Goal: Task Accomplishment & Management: Manage account settings

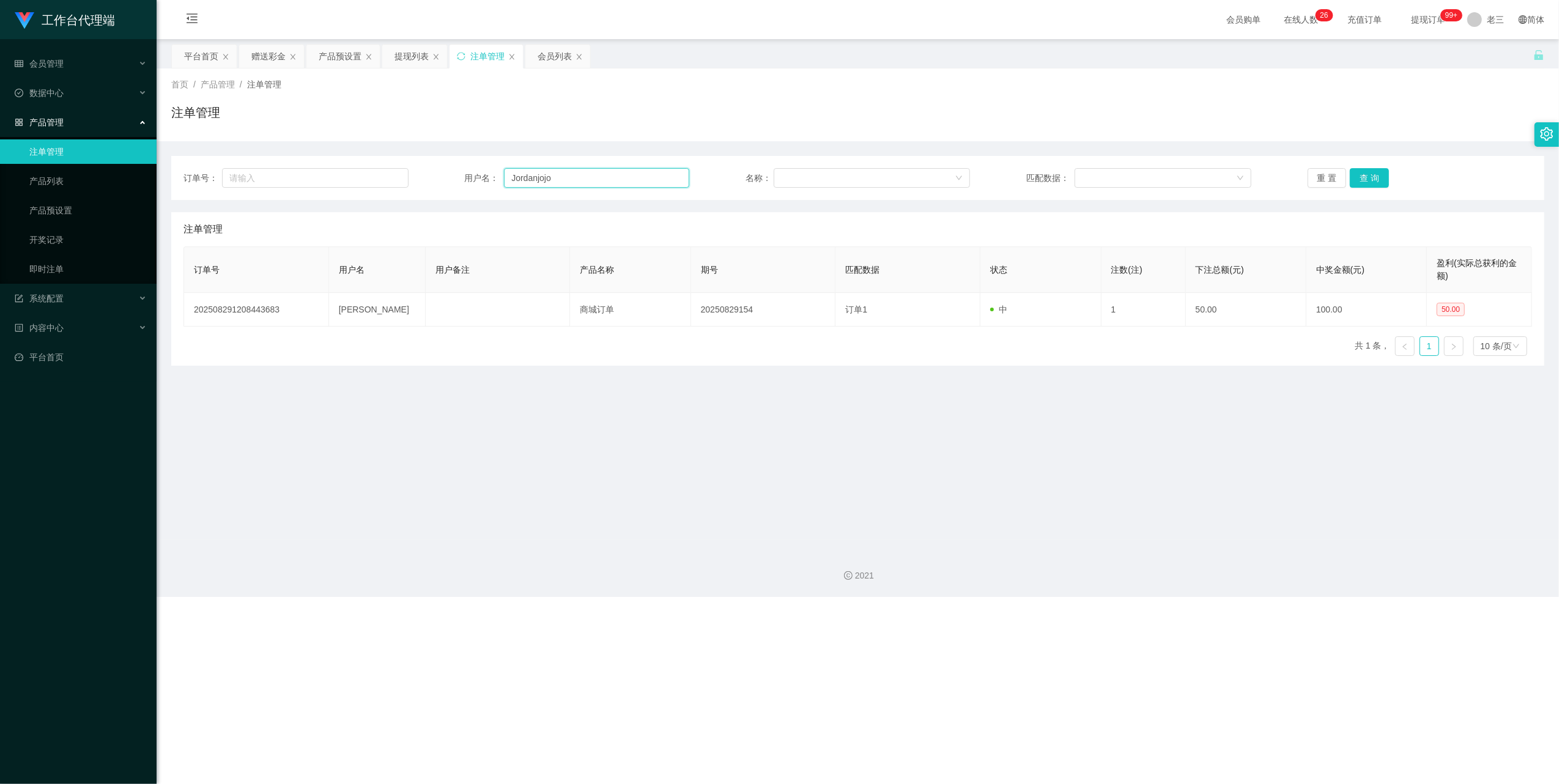
drag, startPoint x: 608, startPoint y: 171, endPoint x: 412, endPoint y: 158, distance: 196.4
click at [414, 158] on div "订单号： 用户名： Jordanjojo 名称： 匹配数据： 重 置 查 询" at bounding box center [857, 178] width 1373 height 44
paste input "[PERSON_NAME]"
type input "[PERSON_NAME]"
click at [1371, 170] on button "查 询" at bounding box center [1370, 177] width 39 height 20
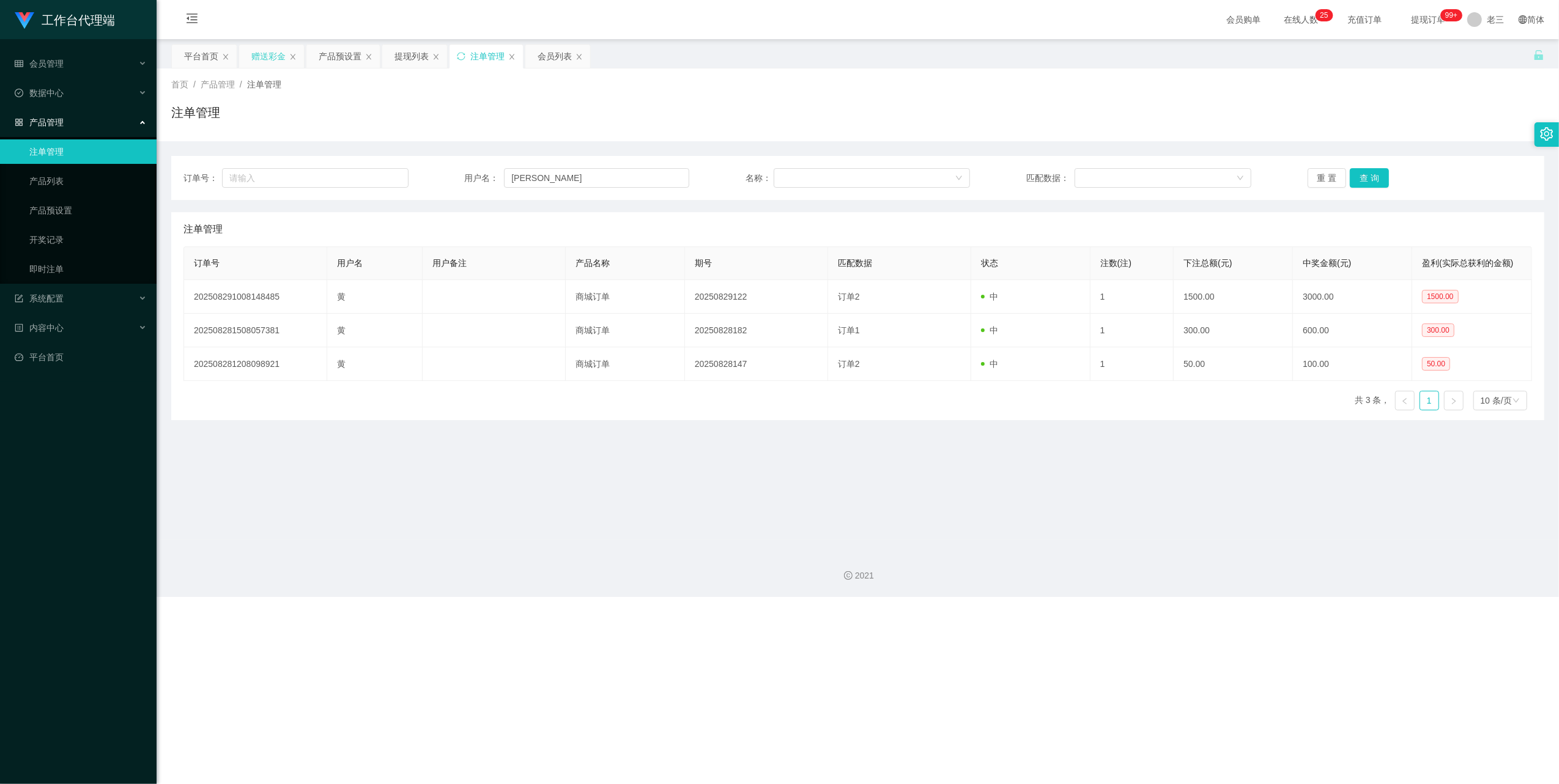
click at [275, 56] on div "赠送彩金" at bounding box center [268, 56] width 34 height 23
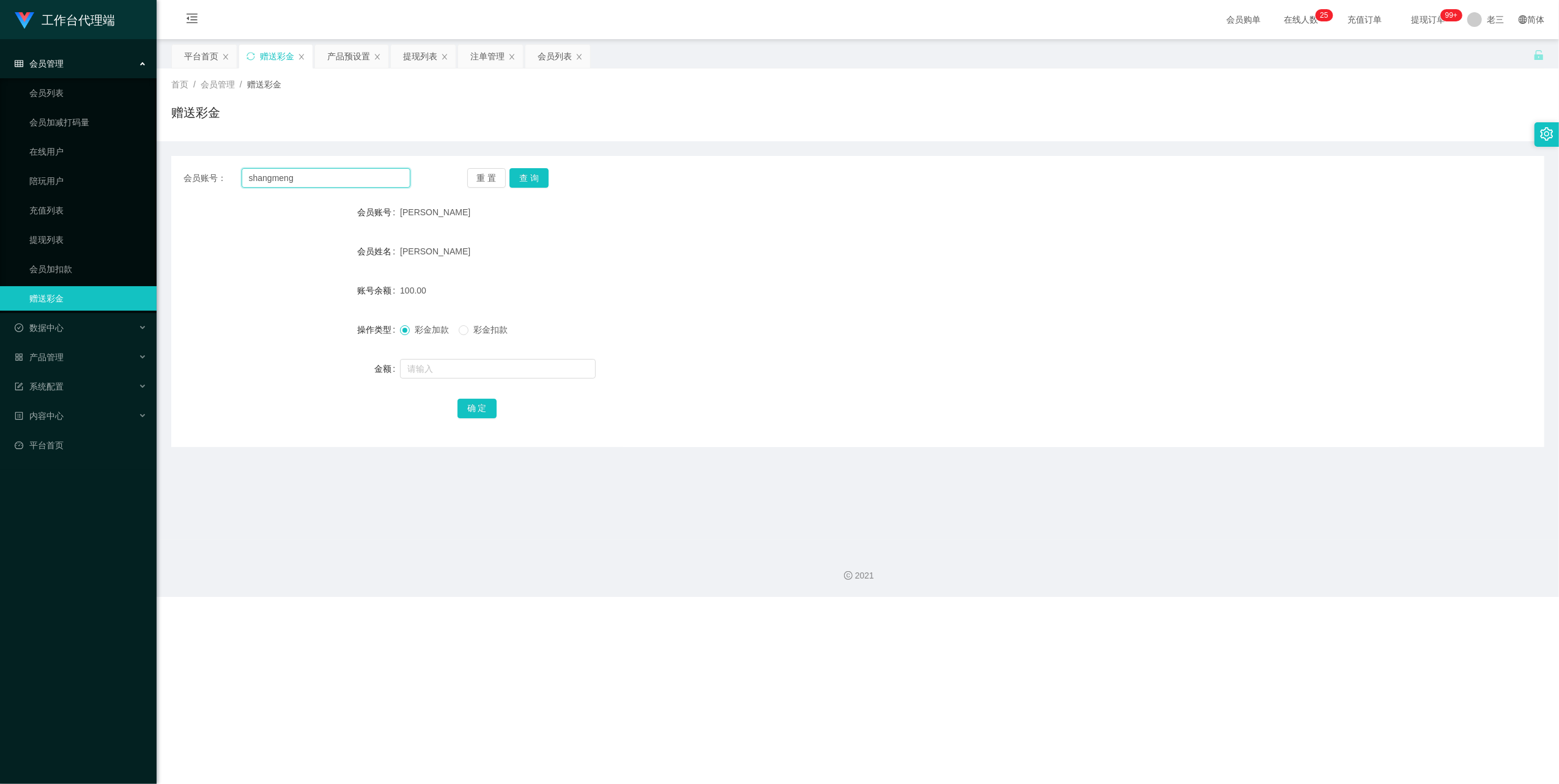
drag, startPoint x: 321, startPoint y: 180, endPoint x: 212, endPoint y: 151, distance: 112.8
click at [191, 162] on div "会员账号： shangmeng 重 置 查 询 会员账号 [PERSON_NAME] 会员姓名 [PERSON_NAME] 账号余额 100.00 操作类型 …" at bounding box center [857, 301] width 1373 height 291
paste input "【新人】每单：S$5 【学员】每单：S$8 【代理】每单：S$15 任务发布总群每20分钟派发一个新任务。 任务不可跳过，不可挑选！ 累计五单就可以结算，也可…"
type input "【新人】每单：S$5 【学员】每单：S$8 【代理】每单：S$15 任务发布总群每20分钟派发一个新任务。 任务不可跳过，不可挑选！ 累计五单就可以结算，也可…"
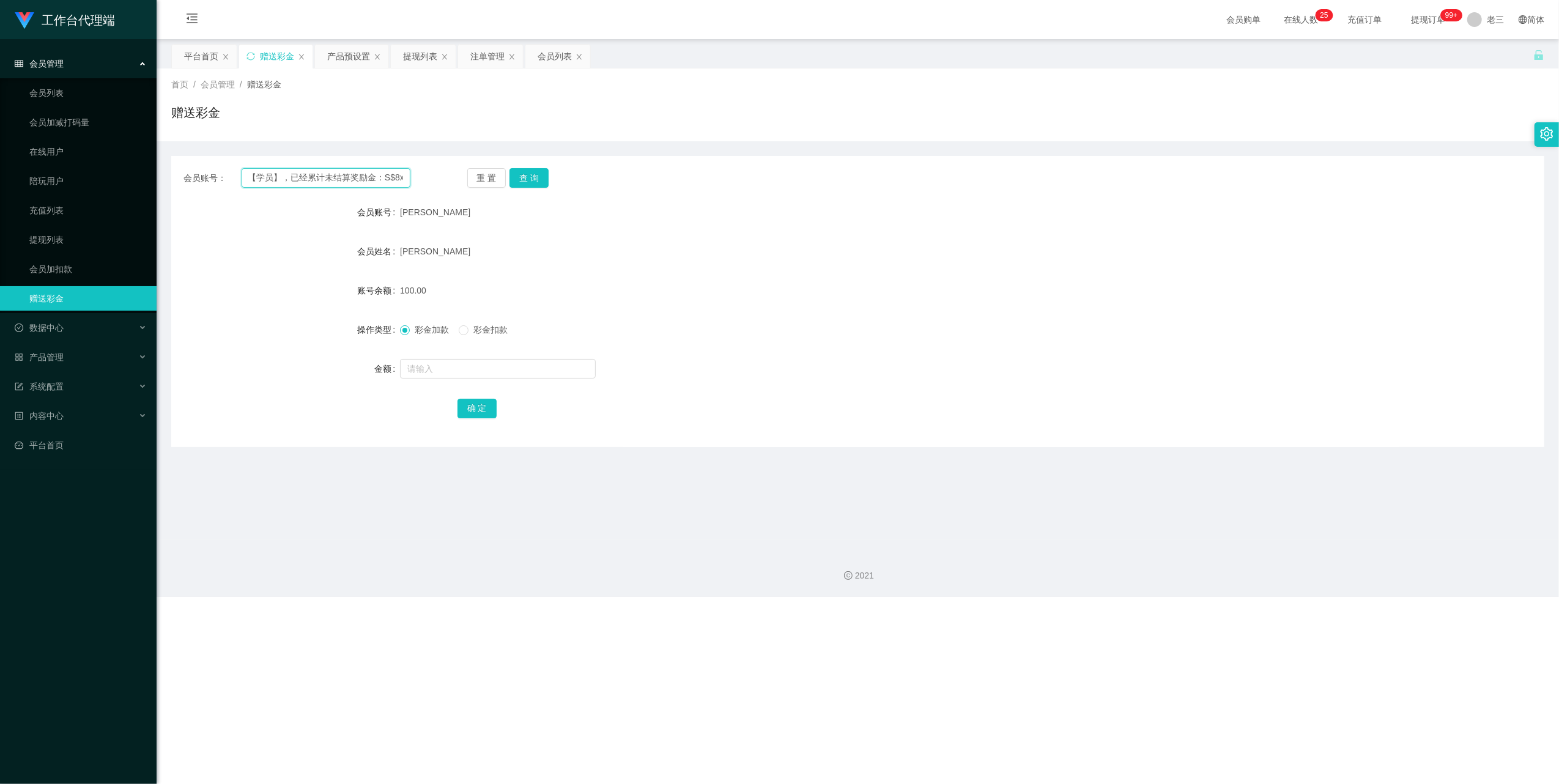
click at [346, 180] on input "【新人】每单：S$5 【学员】每单：S$8 【代理】每单：S$15 任务发布总群每20分钟派发一个新任务。 任务不可跳过，不可挑选！ 累计五单就可以结算，也可…" at bounding box center [326, 177] width 169 height 20
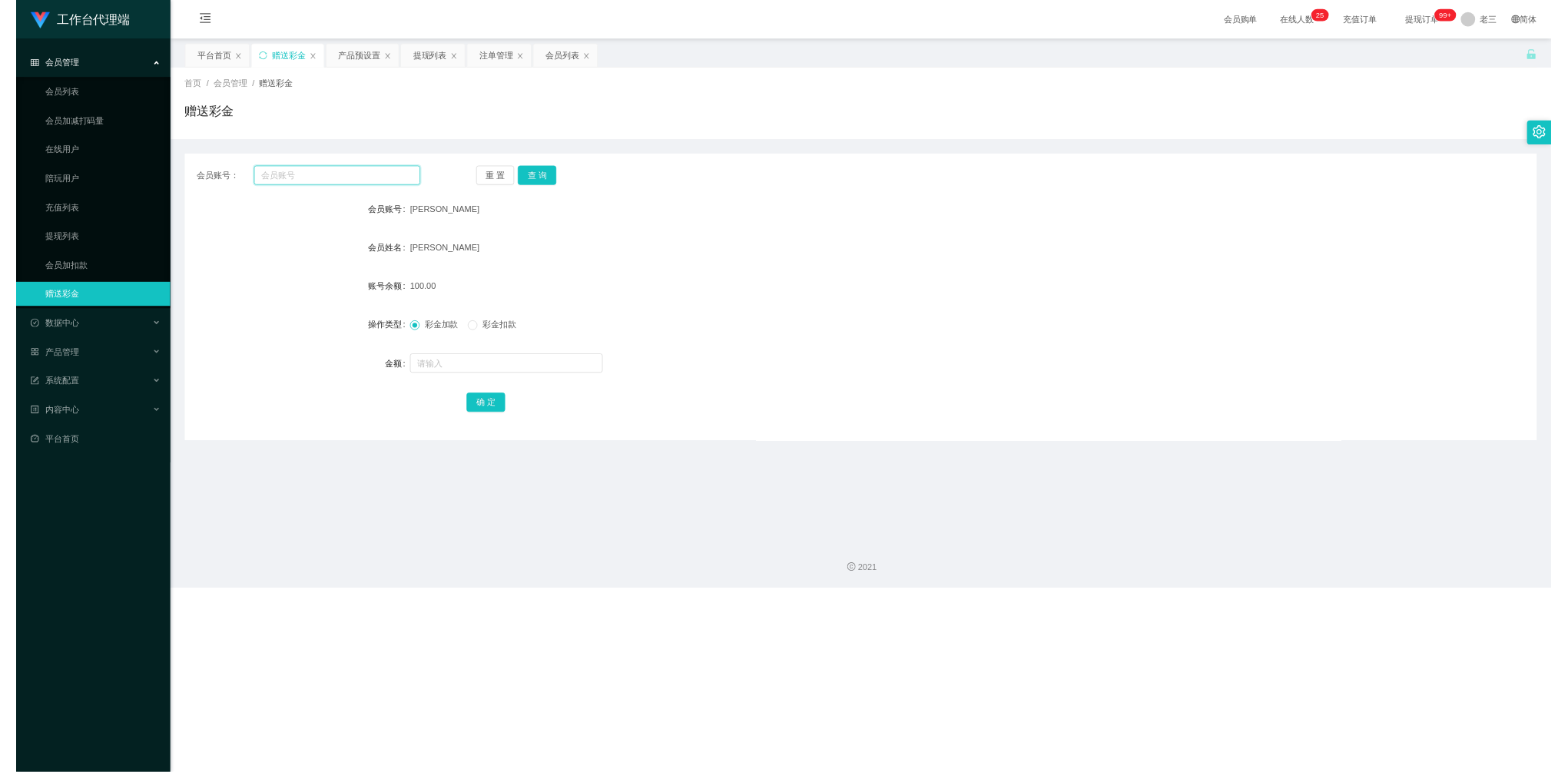
scroll to position [0, 0]
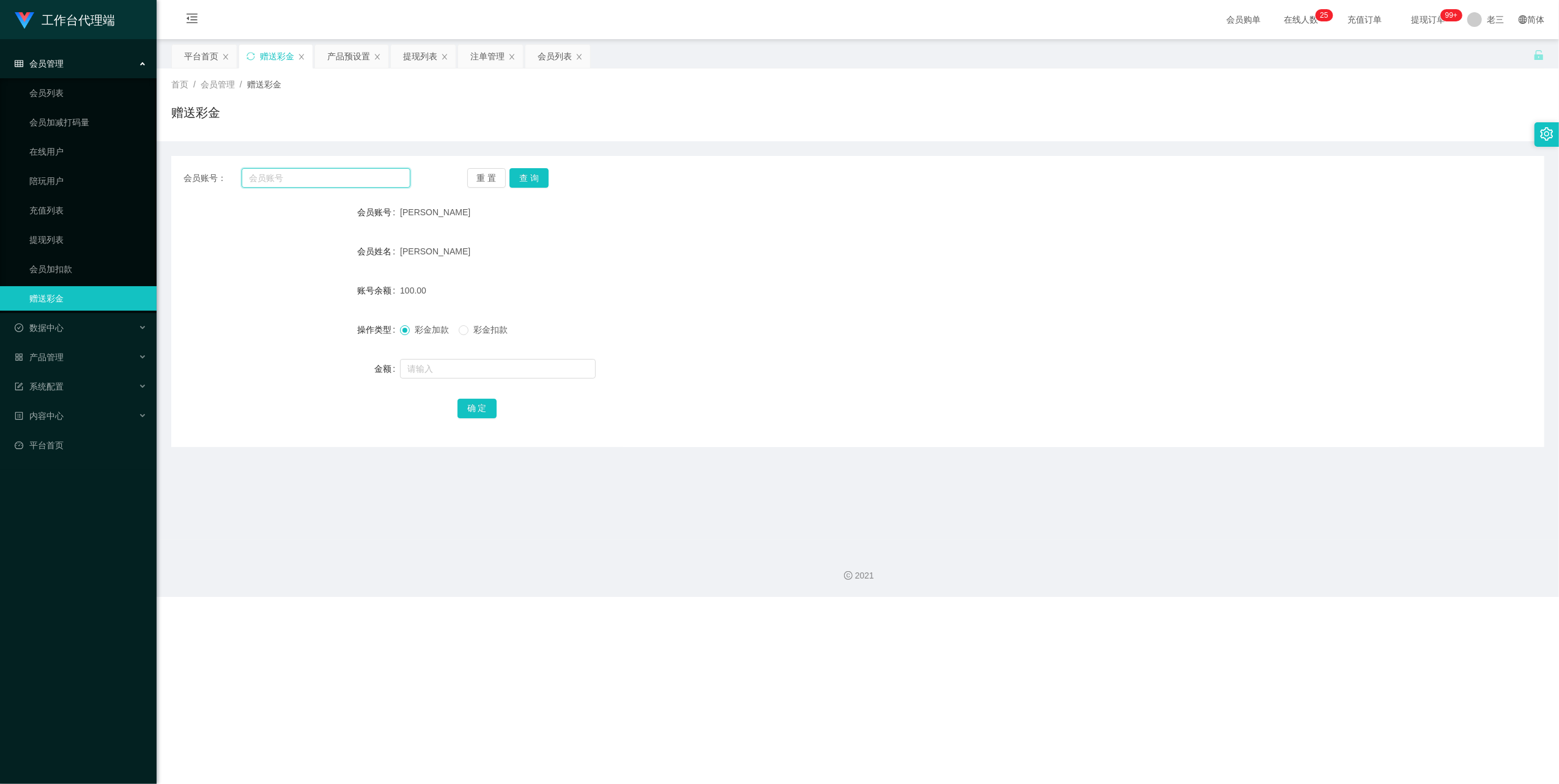
drag, startPoint x: 308, startPoint y: 177, endPoint x: 242, endPoint y: 180, distance: 66.1
click at [275, 177] on input "text" at bounding box center [326, 177] width 169 height 20
paste input "[PERSON_NAME]"
type input "[PERSON_NAME]"
click at [532, 177] on button "查 询" at bounding box center [529, 177] width 39 height 20
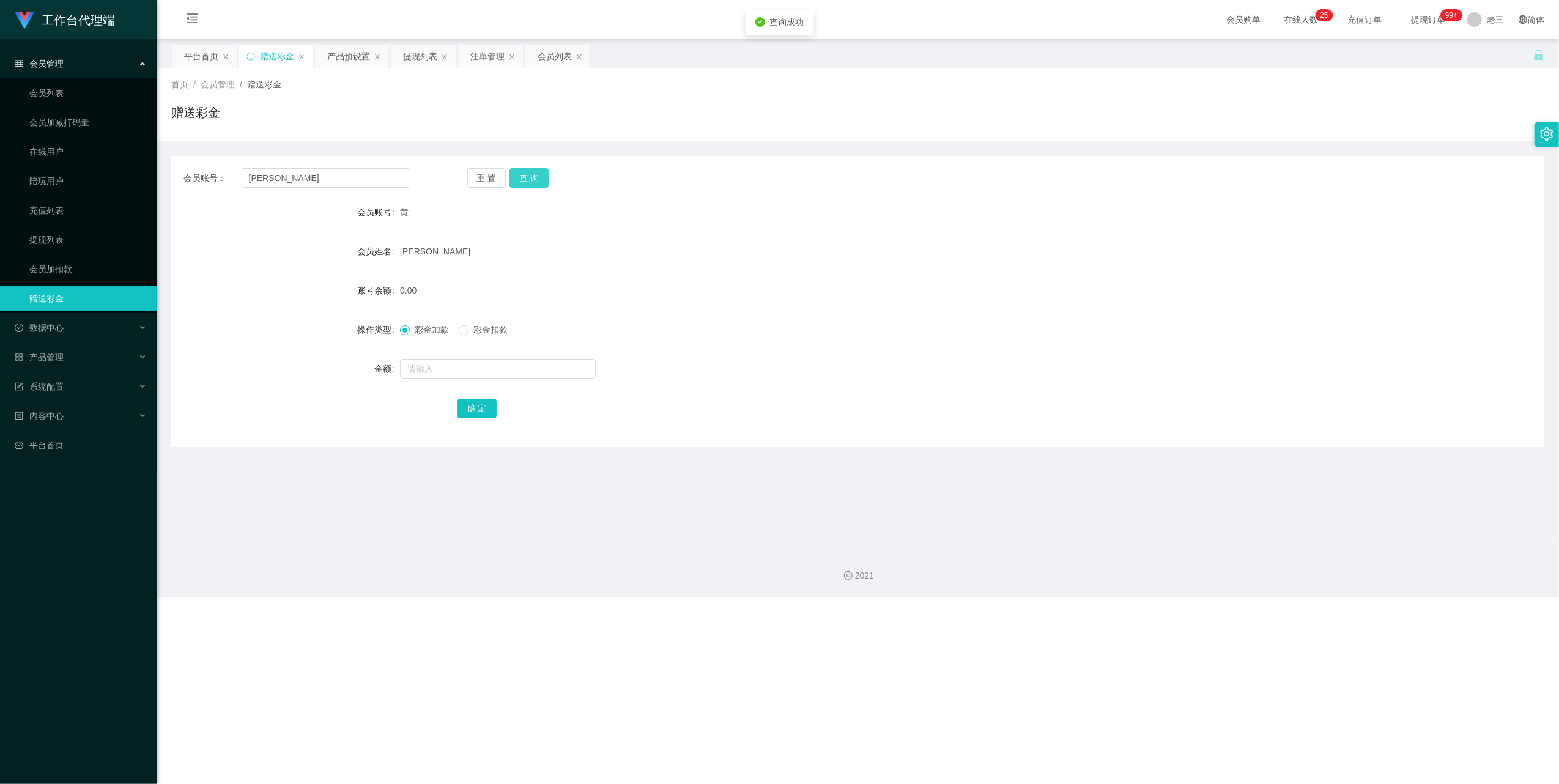
click at [532, 179] on button "查 询" at bounding box center [529, 177] width 39 height 20
click at [439, 362] on input "text" at bounding box center [498, 369] width 196 height 20
type input "15000"
click at [479, 410] on button "确 定" at bounding box center [477, 408] width 39 height 20
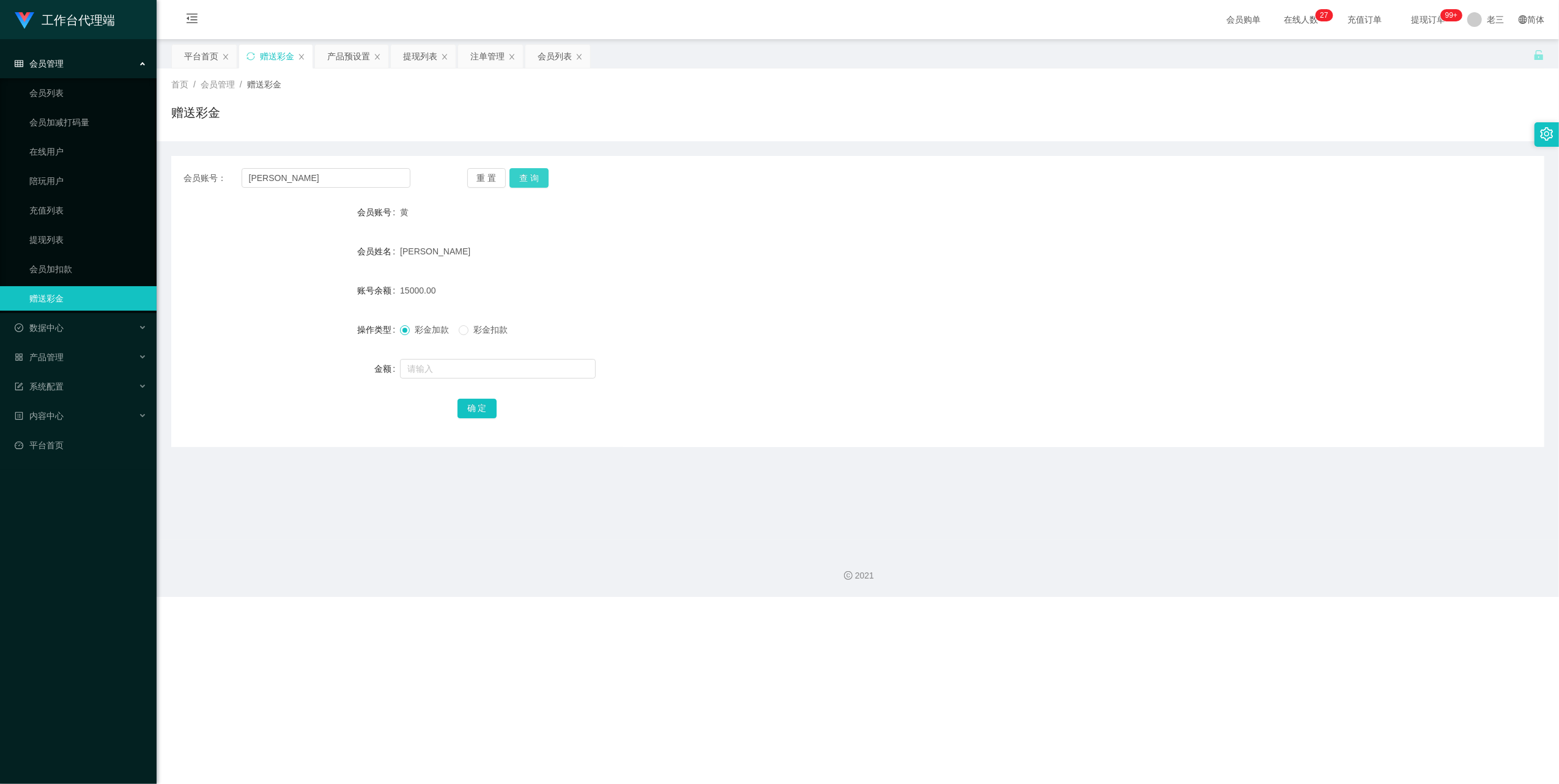
click at [544, 177] on button "查 询" at bounding box center [529, 177] width 39 height 20
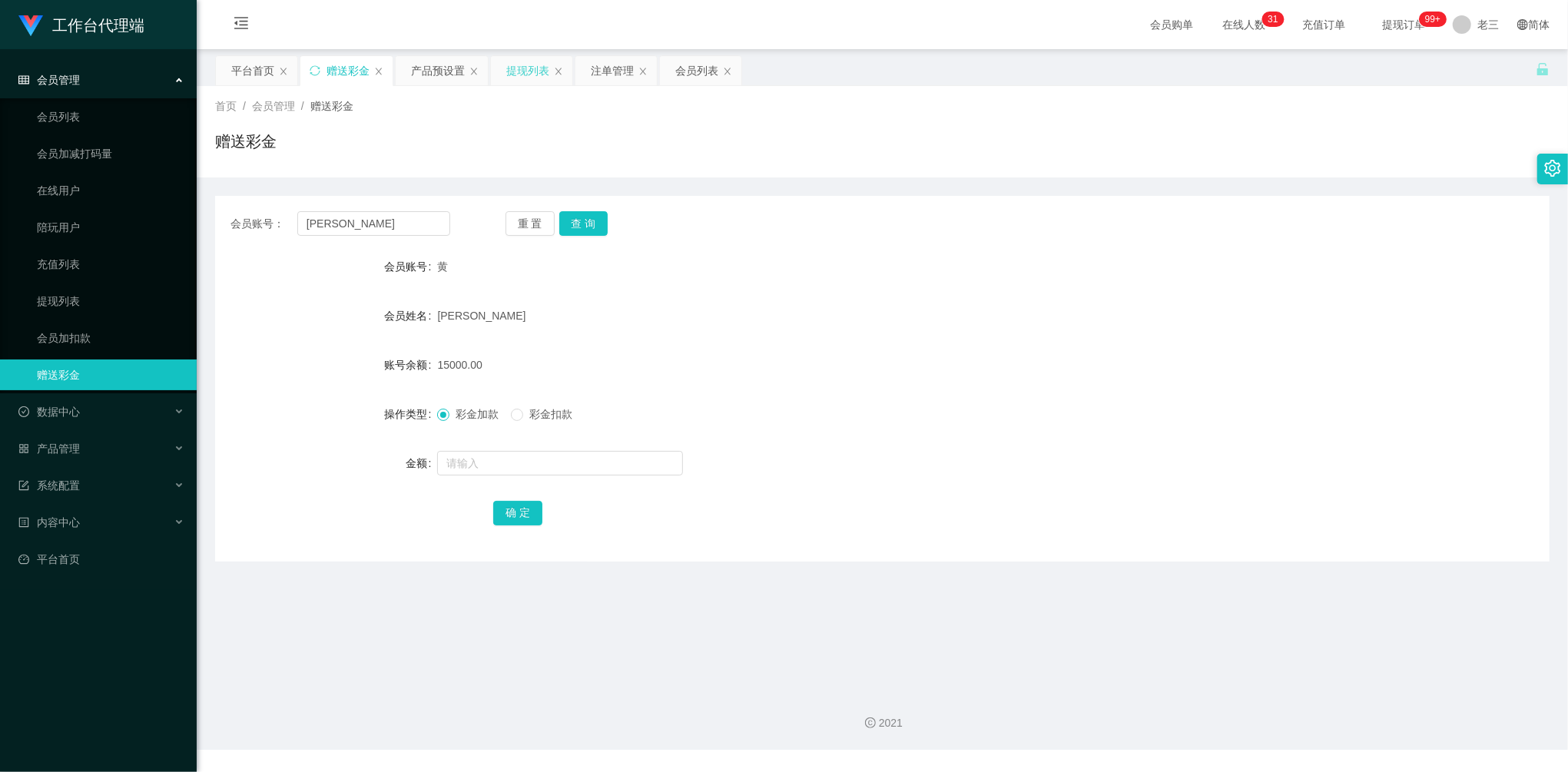
click at [505, 78] on div "提现列表" at bounding box center [531, 71] width 82 height 29
drag, startPoint x: 351, startPoint y: 215, endPoint x: 380, endPoint y: 226, distance: 31.0
click at [351, 217] on input "[PERSON_NAME]" at bounding box center [374, 223] width 153 height 25
drag, startPoint x: 379, startPoint y: 225, endPoint x: 212, endPoint y: 195, distance: 169.7
click at [213, 195] on main "关闭左侧 关闭右侧 关闭其它 刷新页面 平台首页 赠送彩金 产品预设置 提现列表 注单管理 会员列表 首页 / 会员管理 / 赠送彩金 / 赠送彩金 会员账号…" at bounding box center [882, 363] width 1371 height 629
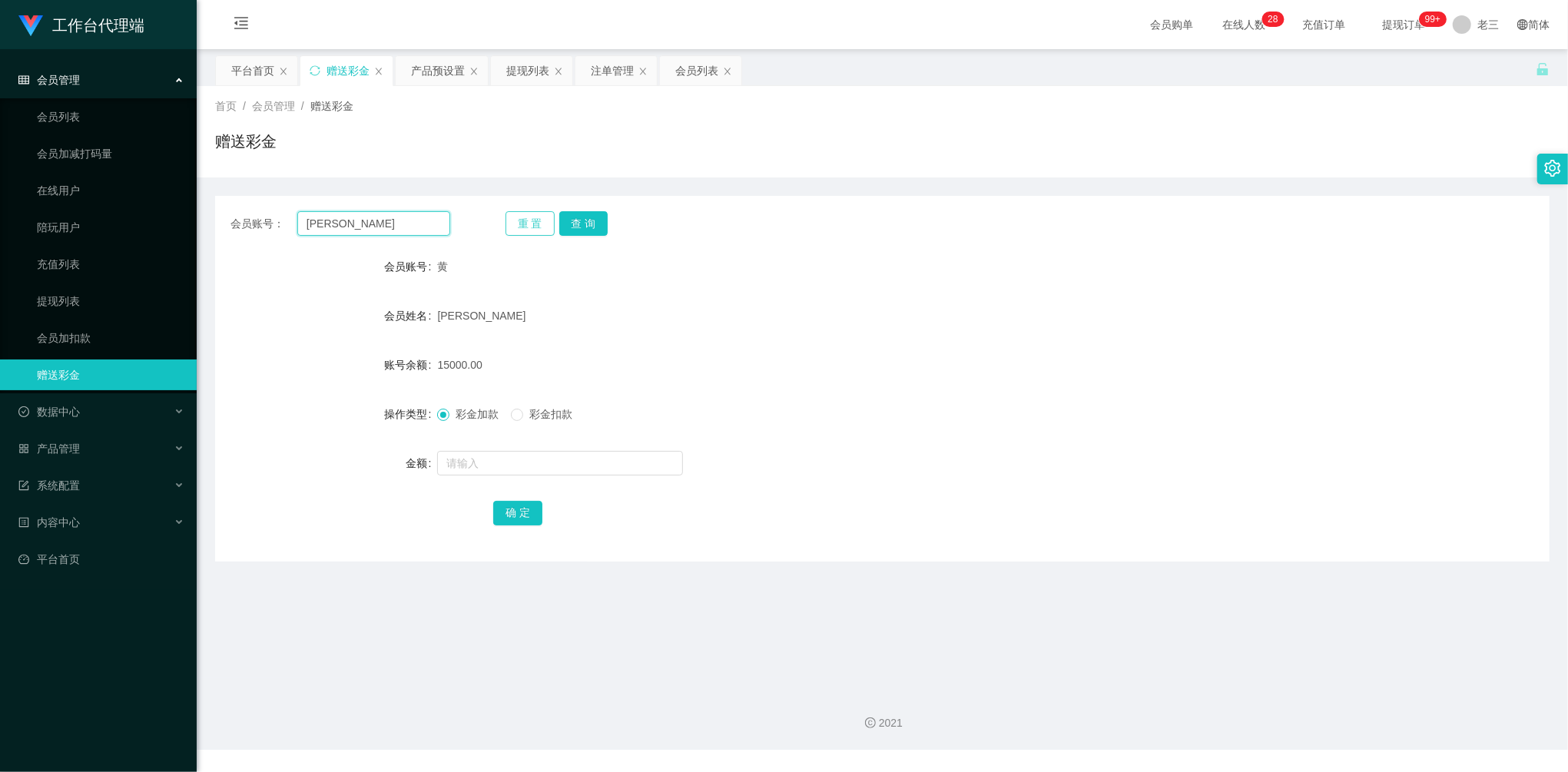
paste input "Jordanjojo"
type input "Jordanjojo"
click at [606, 229] on button "查 询" at bounding box center [584, 223] width 49 height 25
click at [1057, 413] on div "彩金加款 彩金扣款" at bounding box center [826, 414] width 778 height 31
click at [510, 472] on input "text" at bounding box center [560, 463] width 246 height 25
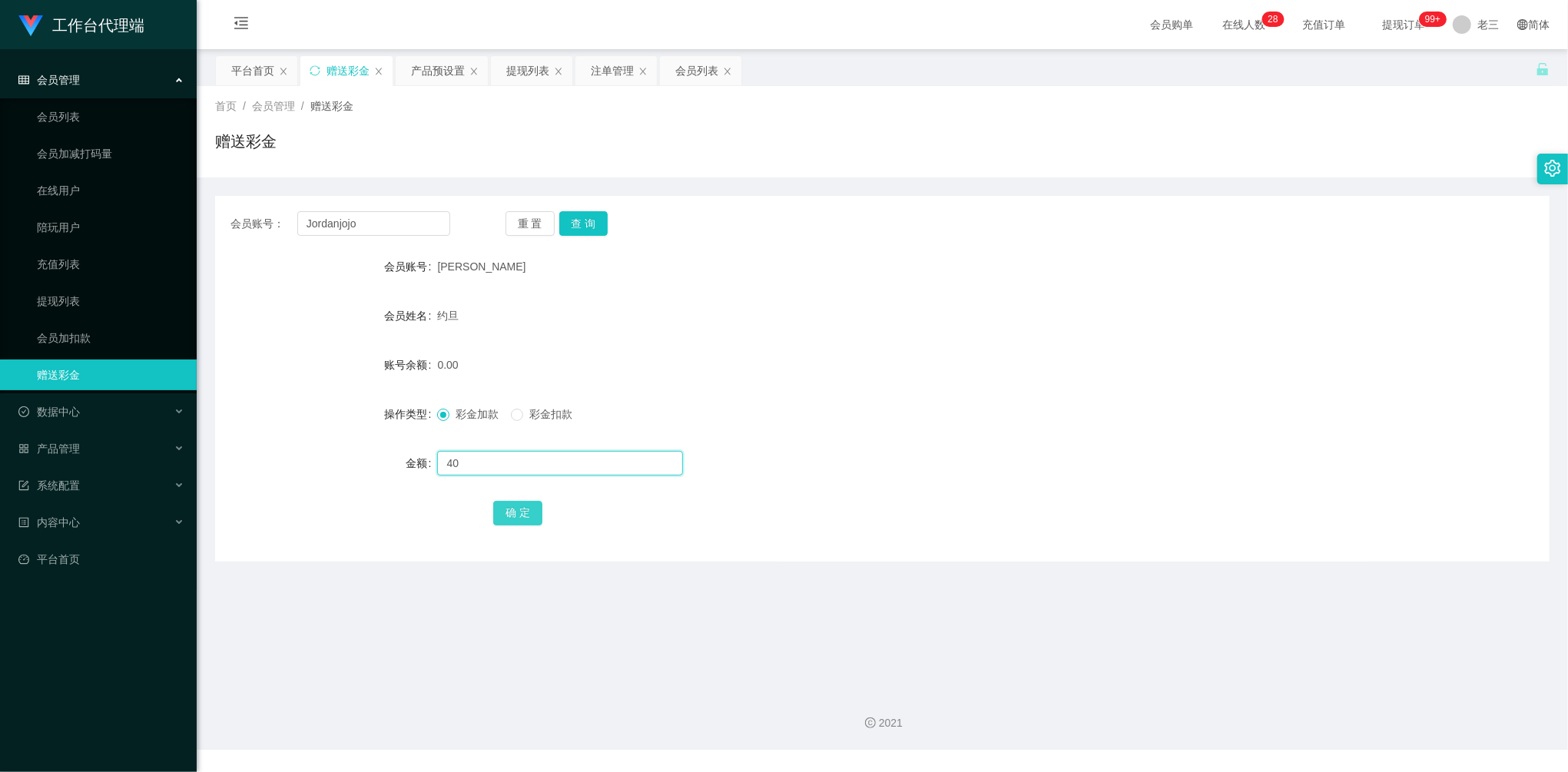
type input "40"
click at [521, 514] on button "确 定" at bounding box center [518, 513] width 49 height 25
click at [529, 77] on div "提现列表" at bounding box center [527, 71] width 43 height 29
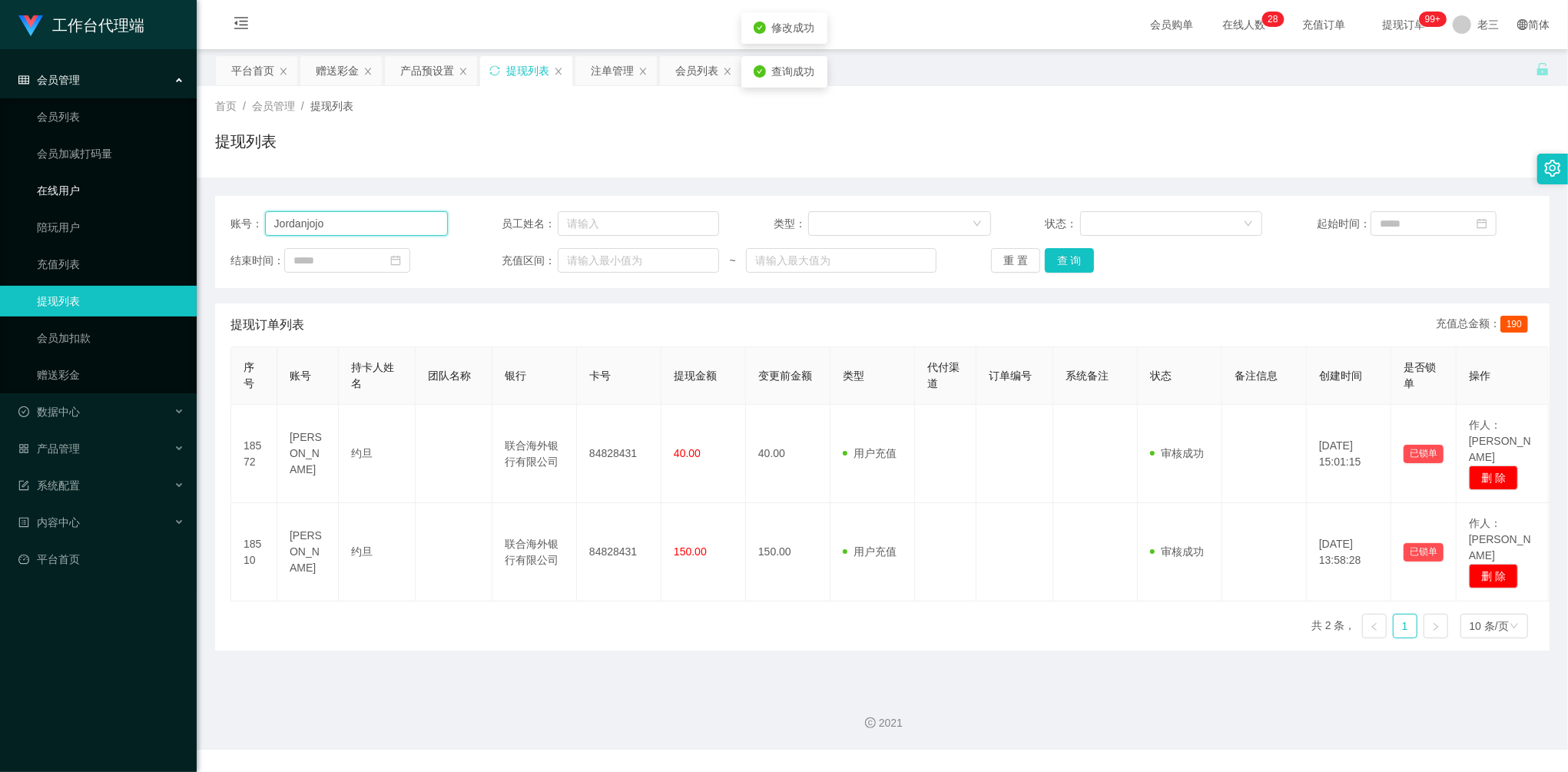
drag, startPoint x: 381, startPoint y: 228, endPoint x: 192, endPoint y: 191, distance: 192.6
click at [192, 191] on section "工作台代理端 会员管理 会员列表 会员加减打码量 在线用户 陪玩用户 充值列表 提现列表 会员加扣款 赠送彩金 数据中心 产品管理 注单管理 产品列表 产品预…" at bounding box center [784, 374] width 1568 height 750
click at [1064, 268] on button "查 询" at bounding box center [1069, 260] width 49 height 25
click at [1064, 268] on button "查 询" at bounding box center [1069, 260] width 49 height 25
drag, startPoint x: 1064, startPoint y: 631, endPoint x: 1055, endPoint y: 569, distance: 62.6
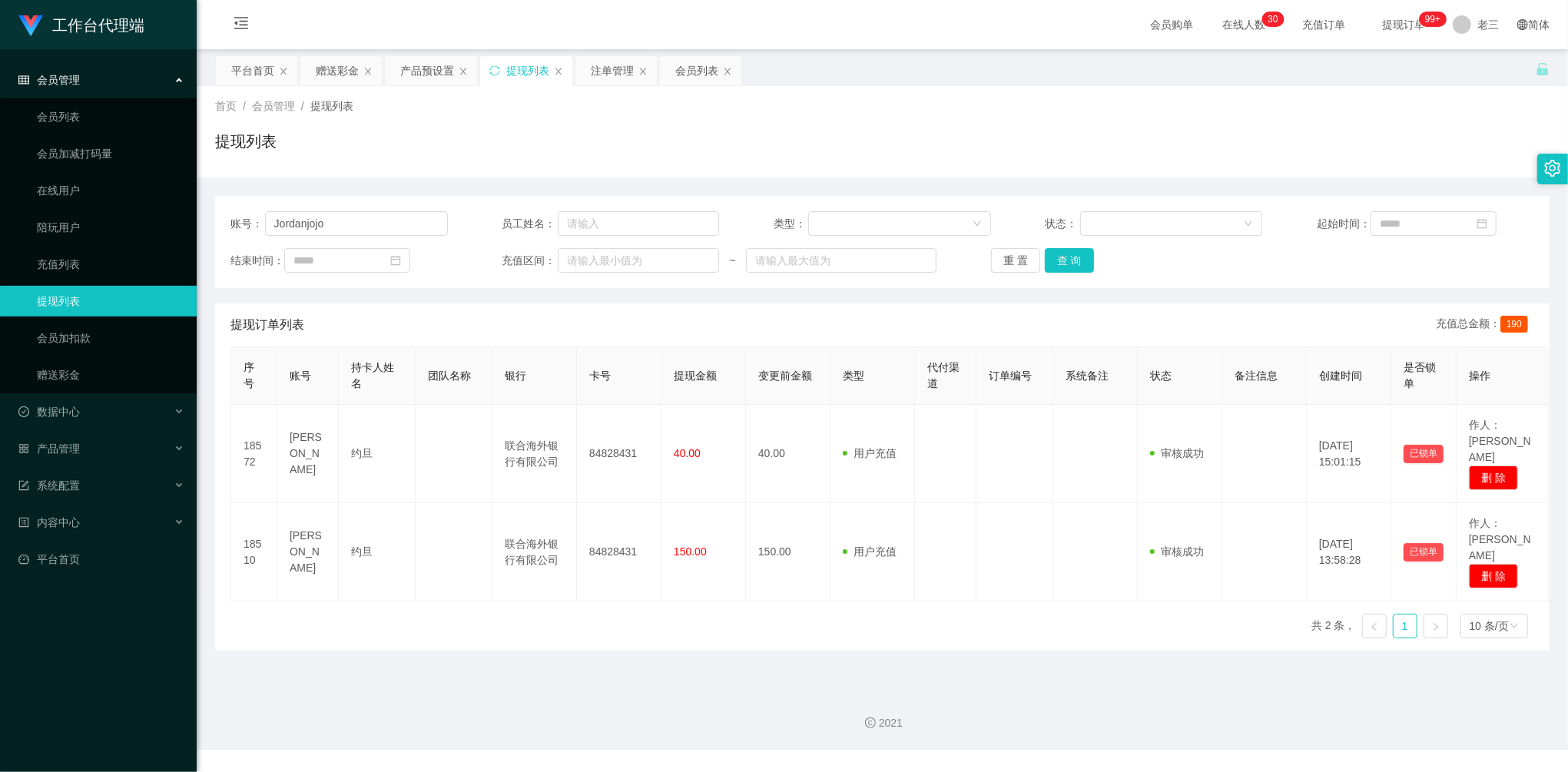
click at [1064, 631] on main "关闭左侧 关闭右侧 关闭其它 刷新页面 平台首页 赠送彩金 产品预设置 提现列表 注单管理 会员列表 首页 / 会员管理 / 提现列表 / 提现列表 账号： …" at bounding box center [882, 363] width 1371 height 629
click at [604, 69] on div "注单管理" at bounding box center [612, 71] width 43 height 29
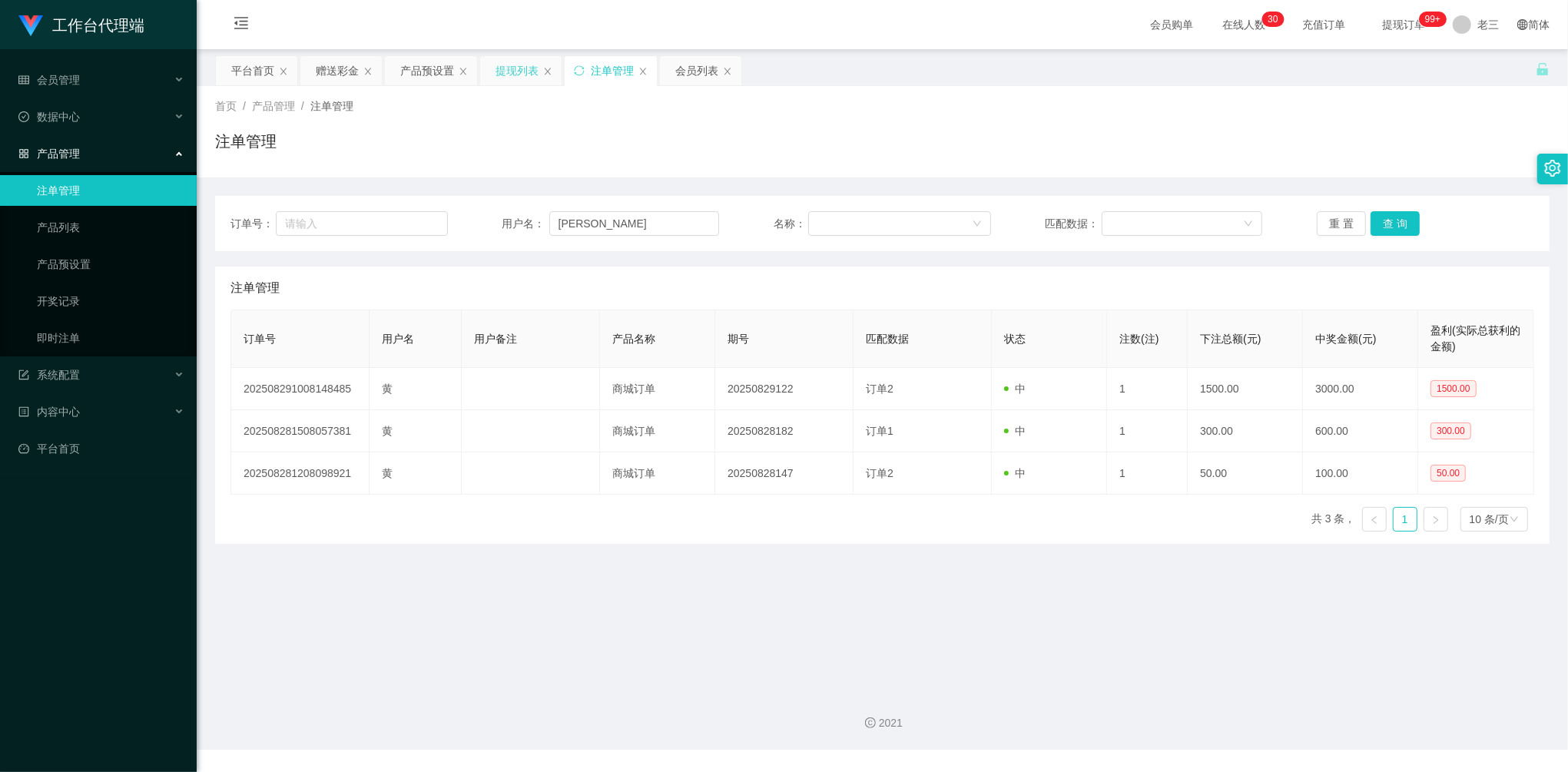
click at [513, 67] on div "提现列表" at bounding box center [517, 71] width 43 height 29
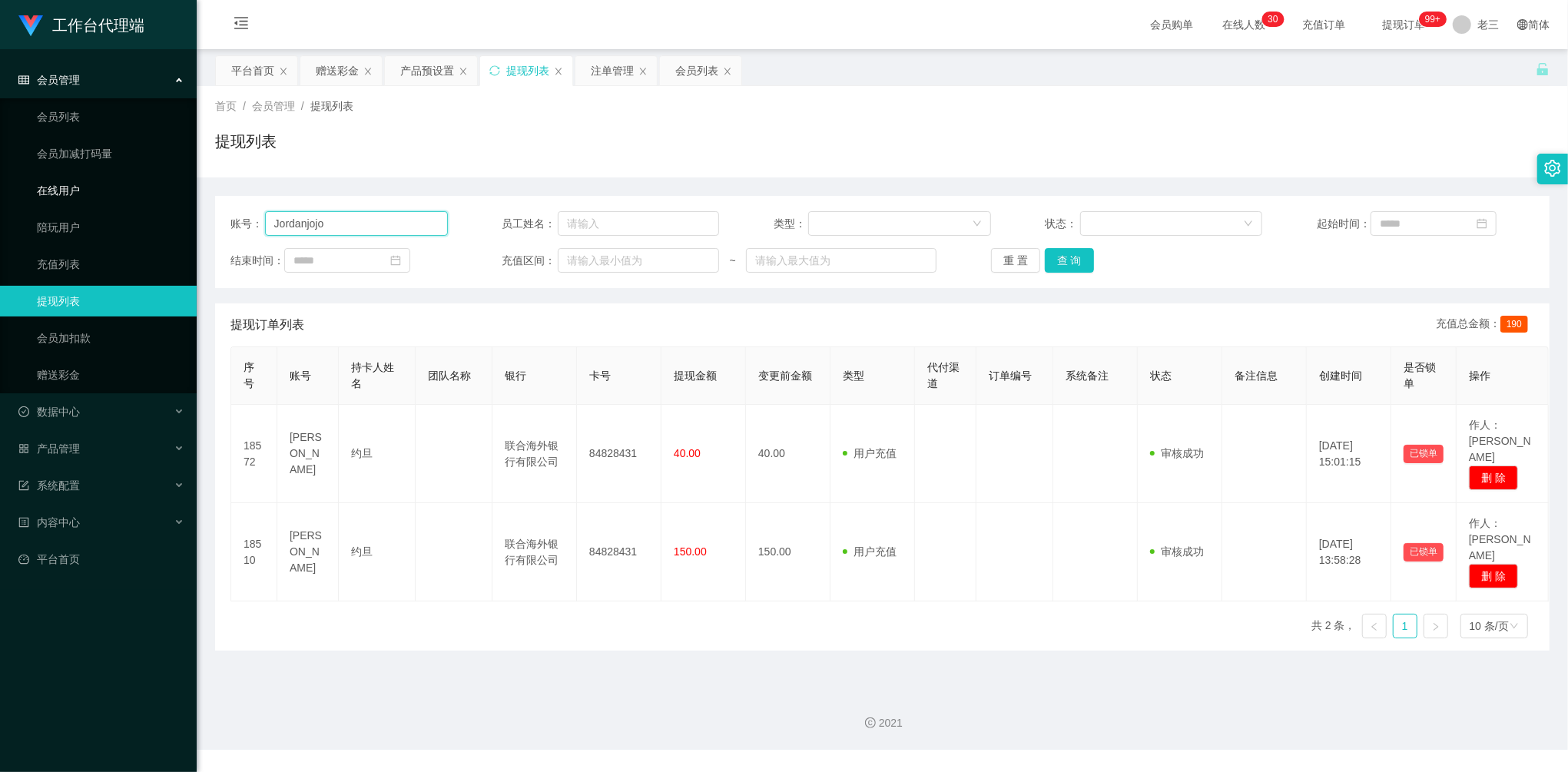
drag, startPoint x: 363, startPoint y: 213, endPoint x: 183, endPoint y: 192, distance: 181.2
click at [186, 192] on section "工作台代理端 会员管理 会员列表 会员加减打码量 在线用户 陪玩用户 充值列表 提现列表 会员加扣款 赠送彩金 数据中心 产品管理 注单管理 产品列表 产品预…" at bounding box center [784, 374] width 1568 height 750
click at [1056, 268] on button "查 询" at bounding box center [1069, 260] width 49 height 25
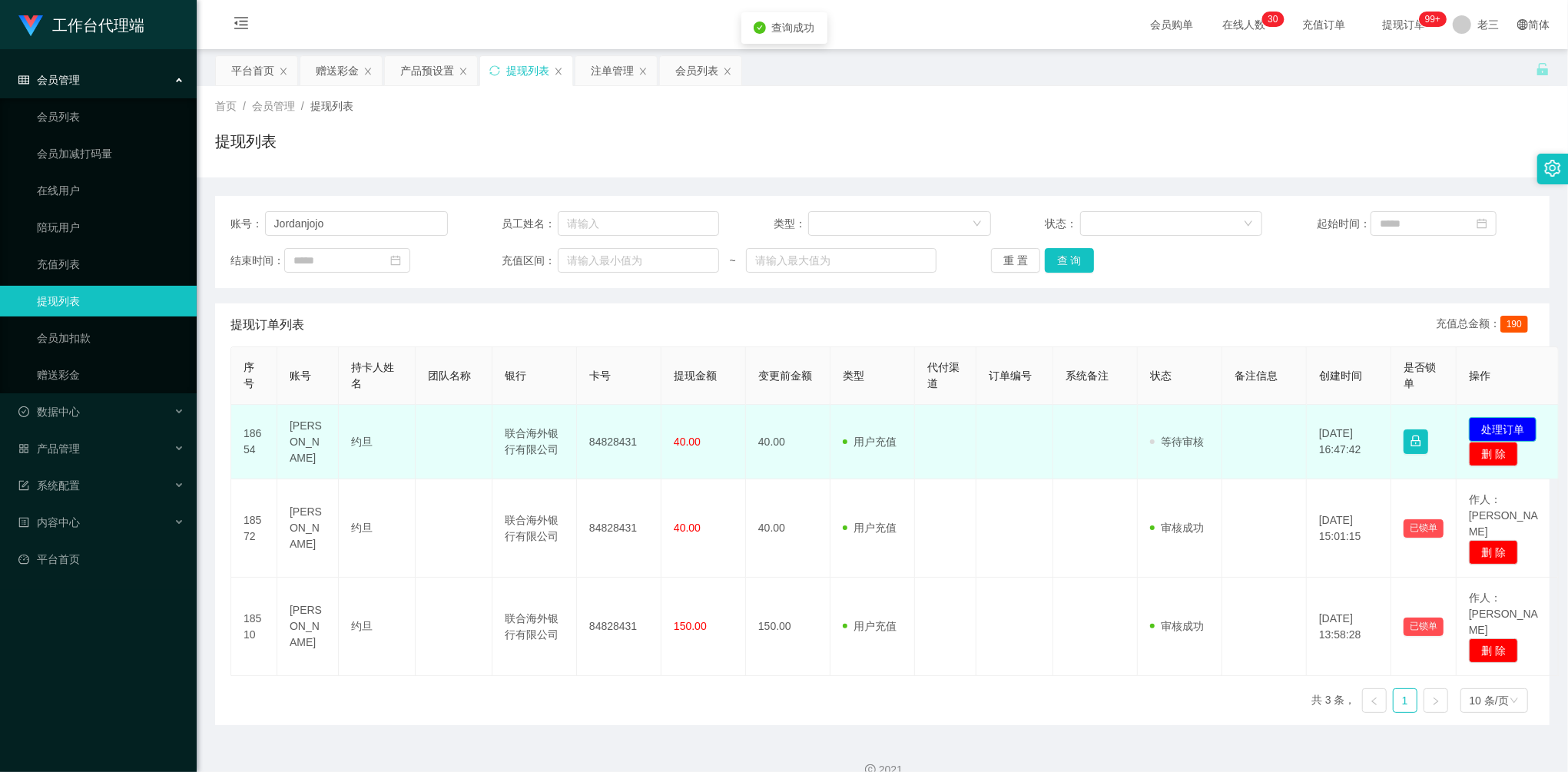
click at [1488, 425] on button "处理订单" at bounding box center [1502, 429] width 67 height 25
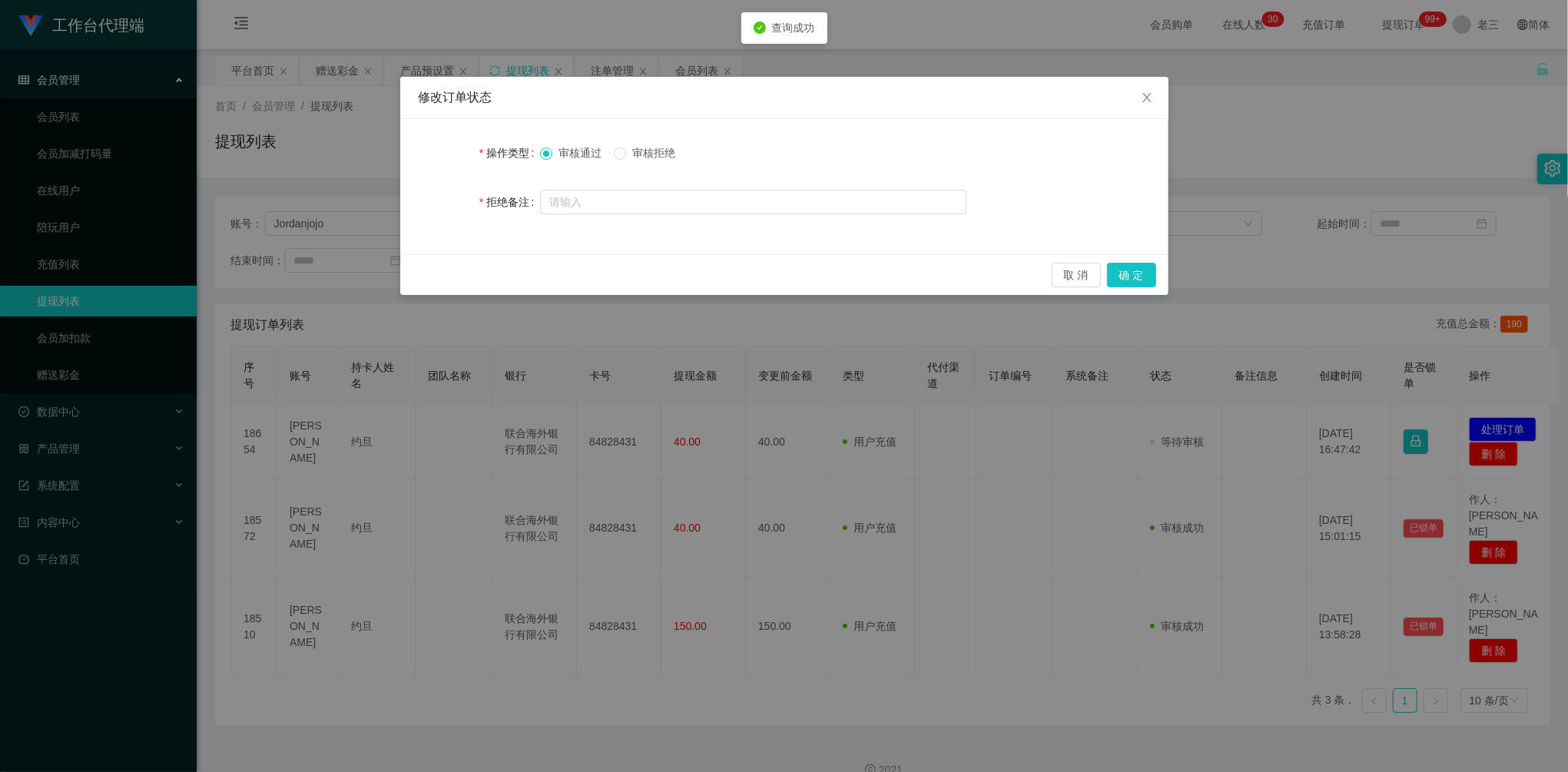
click at [636, 154] on span "审核拒绝" at bounding box center [654, 152] width 56 height 12
click at [972, 155] on div "操作类型 审核通过 审核拒绝" at bounding box center [784, 152] width 731 height 31
click at [701, 187] on div at bounding box center [753, 202] width 427 height 31
click at [680, 195] on input "text" at bounding box center [753, 202] width 427 height 25
paste input "温馨提醒：限时数据单进行期间，商家暂无法结算任务薪资。 请您完成数据单任务后，提供【到账截图】进行系统录入。"
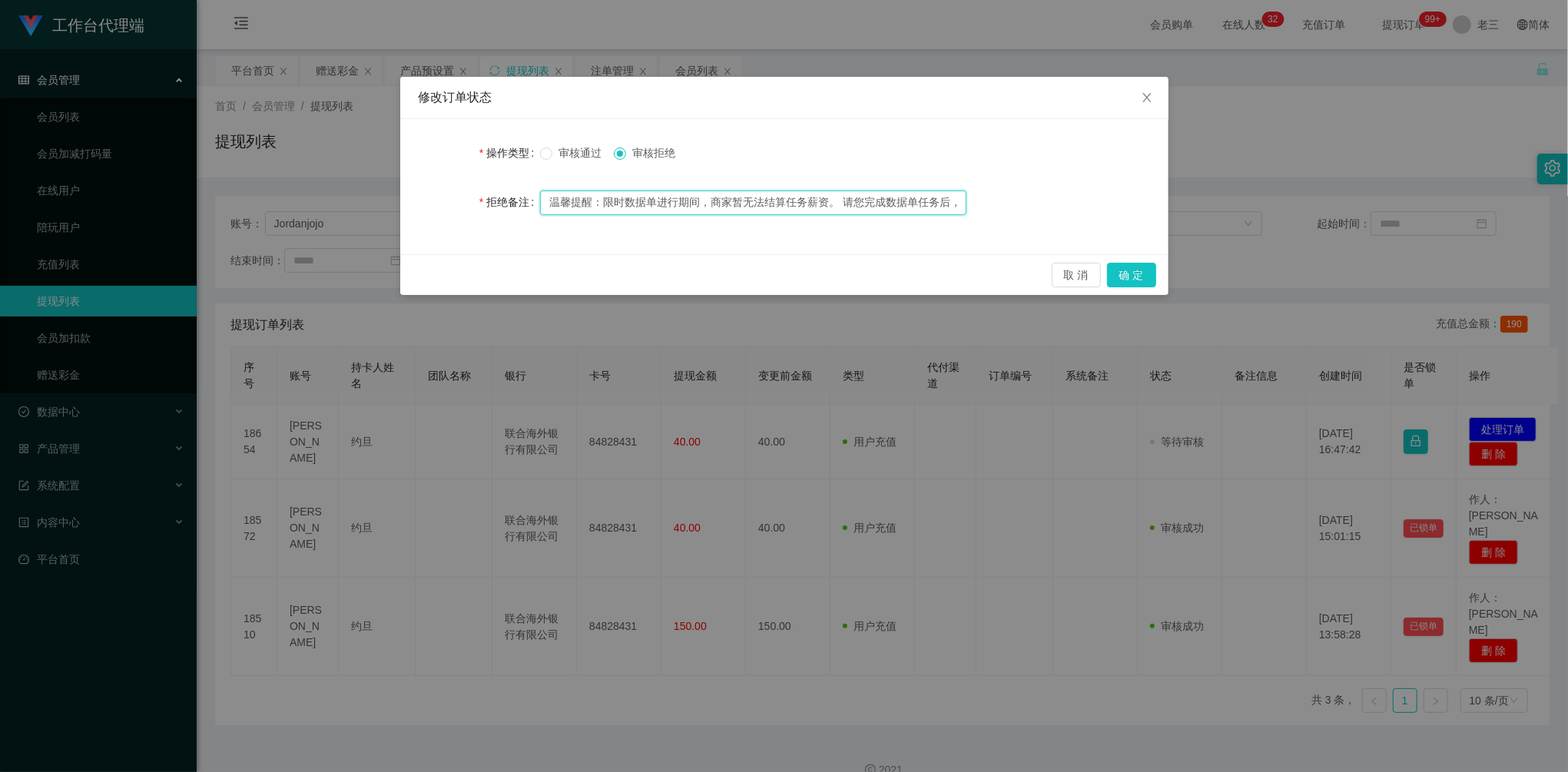
scroll to position [0, 164]
type input "温馨提醒：限时数据单进行期间，商家暂无法结算任务薪资。 请您完成数据单任务后，提供【到账截图】进行系统录入。"
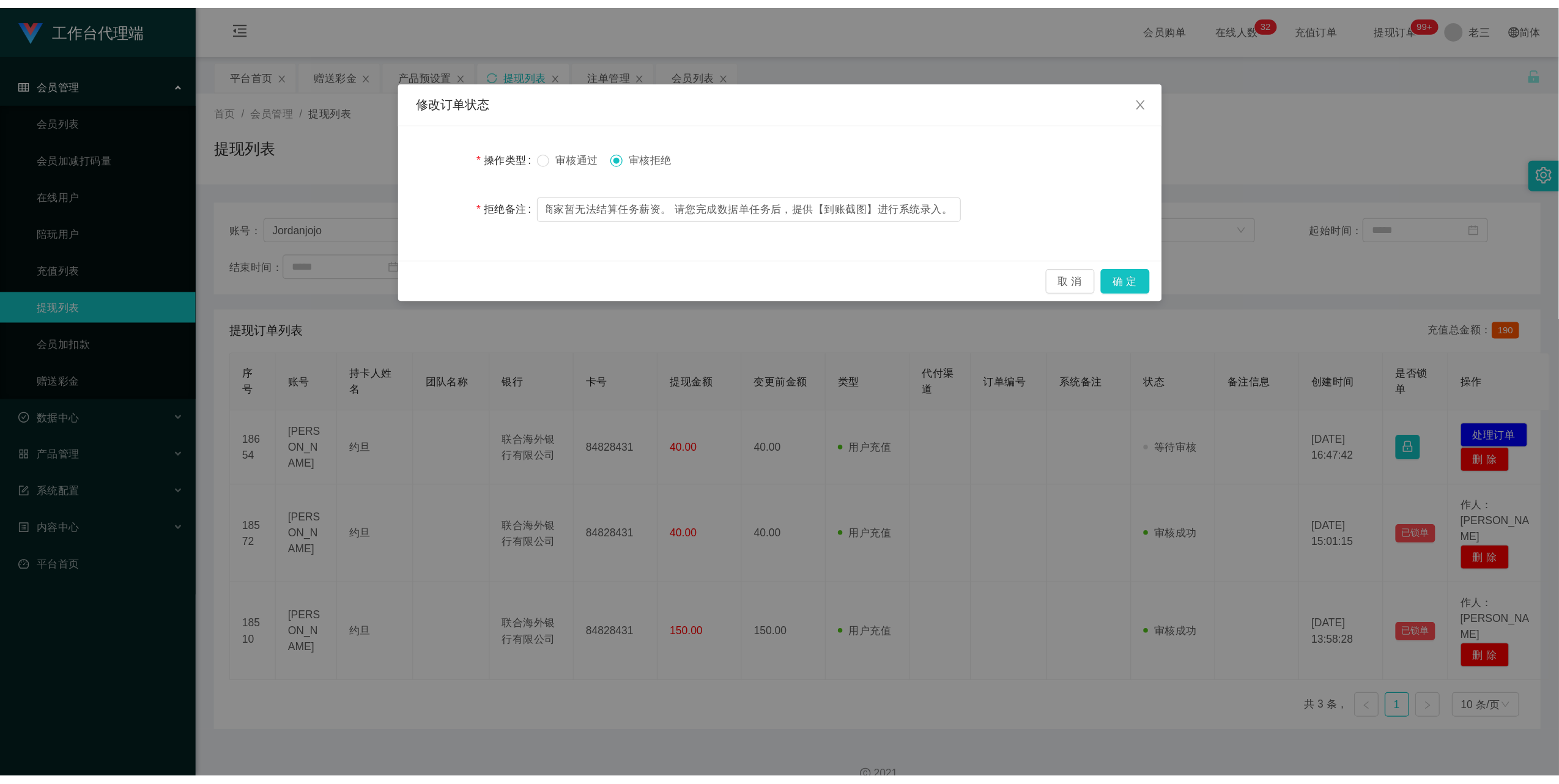
scroll to position [0, 0]
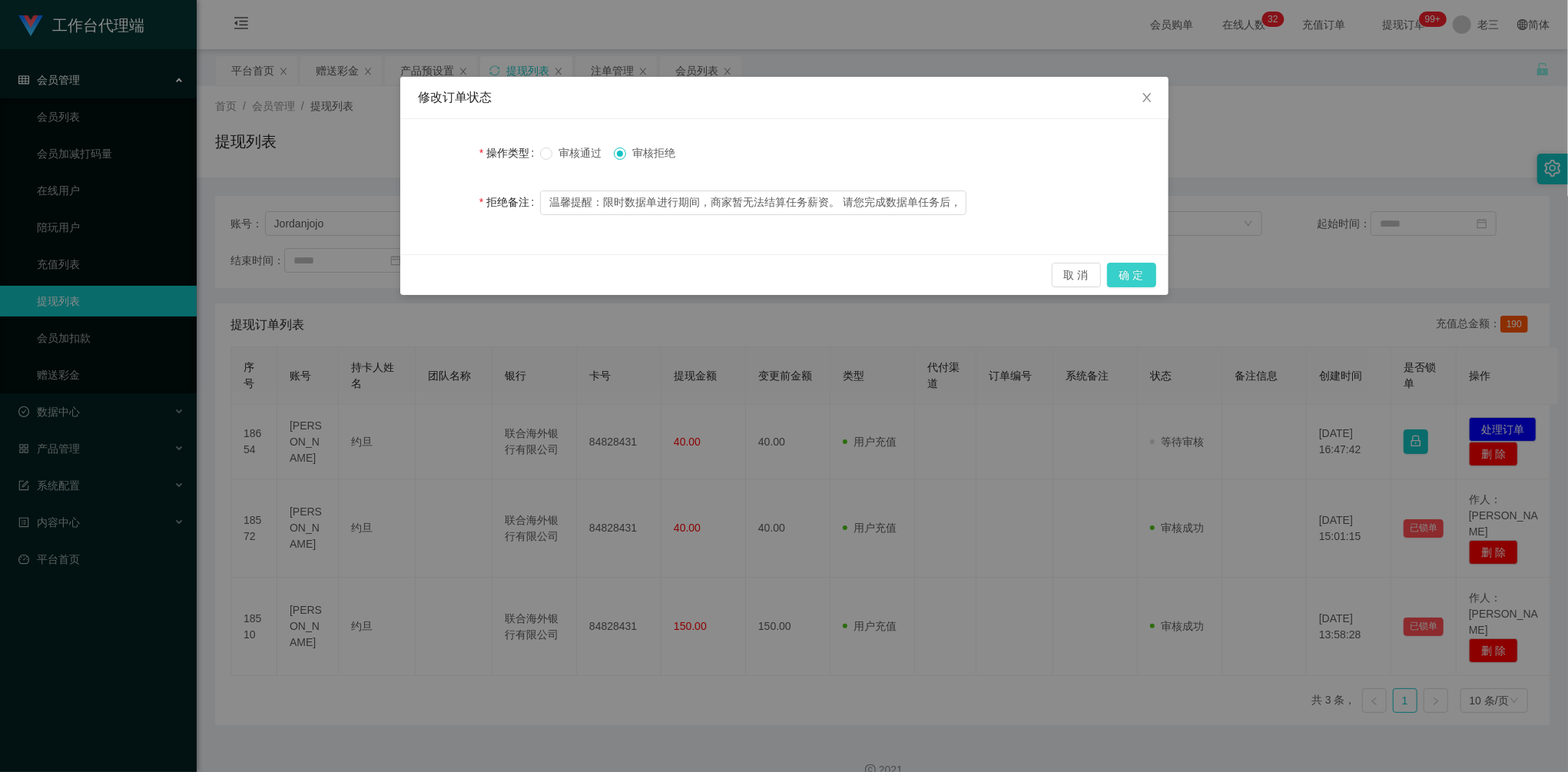
click at [1135, 277] on button "确 定" at bounding box center [1132, 275] width 49 height 25
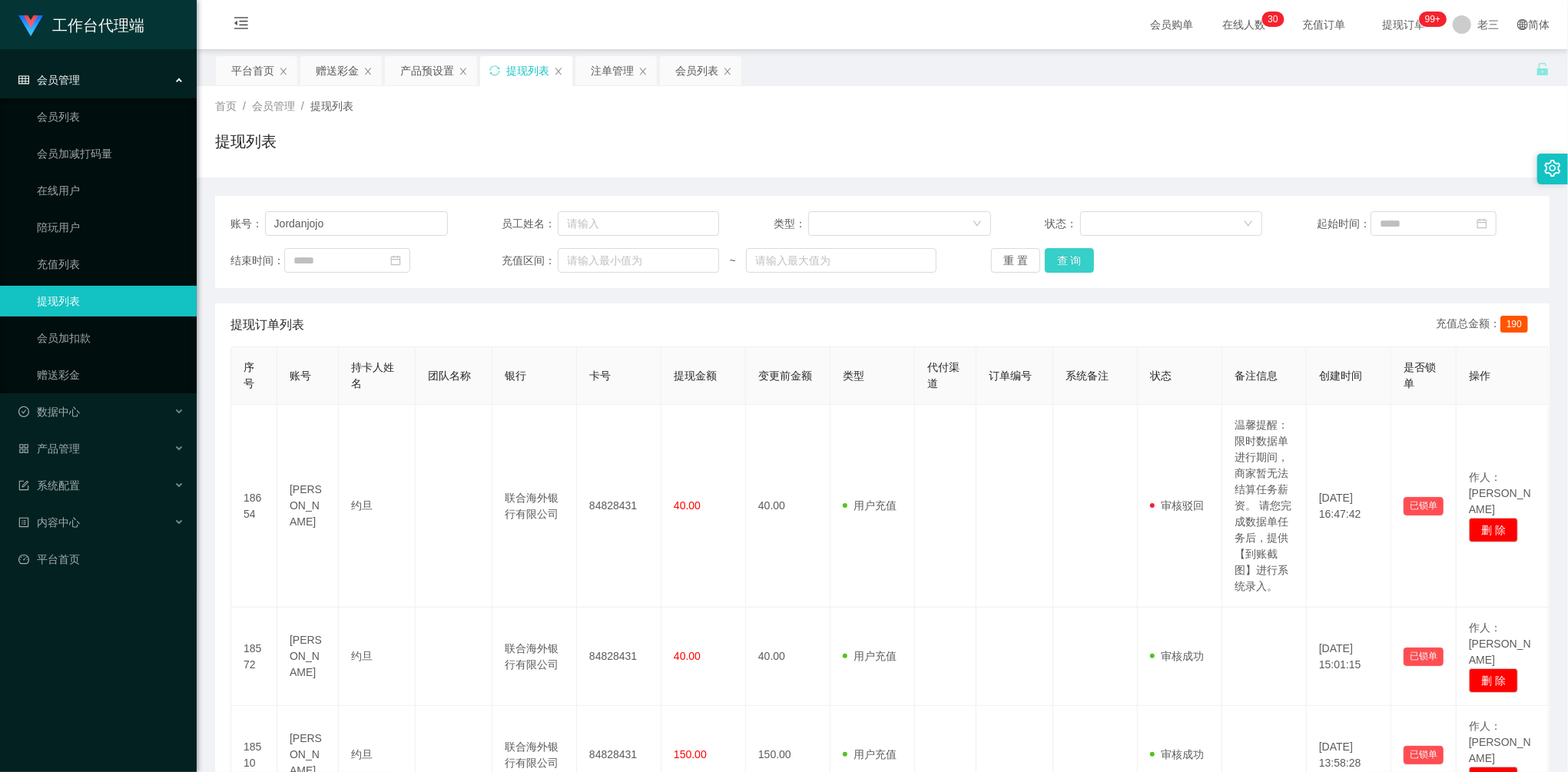
click at [1061, 259] on button "查 询" at bounding box center [1069, 260] width 49 height 25
click at [1069, 259] on button "查 询" at bounding box center [1069, 260] width 49 height 25
click at [1069, 259] on div "重 置 查 询" at bounding box center [1100, 260] width 217 height 25
click at [1069, 259] on button "查 询" at bounding box center [1069, 260] width 49 height 25
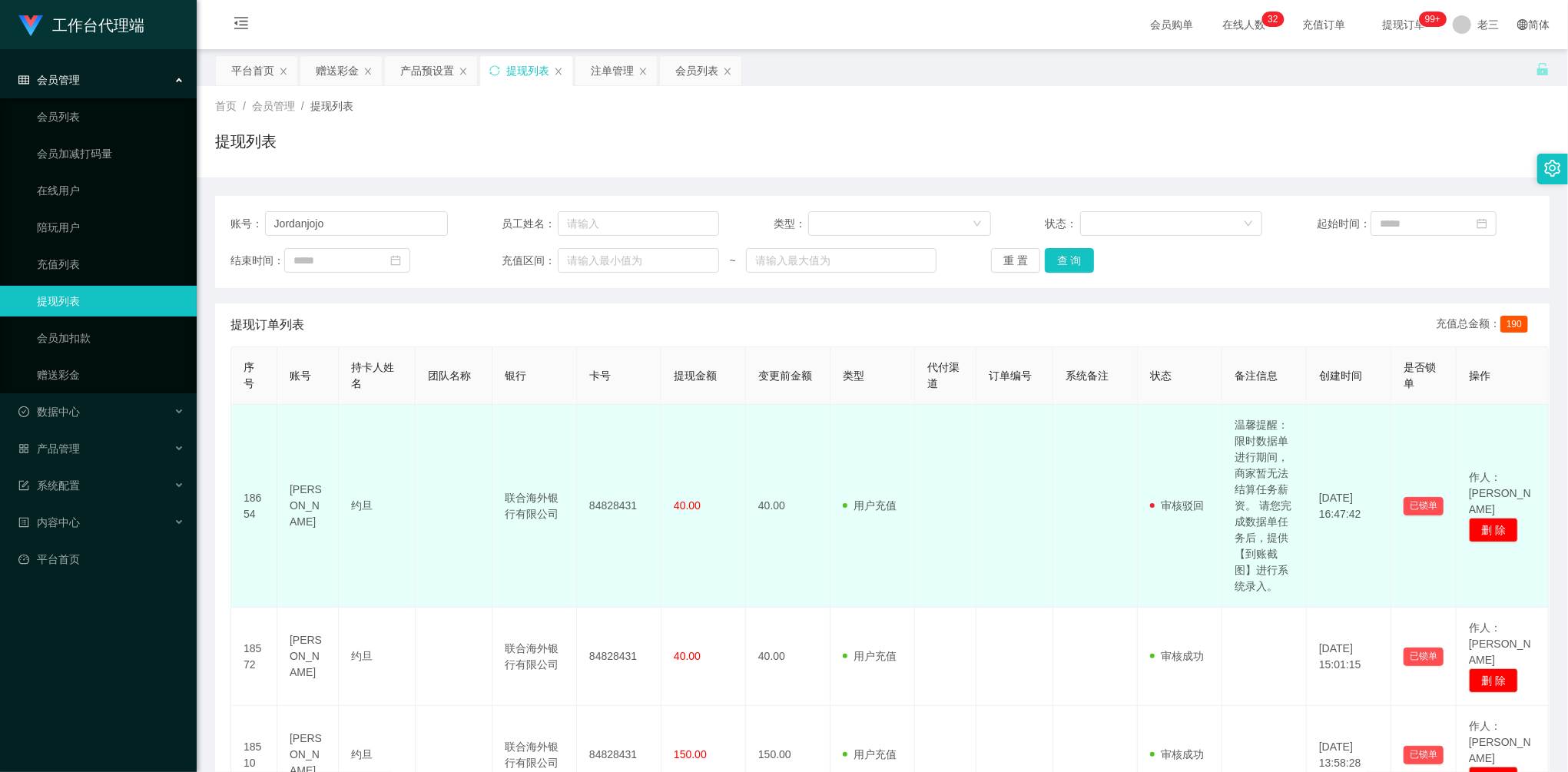
click at [1238, 429] on td "温馨提醒：限时数据单进行期间，商家暂无法结算任务薪资。 请您完成数据单任务后，提供【到账截图】进行系统录入。" at bounding box center [1264, 506] width 85 height 203
drag, startPoint x: 1236, startPoint y: 428, endPoint x: 1277, endPoint y: 593, distance: 170.0
click at [1277, 593] on td "温馨提醒：限时数据单进行期间，商家暂无法结算任务薪资。 请您完成数据单任务后，提供【到账截图】进行系统录入。" at bounding box center [1264, 506] width 85 height 203
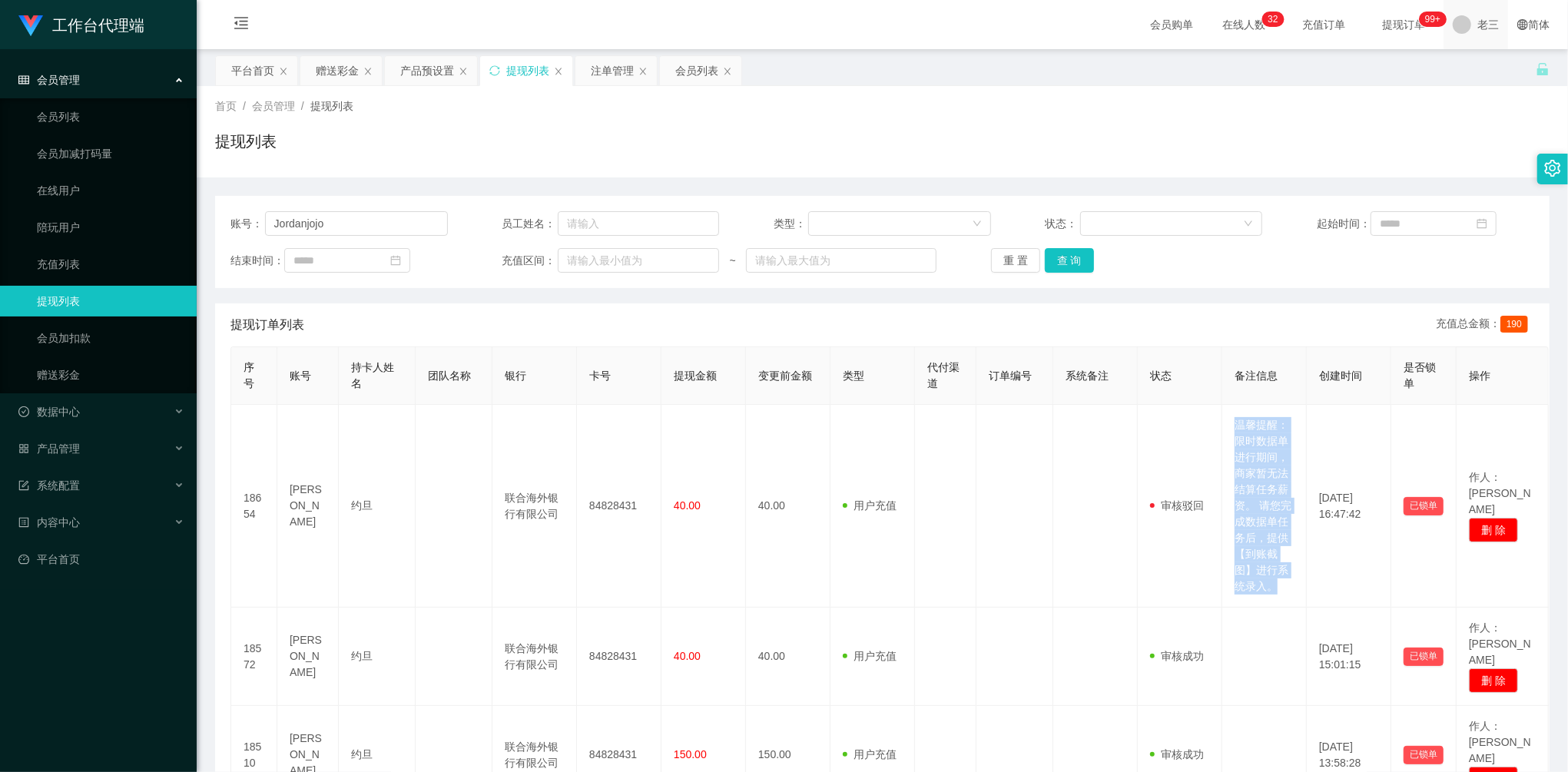
copy td "温馨提醒：限时数据单进行期间，商家暂无法结算任务薪资。 请您完成数据单任务后，提供【到账截图】进行系统录入。"
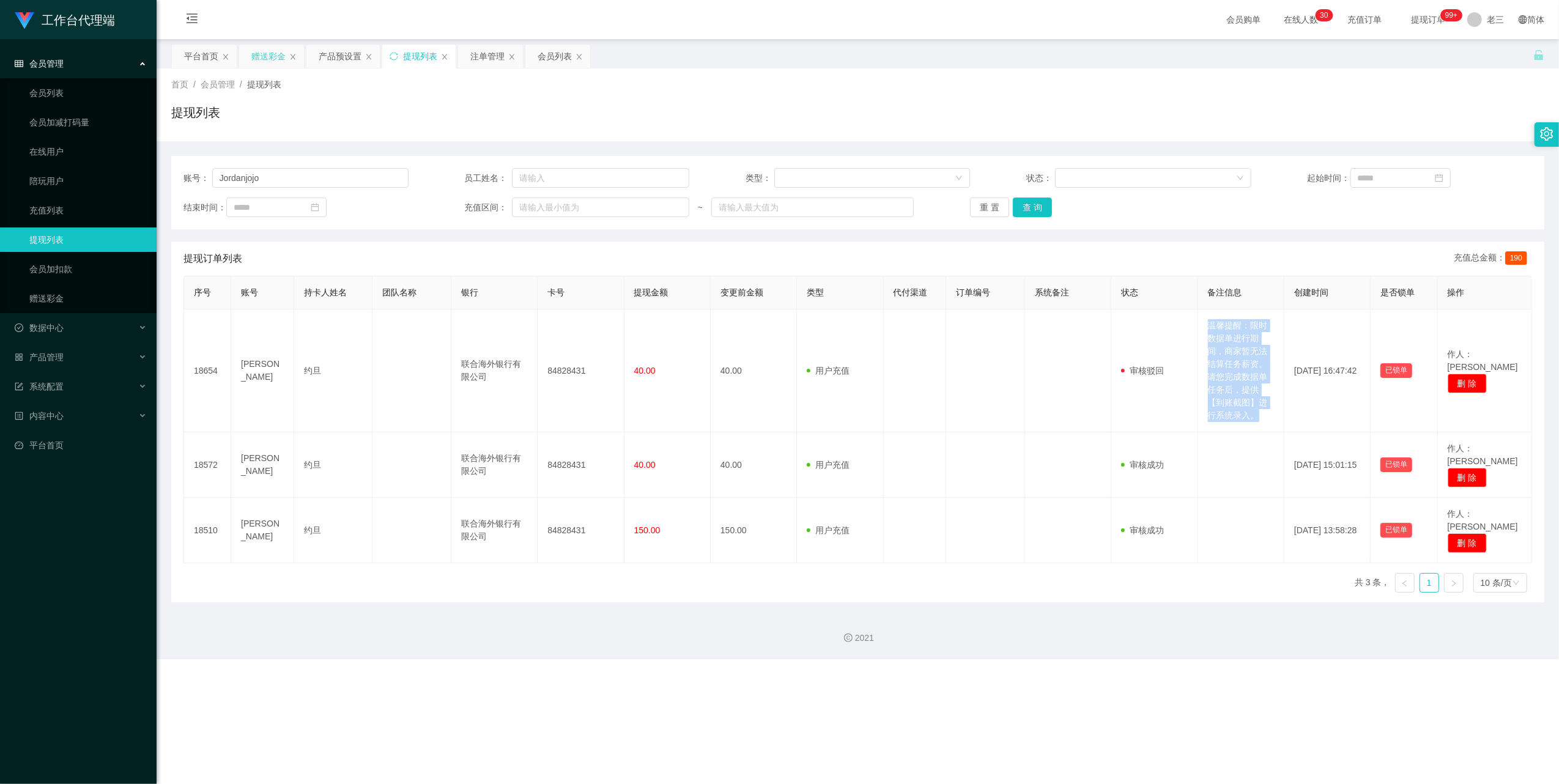
click at [277, 59] on div "赠送彩金" at bounding box center [268, 56] width 34 height 23
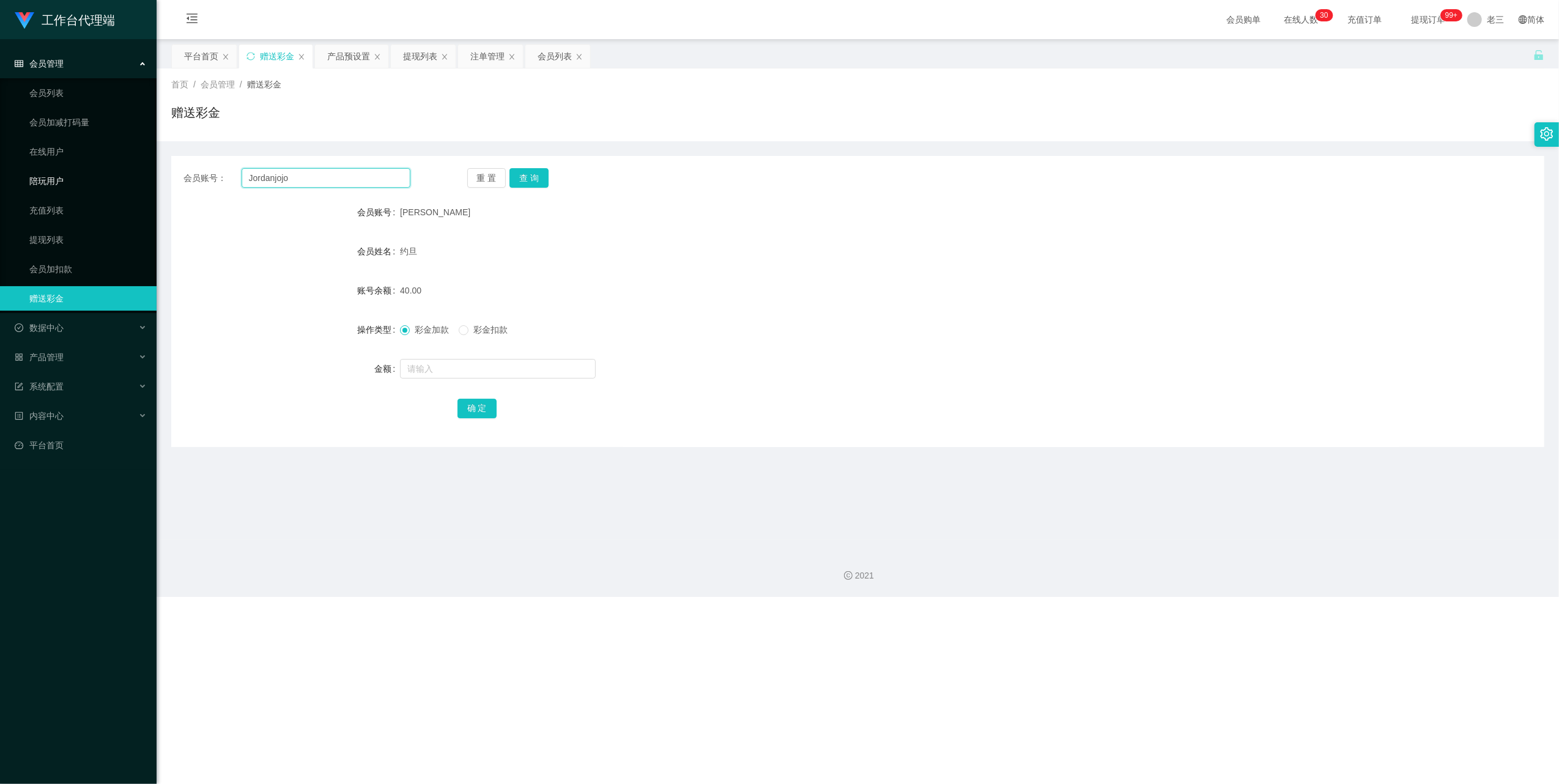
drag, startPoint x: 341, startPoint y: 179, endPoint x: 404, endPoint y: 172, distance: 63.4
click at [149, 171] on section "工作台代理端 会员管理 会员列表 会员加减打码量 在线用户 陪玩用户 充值列表 提现列表 会员加扣款 赠送彩金 数据中心 产品管理 注单管理 产品列表 产品预…" at bounding box center [779, 298] width 1559 height 597
click at [538, 171] on button "查 询" at bounding box center [529, 177] width 39 height 20
click at [539, 177] on button "查 询" at bounding box center [529, 177] width 39 height 20
click at [416, 62] on div "提现列表" at bounding box center [420, 56] width 34 height 23
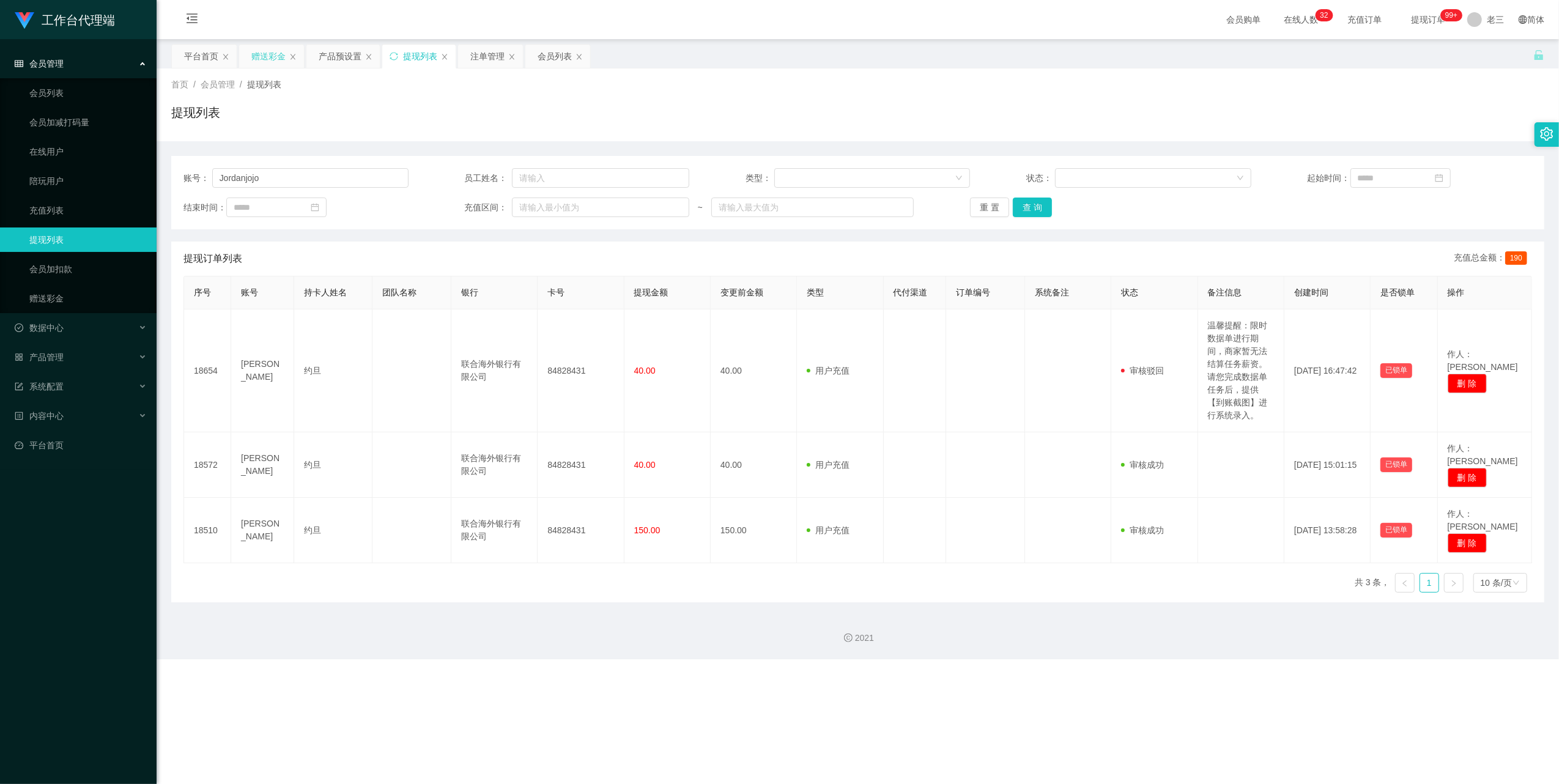
click at [274, 57] on div "赠送彩金" at bounding box center [268, 56] width 34 height 23
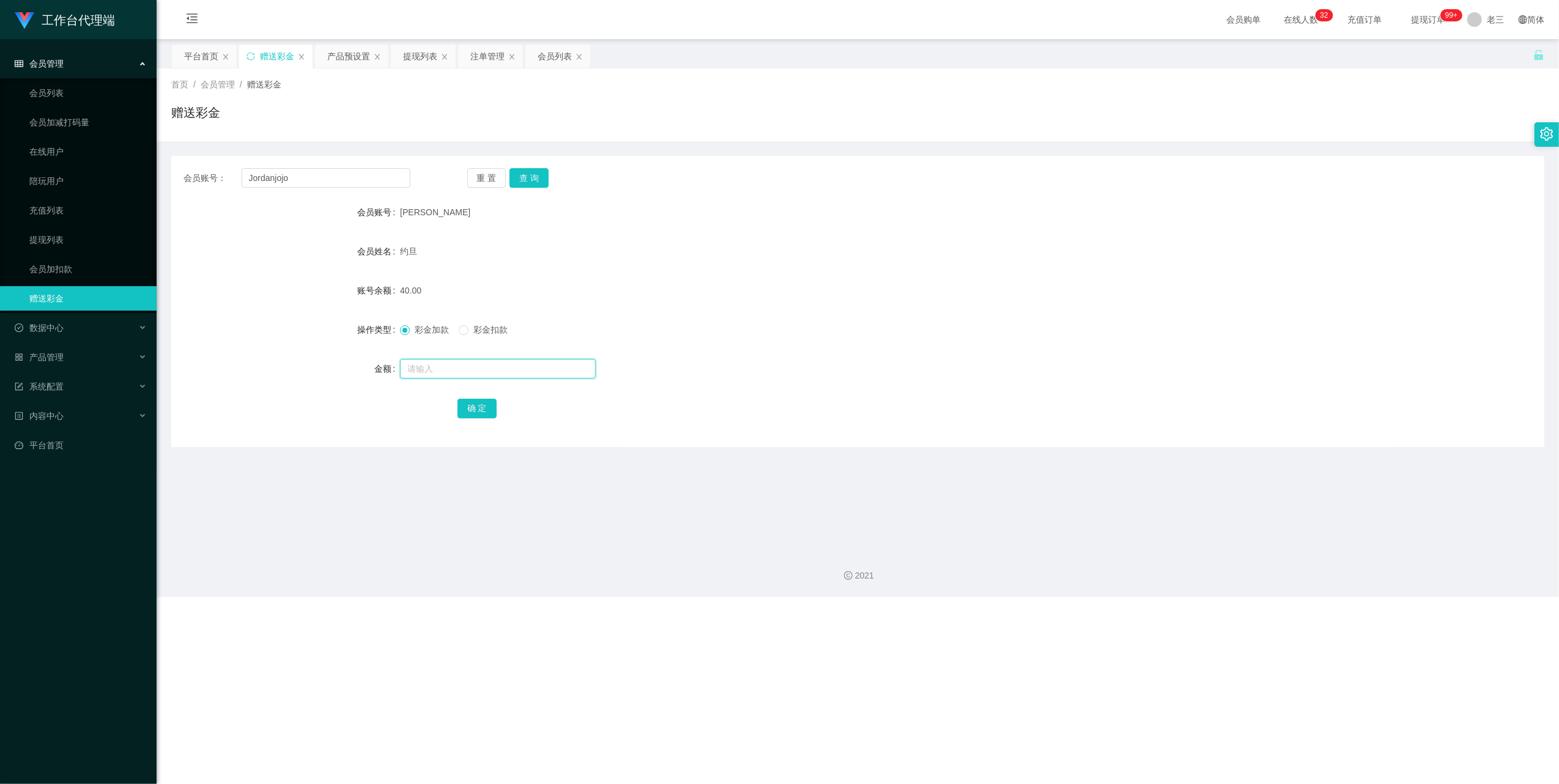
click at [417, 374] on input "text" at bounding box center [498, 369] width 196 height 20
type input "100"
click at [477, 410] on button "确 定" at bounding box center [477, 408] width 39 height 20
drag, startPoint x: 312, startPoint y: 179, endPoint x: 140, endPoint y: 177, distance: 172.0
click at [142, 177] on section "工作台代理端 会员管理 会员列表 会员加减打码量 在线用户 陪玩用户 充值列表 提现列表 会员加扣款 赠送彩金 数据中心 产品管理 注单管理 产品列表 产品预…" at bounding box center [779, 298] width 1559 height 597
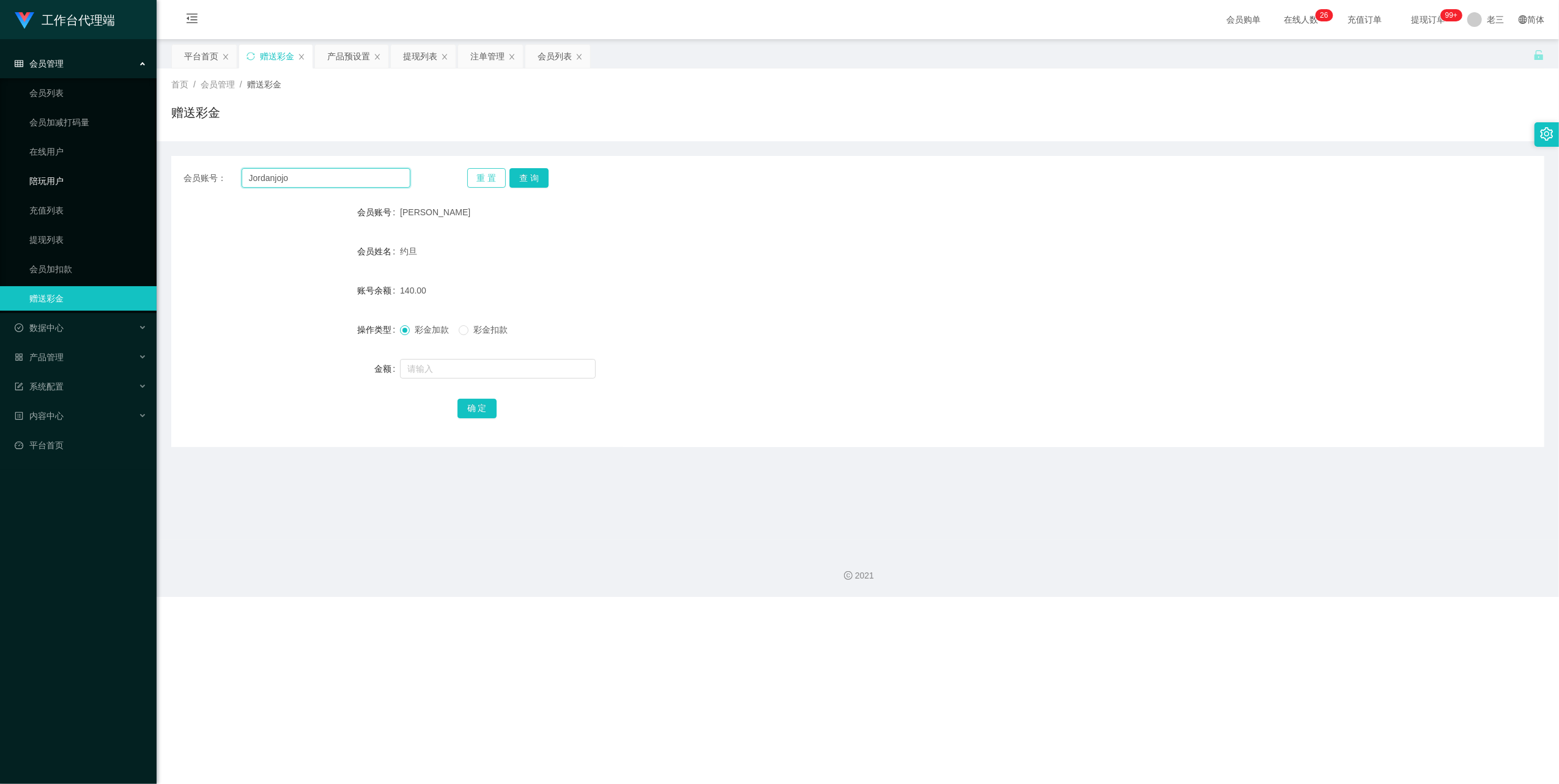
paste input "[PERSON_NAME]"
click at [536, 176] on button "查 询" at bounding box center [529, 177] width 39 height 20
drag, startPoint x: 326, startPoint y: 188, endPoint x: 192, endPoint y: 152, distance: 138.8
click at [192, 152] on div "会员账号： [PERSON_NAME] 重 置 查 询 会员账号 黄 会员姓名 [PERSON_NAME]余额 15000.00 操作类型 彩金加款 彩金扣款…" at bounding box center [857, 294] width 1373 height 306
drag, startPoint x: 192, startPoint y: 152, endPoint x: 302, endPoint y: 177, distance: 112.8
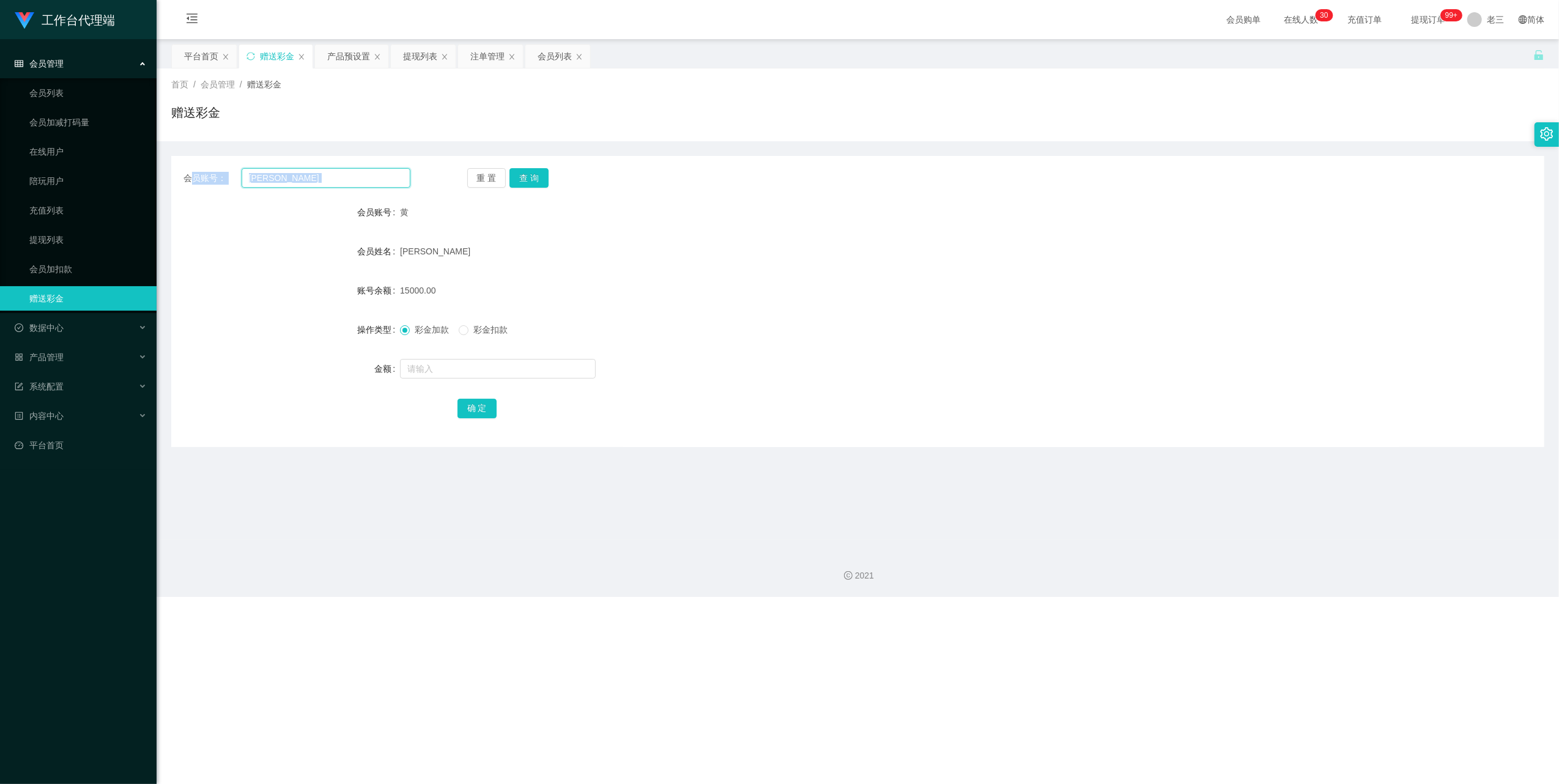
click at [302, 177] on input "[PERSON_NAME]" at bounding box center [326, 177] width 169 height 20
drag, startPoint x: 317, startPoint y: 177, endPoint x: 232, endPoint y: 162, distance: 86.3
click at [232, 162] on div "会员账号： [PERSON_NAME] 重 置 查 询 会员账号 黄 会员姓名 [PERSON_NAME]余额 15000.00 操作类型 彩金加款 彩金扣款…" at bounding box center [857, 301] width 1373 height 291
paste input "这是你注册的工作台升级账号，请记住账号跟密码！"
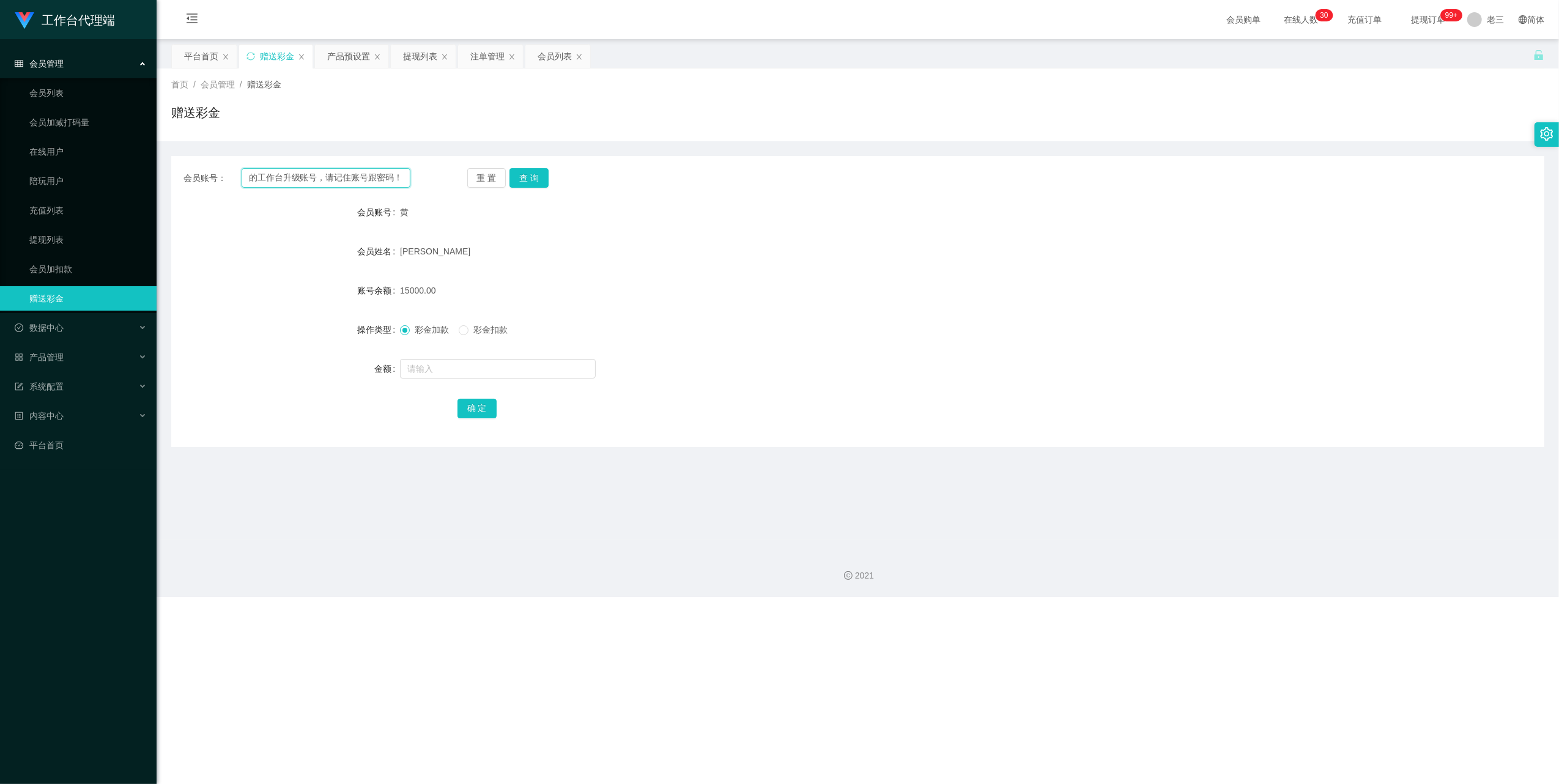
type input "这是你注册的工作台升级账号，请记住账号跟密码！"
click at [518, 160] on div "会员账号： 这是你注册的工作台升级账号，请记住账号跟密码！ 重 置 查 询 会员账号 黄 会员姓名 [PERSON_NAME]余额 15000.00 操作类型…" at bounding box center [857, 301] width 1373 height 291
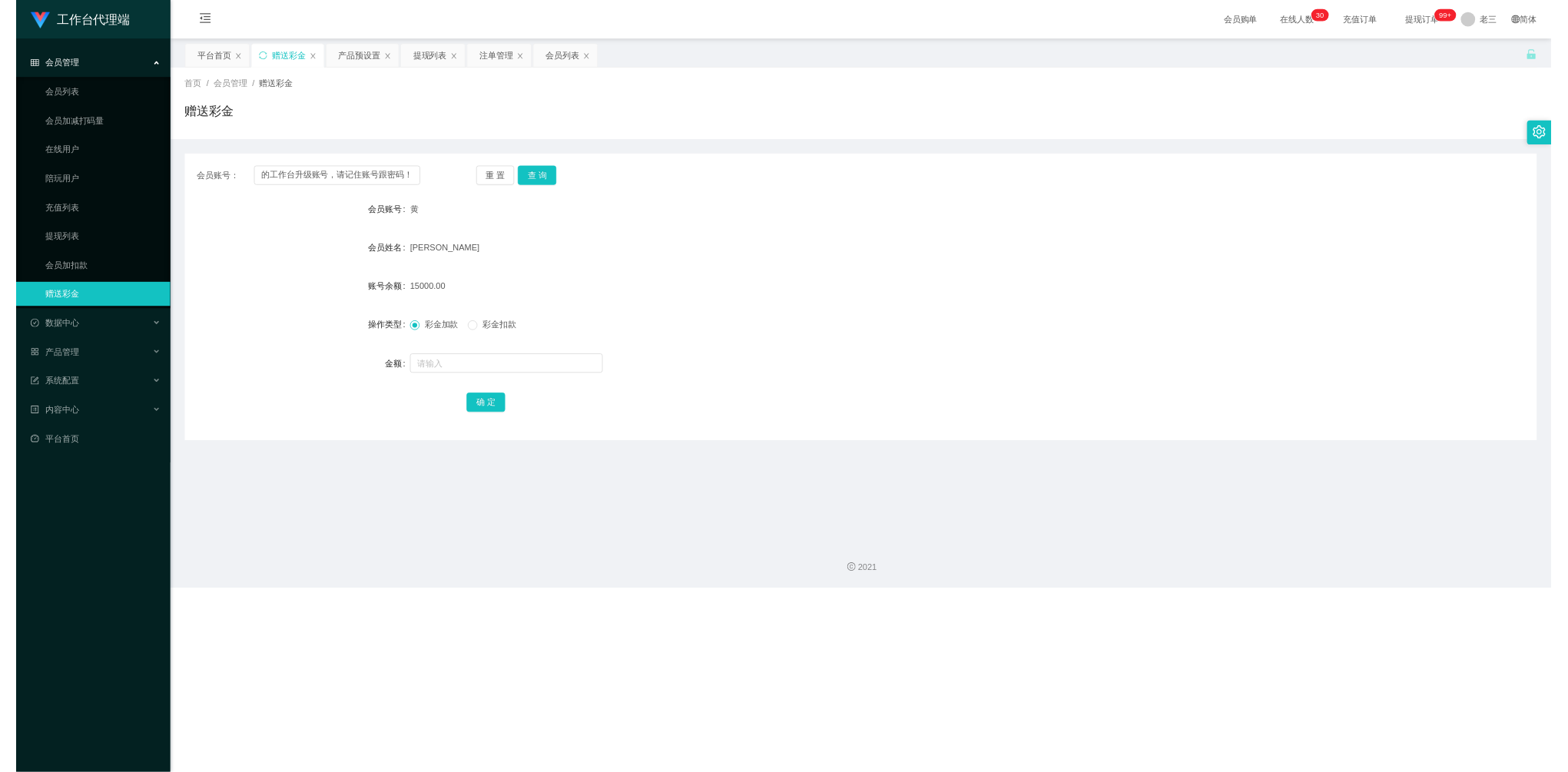
scroll to position [0, 0]
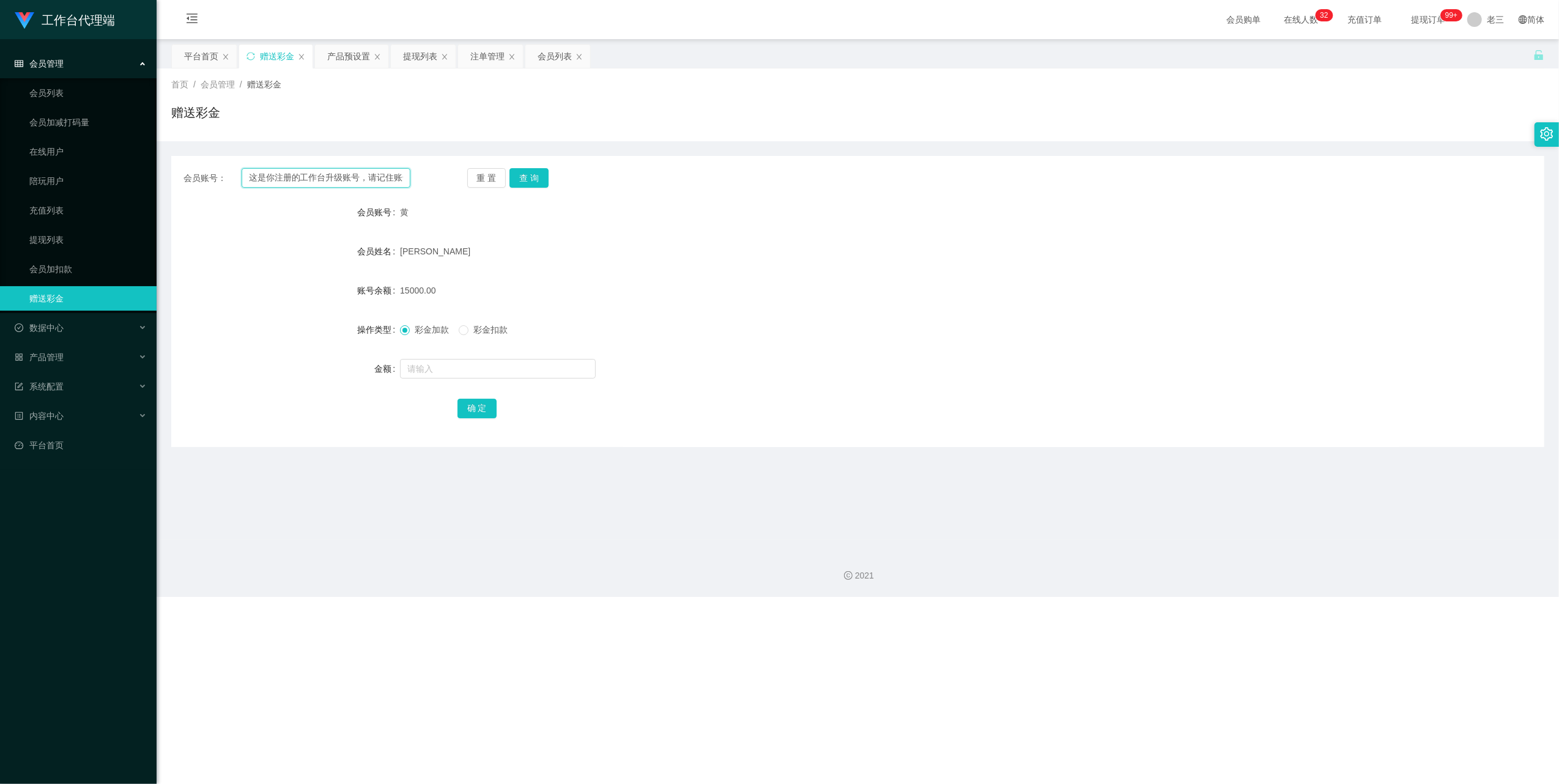
click at [362, 182] on input "这是你注册的工作台升级账号，请记住账号跟密码！" at bounding box center [326, 177] width 169 height 20
click at [316, 185] on input "text" at bounding box center [326, 177] width 169 height 20
paste input "84315604"
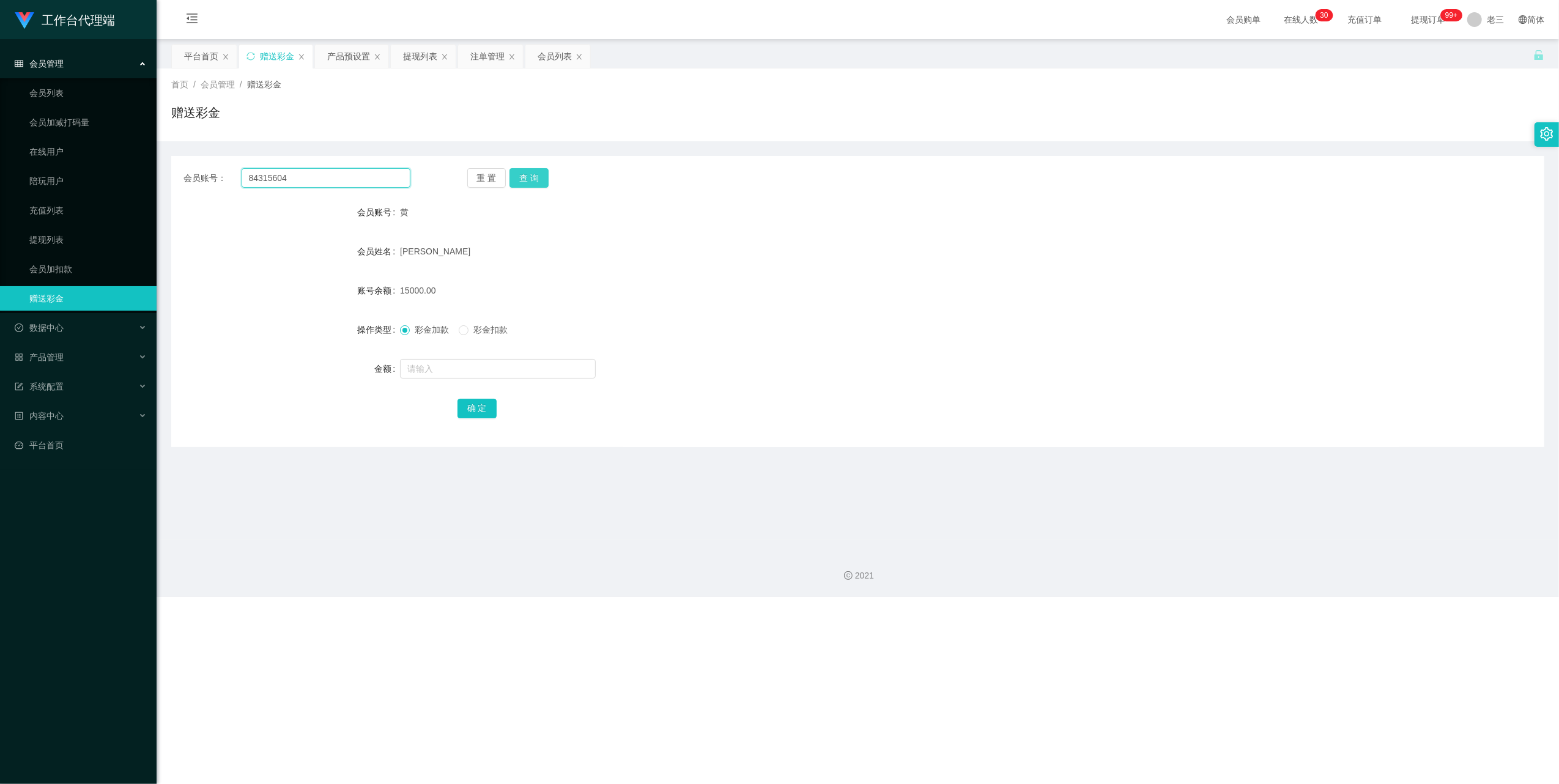
type input "84315604"
click at [536, 186] on button "查 询" at bounding box center [529, 177] width 39 height 20
click at [428, 360] on input "text" at bounding box center [498, 369] width 196 height 20
type input "100"
click at [478, 402] on button "确 定" at bounding box center [477, 408] width 39 height 20
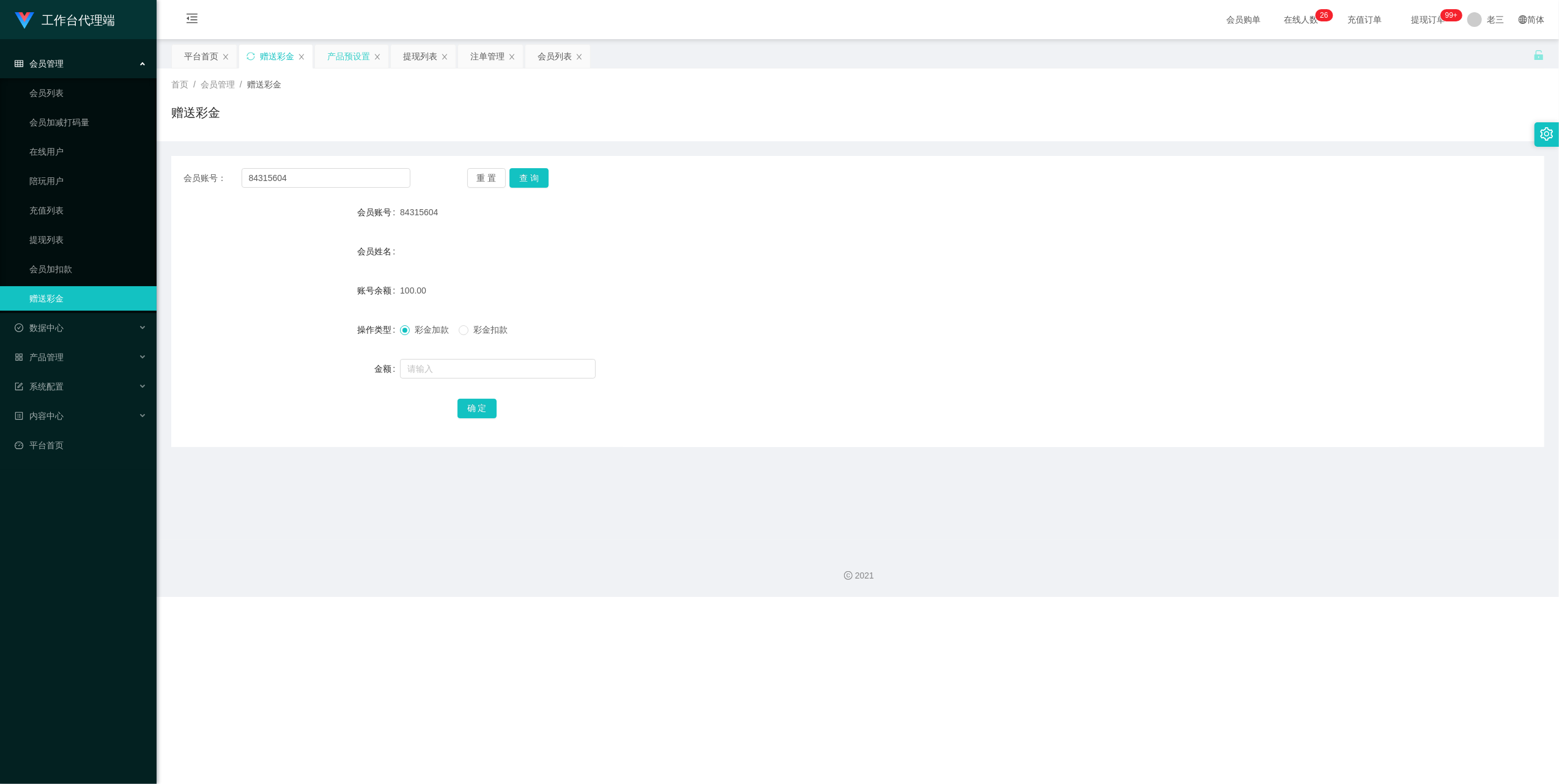
click at [350, 54] on div "产品预设置" at bounding box center [349, 56] width 43 height 23
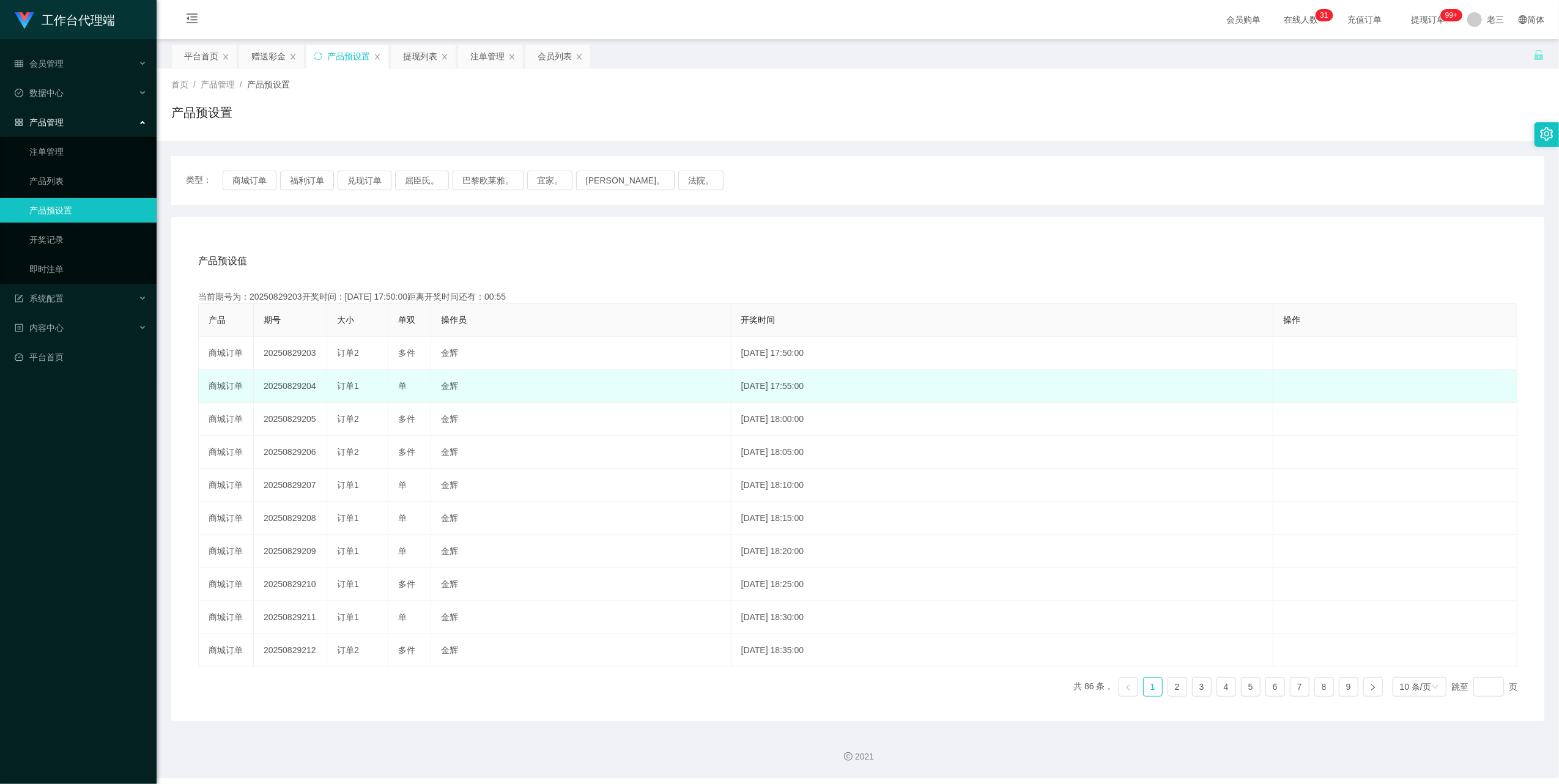
click at [286, 380] on td "20250829204" at bounding box center [290, 386] width 73 height 33
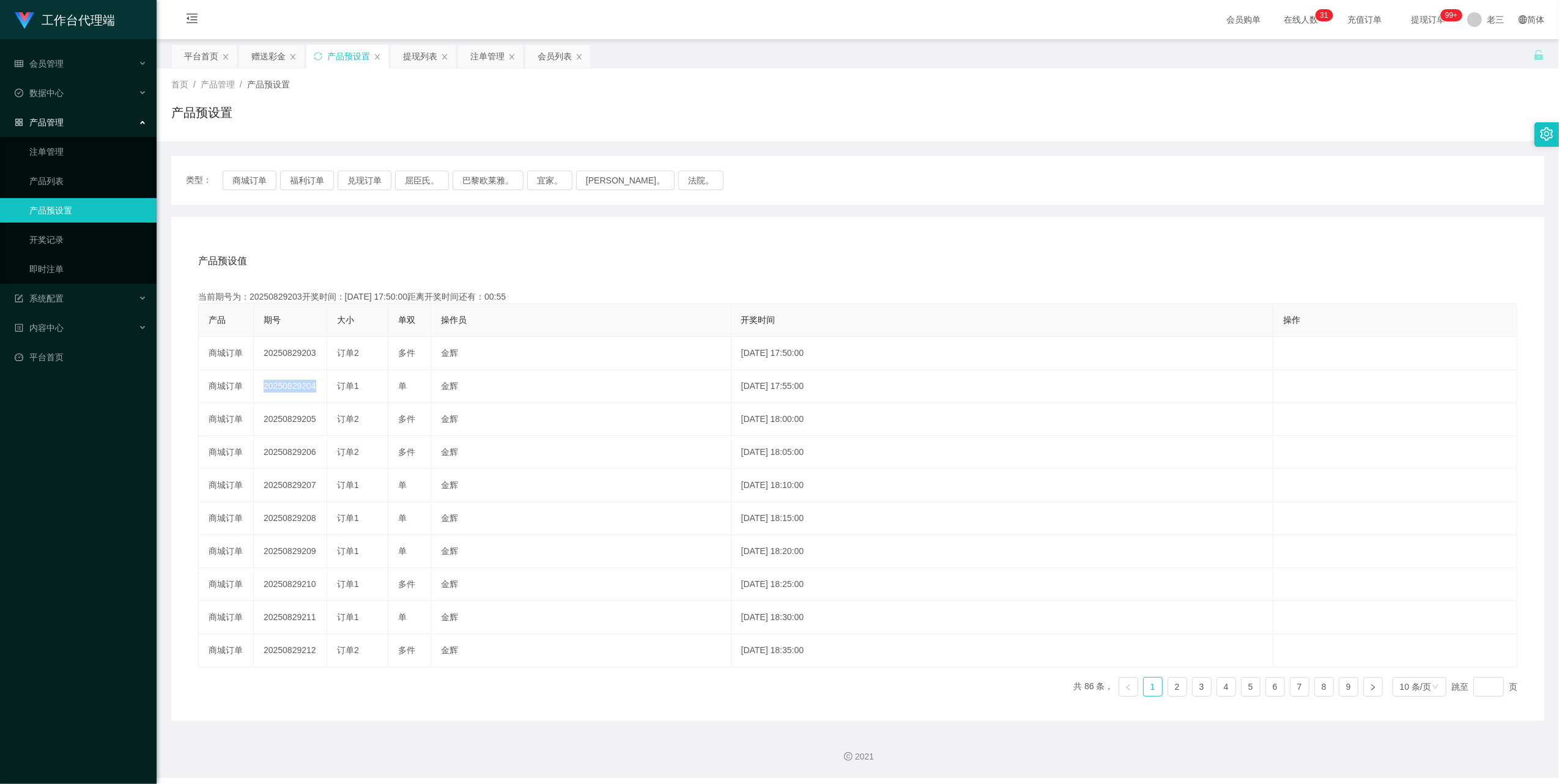
copy td "20250829204"
click at [265, 54] on div "赠送彩金" at bounding box center [268, 56] width 34 height 23
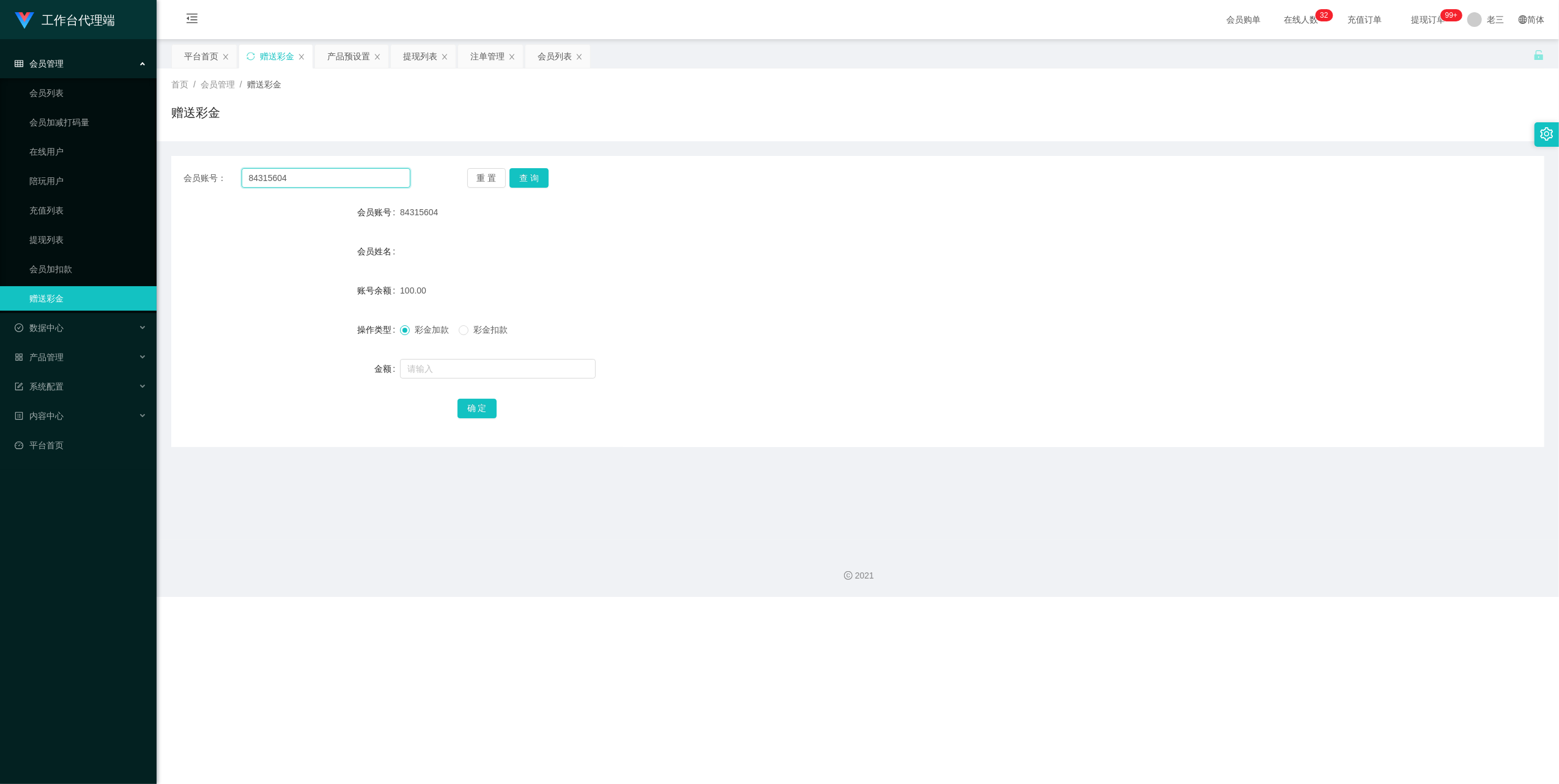
drag, startPoint x: 300, startPoint y: 166, endPoint x: 343, endPoint y: 155, distance: 44.4
click at [241, 159] on div "会员账号： 84315604 重 置 查 询 会员账号 84315604 会员姓名 账号余额 100.00 操作类型 彩金加款 彩金扣款 金额 确 定" at bounding box center [857, 301] width 1373 height 291
click at [532, 175] on button "查 询" at bounding box center [529, 177] width 39 height 20
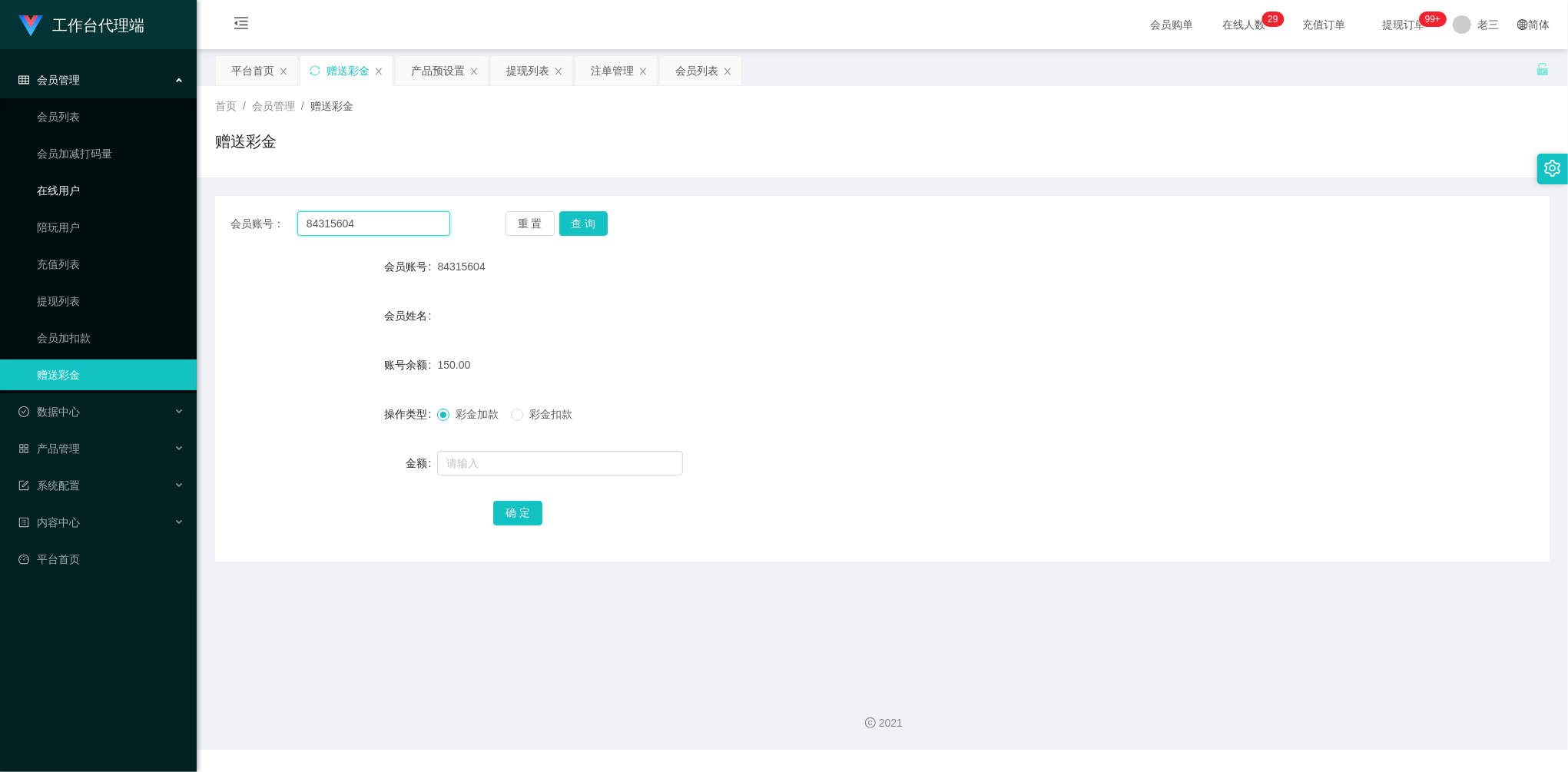
drag, startPoint x: 400, startPoint y: 228, endPoint x: 142, endPoint y: 205, distance: 259.0
click at [142, 205] on section "工作台代理端 会员管理 会员列表 会员加减打码量 在线用户 陪玩用户 充值列表 提现列表 会员加扣款 赠送彩金 数据中心 产品管理 注单管理 产品列表 产品预…" at bounding box center [784, 374] width 1568 height 750
click at [523, 81] on div "提现列表" at bounding box center [527, 71] width 43 height 29
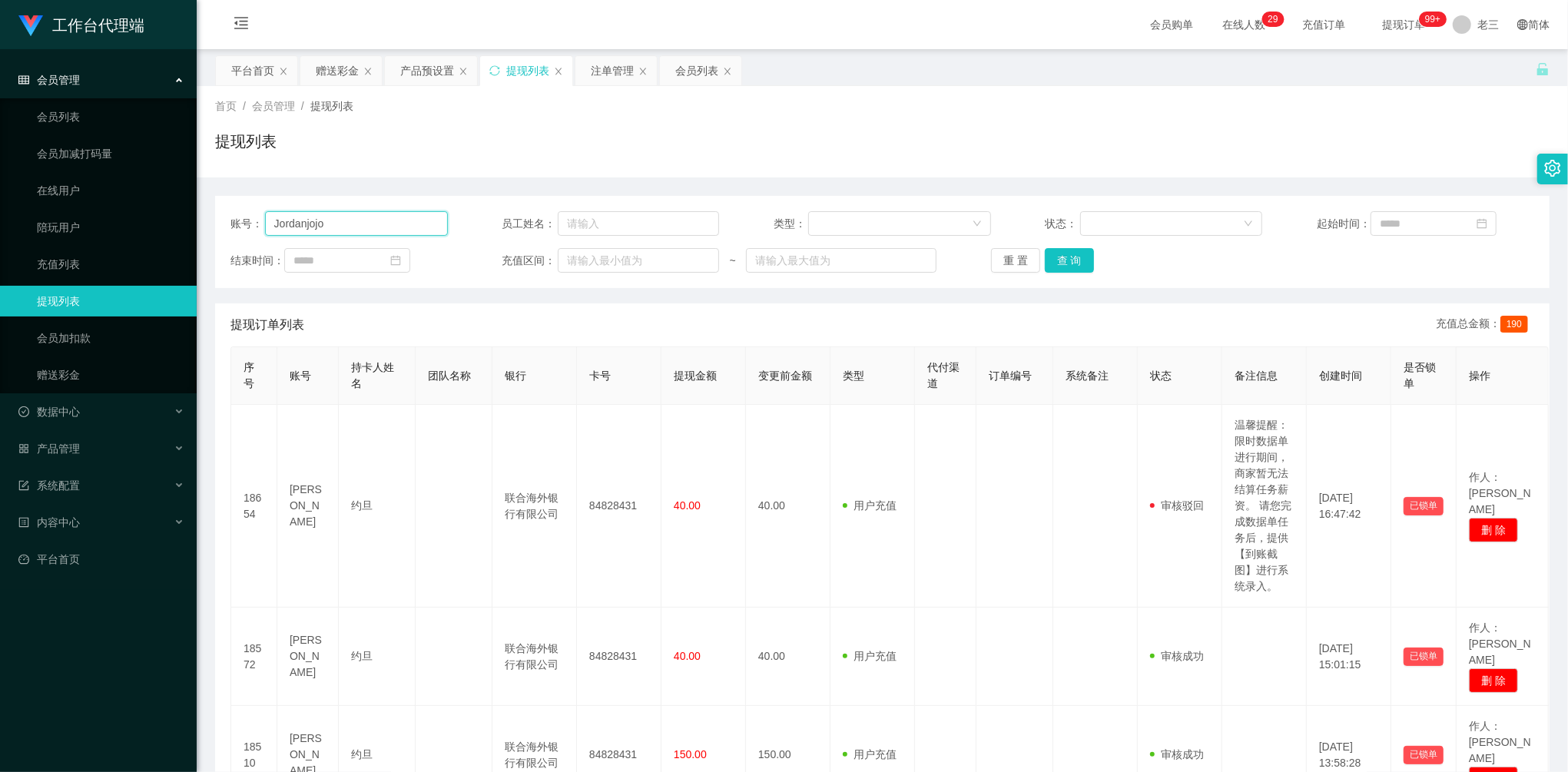
drag, startPoint x: 282, startPoint y: 208, endPoint x: 241, endPoint y: 210, distance: 41.0
click at [209, 198] on main "关闭左侧 关闭右侧 关闭其它 刷新页面 平台首页 赠送彩金 产品预设置 提现列表 注单管理 会员列表 首页 / 会员管理 / 提现列表 / 提现列表 账号： …" at bounding box center [882, 451] width 1371 height 805
paste input "84315604"
type input "84315604"
click at [1077, 262] on button "查 询" at bounding box center [1069, 260] width 49 height 25
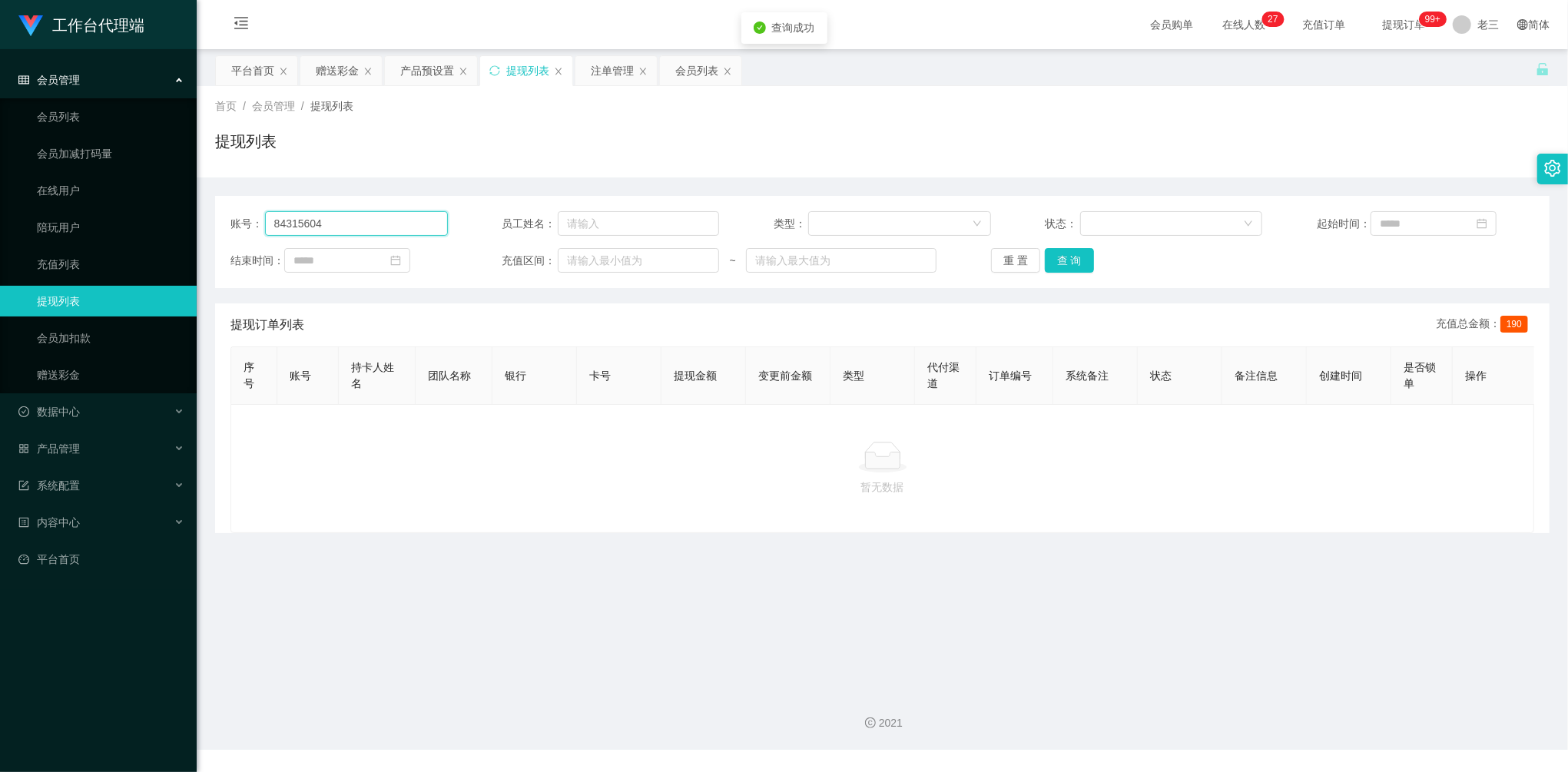
drag, startPoint x: 339, startPoint y: 229, endPoint x: 347, endPoint y: 226, distance: 8.5
click at [339, 229] on input "84315604" at bounding box center [356, 223] width 183 height 25
drag, startPoint x: 152, startPoint y: 216, endPoint x: 144, endPoint y: 210, distance: 10.0
click at [145, 213] on section "工作台代理端 会员管理 会员列表 会员加减打码量 在线用户 陪玩用户 充值列表 提现列表 会员加扣款 赠送彩金 数据中心 产品管理 注单管理 产品列表 产品预…" at bounding box center [784, 374] width 1568 height 750
click at [1060, 254] on button "查 询" at bounding box center [1069, 260] width 49 height 25
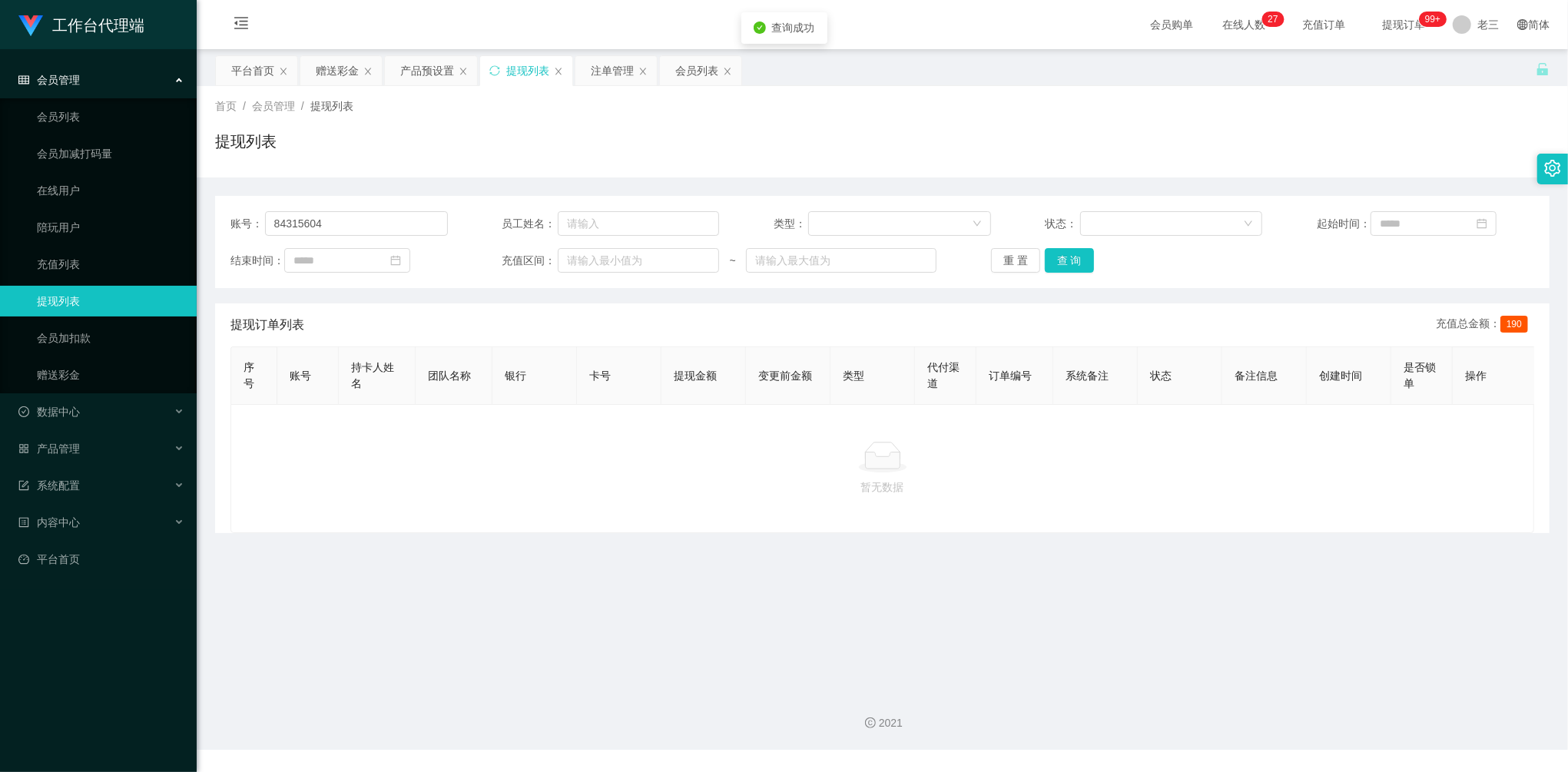
click at [1071, 274] on div "账号： 84315604 员工姓名： 类型： 状态： 起始时间： 结束时间： 充值区间： ~ 重 置 查 询" at bounding box center [882, 242] width 1335 height 92
click at [1069, 262] on button "查 询" at bounding box center [1069, 260] width 49 height 25
drag, startPoint x: 190, startPoint y: 216, endPoint x: 121, endPoint y: 209, distance: 69.4
click at [121, 209] on section "工作台代理端 会员管理 会员列表 会员加减打码量 在线用户 陪玩用户 充值列表 提现列表 会员加扣款 赠送彩金 数据中心 产品管理 注单管理 产品列表 产品预…" at bounding box center [784, 374] width 1568 height 750
click at [1066, 261] on button "查 询" at bounding box center [1069, 260] width 49 height 25
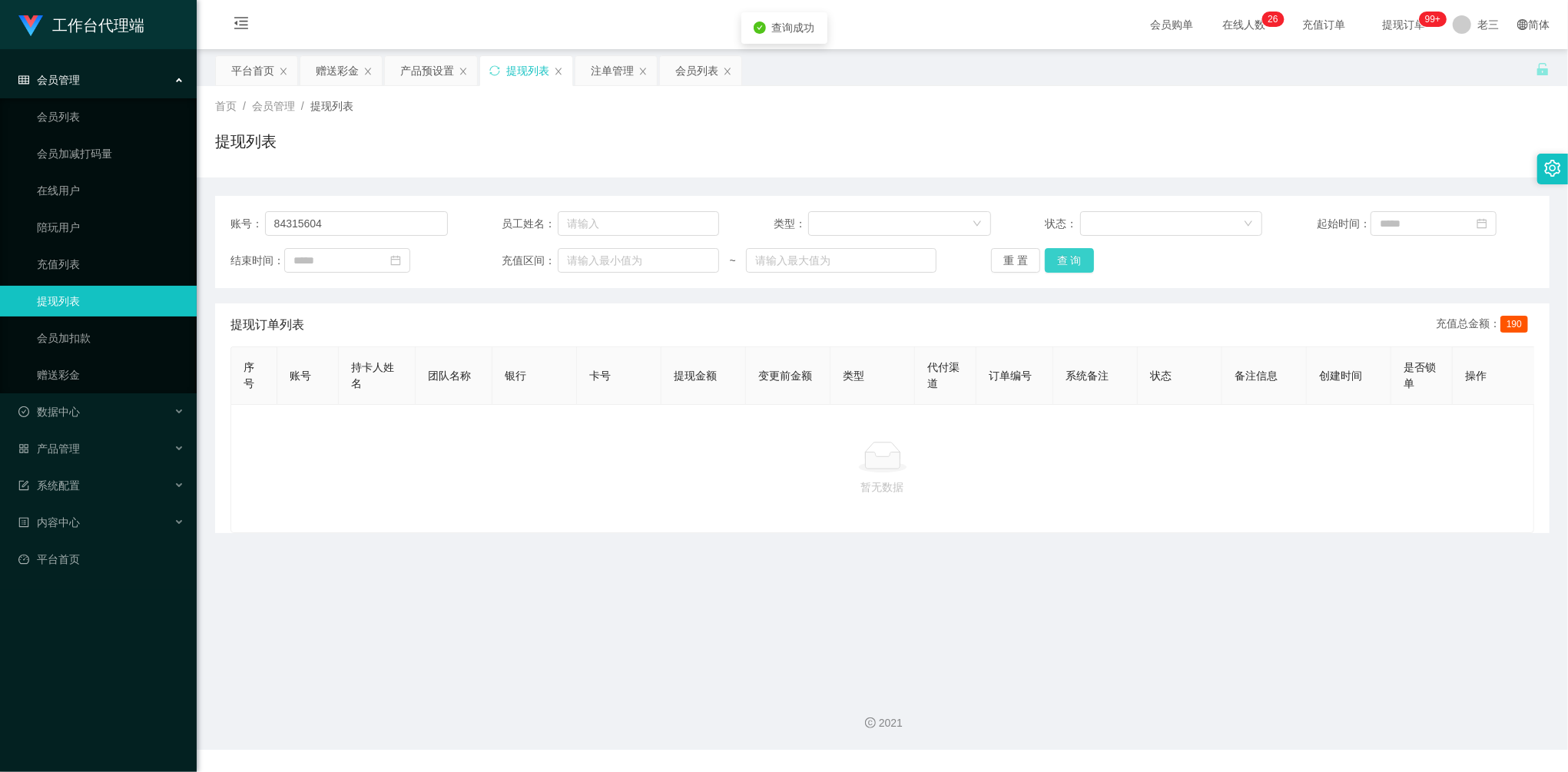
click at [1066, 261] on button "查 询" at bounding box center [1069, 260] width 49 height 25
click at [338, 75] on div "赠送彩金" at bounding box center [337, 71] width 43 height 29
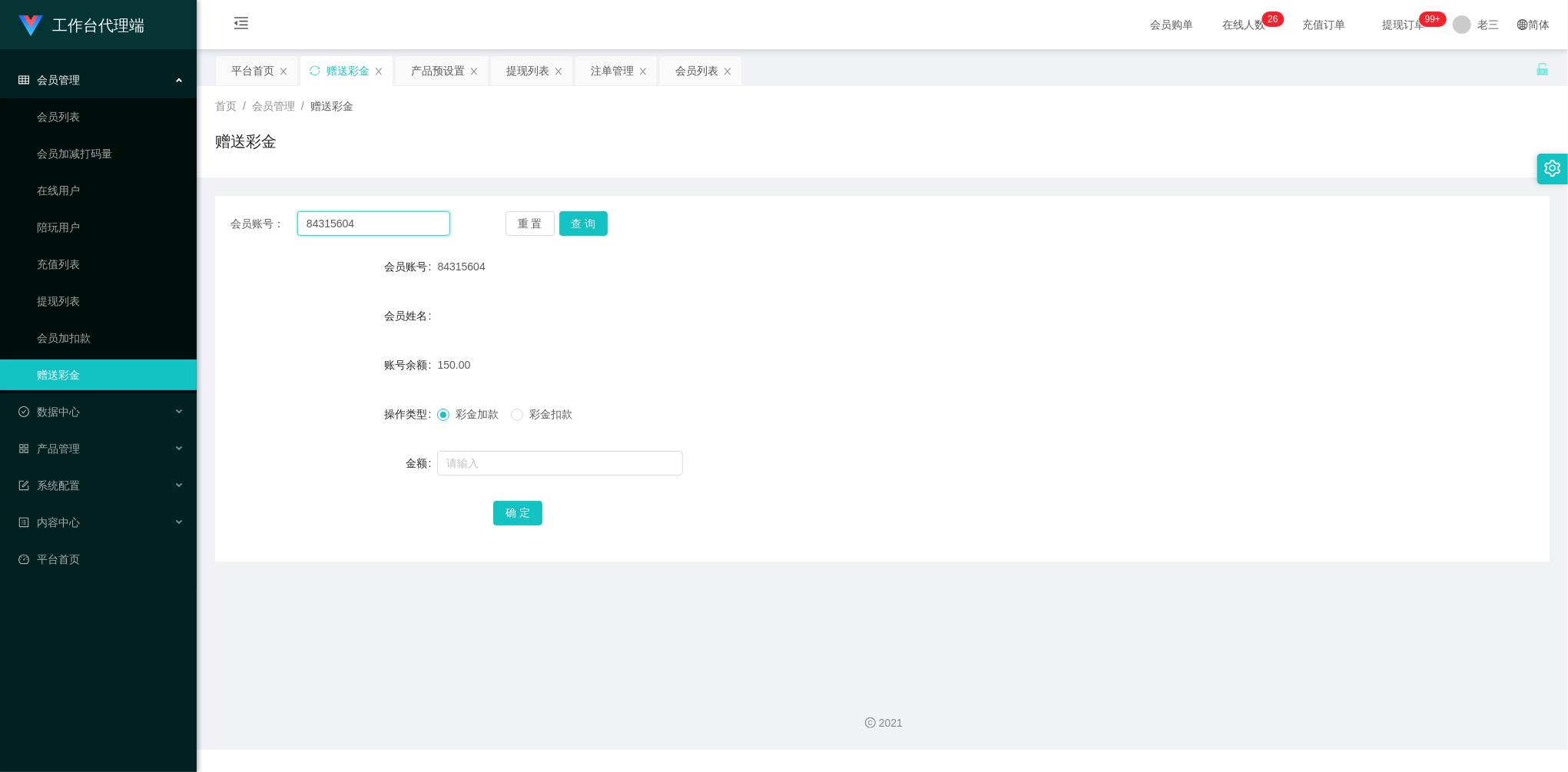
click at [252, 206] on div "会员账号： 84315604 重 置 查 询 会员账号 84315604 会员姓名 账号余额 150.00 操作类型 彩金加款 彩金扣款 金额 确 定" at bounding box center [882, 378] width 1335 height 366
click at [600, 218] on button "查 询" at bounding box center [584, 223] width 49 height 25
click at [597, 221] on button "查 询" at bounding box center [584, 223] width 49 height 25
click at [518, 78] on div "提现列表" at bounding box center [527, 71] width 43 height 29
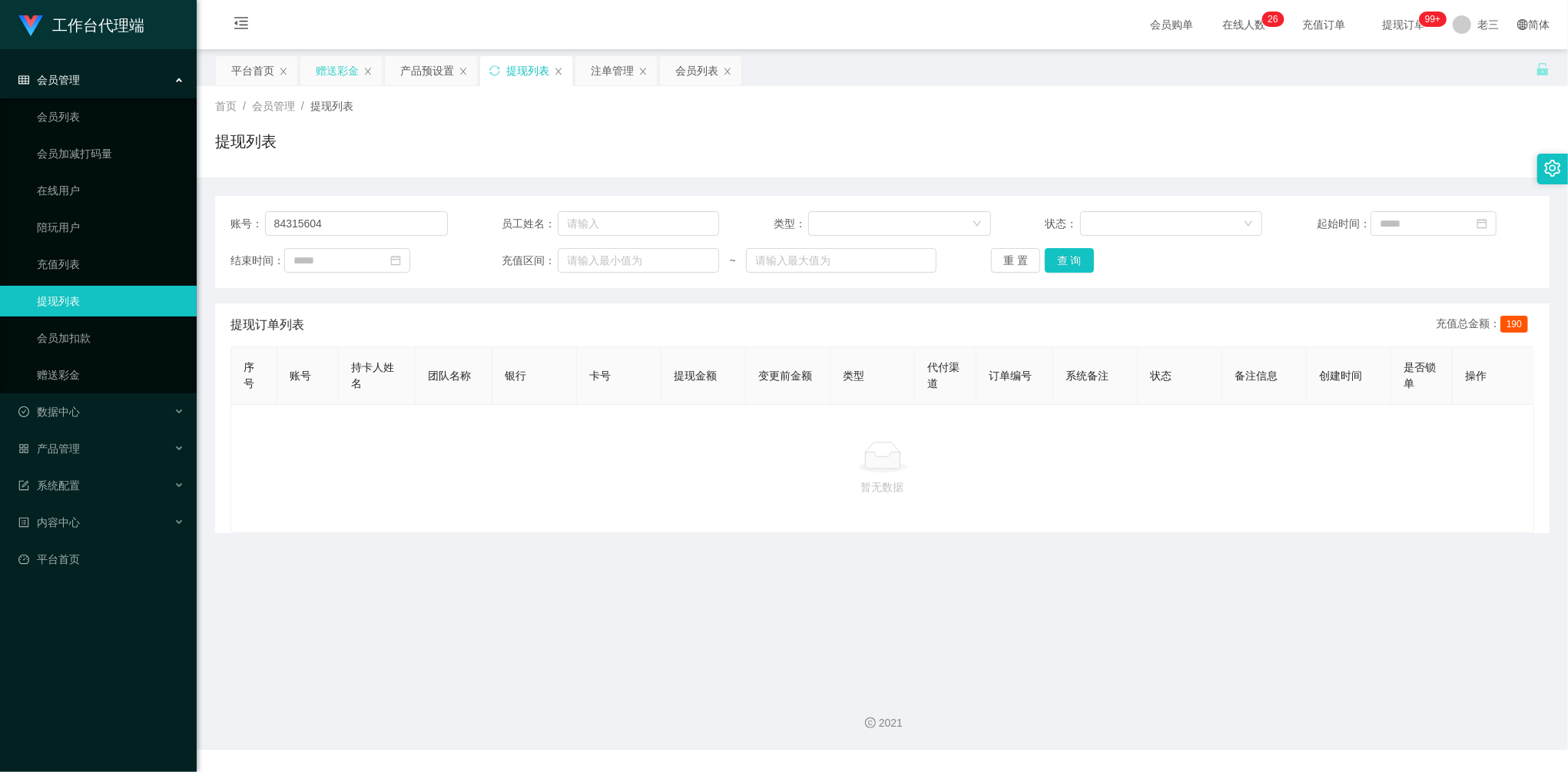
click at [343, 74] on div "赠送彩金" at bounding box center [337, 71] width 43 height 29
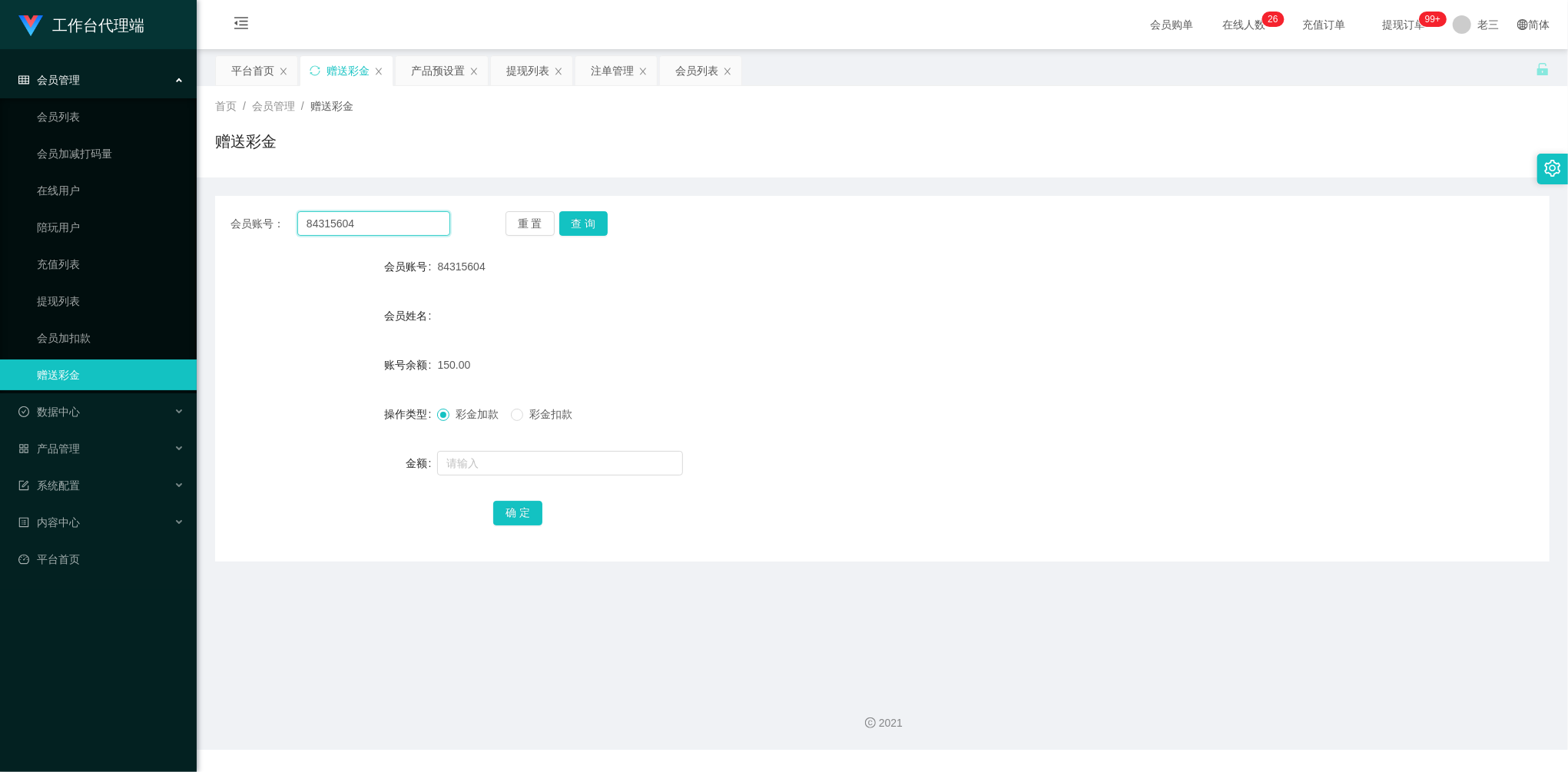
drag, startPoint x: 385, startPoint y: 221, endPoint x: 425, endPoint y: 226, distance: 40.3
click at [236, 192] on div "会员账号： 84315604 重 置 查 询 会员账号 84315604 会员姓名 账号余额 150.00 操作类型 彩金加款 彩金扣款 金额 确 定" at bounding box center [882, 370] width 1335 height 384
paste input "Jordanjojo"
type input "Jordanjojo"
click at [585, 216] on button "查 询" at bounding box center [584, 223] width 49 height 25
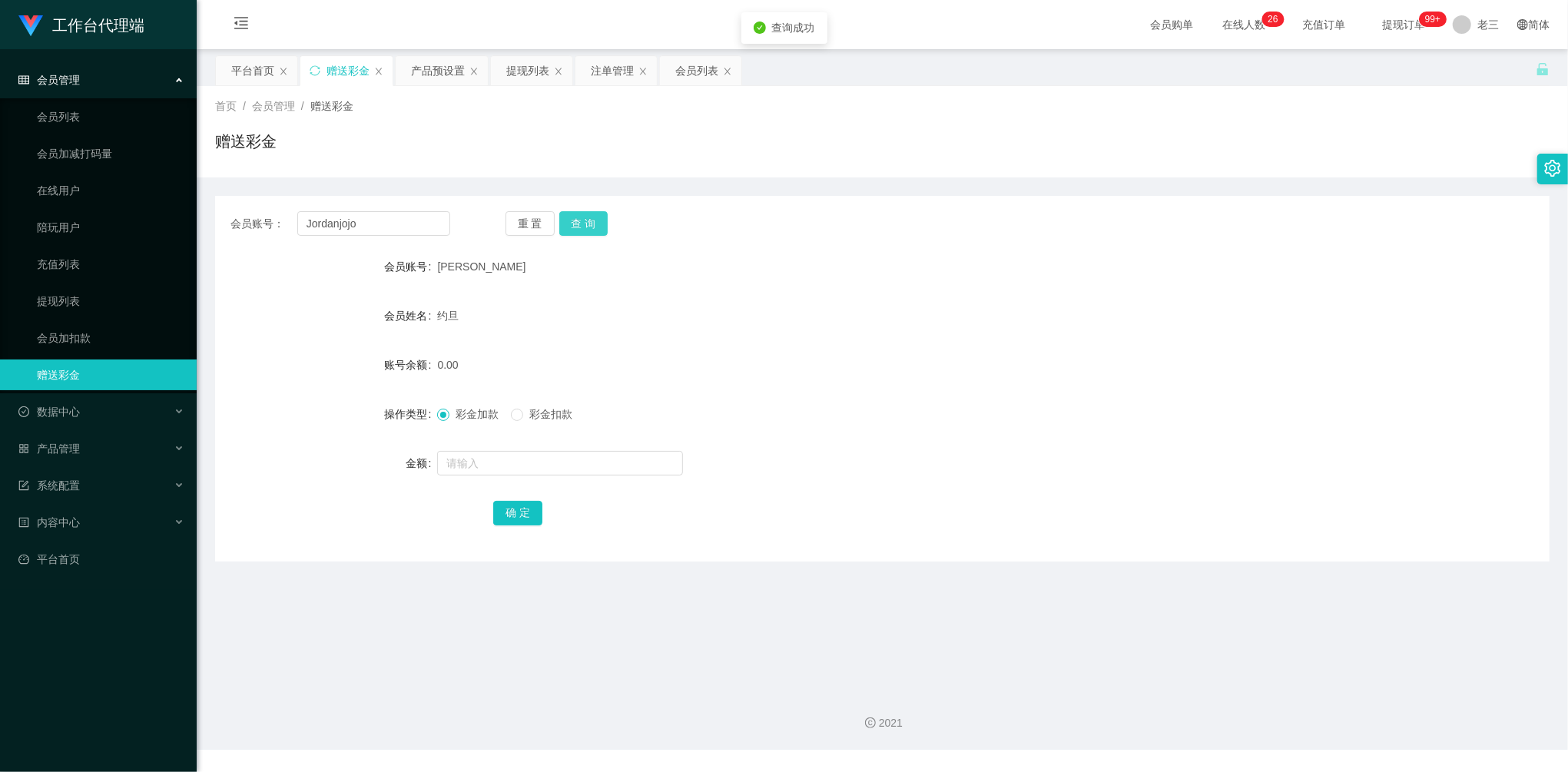
click at [585, 217] on button "查 询" at bounding box center [584, 223] width 49 height 25
click at [523, 74] on div "提现列表" at bounding box center [527, 71] width 43 height 29
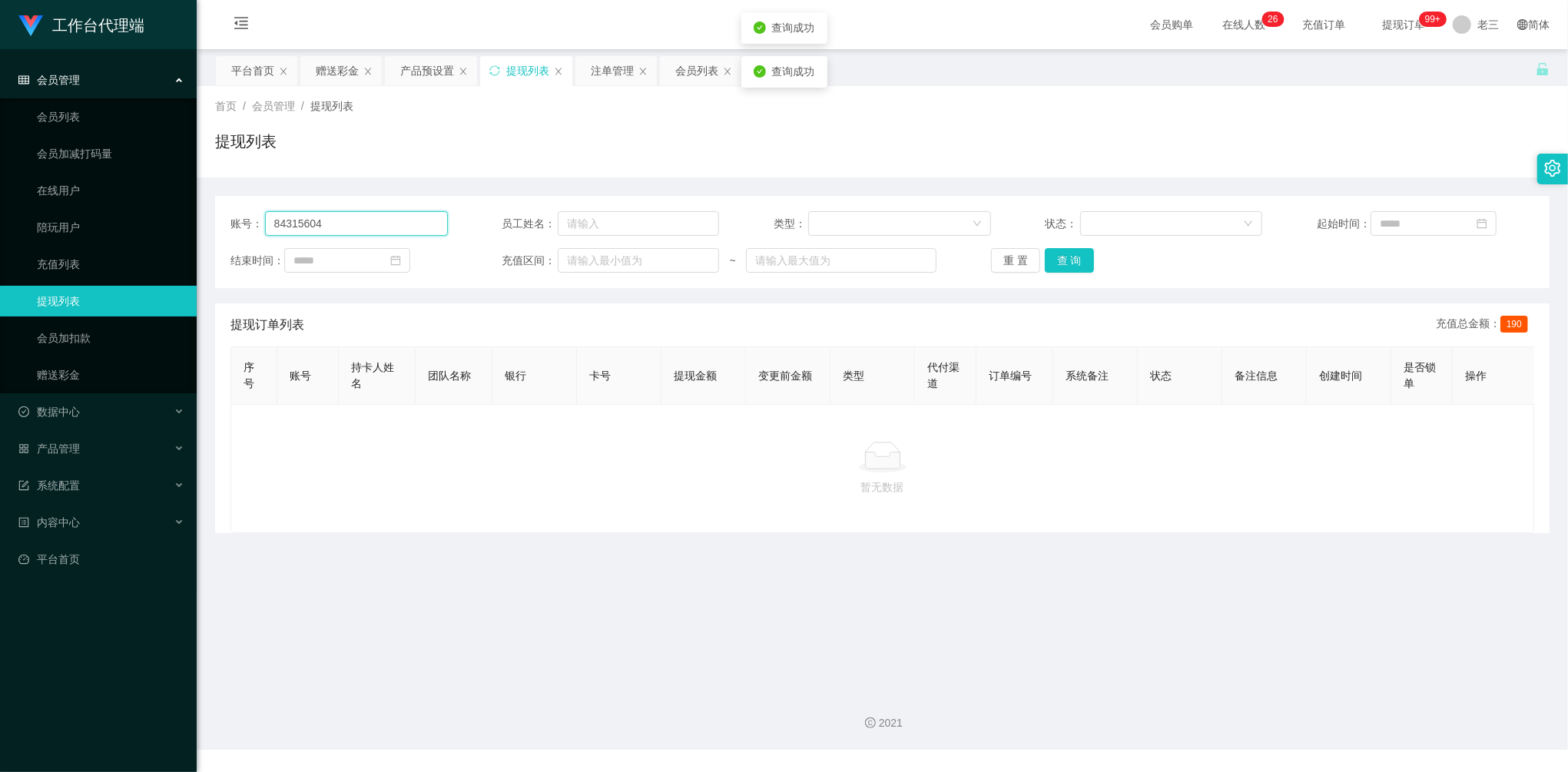
drag, startPoint x: 183, startPoint y: 200, endPoint x: 216, endPoint y: 212, distance: 35.1
click at [179, 200] on section "工作台代理端 会员管理 会员列表 会员加减打码量 在线用户 陪玩用户 充值列表 提现列表 会员加扣款 赠送彩金 数据中心 产品管理 注单管理 产品列表 产品预…" at bounding box center [784, 374] width 1568 height 750
paste input "Jordanjojo"
type input "Jordanjojo"
click at [1066, 274] on div "账号： Jordanjojo 员工姓名： 类型： 状态： 起始时间： 结束时间： 充值区间： ~ 重 置 查 询" at bounding box center [882, 242] width 1335 height 92
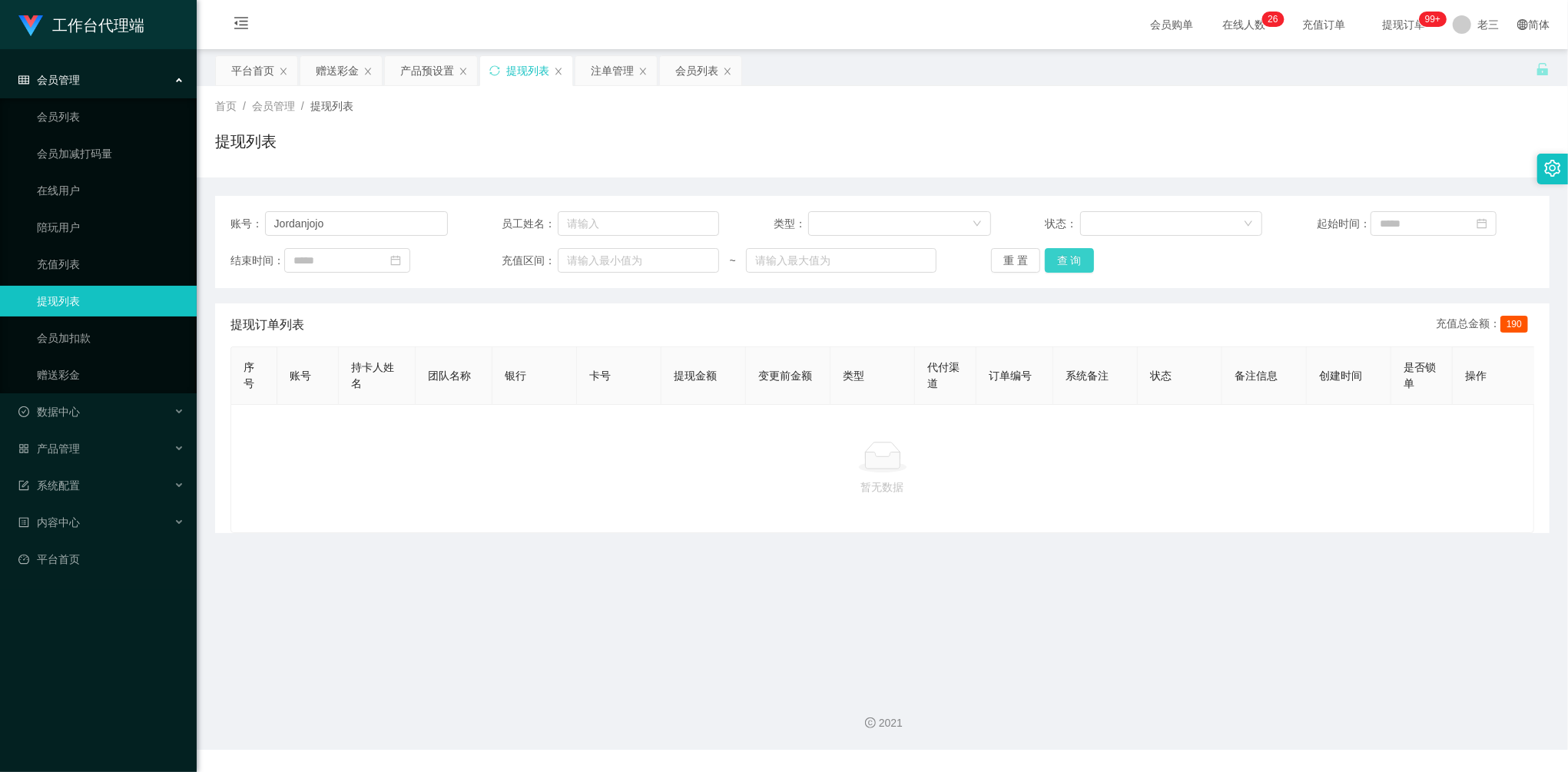
click at [1057, 258] on button "查 询" at bounding box center [1069, 260] width 49 height 25
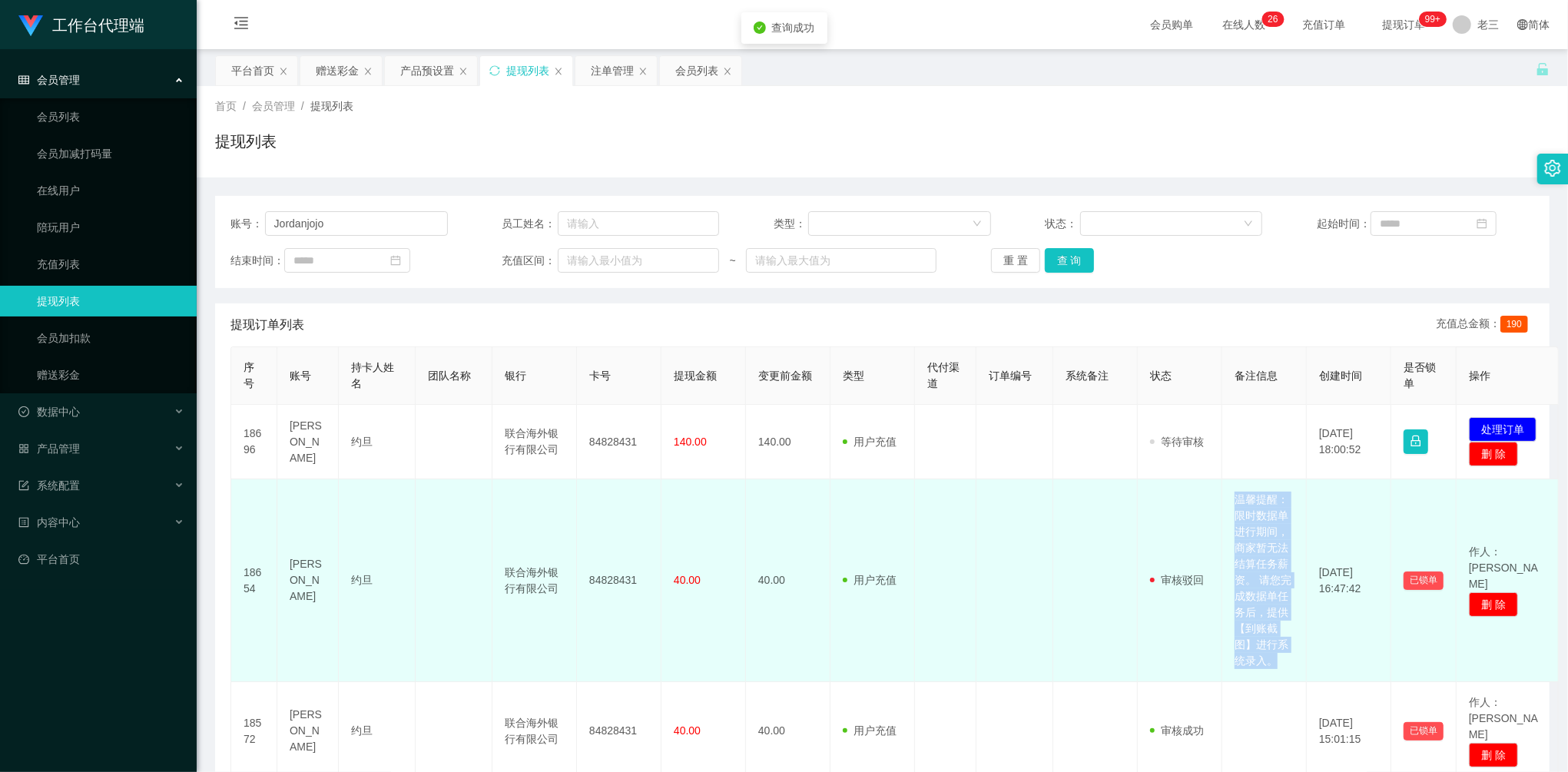
drag, startPoint x: 1237, startPoint y: 498, endPoint x: 1279, endPoint y: 668, distance: 175.1
click at [1279, 668] on td "温馨提醒：限时数据单进行期间，商家暂无法结算任务薪资。 请您完成数据单任务后，提供【到账截图】进行系统录入。" at bounding box center [1264, 581] width 85 height 203
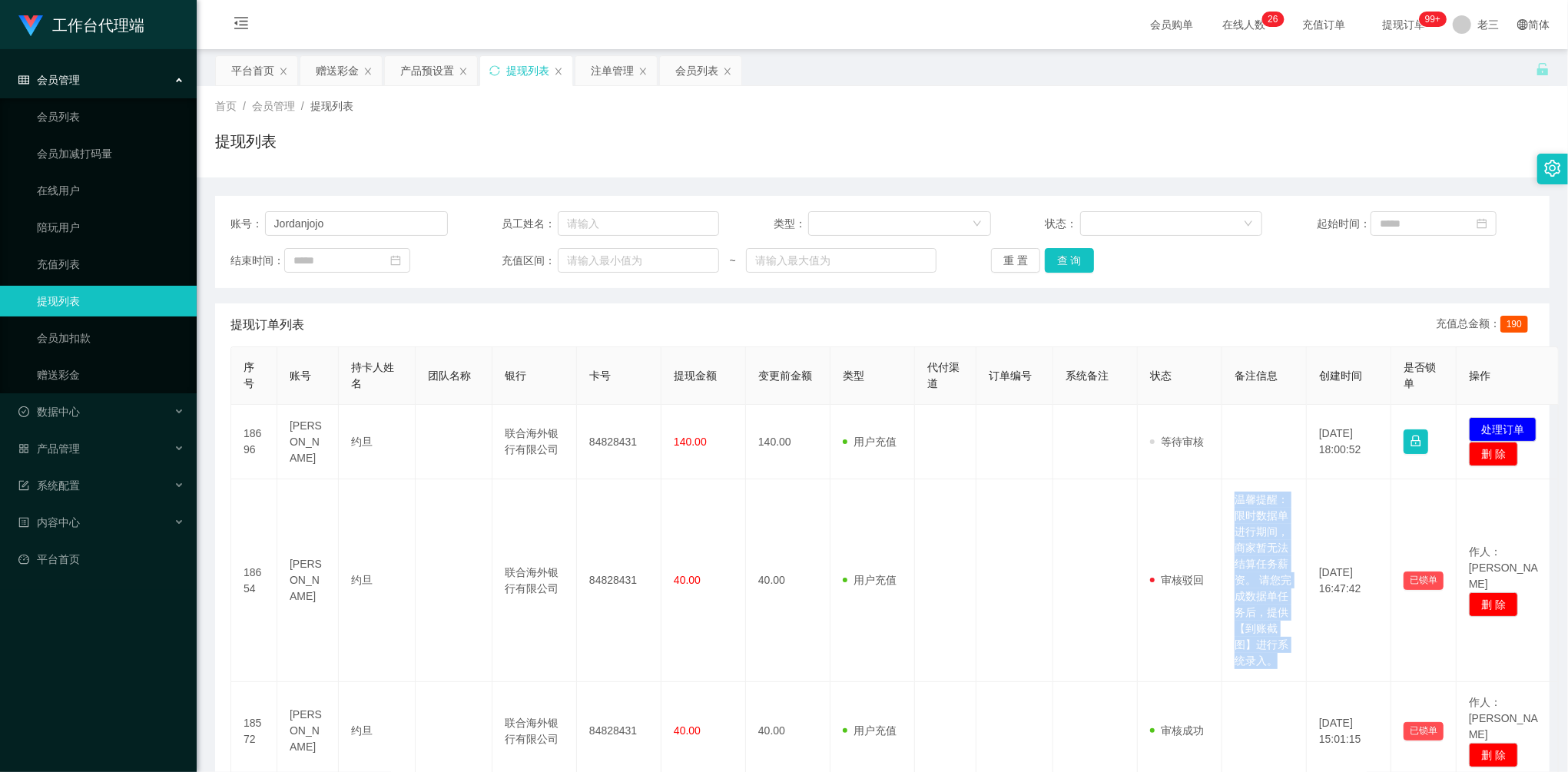
copy td "温馨提醒：限时数据单进行期间，商家暂无法结算任务薪资。 请您完成数据单任务后，提供【到账截图】进行系统录入。"
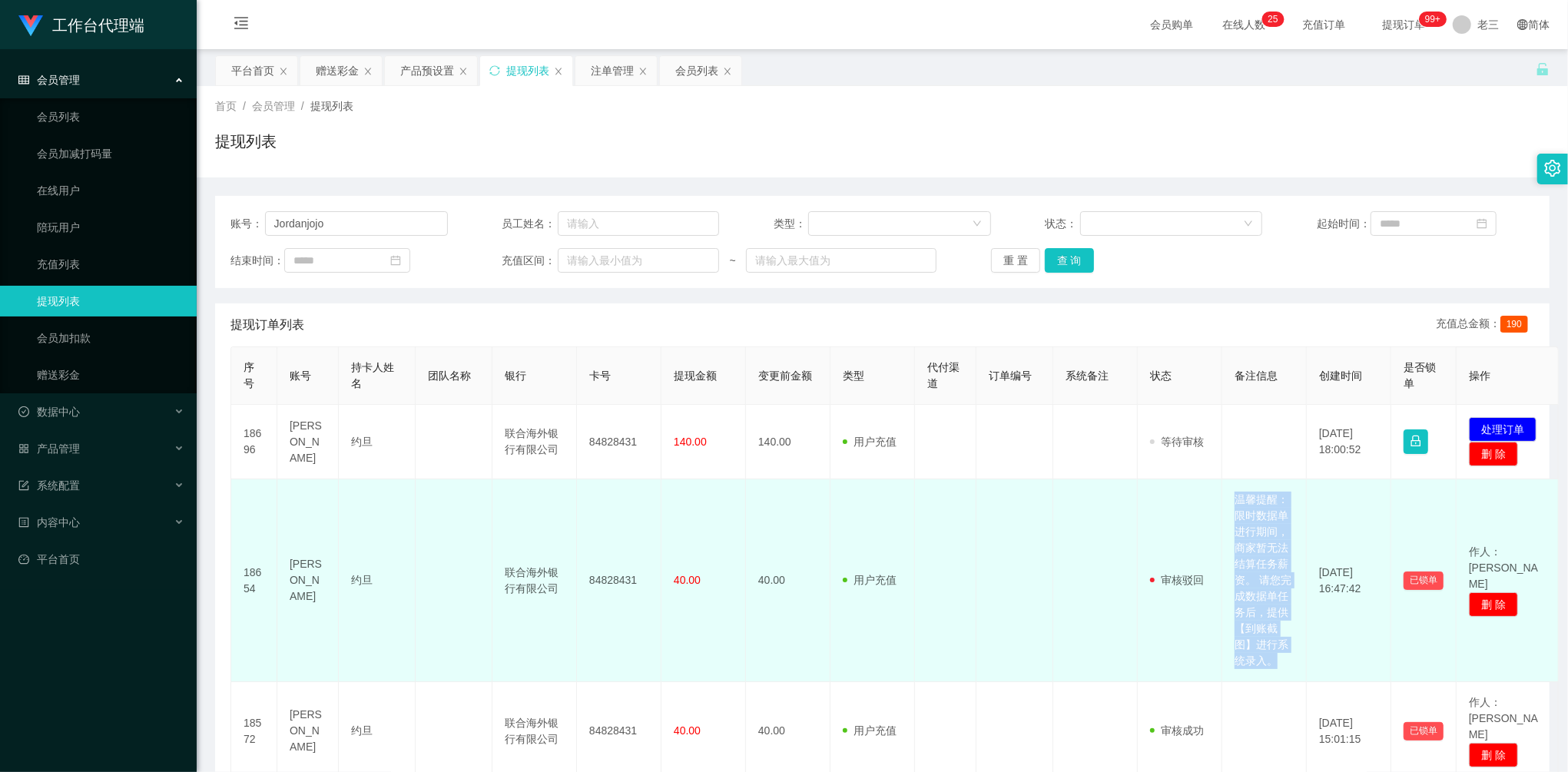
click at [1233, 502] on td "温馨提醒：限时数据单进行期间，商家暂无法结算任务薪资。 请您完成数据单任务后，提供【到账截图】进行系统录入。" at bounding box center [1264, 581] width 85 height 203
drag, startPoint x: 1237, startPoint y: 498, endPoint x: 1283, endPoint y: 672, distance: 180.0
click at [1283, 672] on td "温馨提醒：限时数据单进行期间，商家暂无法结算任务薪资。 请您完成数据单任务后，提供【到账截图】进行系统录入。" at bounding box center [1264, 581] width 85 height 203
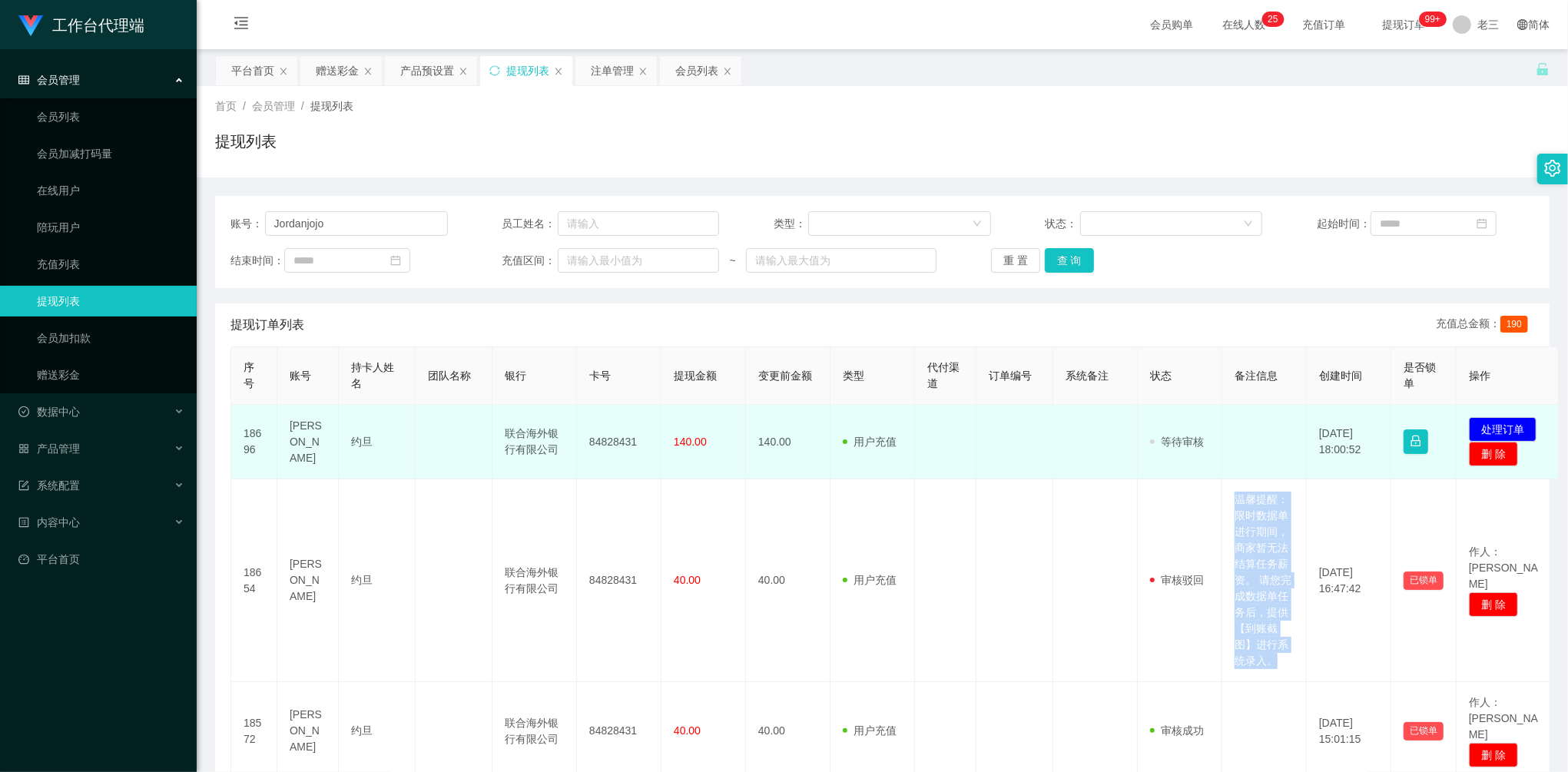
copy td "温馨提醒：限时数据单进行期间，商家暂无法结算任务薪资。 请您完成数据单任务后，提供【到账截图】进行系统录入。"
click at [1482, 430] on button "处理订单" at bounding box center [1502, 429] width 67 height 25
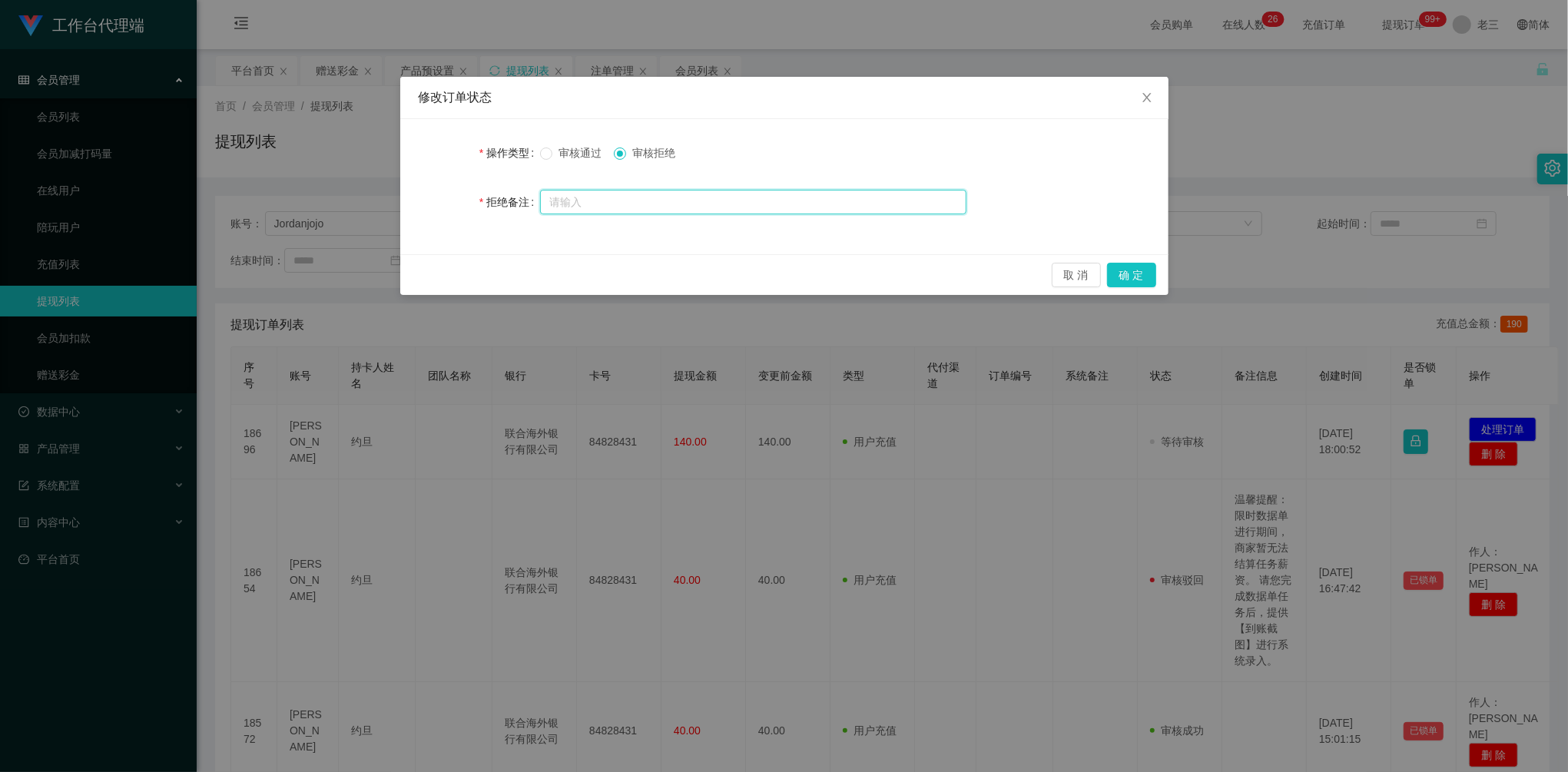
click at [700, 210] on input "text" at bounding box center [753, 202] width 427 height 25
paste input "温馨提醒：限时数据单进行期间，商家暂无法结算任务薪资。 请您完成数据单任务后，提供【到账截图】进行系统录入。"
type input "温馨提醒：限时数据单进行期间，商家暂无法结算任务薪资。 请您完成数据单任务后，提供【到账截图】进行系统录入。"
drag, startPoint x: 1122, startPoint y: 280, endPoint x: 1227, endPoint y: 187, distance: 140.3
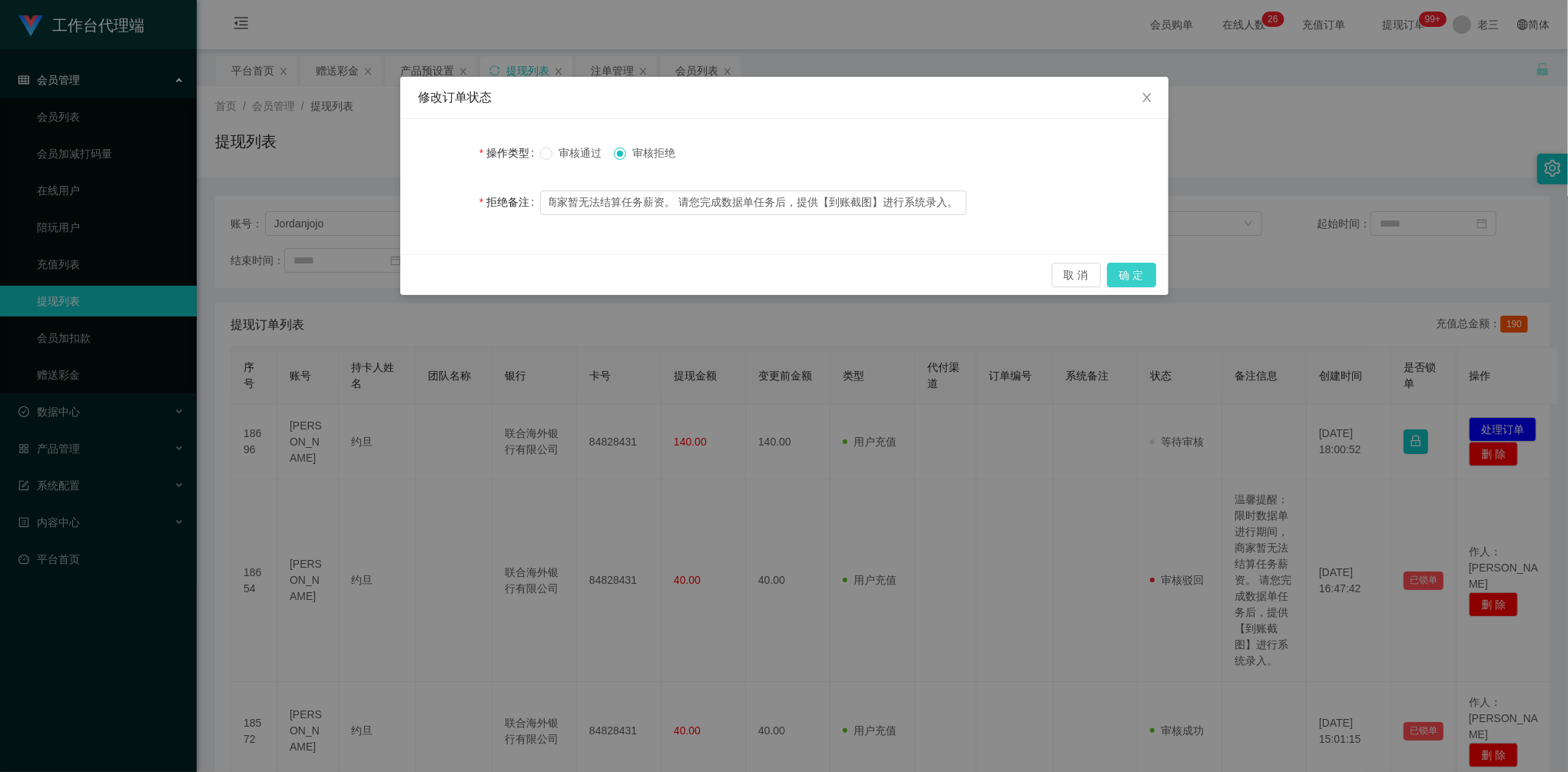
click at [1122, 280] on button "确 定" at bounding box center [1132, 275] width 49 height 25
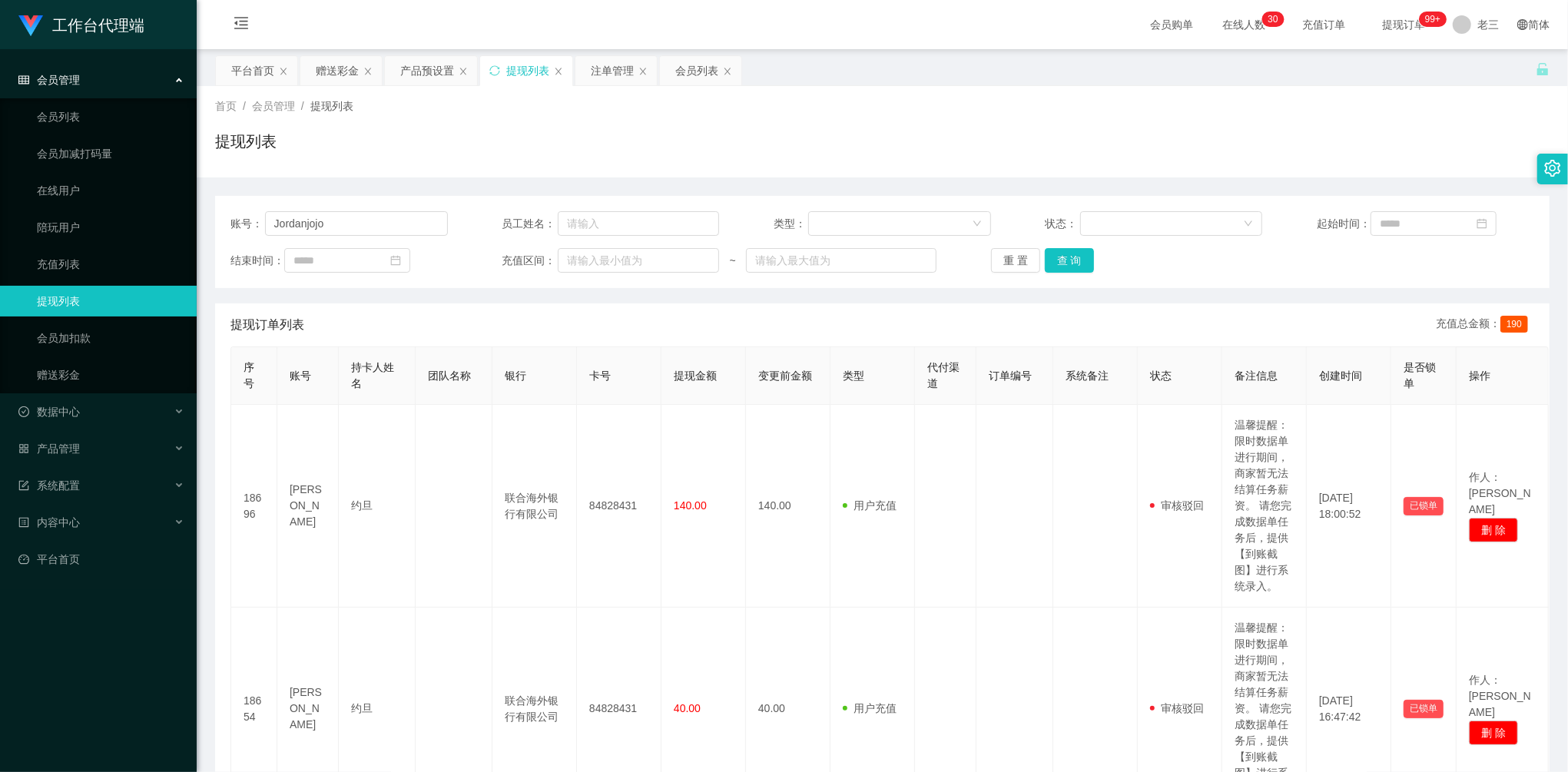
drag, startPoint x: 374, startPoint y: 209, endPoint x: 374, endPoint y: 236, distance: 27.0
click at [373, 212] on div "账号： Jordanjojo 员工姓名： 类型： 状态： 起始时间： 结束时间： 充值区间： ~ 重 置 查 询" at bounding box center [882, 242] width 1335 height 92
click at [1060, 256] on button "查 询" at bounding box center [1069, 260] width 49 height 25
drag, startPoint x: 384, startPoint y: 221, endPoint x: 191, endPoint y: 192, distance: 195.2
click at [164, 195] on section "工作台代理端 会员管理 会员列表 会员加减打码量 在线用户 陪玩用户 充值列表 提现列表 会员加扣款 赠送彩金 数据中心 产品管理 注单管理 产品列表 产品预…" at bounding box center [784, 564] width 1568 height 1128
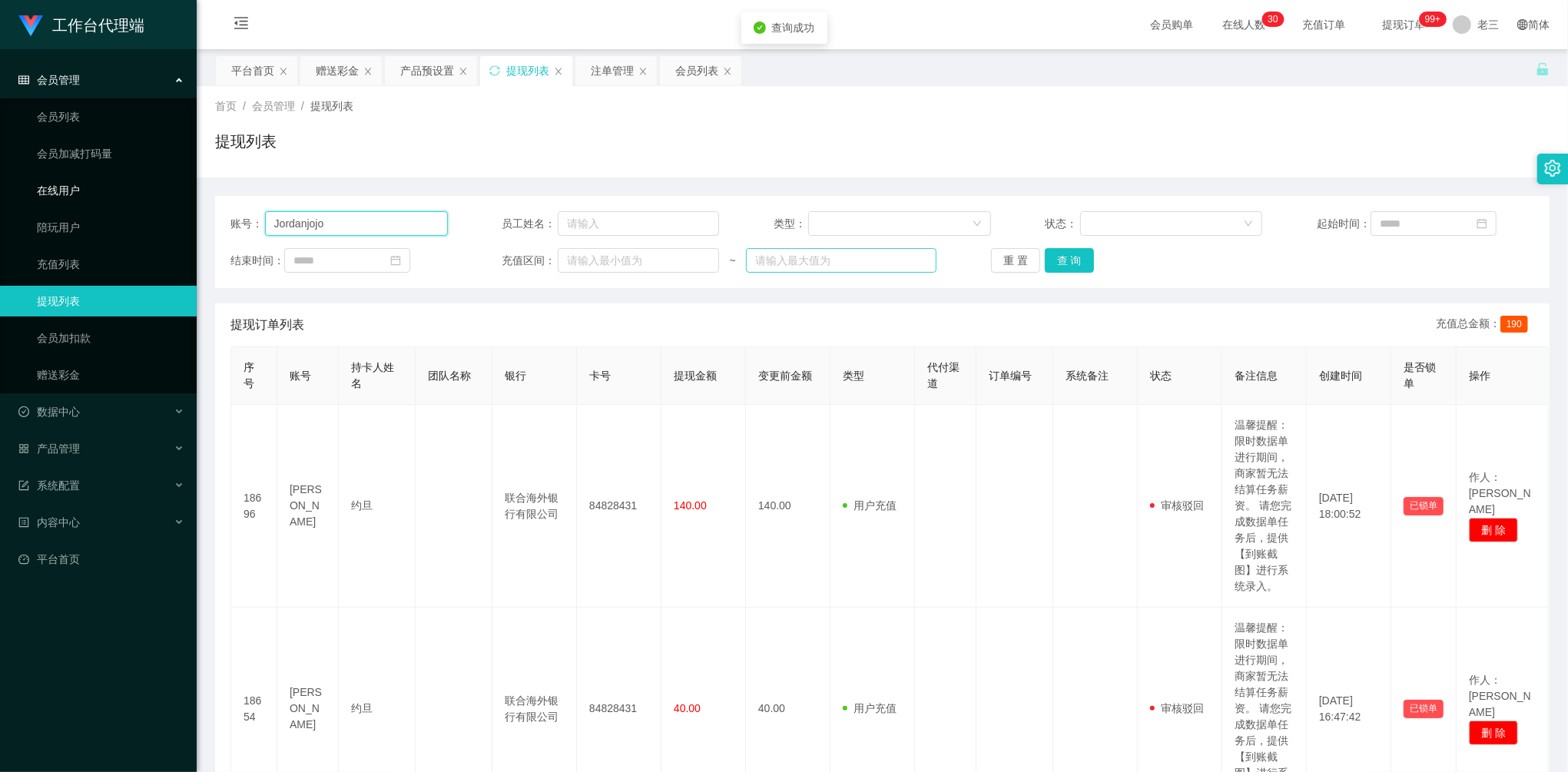
paste input "84315604"
type input "84315604"
click at [1046, 267] on button "查 询" at bounding box center [1069, 260] width 49 height 25
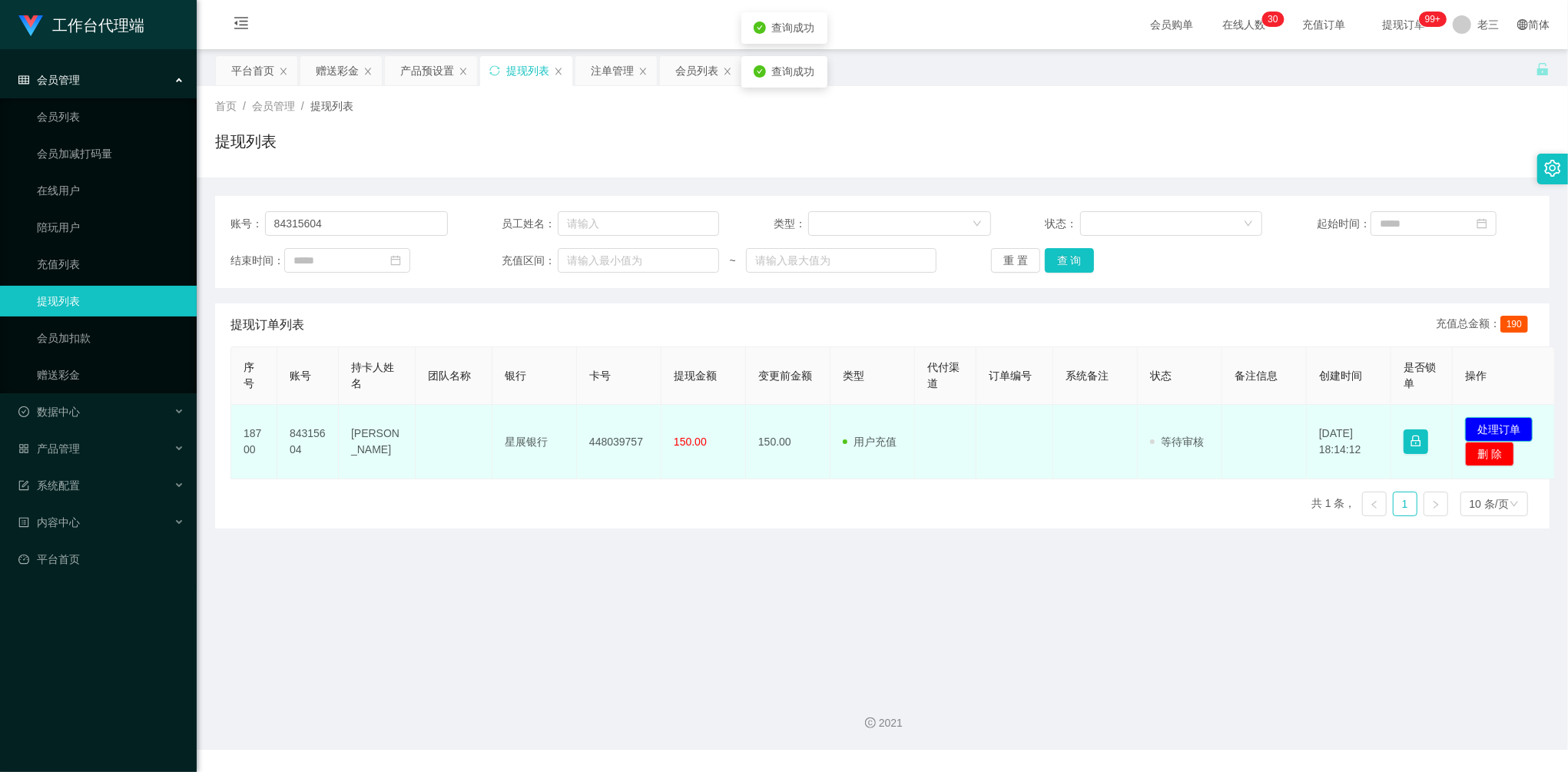
click at [1512, 429] on button "处理订单" at bounding box center [1498, 429] width 67 height 25
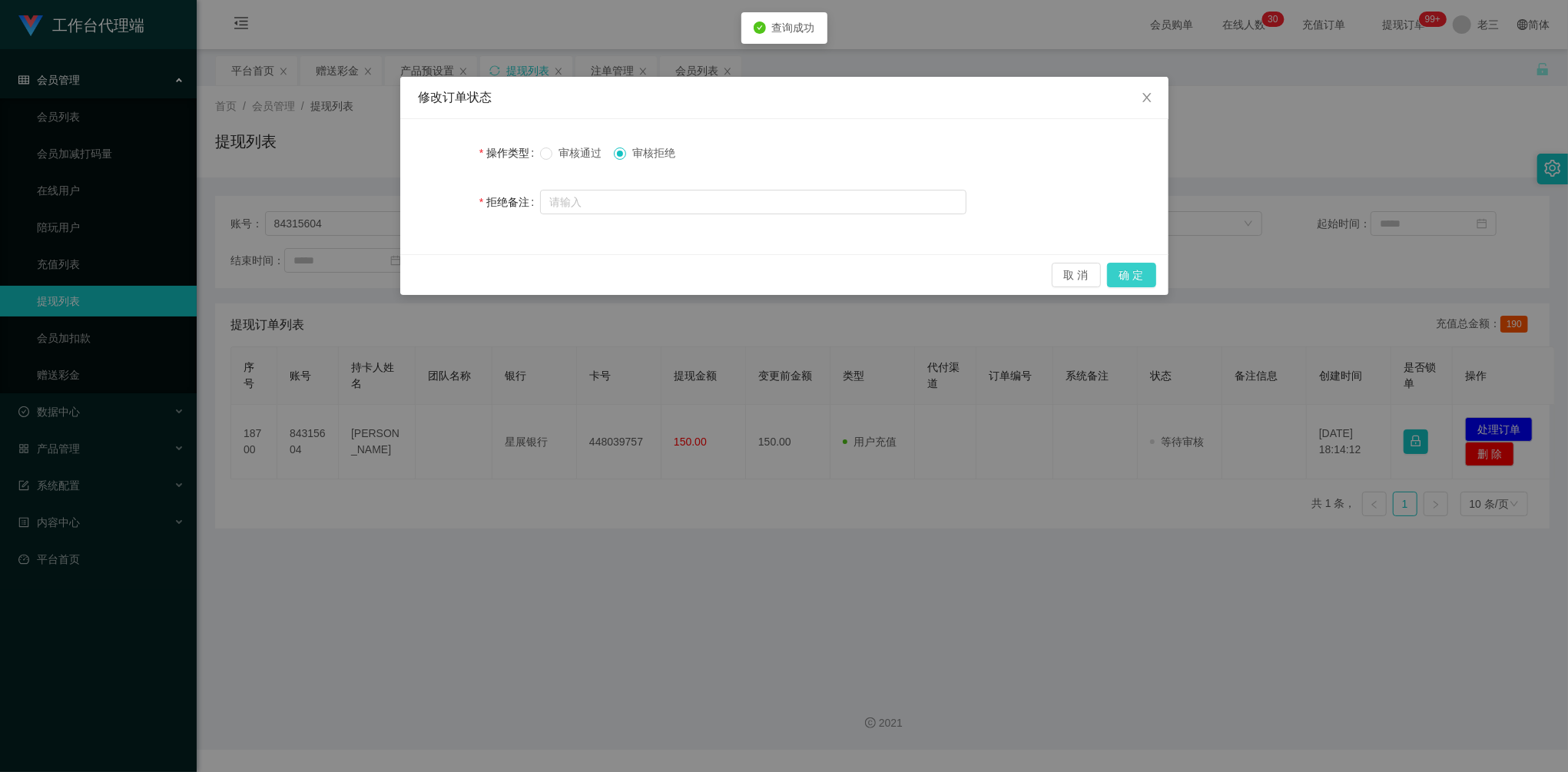
click at [1129, 269] on button "确 定" at bounding box center [1132, 275] width 49 height 25
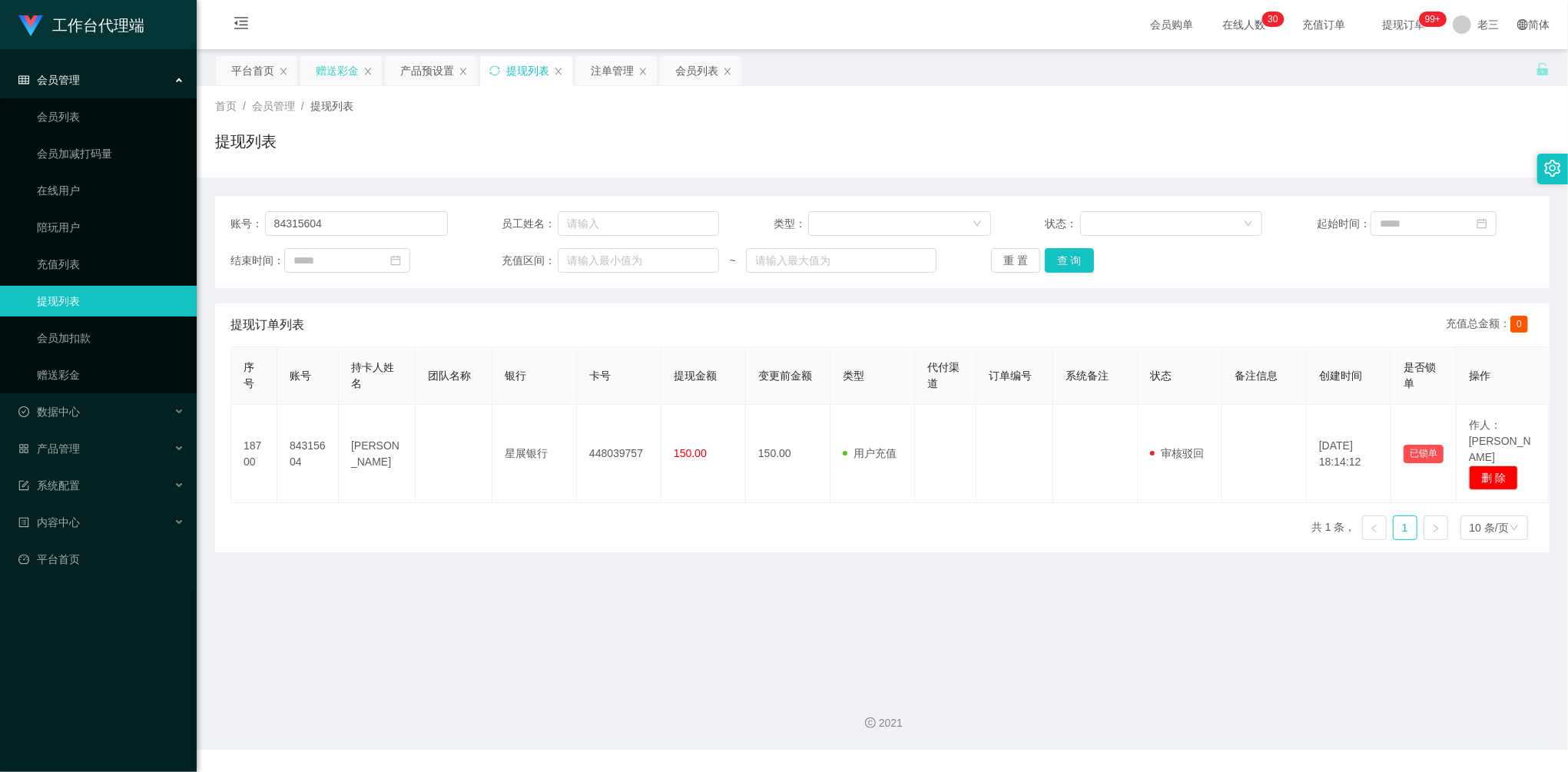
click at [335, 69] on div "赠送彩金" at bounding box center [337, 71] width 43 height 29
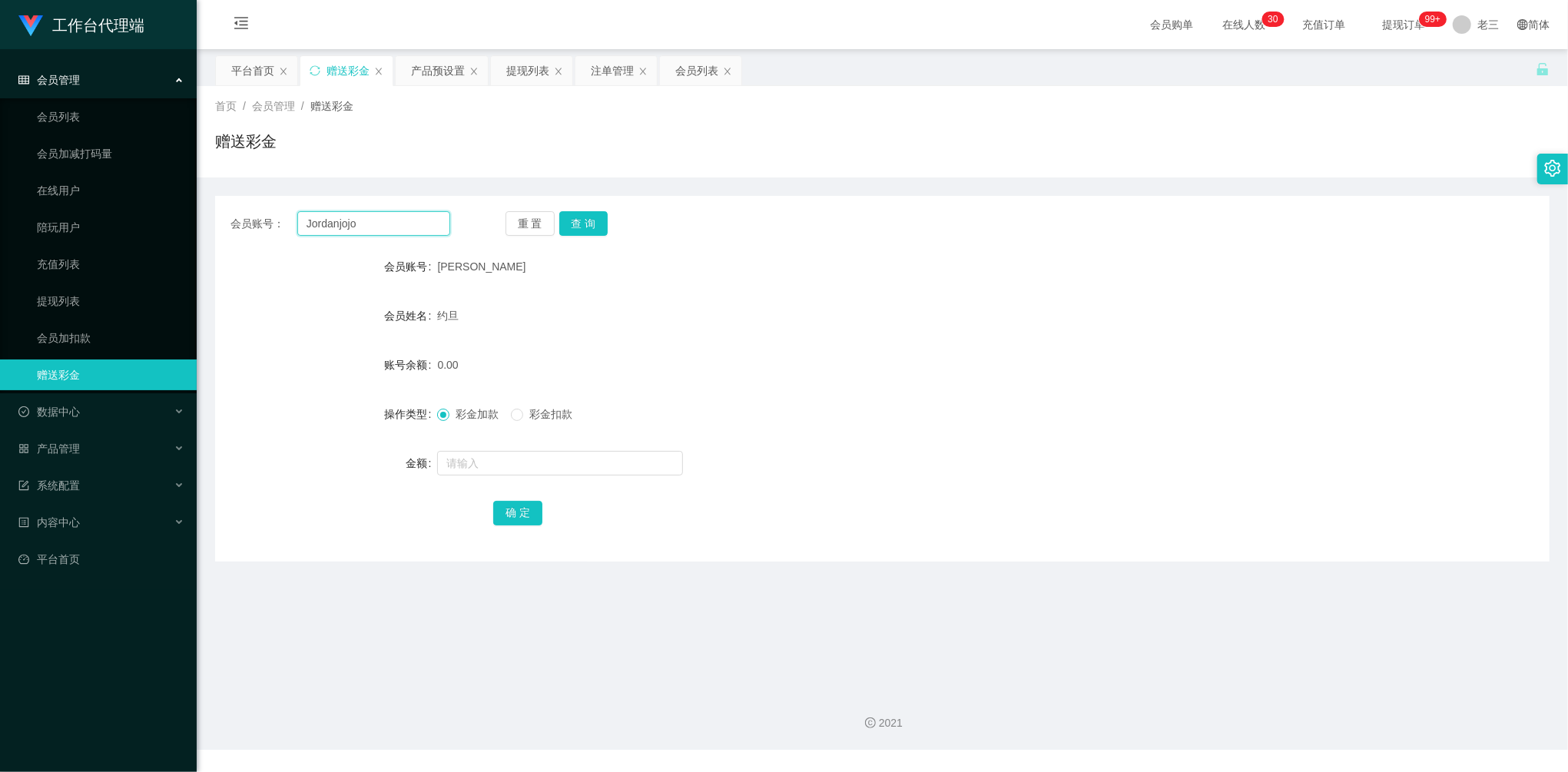
drag, startPoint x: 381, startPoint y: 221, endPoint x: 247, endPoint y: 213, distance: 134.2
click at [247, 213] on div "会员账号： [PERSON_NAME]" at bounding box center [340, 223] width 220 height 25
paste input "84315604"
type input "84315604"
click at [584, 215] on button "查 询" at bounding box center [584, 223] width 49 height 25
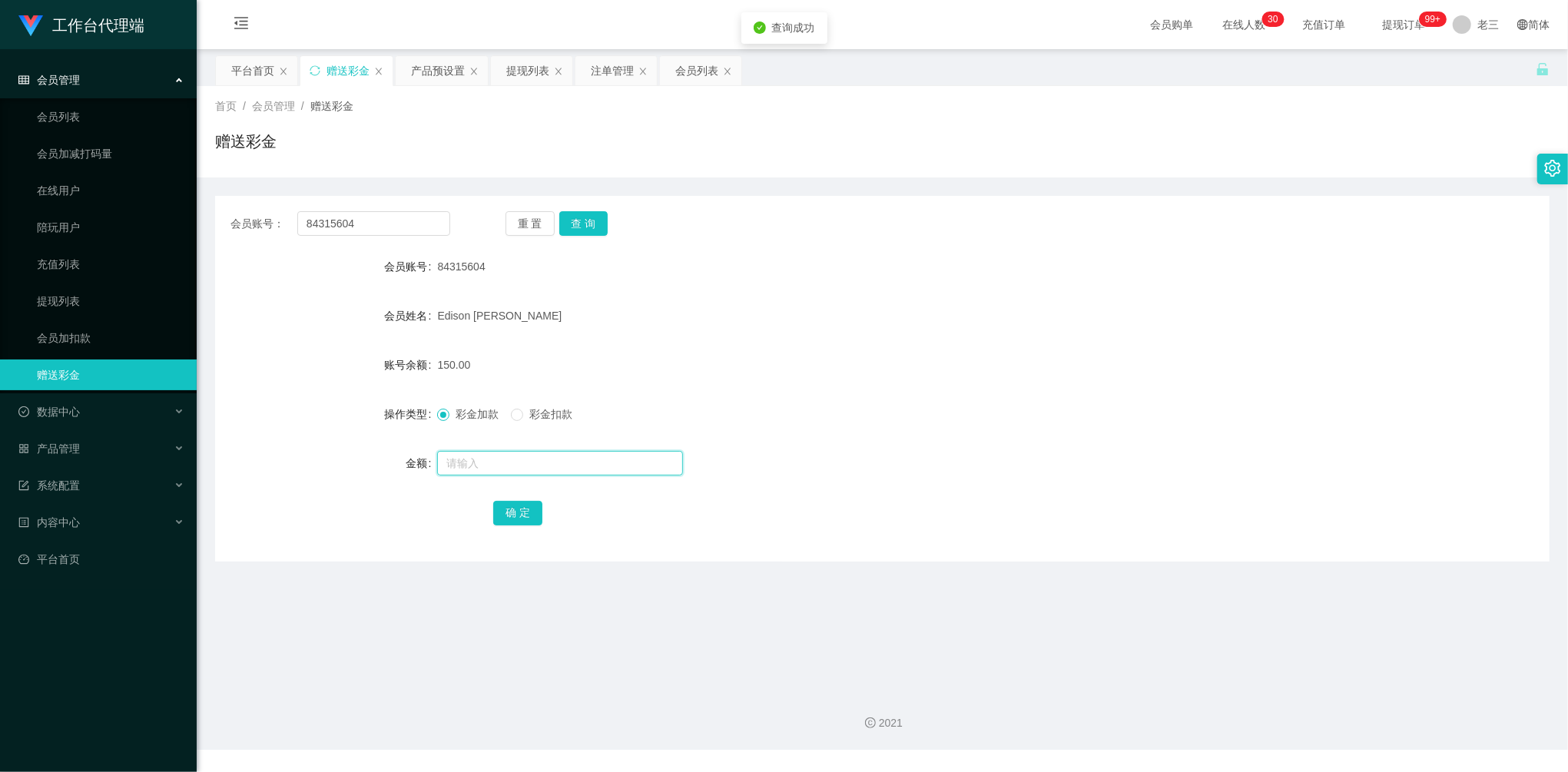
click at [479, 469] on input "text" at bounding box center [560, 463] width 246 height 25
type input "40"
click at [521, 75] on div "提现列表" at bounding box center [527, 71] width 43 height 29
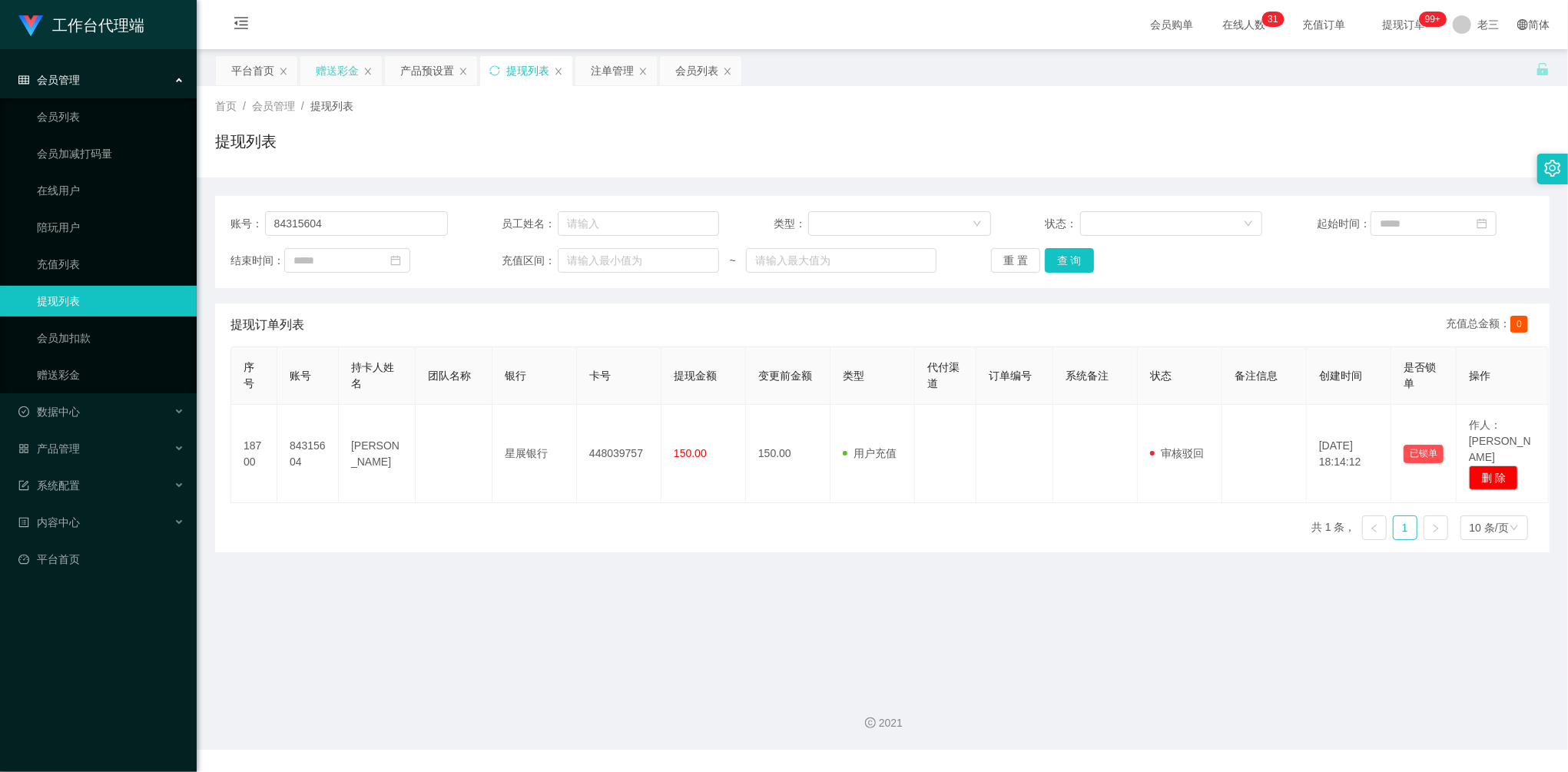
click at [347, 62] on div "赠送彩金" at bounding box center [337, 71] width 43 height 29
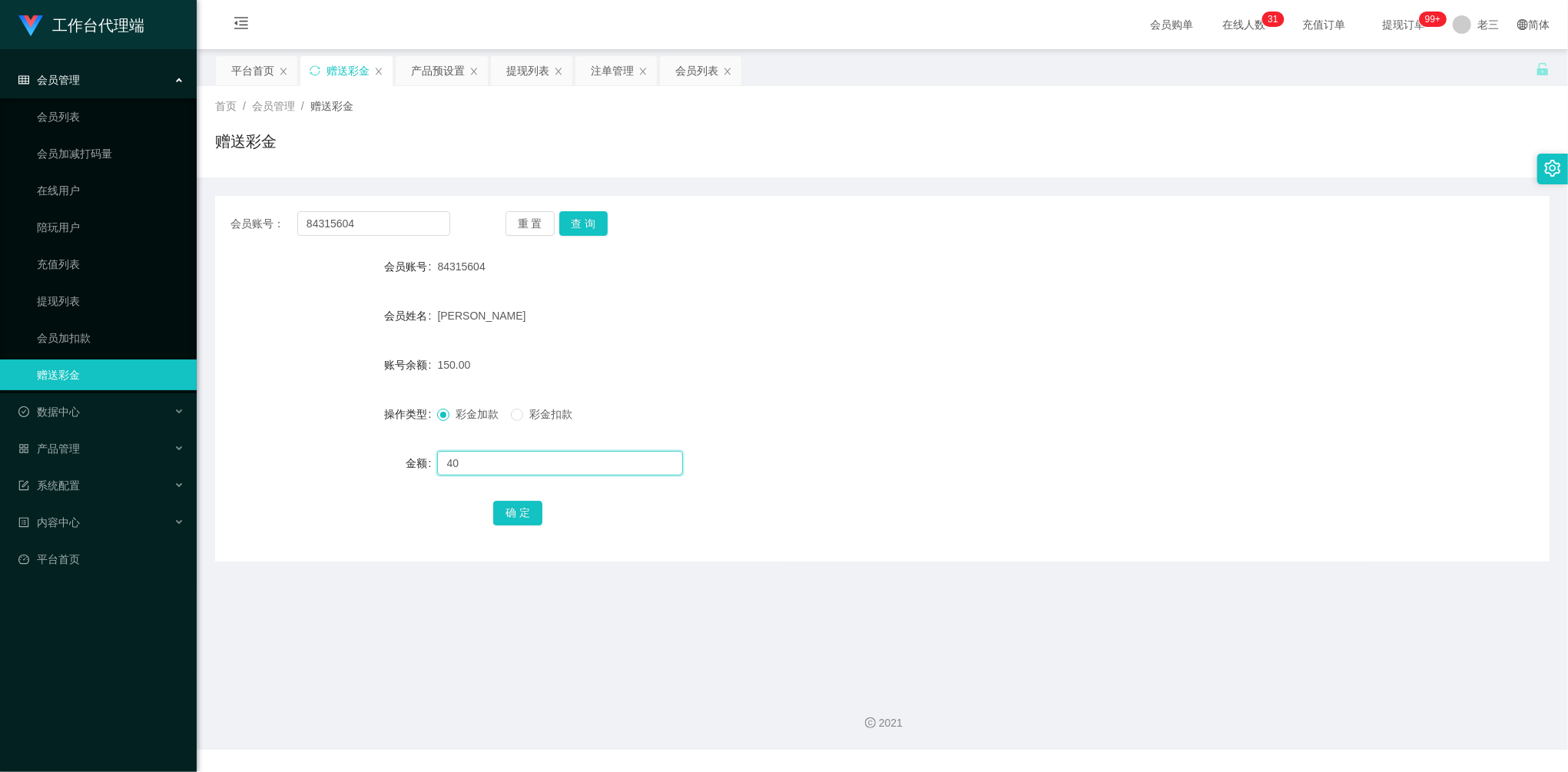
drag, startPoint x: 486, startPoint y: 464, endPoint x: 434, endPoint y: 450, distance: 53.9
click at [434, 450] on div "金额 40" at bounding box center [882, 463] width 1335 height 31
click at [533, 416] on span "彩金扣款" at bounding box center [551, 413] width 56 height 12
click at [453, 417] on span "彩金加款" at bounding box center [477, 413] width 56 height 12
click at [536, 409] on span "彩金扣款" at bounding box center [551, 413] width 56 height 12
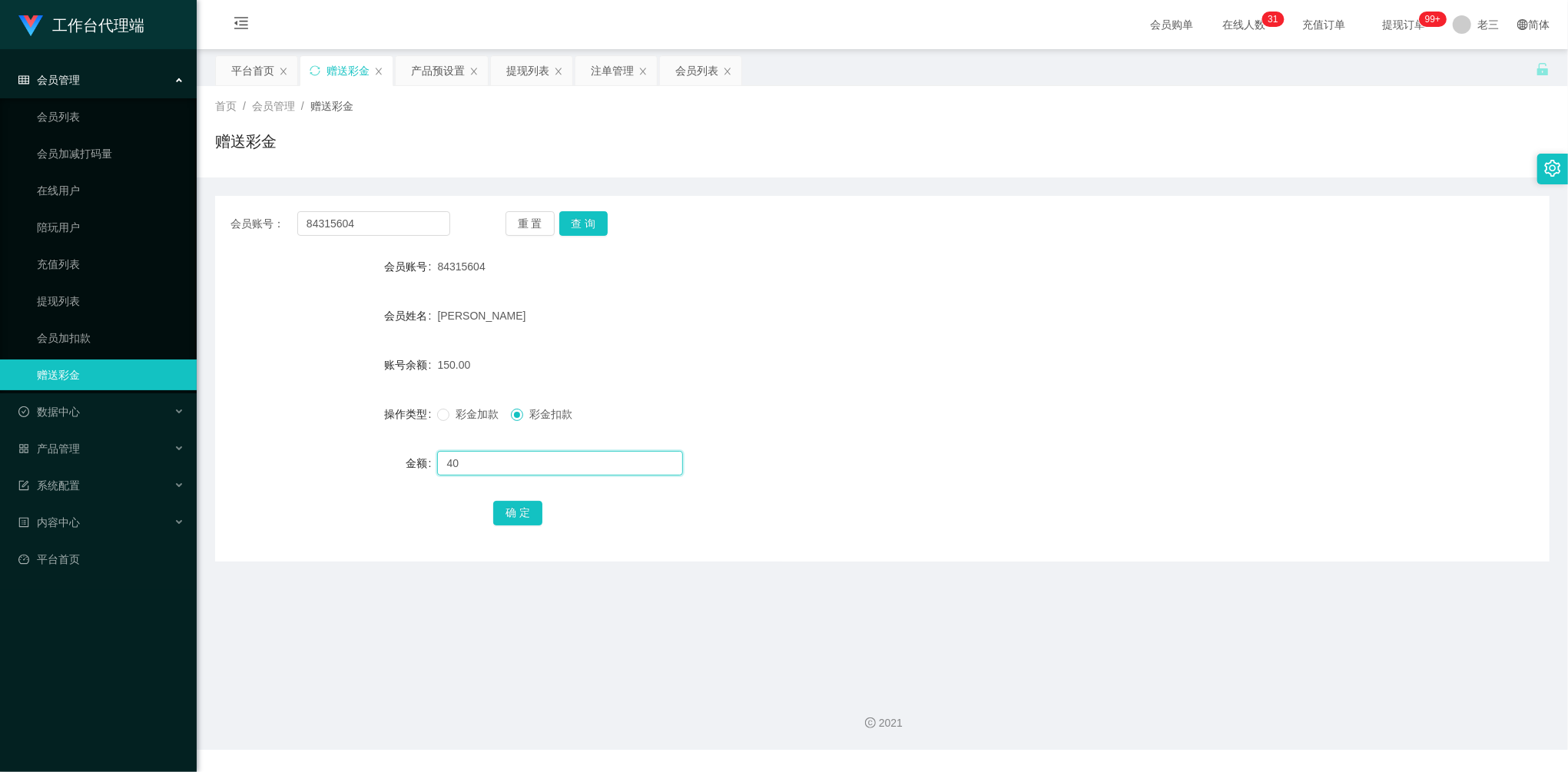
drag, startPoint x: 489, startPoint y: 462, endPoint x: 408, endPoint y: 449, distance: 82.0
click at [408, 449] on div "金额 40" at bounding box center [882, 463] width 1335 height 31
type input "100"
click at [510, 510] on button "确 定" at bounding box center [518, 513] width 49 height 25
click at [480, 455] on input "text" at bounding box center [560, 463] width 246 height 25
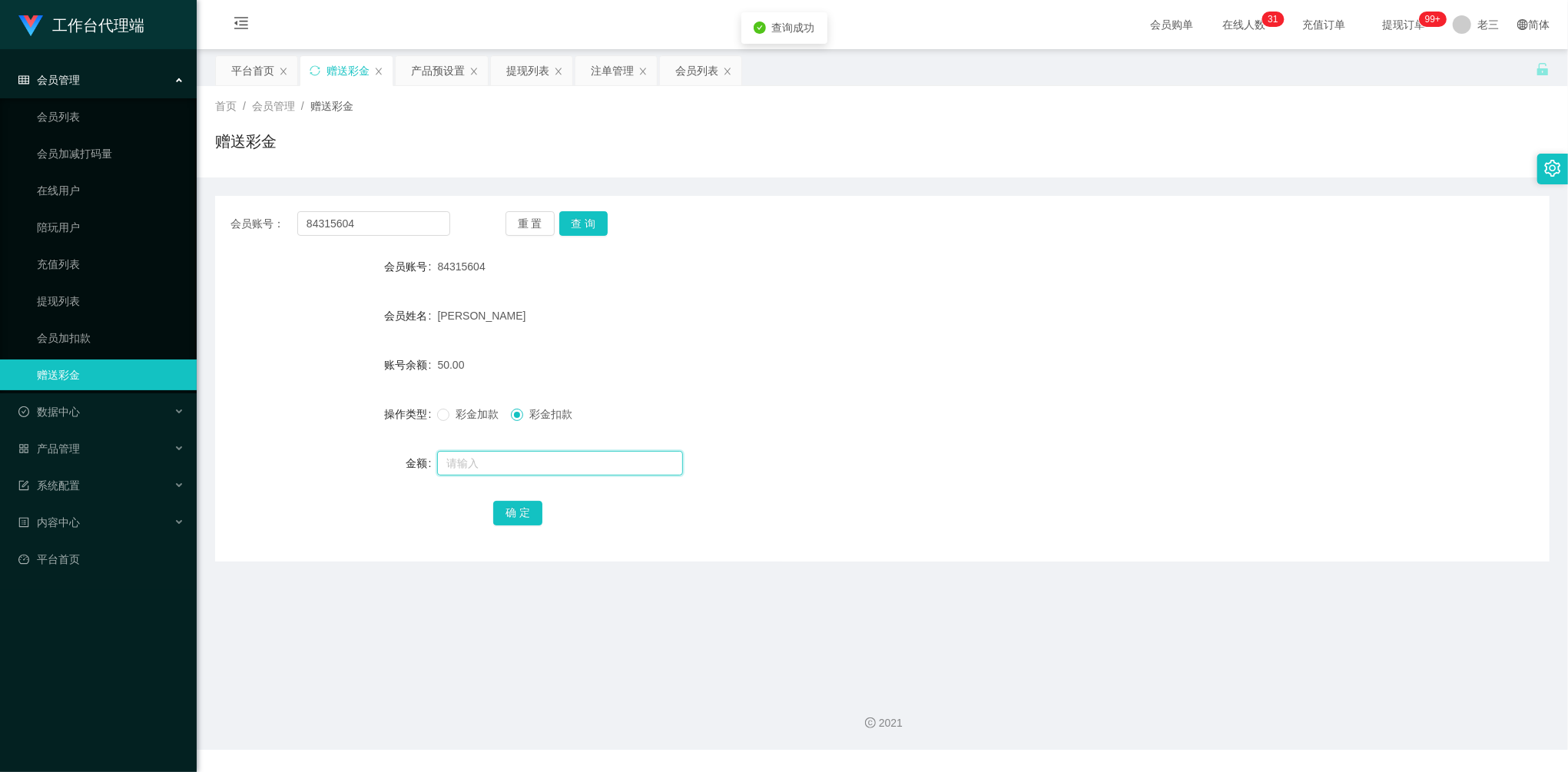
click at [477, 458] on input "text" at bounding box center [560, 463] width 246 height 25
type input "50"
click at [517, 513] on button "确 定" at bounding box center [518, 513] width 49 height 25
click at [450, 420] on span "彩金加款" at bounding box center [477, 413] width 56 height 12
click at [477, 456] on input "text" at bounding box center [560, 463] width 246 height 25
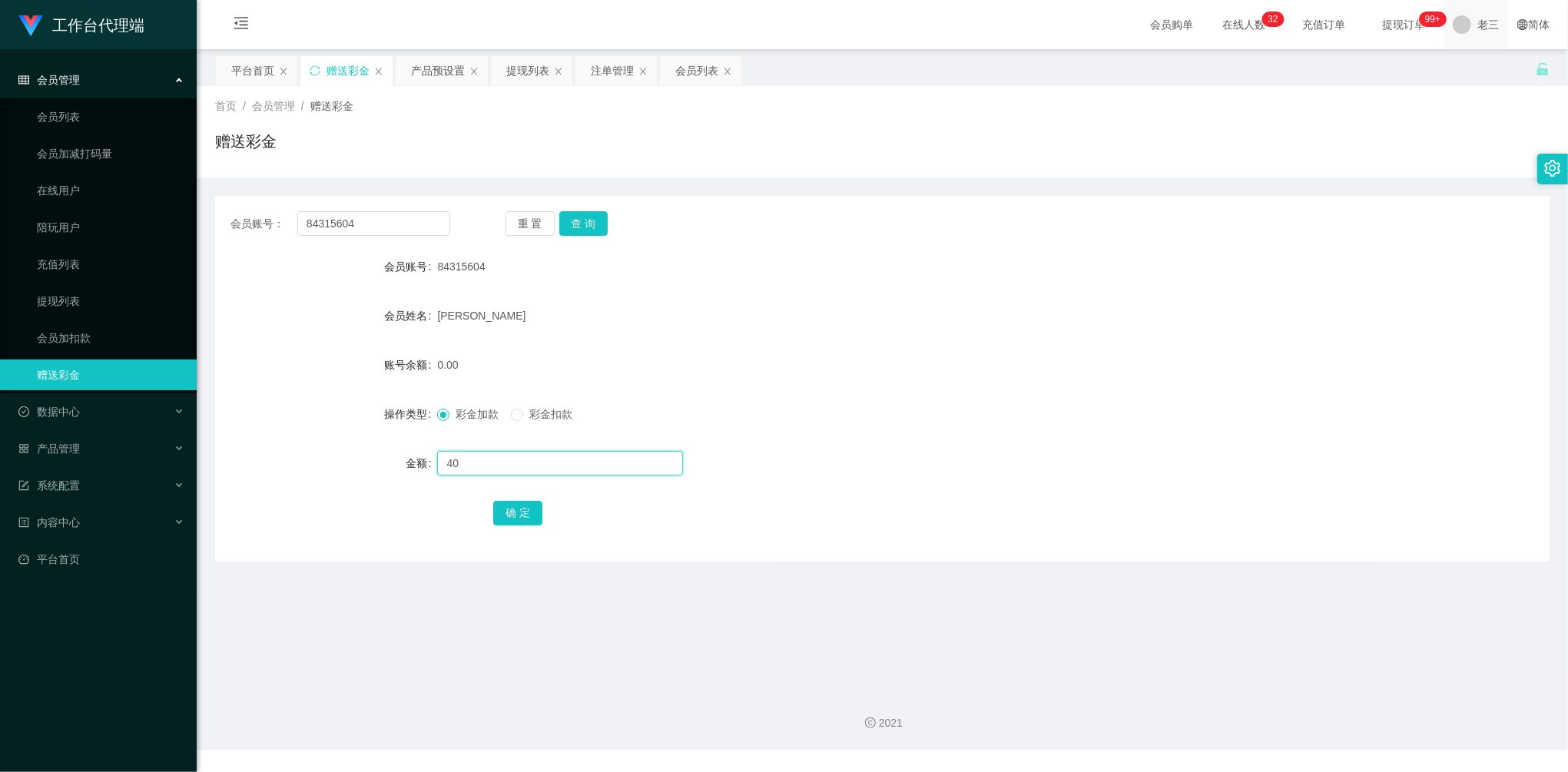
type input "40"
click at [508, 505] on button "确 定" at bounding box center [518, 513] width 49 height 25
click at [523, 66] on div "提现列表" at bounding box center [527, 71] width 43 height 29
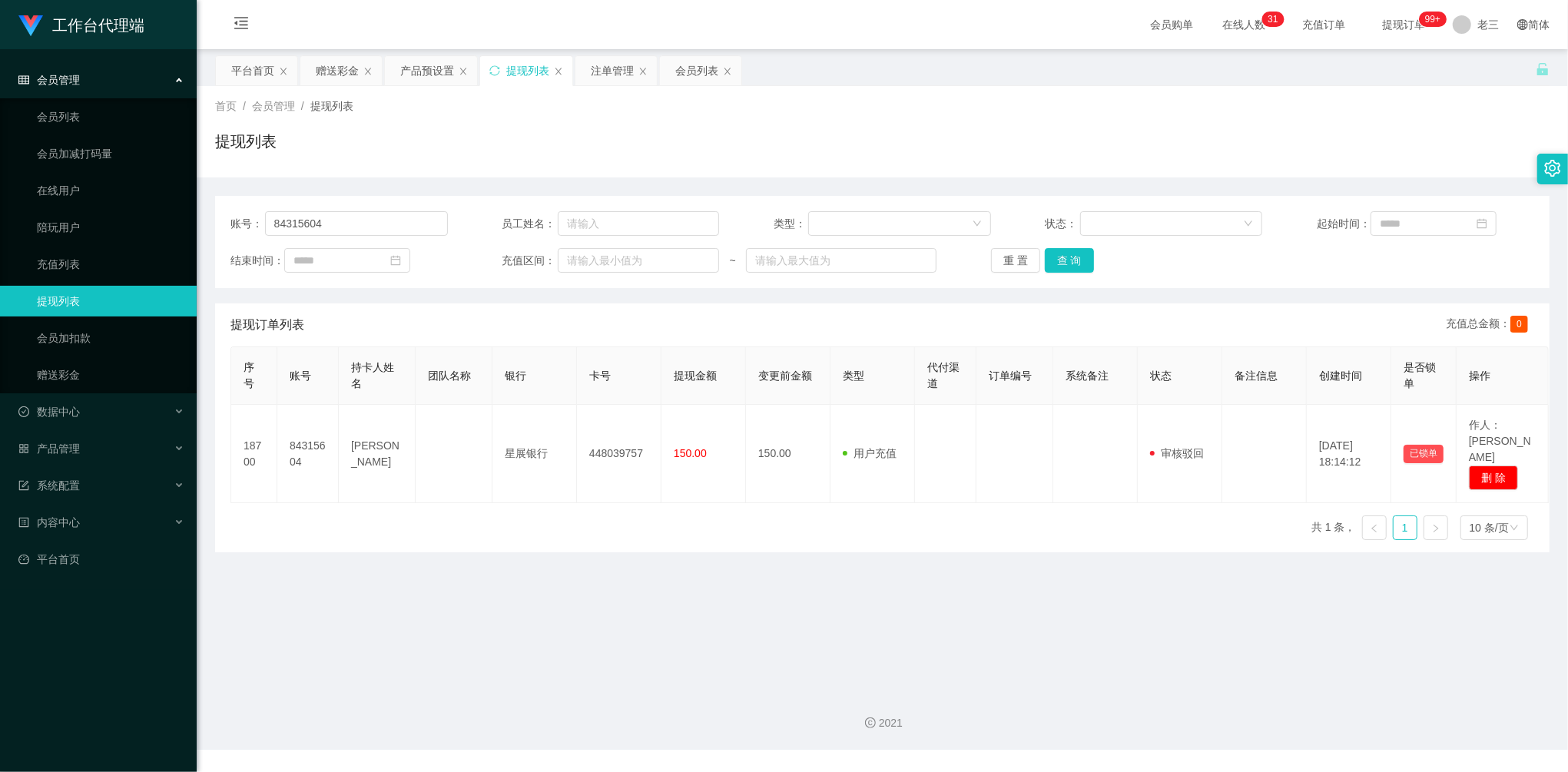
drag, startPoint x: 1039, startPoint y: 431, endPoint x: 1543, endPoint y: 171, distance: 567.1
click at [1543, 171] on div at bounding box center [1552, 169] width 31 height 31
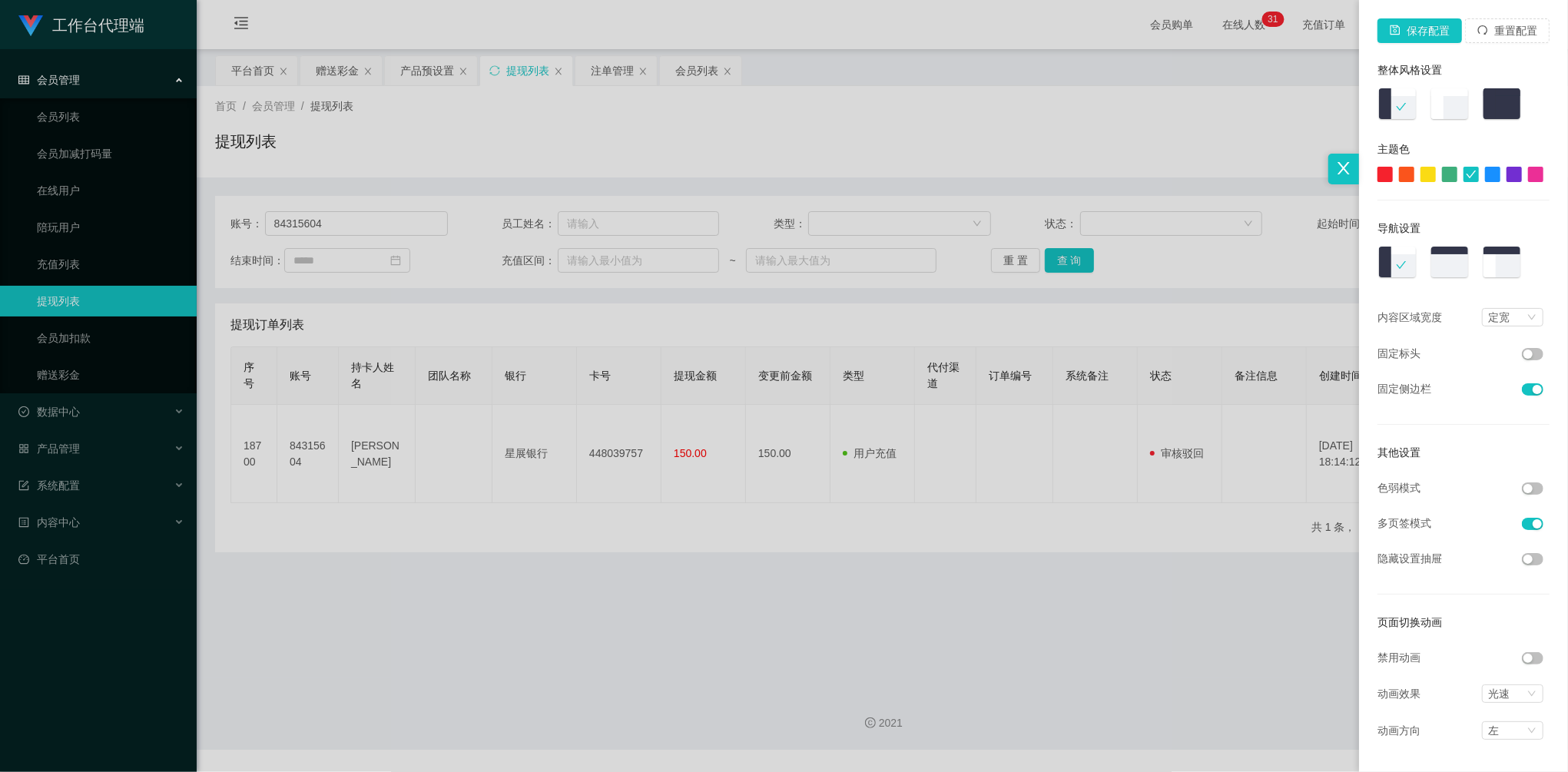
click at [1550, 169] on div at bounding box center [1463, 174] width 172 height 15
click at [1006, 515] on div at bounding box center [784, 386] width 1568 height 772
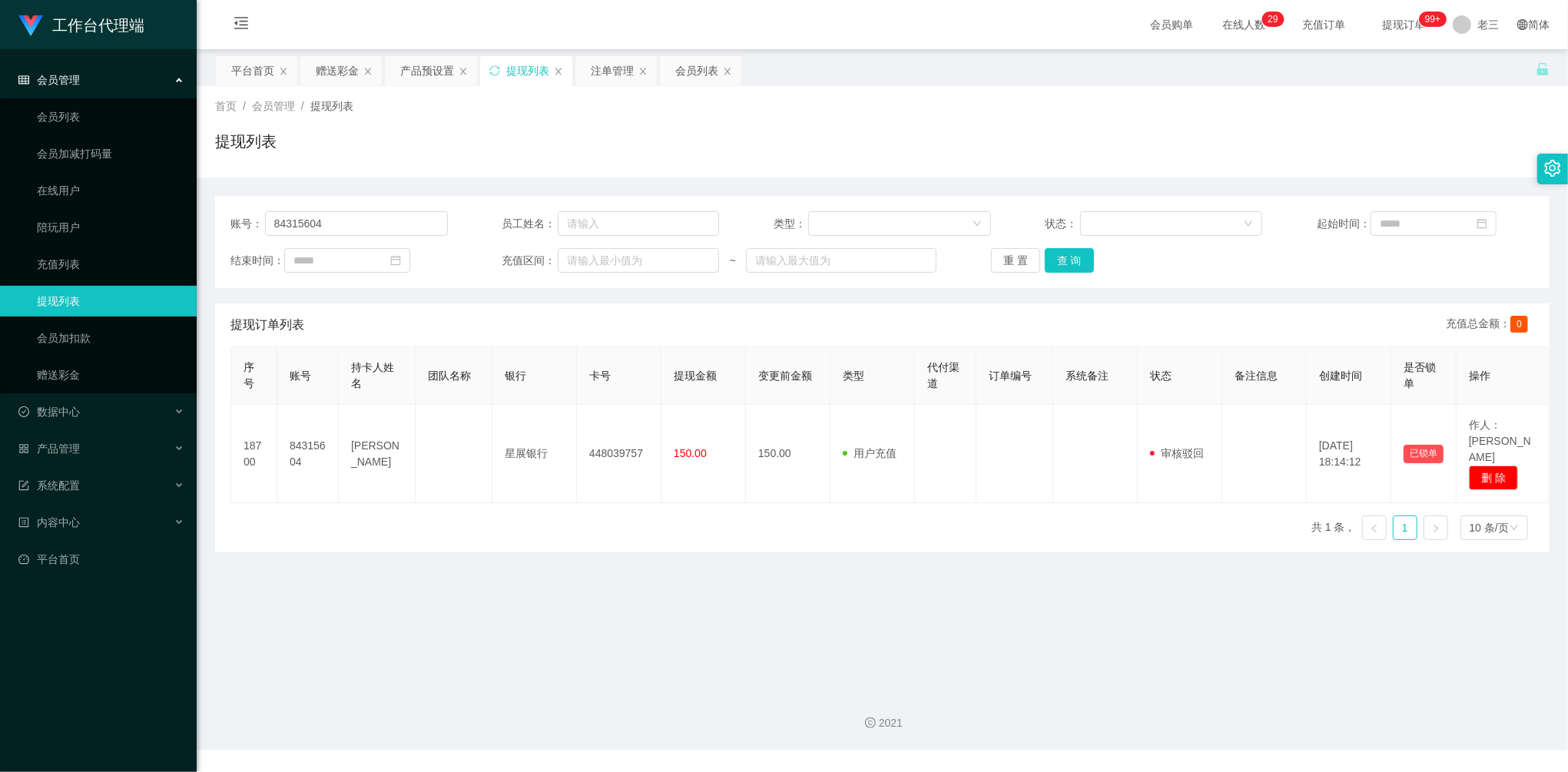
click at [716, 502] on div "序号 账号 持卡人姓名 团队名称 银行 卡号 提现金额 变更前金额 类型 代付渠道 订单编号 系统备注 状态 备注信息 创建时间 是否锁单 操作 18700 …" at bounding box center [883, 450] width 1304 height 206
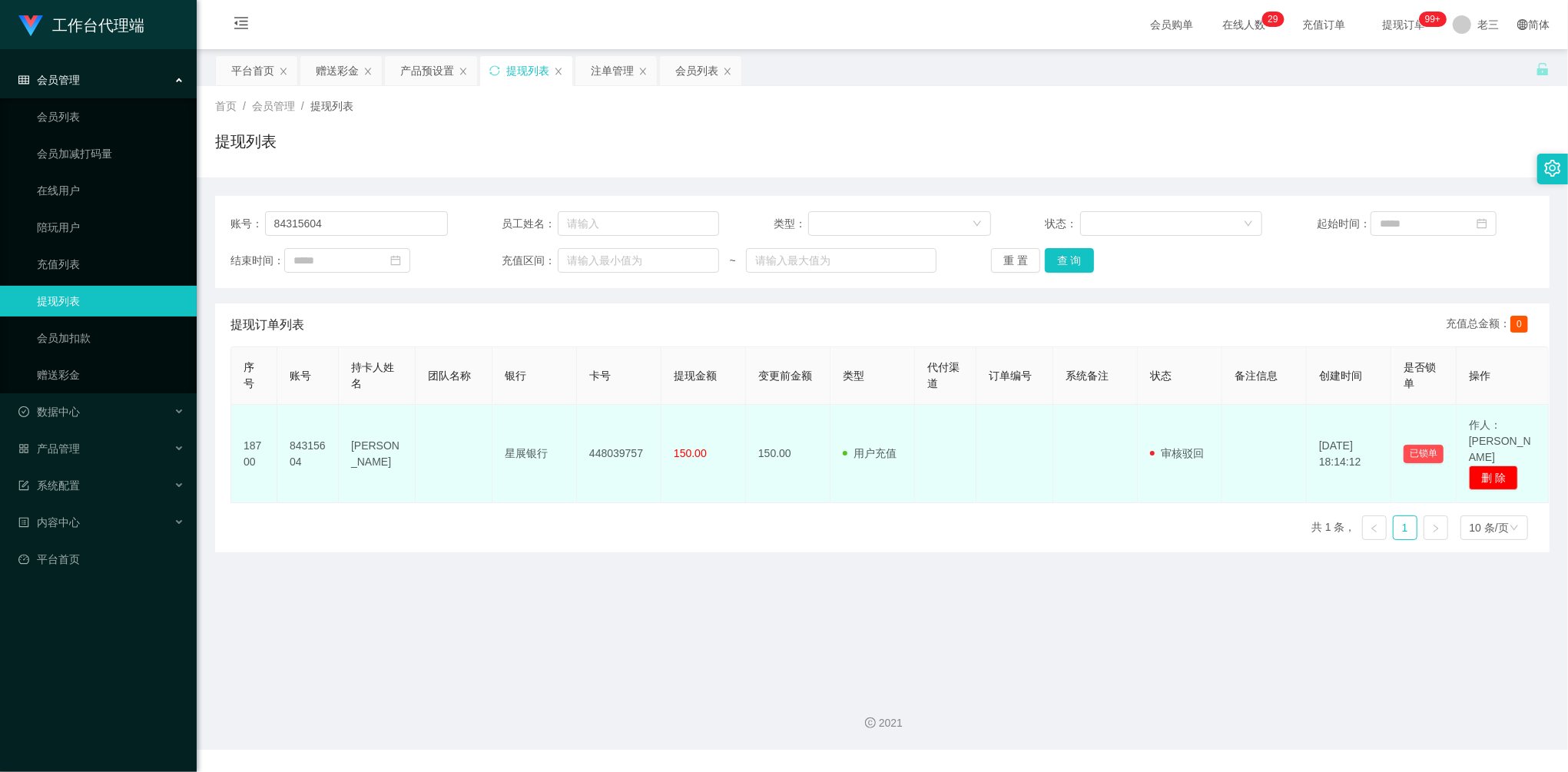
drag, startPoint x: 1365, startPoint y: 430, endPoint x: 1274, endPoint y: 438, distance: 91.4
click at [1263, 438] on td at bounding box center [1264, 454] width 85 height 98
click at [1512, 421] on span "作人：[PERSON_NAME]" at bounding box center [1500, 441] width 62 height 44
drag, startPoint x: 974, startPoint y: 424, endPoint x: 1270, endPoint y: 428, distance: 296.0
click at [1270, 428] on td at bounding box center [1264, 454] width 85 height 98
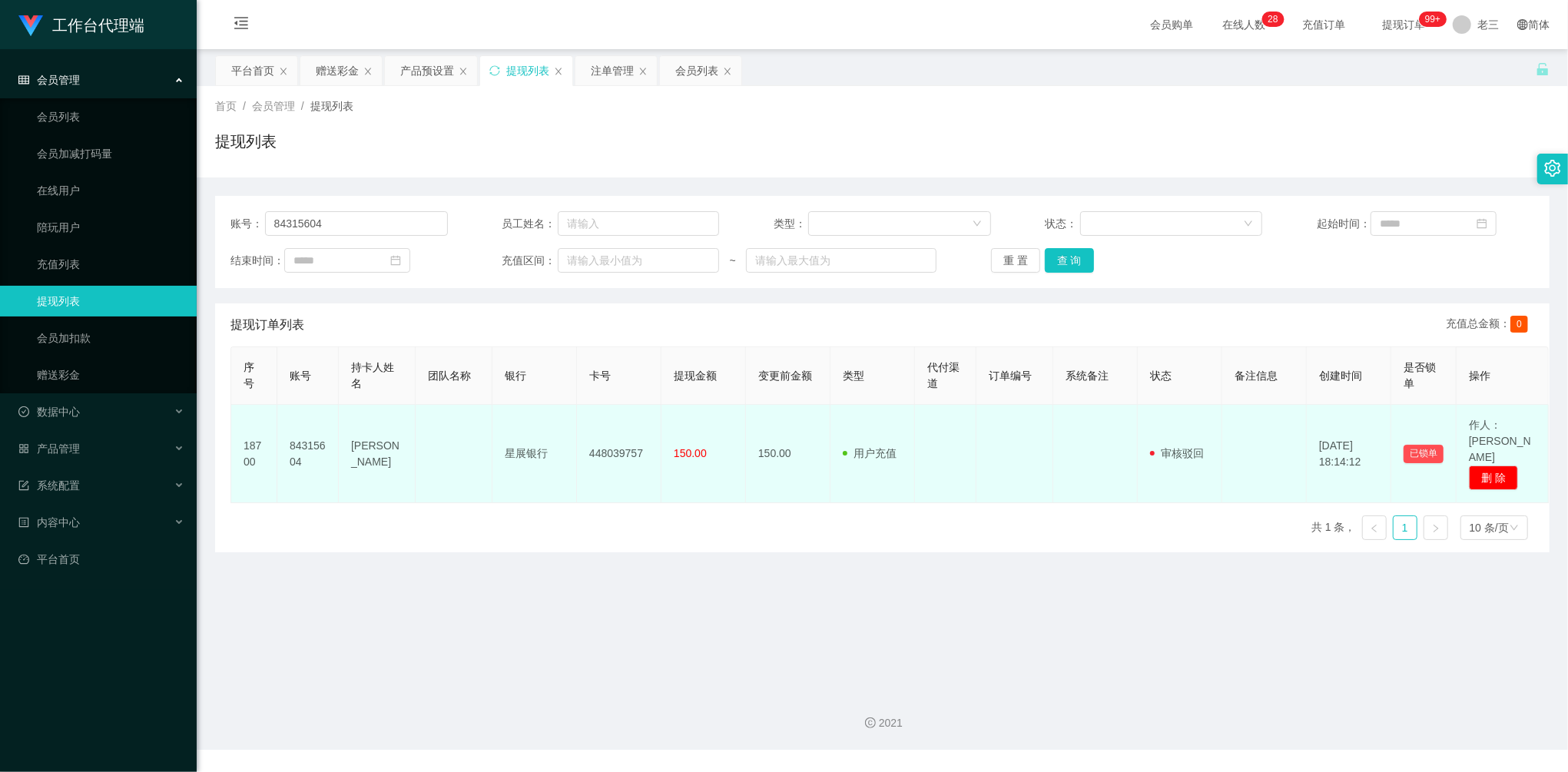
click at [1190, 447] on font "审核驳回" at bounding box center [1183, 453] width 43 height 12
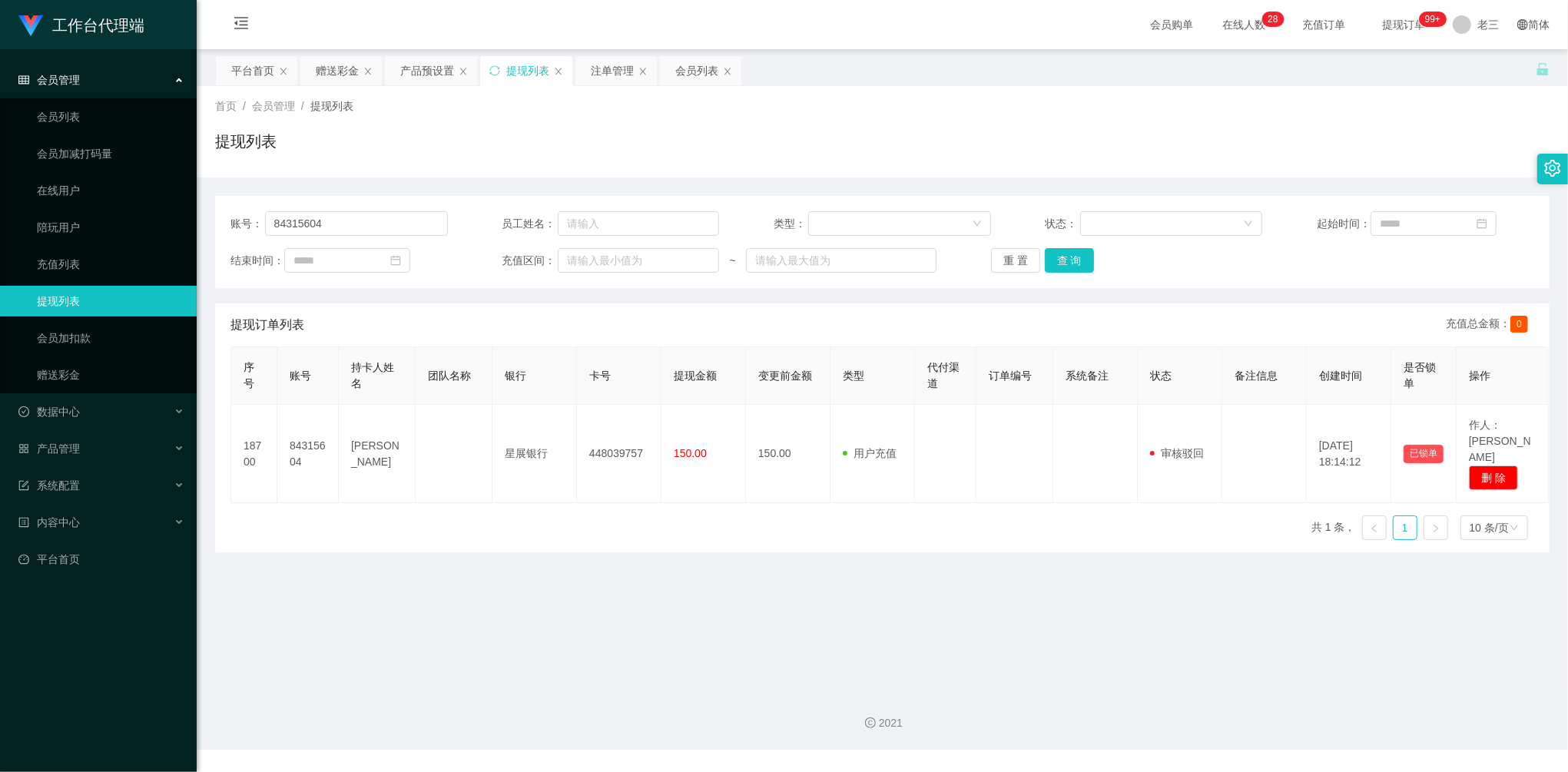
click at [1553, 167] on icon "图标： 设置" at bounding box center [1553, 167] width 16 height 17
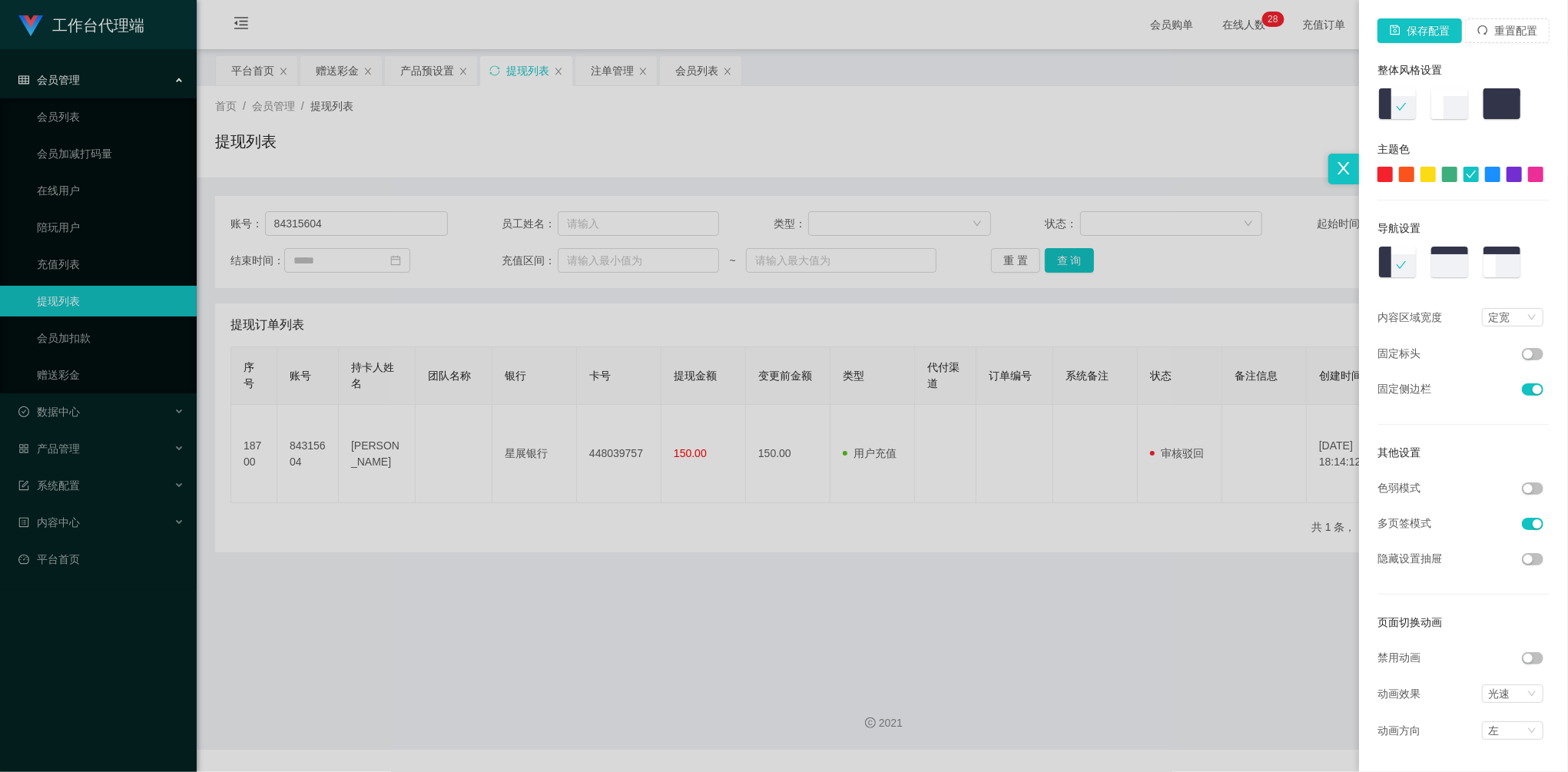
click at [976, 433] on div at bounding box center [784, 386] width 1568 height 772
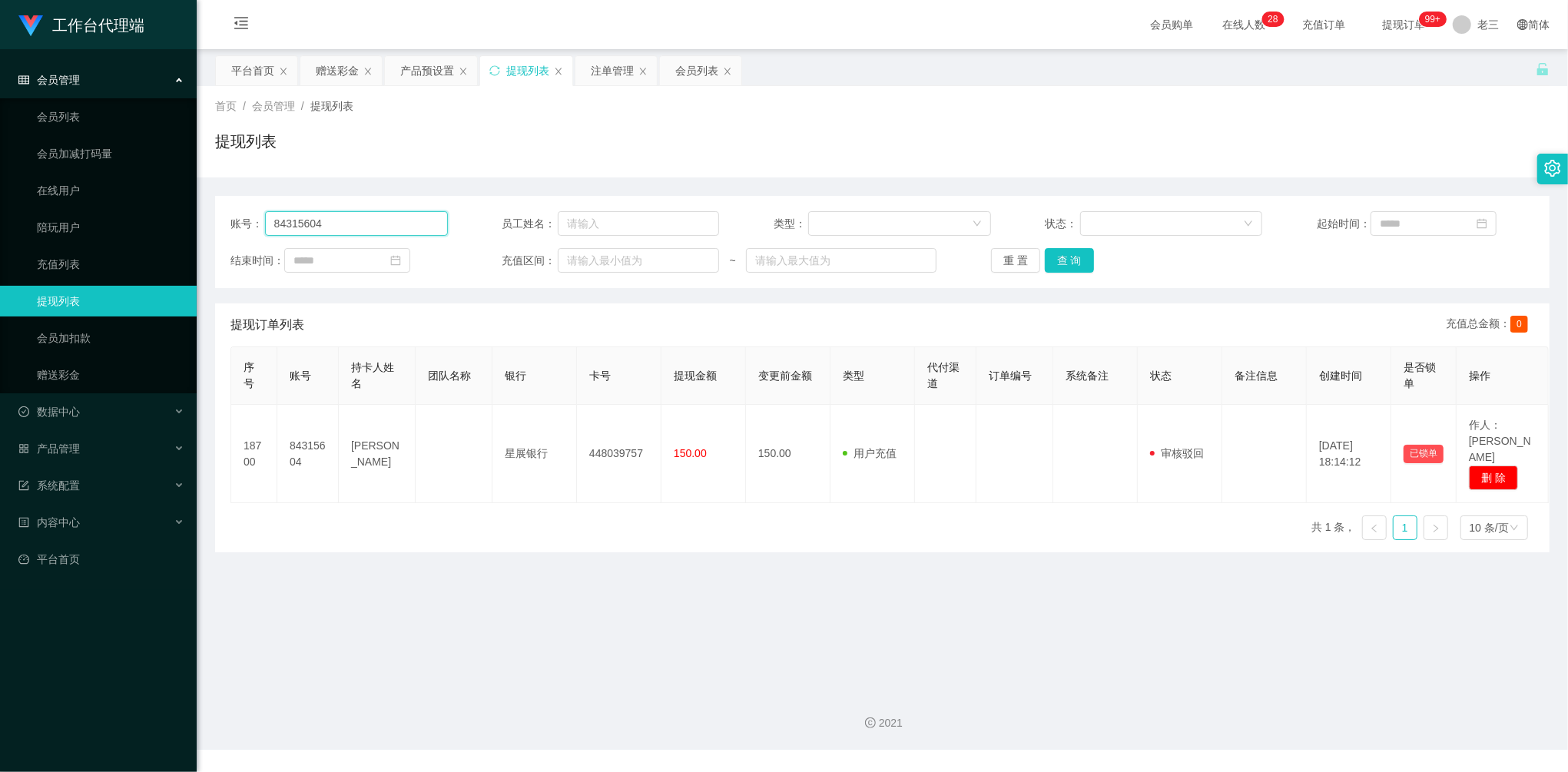
drag, startPoint x: 345, startPoint y: 222, endPoint x: 416, endPoint y: 133, distance: 113.9
click at [103, 225] on section "工作台代理端 会员管理 会员列表 会员加减打码量 在线用户 陪玩用户 充值列表 提现列表 会员加扣款 赠送彩金 数据中心 产品管理 注单管理 产品列表 产品预…" at bounding box center [784, 374] width 1568 height 750
click at [689, 79] on div "会员列表" at bounding box center [696, 71] width 43 height 29
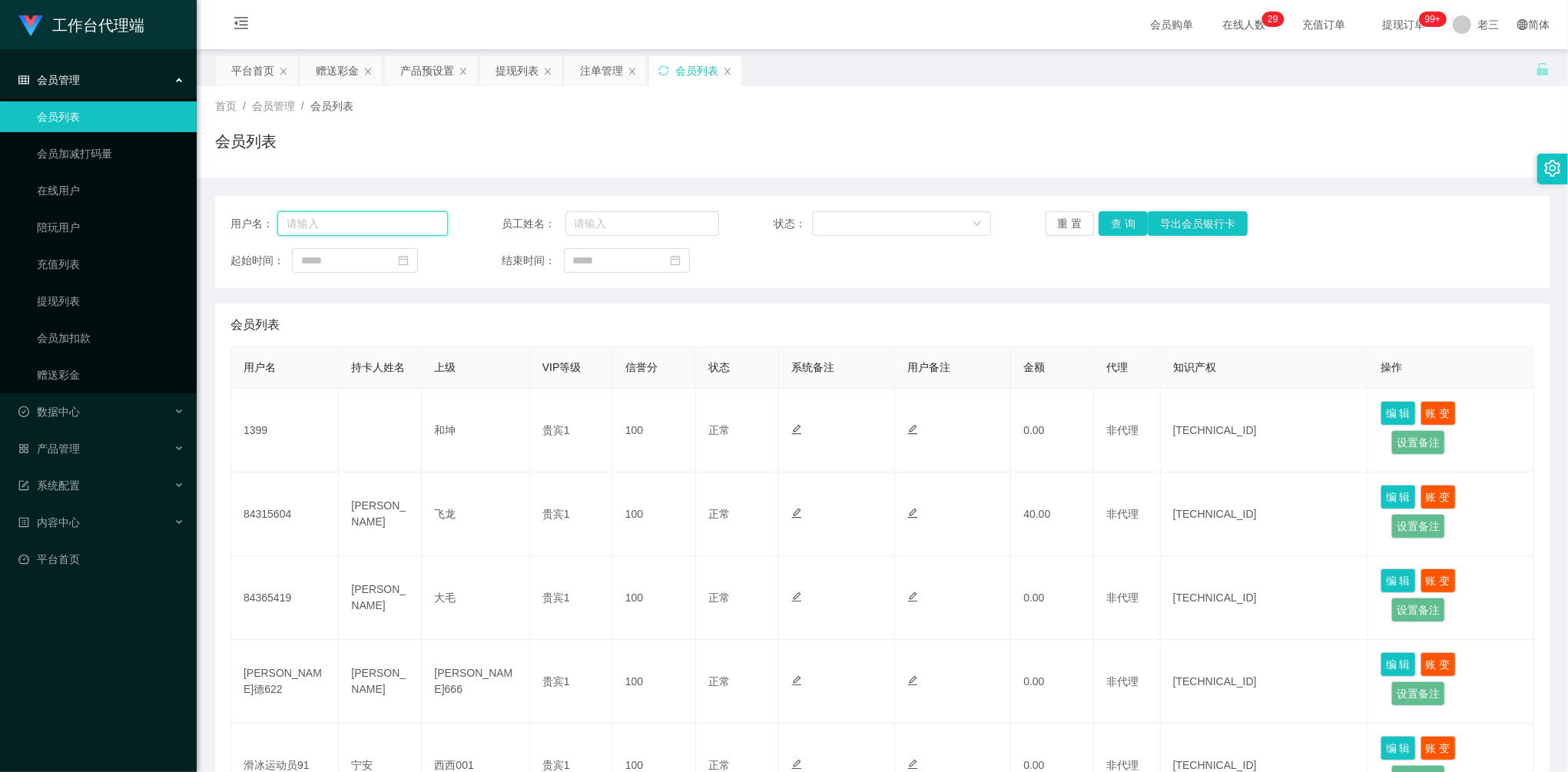
click at [336, 229] on input "text" at bounding box center [362, 223] width 171 height 25
paste input "84315604"
type input "84315604"
click at [1111, 221] on button "查 询" at bounding box center [1123, 223] width 49 height 25
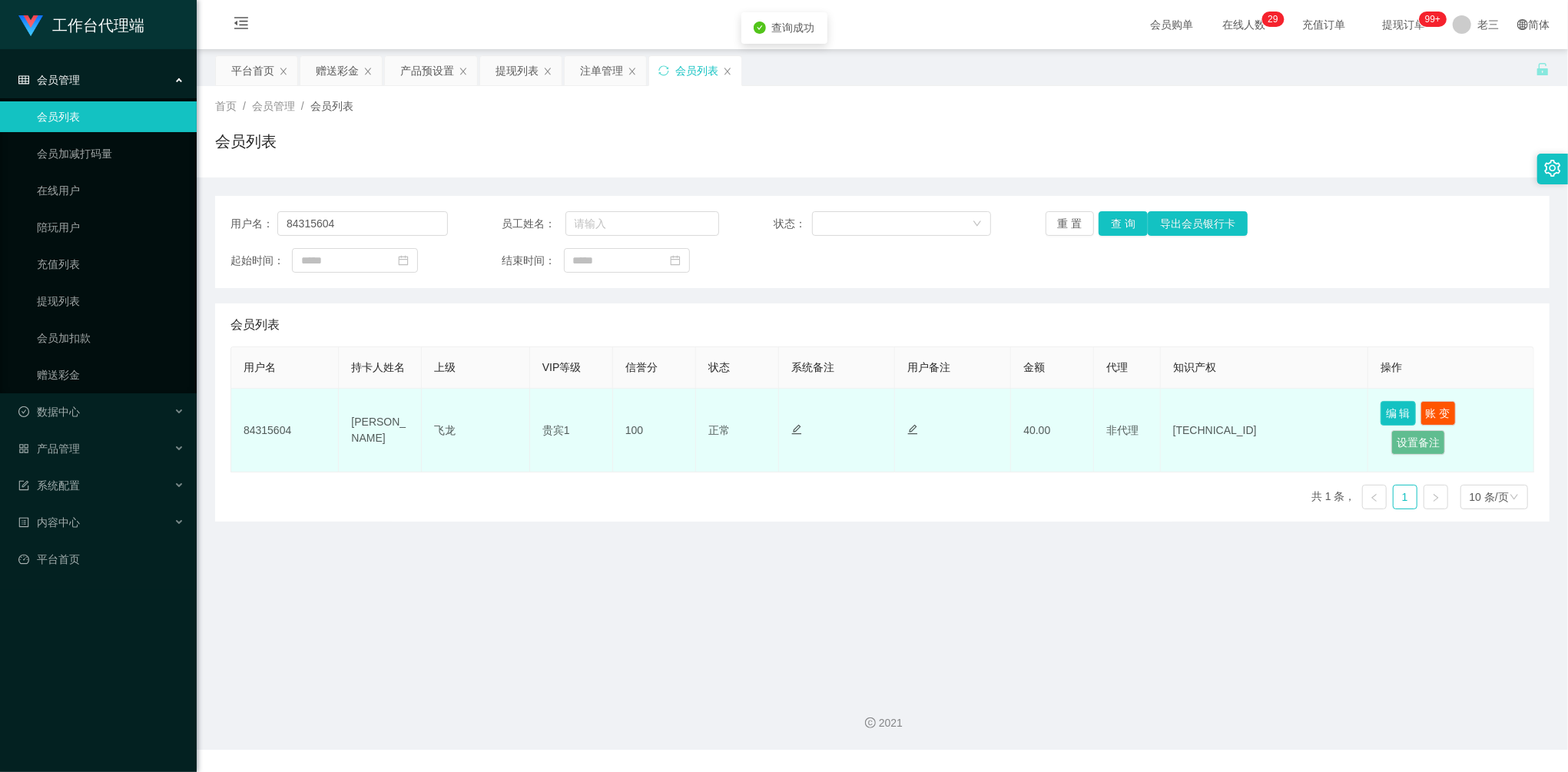
click at [1387, 419] on button "编 辑" at bounding box center [1398, 413] width 36 height 25
click at [1430, 415] on button "账 变" at bounding box center [1438, 413] width 36 height 25
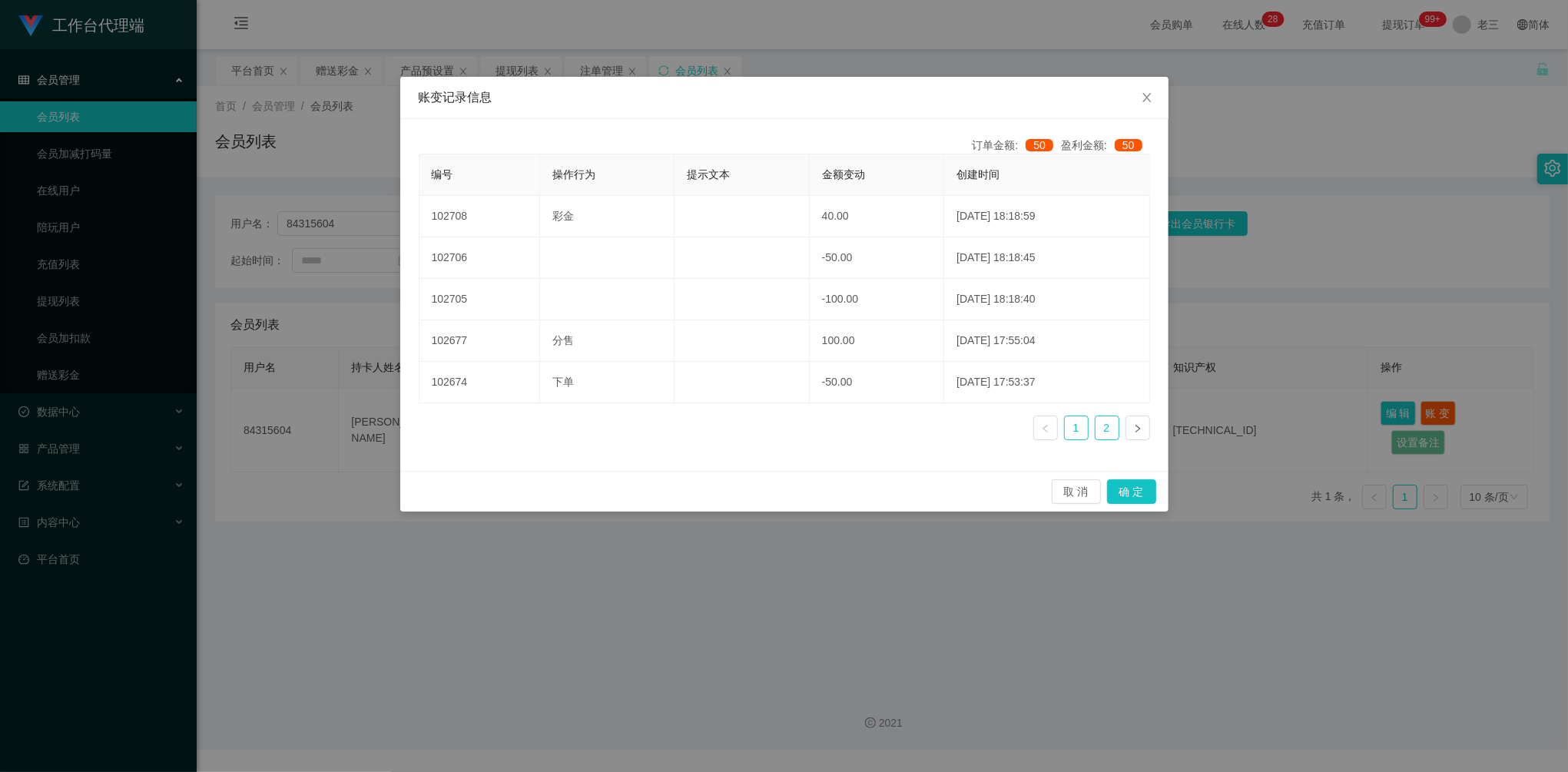
click at [1098, 436] on link "2" at bounding box center [1106, 428] width 23 height 23
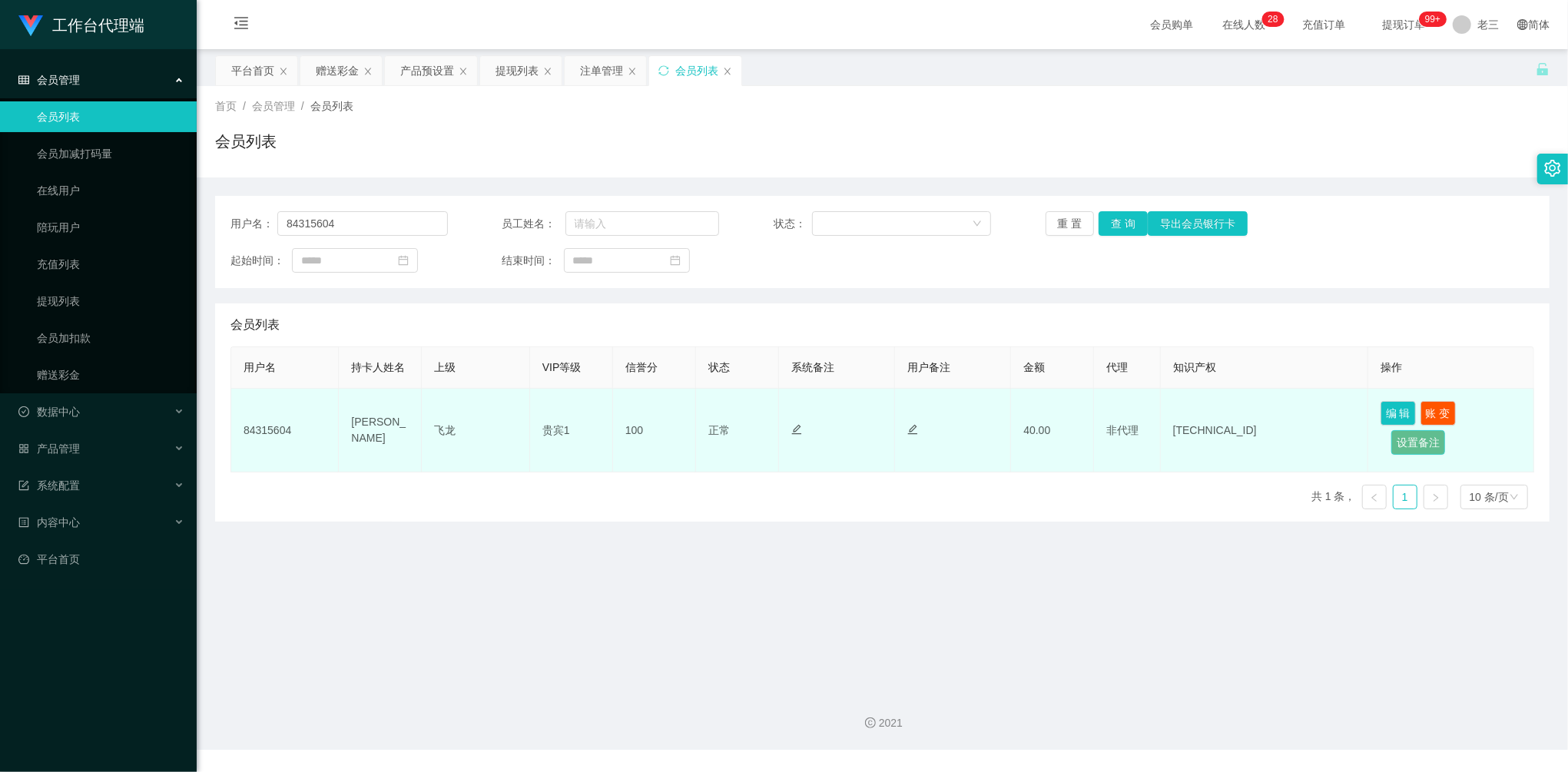
click at [1417, 441] on button "设置备注" at bounding box center [1418, 442] width 54 height 25
click at [1384, 416] on button "编 辑" at bounding box center [1398, 413] width 36 height 25
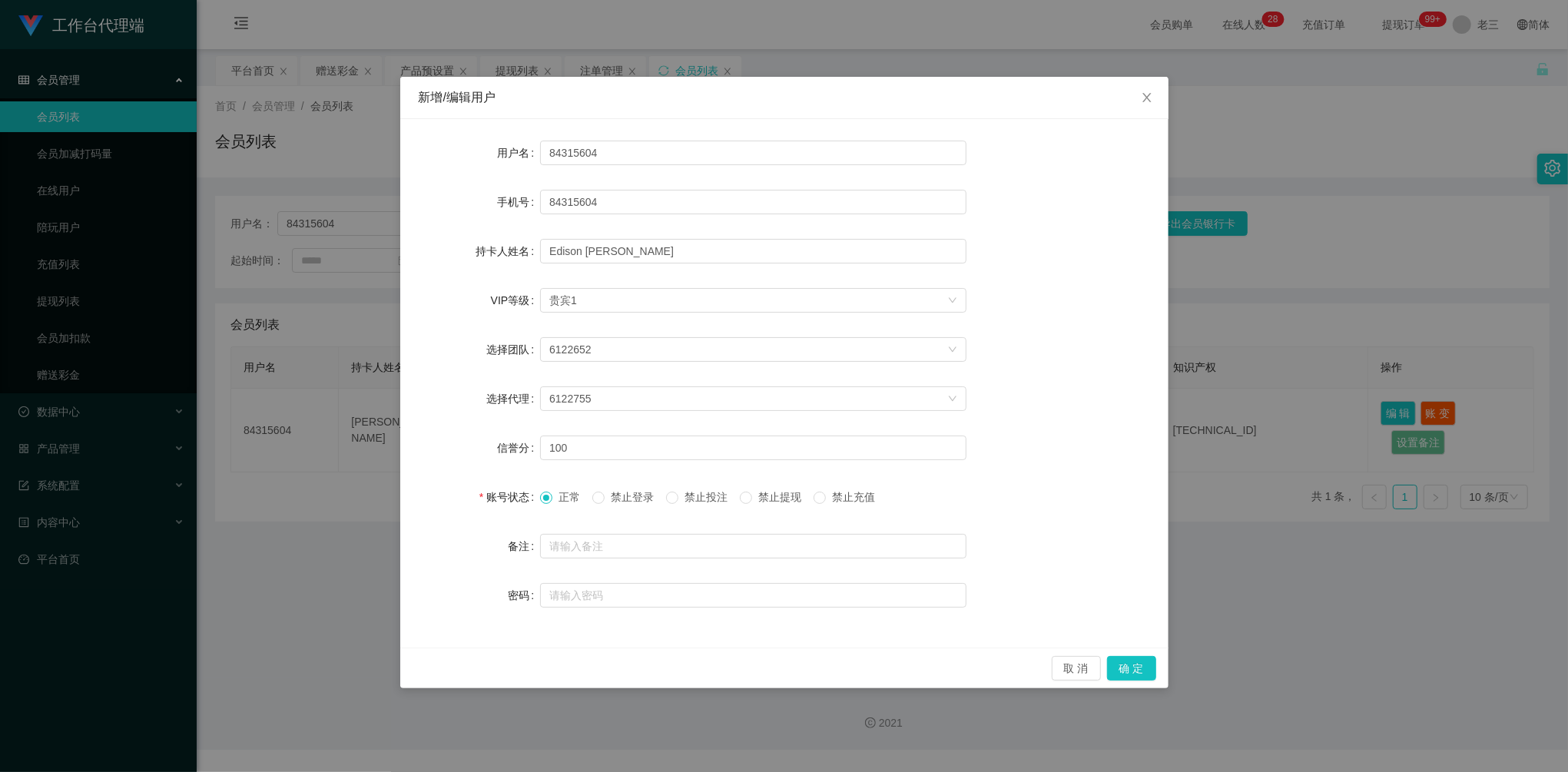
drag, startPoint x: 1380, startPoint y: 243, endPoint x: 1399, endPoint y: 234, distance: 21.0
click at [1380, 243] on div "新增/编辑用户 用户名 84315604 手机号 84315604 持卡人姓名 [PERSON_NAME] liou yi xuan VIP等级 选择VIP等…" at bounding box center [784, 386] width 1568 height 772
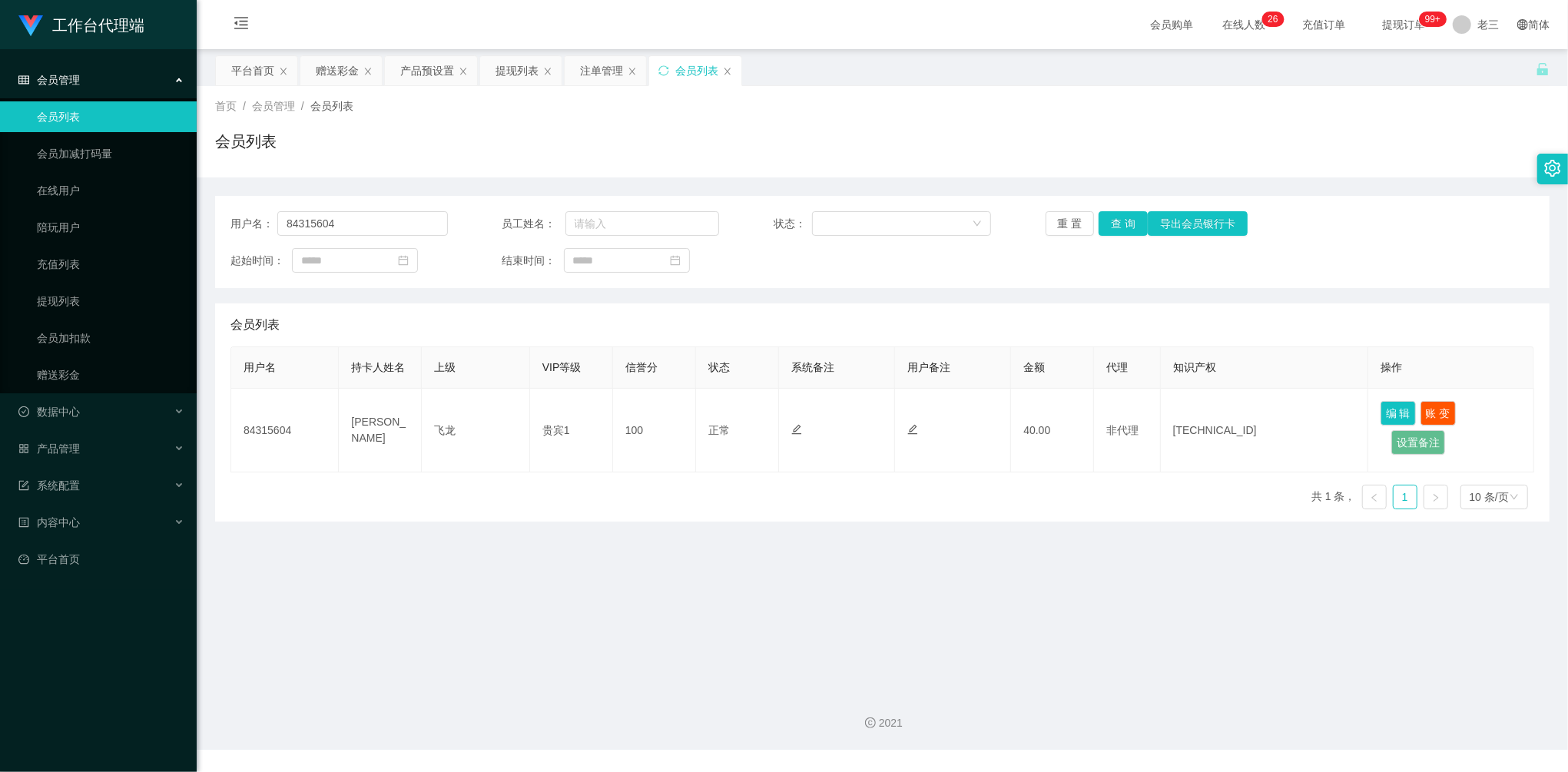
click at [1562, 170] on div at bounding box center [1552, 169] width 31 height 31
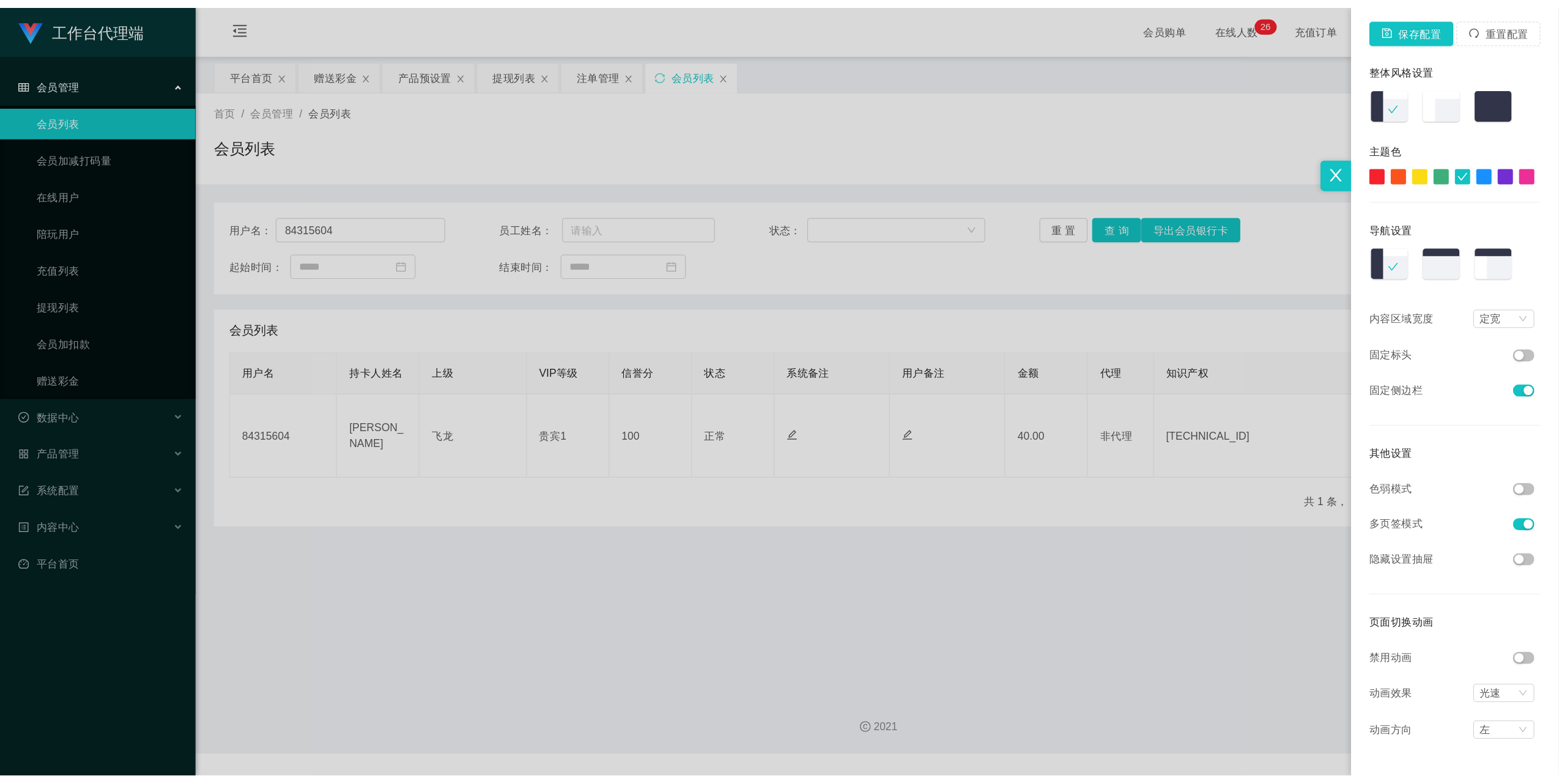
scroll to position [10, 0]
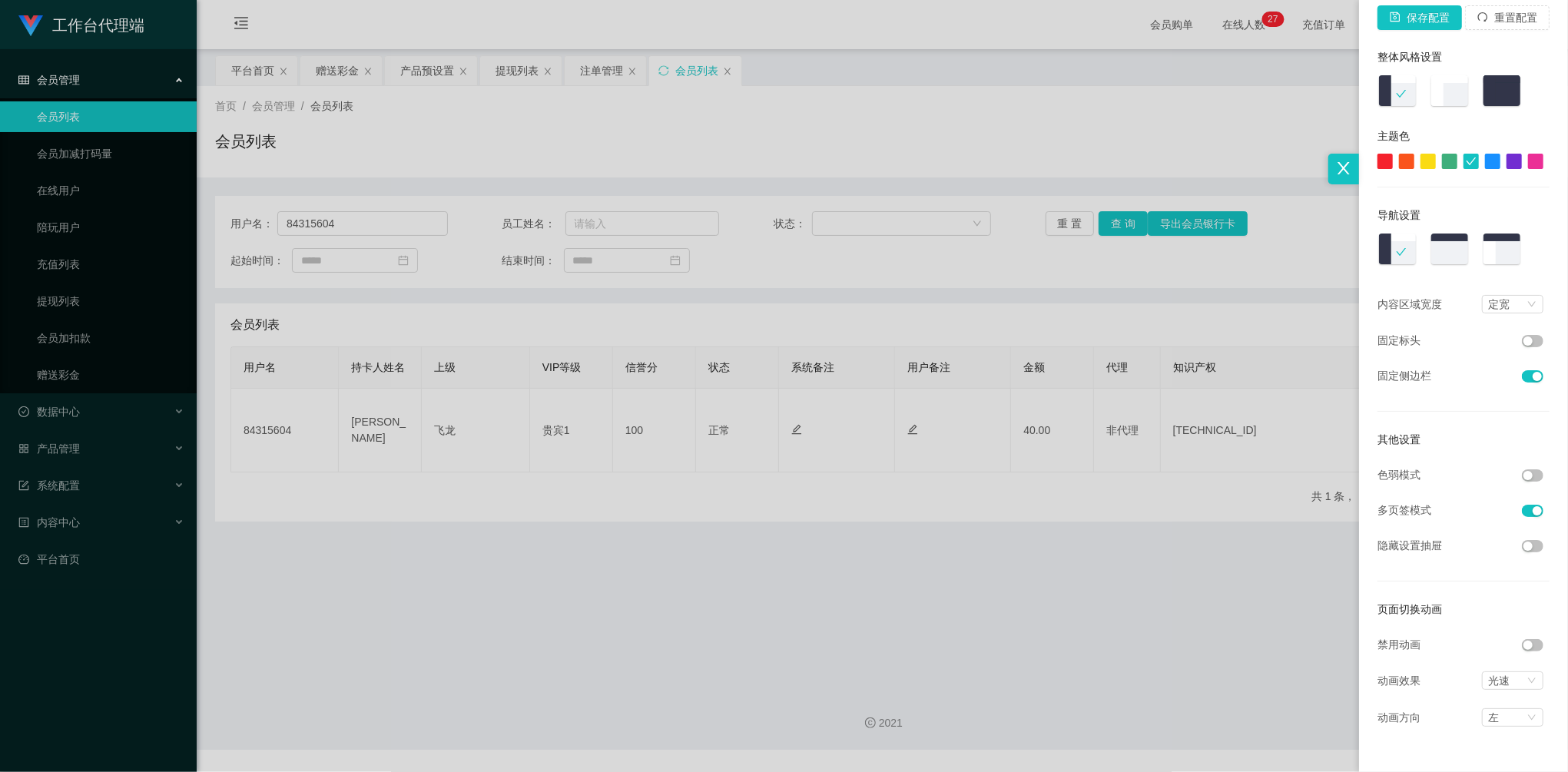
click at [1188, 323] on div at bounding box center [784, 386] width 1568 height 772
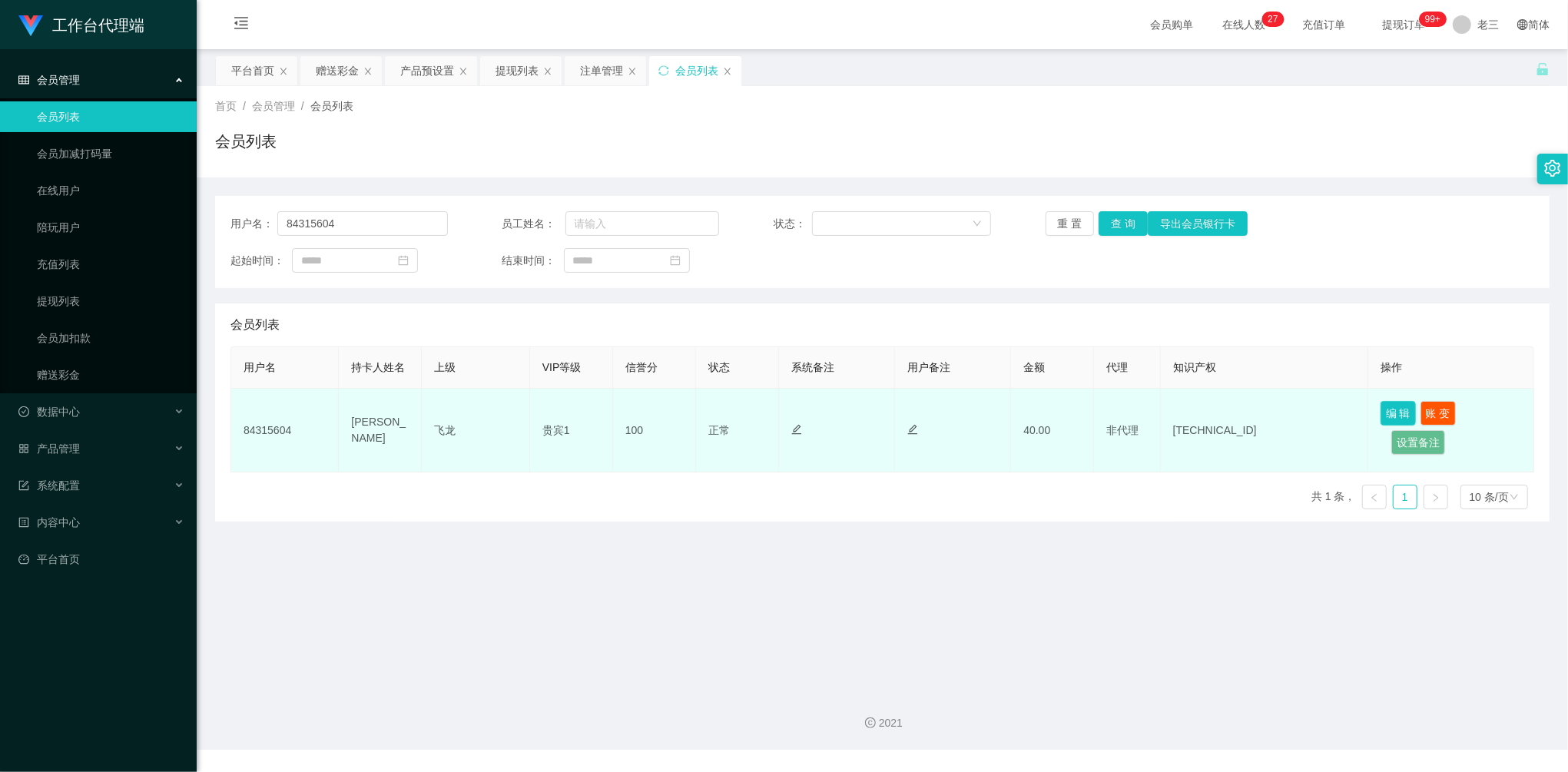
click at [1384, 415] on button "编 辑" at bounding box center [1398, 413] width 36 height 25
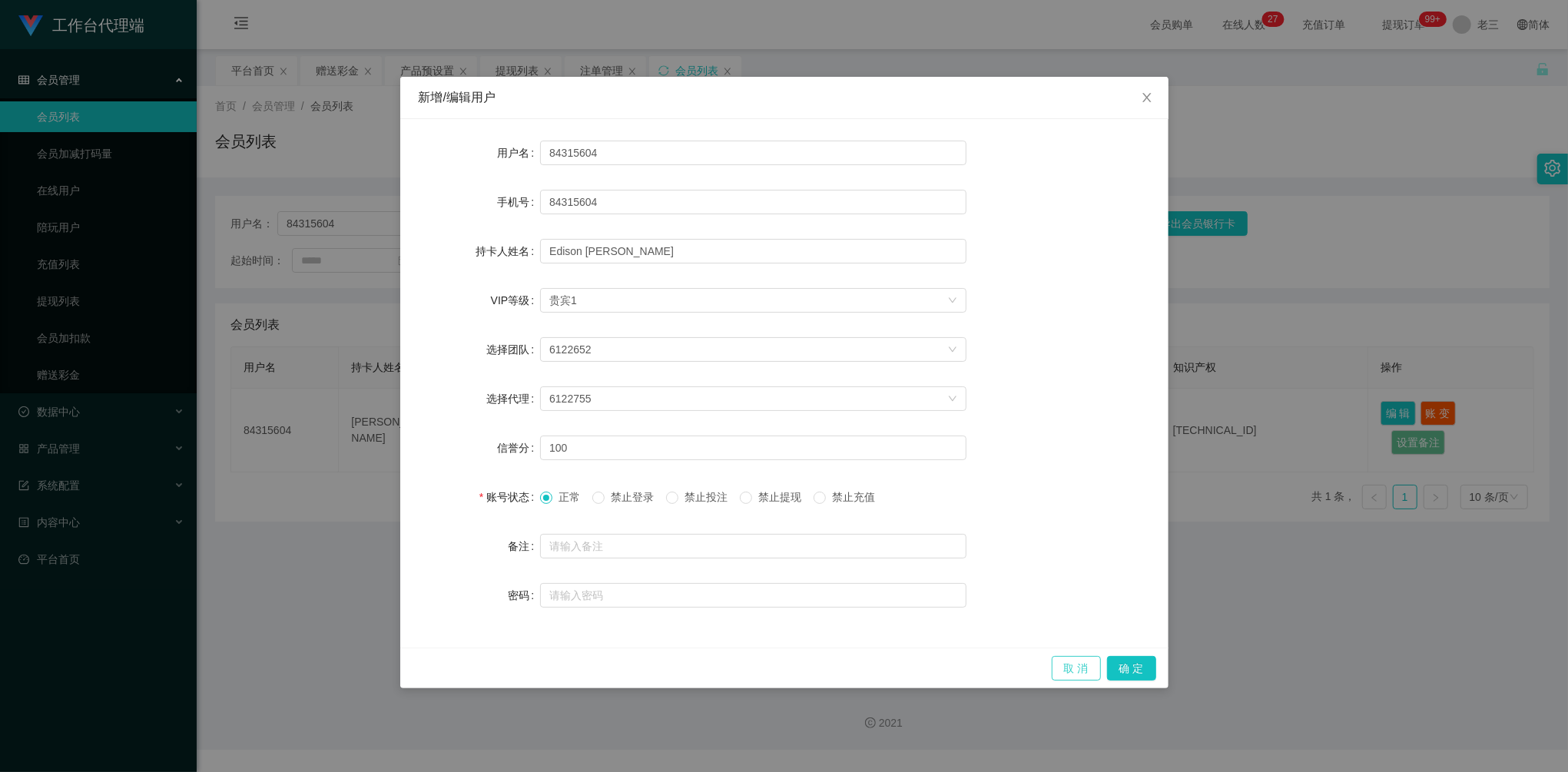
click at [1079, 667] on button "取 消" at bounding box center [1076, 668] width 49 height 25
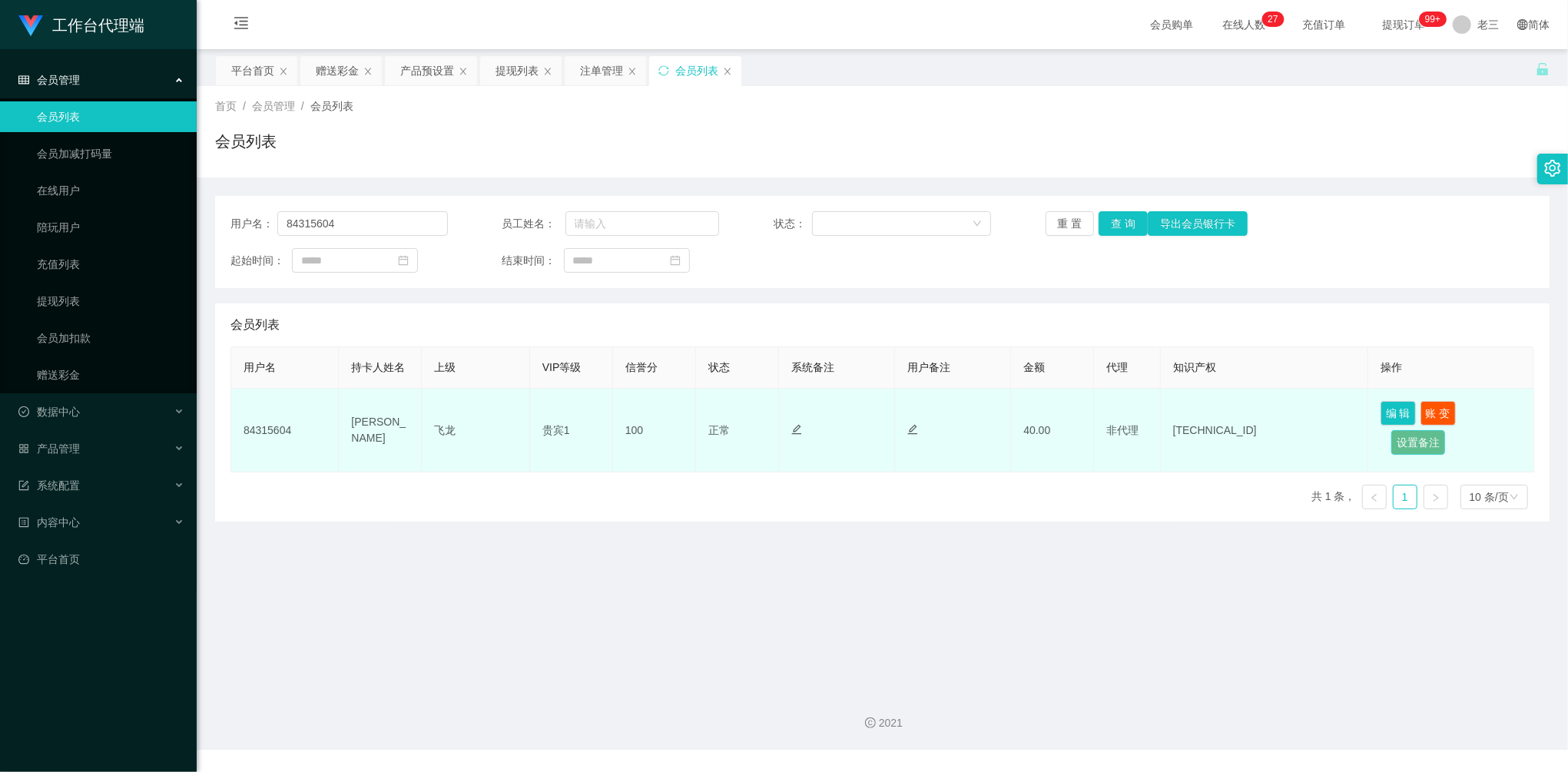
click at [1406, 447] on button "设置备注" at bounding box center [1418, 442] width 54 height 25
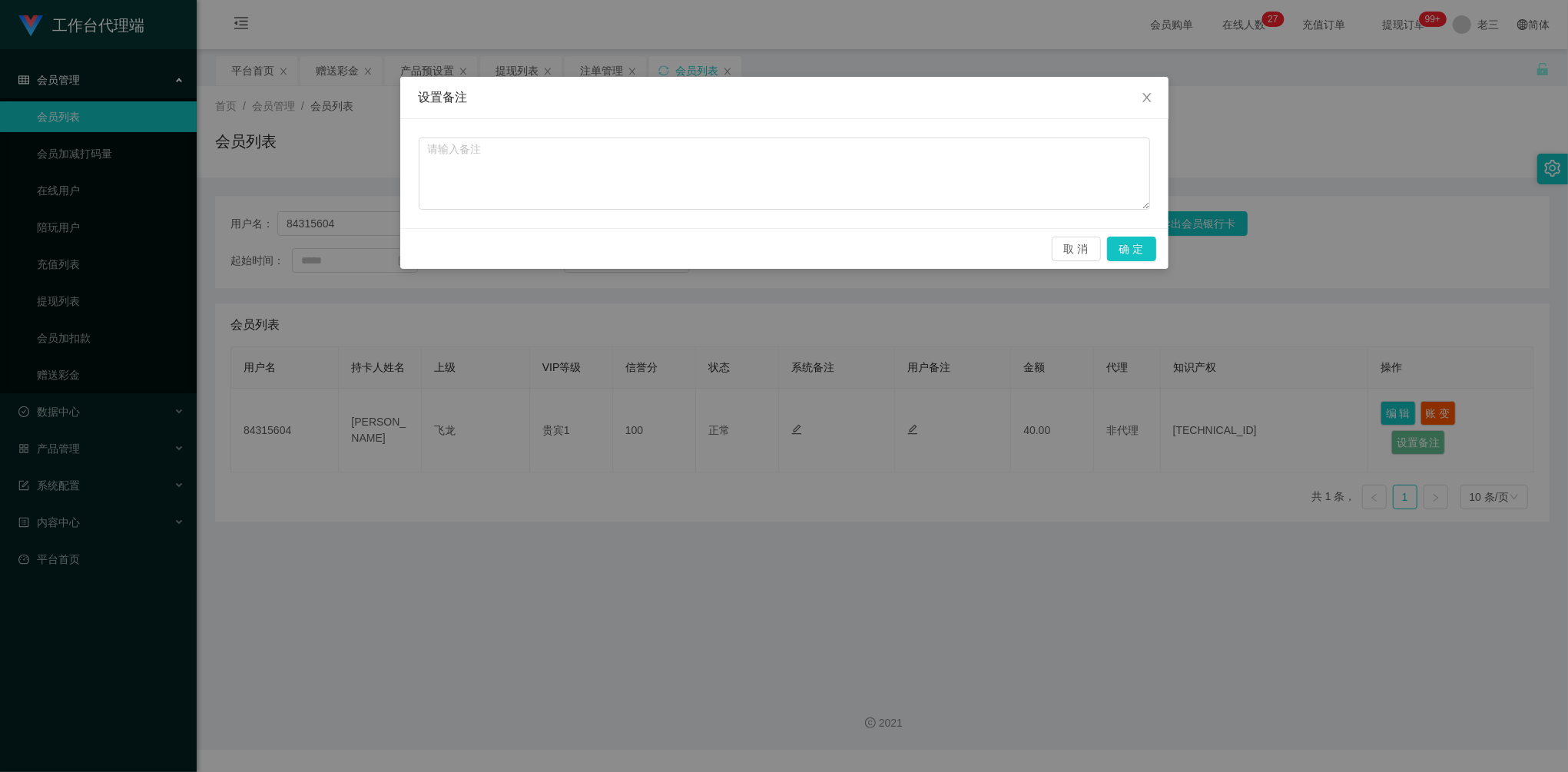
click at [1026, 311] on div "设置备注 取 消 确 定" at bounding box center [784, 386] width 1568 height 772
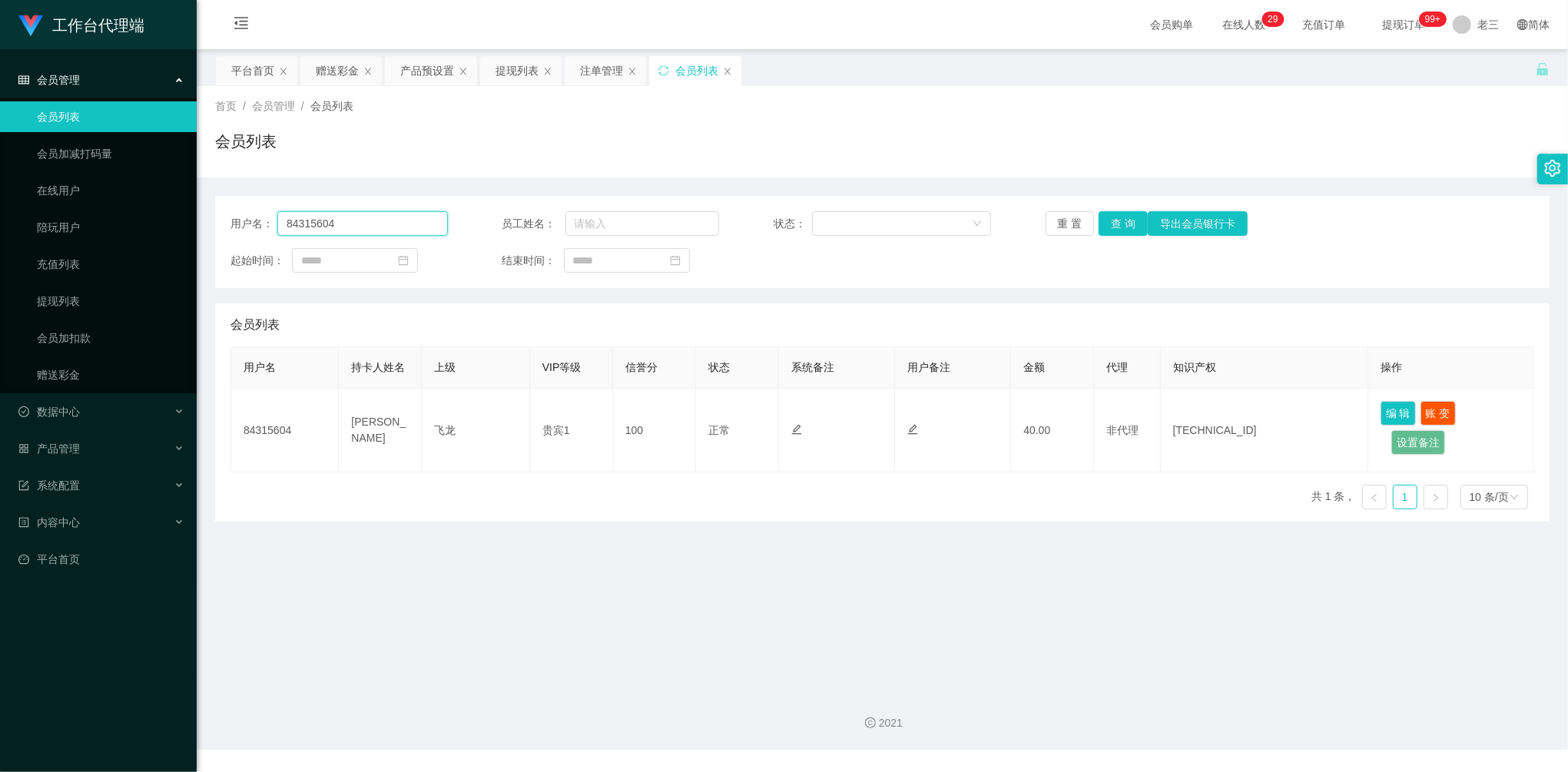
drag, startPoint x: 352, startPoint y: 221, endPoint x: 324, endPoint y: 185, distance: 45.6
click at [221, 198] on div "用户名： 84315604 员工姓名： 状态： 重 置 查 询 导出会员银行卡 起始时间： 结束时间：" at bounding box center [882, 242] width 1335 height 92
click at [1118, 218] on button "查 询" at bounding box center [1123, 223] width 49 height 25
click at [346, 77] on div "赠送彩金" at bounding box center [337, 71] width 43 height 29
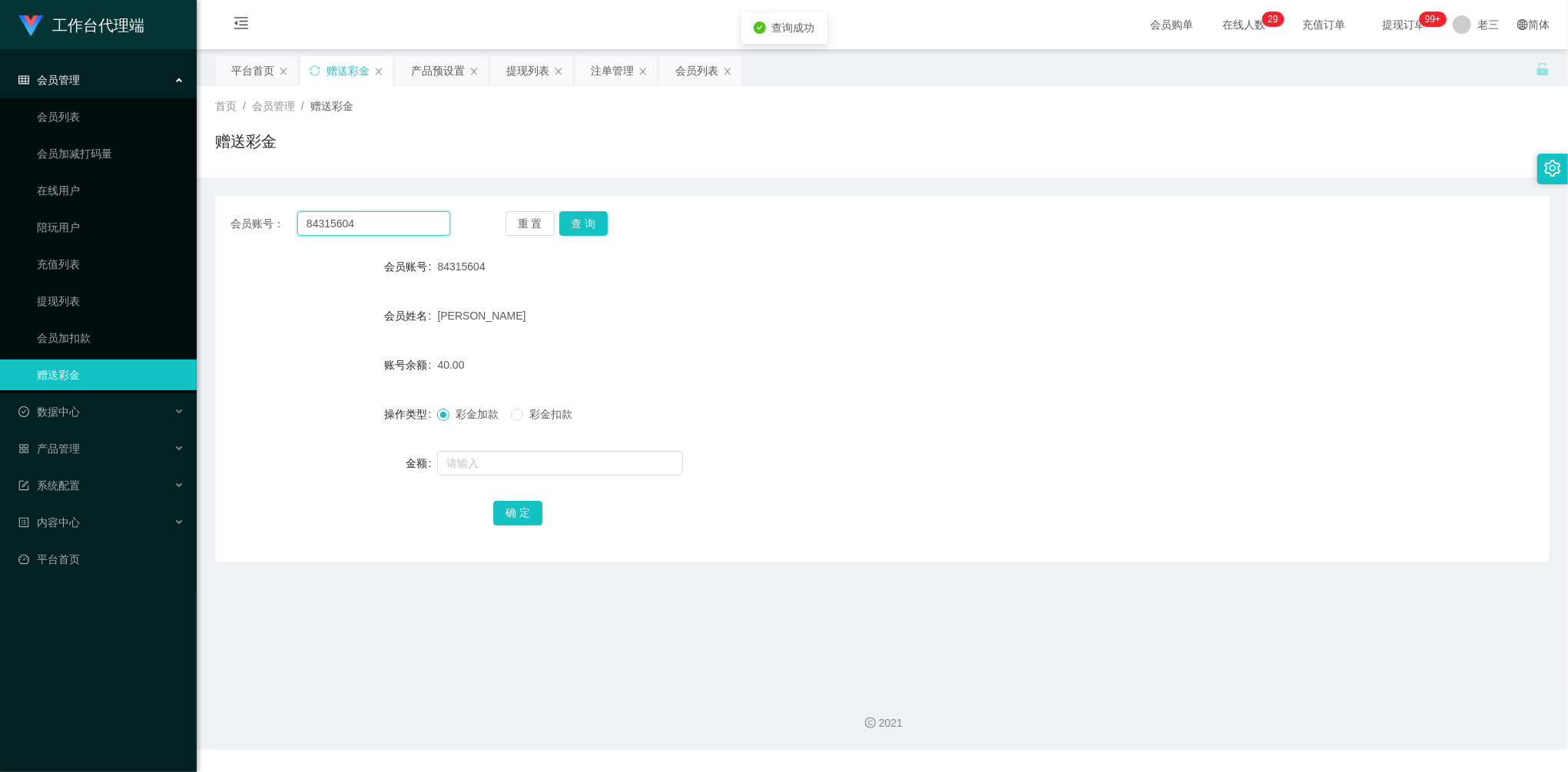
drag, startPoint x: 403, startPoint y: 226, endPoint x: 209, endPoint y: 205, distance: 195.1
click at [209, 205] on main "关闭左侧 关闭右侧 关闭其它 刷新页面 平台首页 赠送彩金 产品预设置 提现列表 注单管理 会员列表 首页 / 会员管理 / 赠送彩金 / 赠送彩金 会员账号…" at bounding box center [882, 363] width 1371 height 629
click at [566, 232] on button "查 询" at bounding box center [584, 223] width 49 height 25
click at [567, 232] on button "查 询" at bounding box center [584, 223] width 49 height 25
click at [567, 232] on button "查 询" at bounding box center [592, 223] width 66 height 25
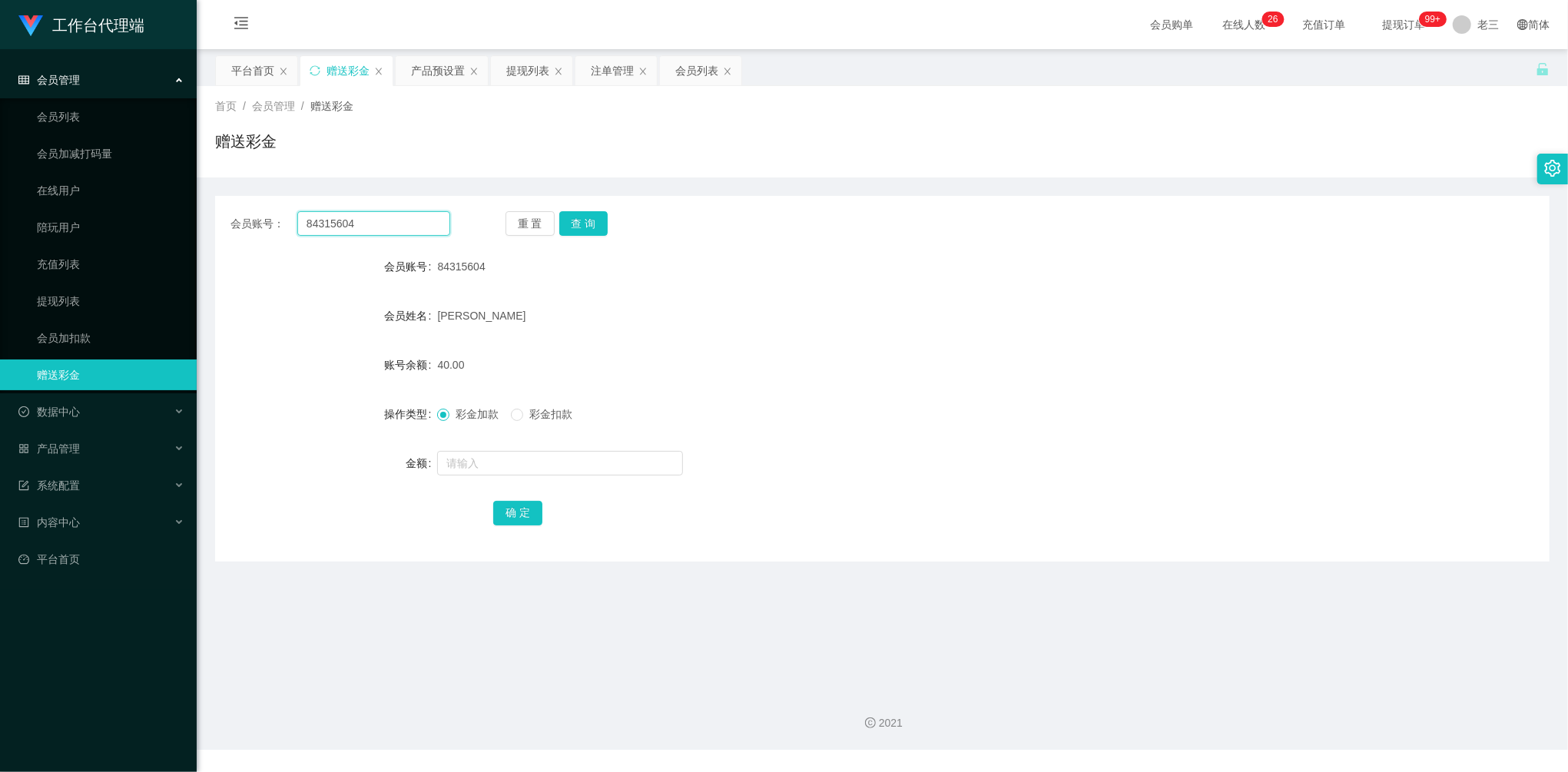
click at [225, 208] on div "会员账号： 84315604 重 置 查 询 会员账号 84315604 会员姓名 [PERSON_NAME]余额 40.00 操作类型 彩金加款 彩金扣款 …" at bounding box center [882, 378] width 1335 height 366
click at [528, 71] on div "提现列表" at bounding box center [527, 71] width 43 height 29
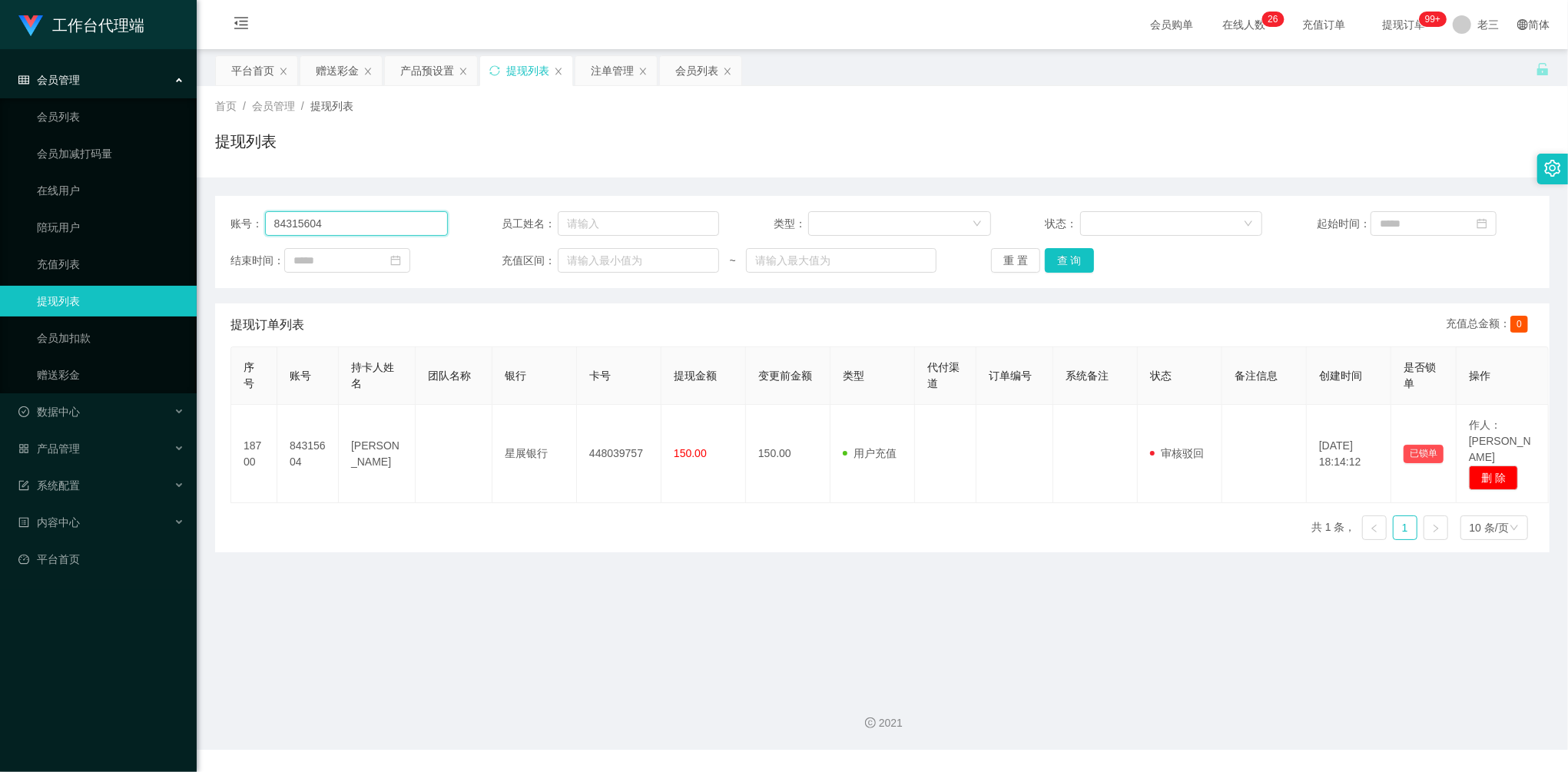
click at [212, 209] on main "关闭左侧 关闭右侧 关闭其它 刷新页面 平台首页 赠送彩金 产品预设置 提现列表 注单管理 会员列表 首页 / 会员管理 / 提现列表 / 提现列表 账号： …" at bounding box center [882, 363] width 1371 height 629
click at [1073, 267] on button "查 询" at bounding box center [1069, 260] width 49 height 25
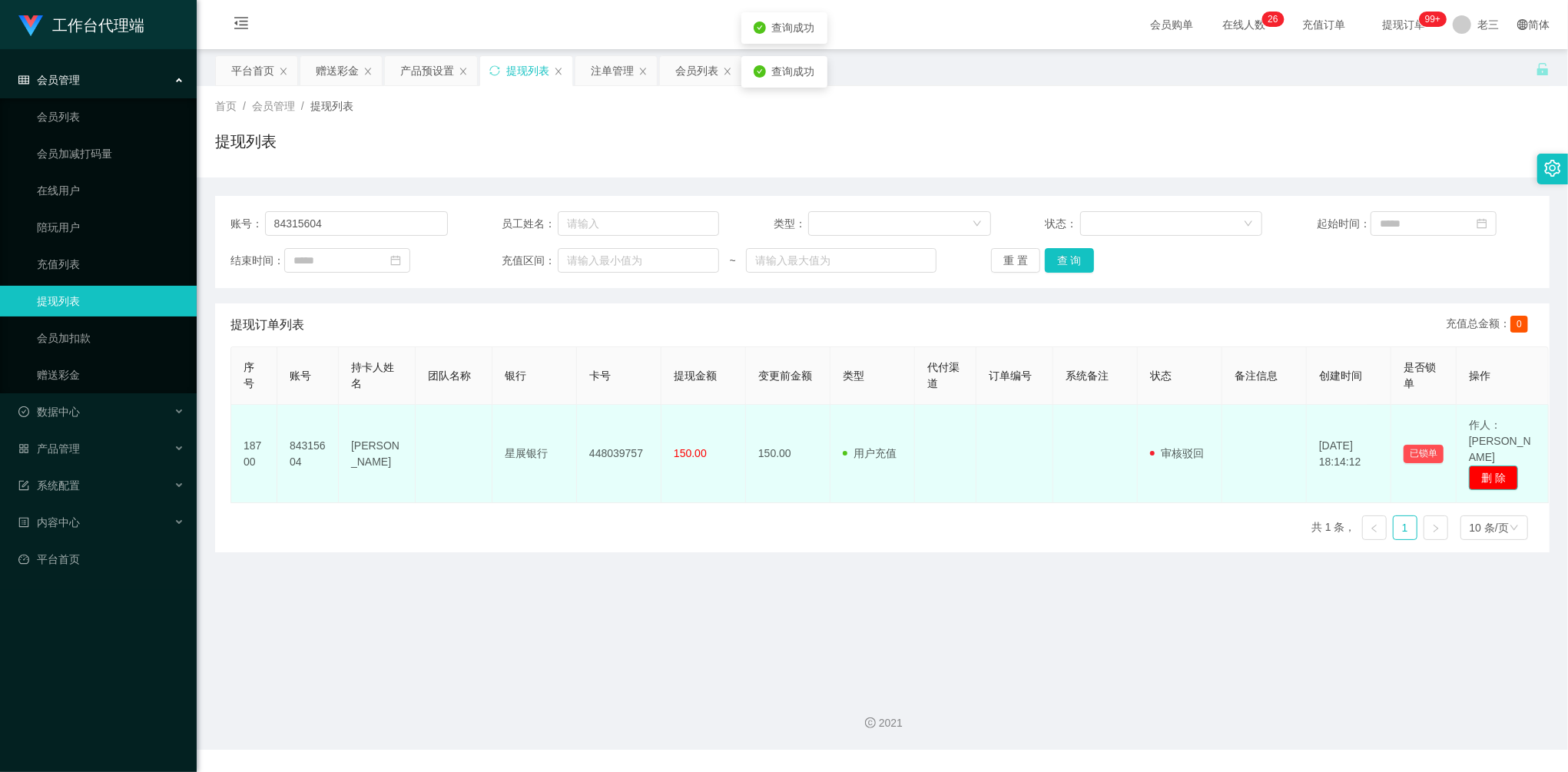
click at [1506, 466] on button "删 除" at bounding box center [1493, 478] width 49 height 25
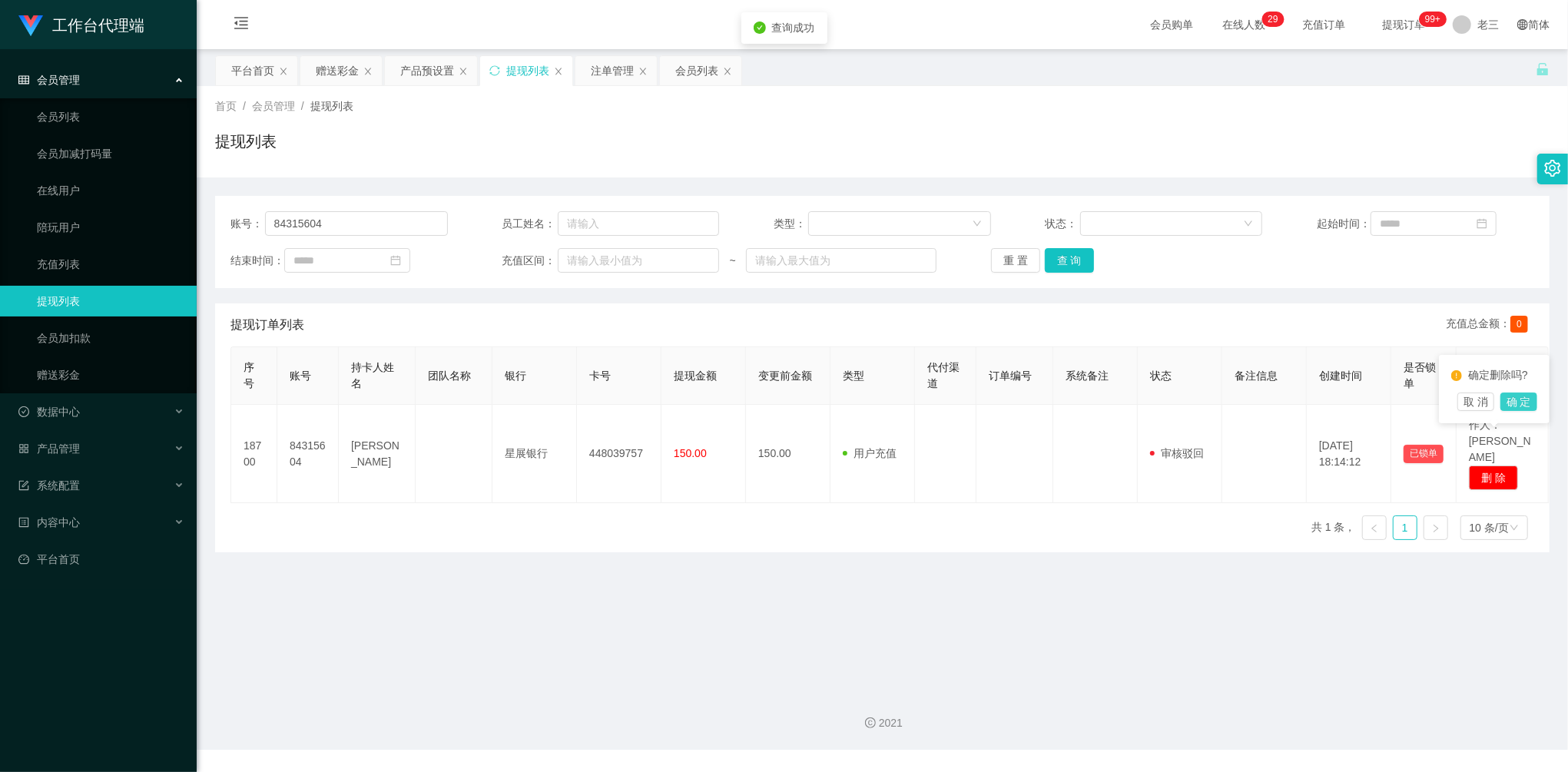
click at [1525, 401] on button "确 定" at bounding box center [1519, 401] width 36 height 18
click at [1057, 257] on button "查 询" at bounding box center [1069, 260] width 49 height 25
click at [1067, 259] on button "查 询" at bounding box center [1069, 260] width 49 height 25
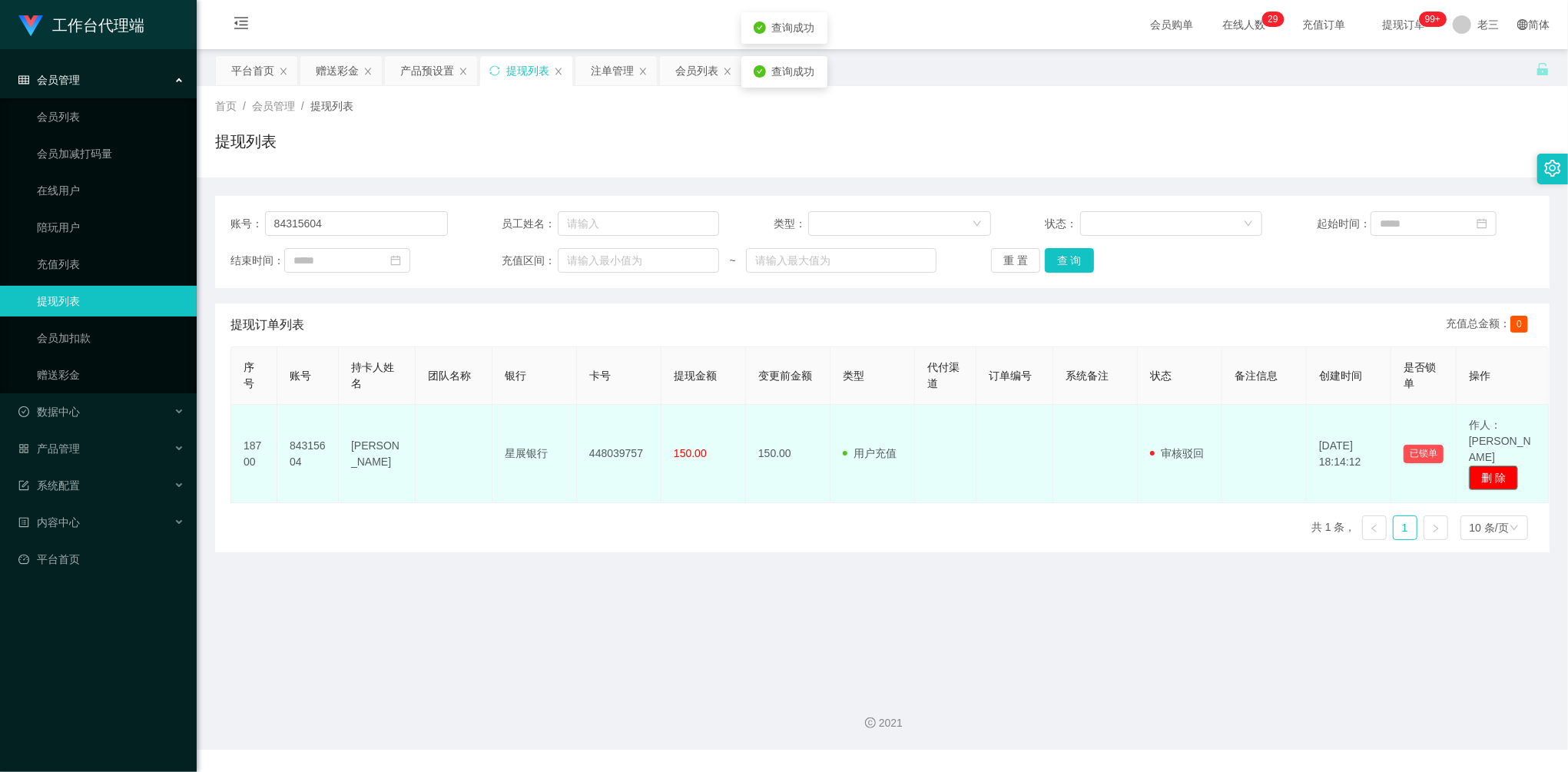
click at [1505, 466] on button "删 除" at bounding box center [1493, 478] width 49 height 25
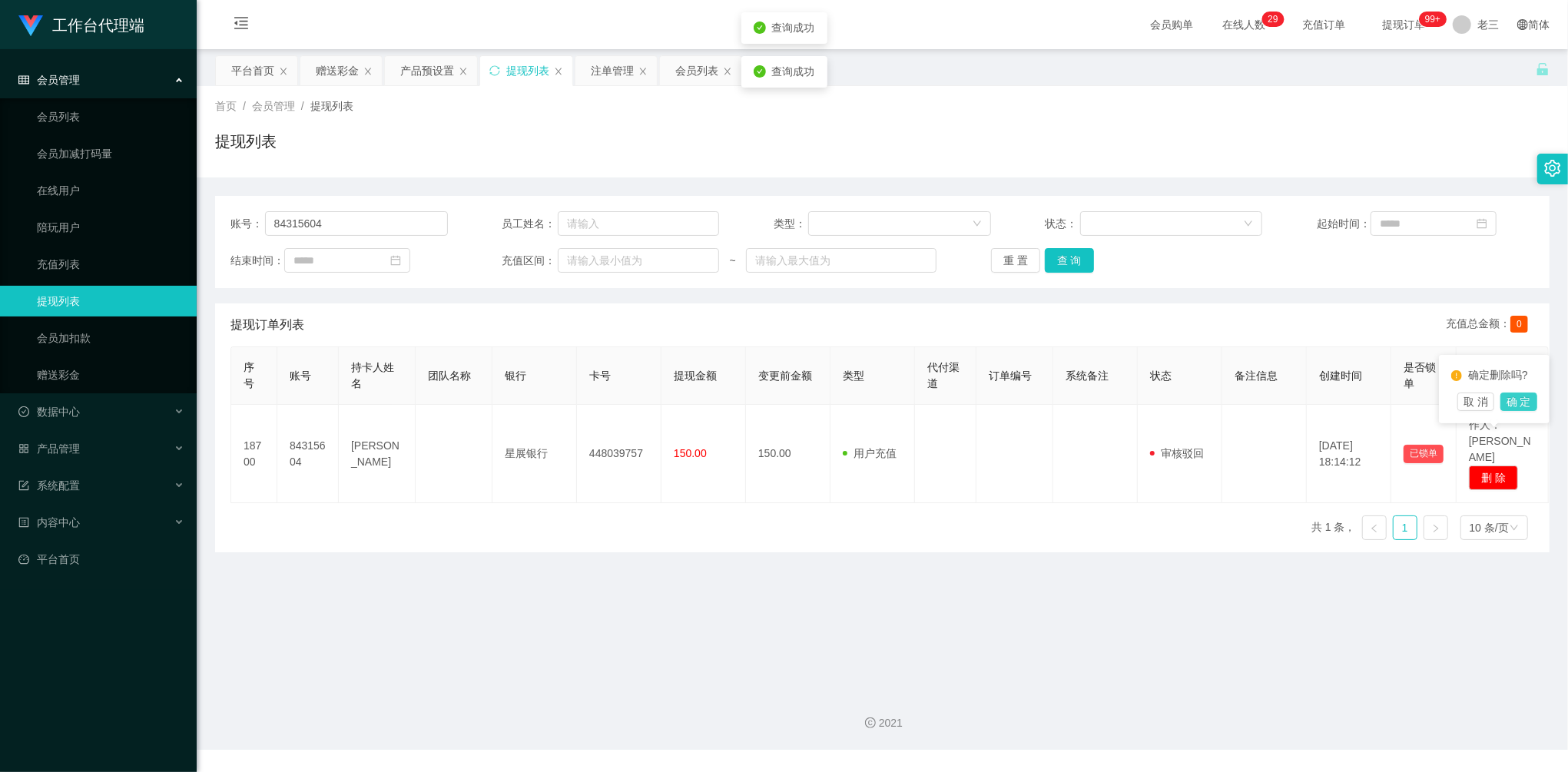
click at [1525, 400] on button "确 定" at bounding box center [1519, 401] width 36 height 18
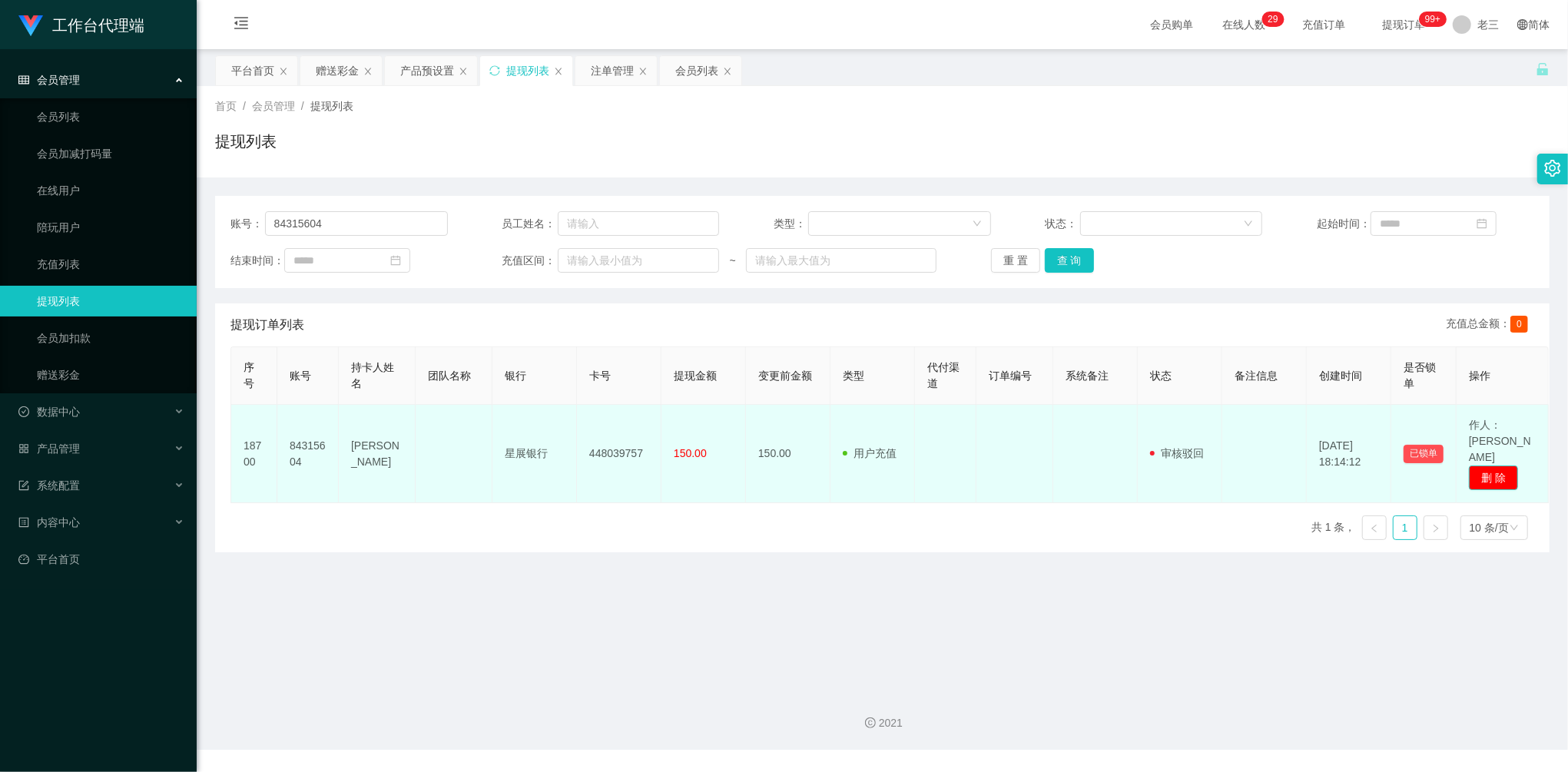
click at [1501, 466] on button "删 除" at bounding box center [1493, 478] width 49 height 25
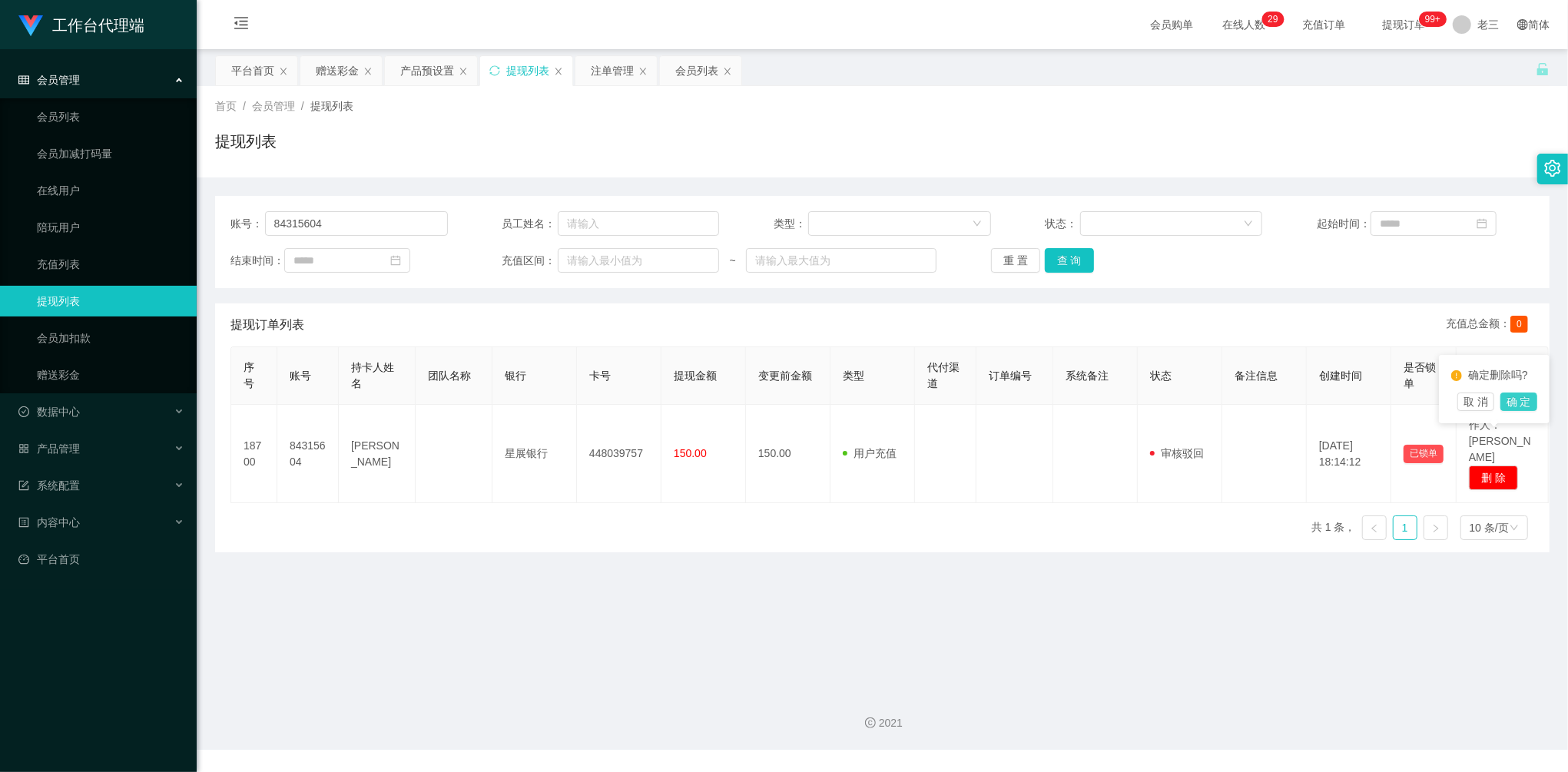
click at [1523, 406] on button "确 定" at bounding box center [1519, 401] width 36 height 18
click at [1076, 262] on button "查 询" at bounding box center [1069, 260] width 49 height 25
click at [1076, 262] on button "查 询" at bounding box center [1077, 260] width 66 height 25
click at [1076, 262] on div "重 置 查 询" at bounding box center [1100, 260] width 217 height 25
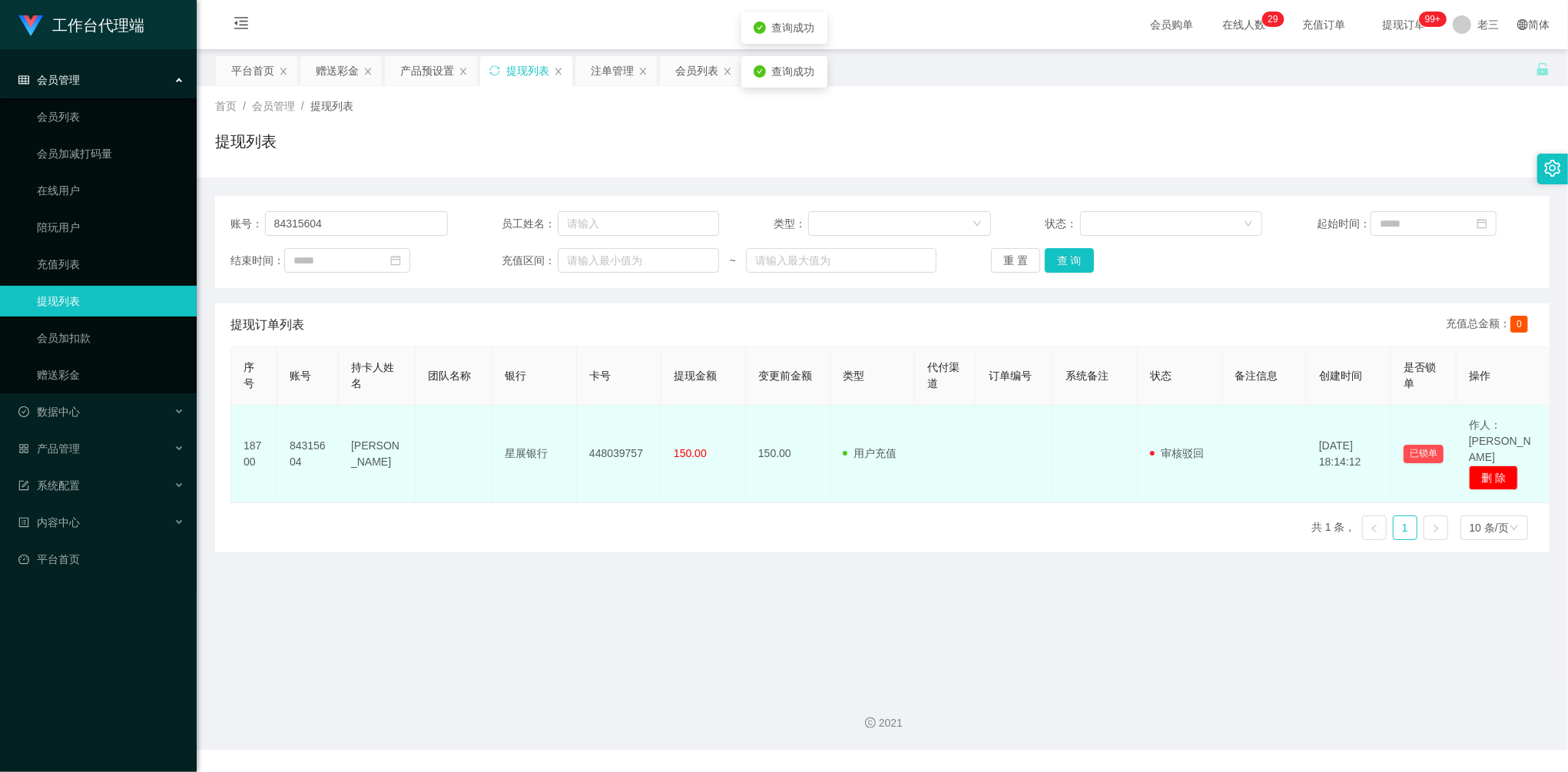
click at [966, 426] on td at bounding box center [945, 454] width 61 height 98
click at [1490, 466] on button "删 除" at bounding box center [1493, 478] width 49 height 25
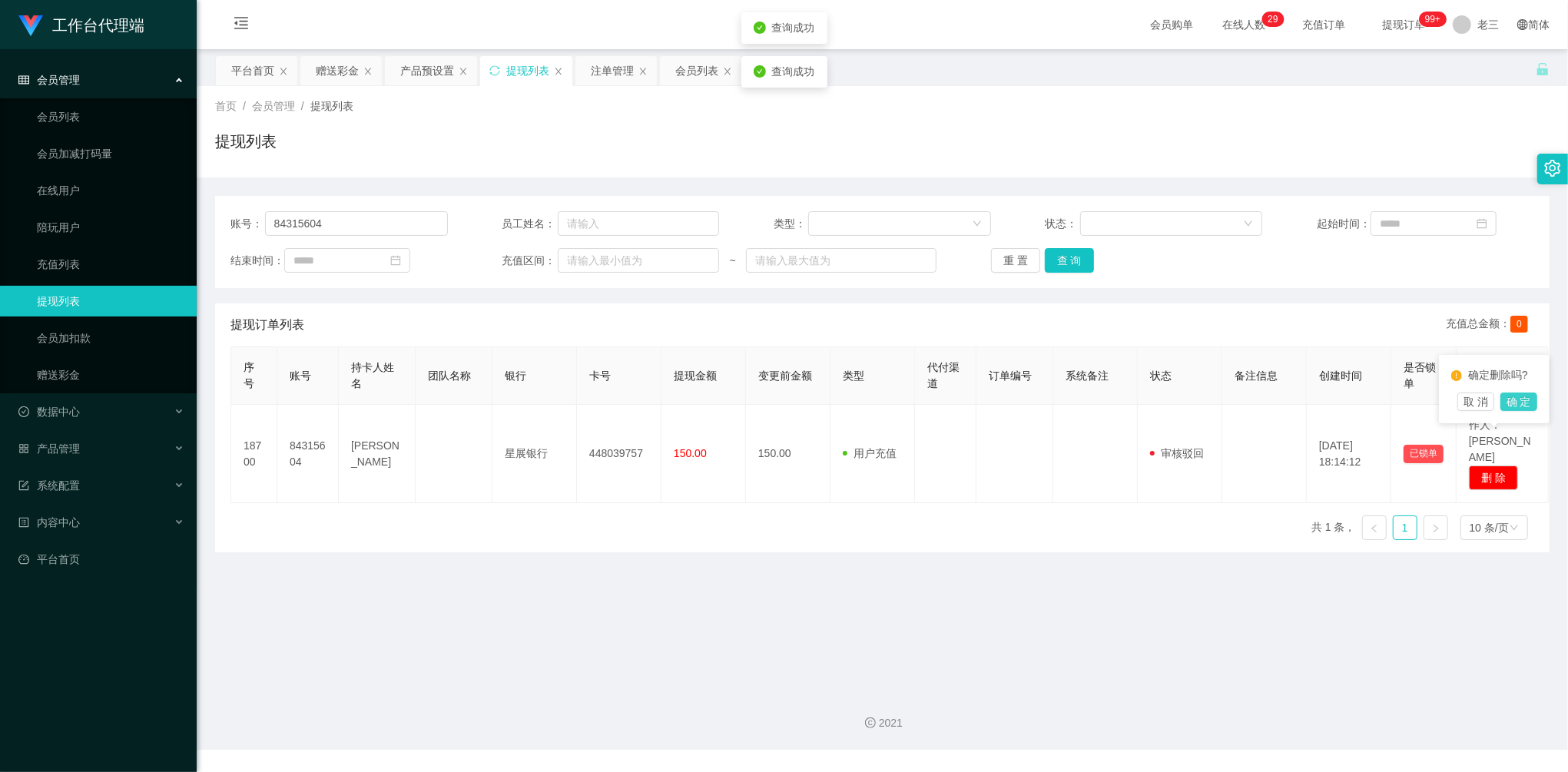
click at [1513, 400] on button "确 定" at bounding box center [1519, 401] width 36 height 18
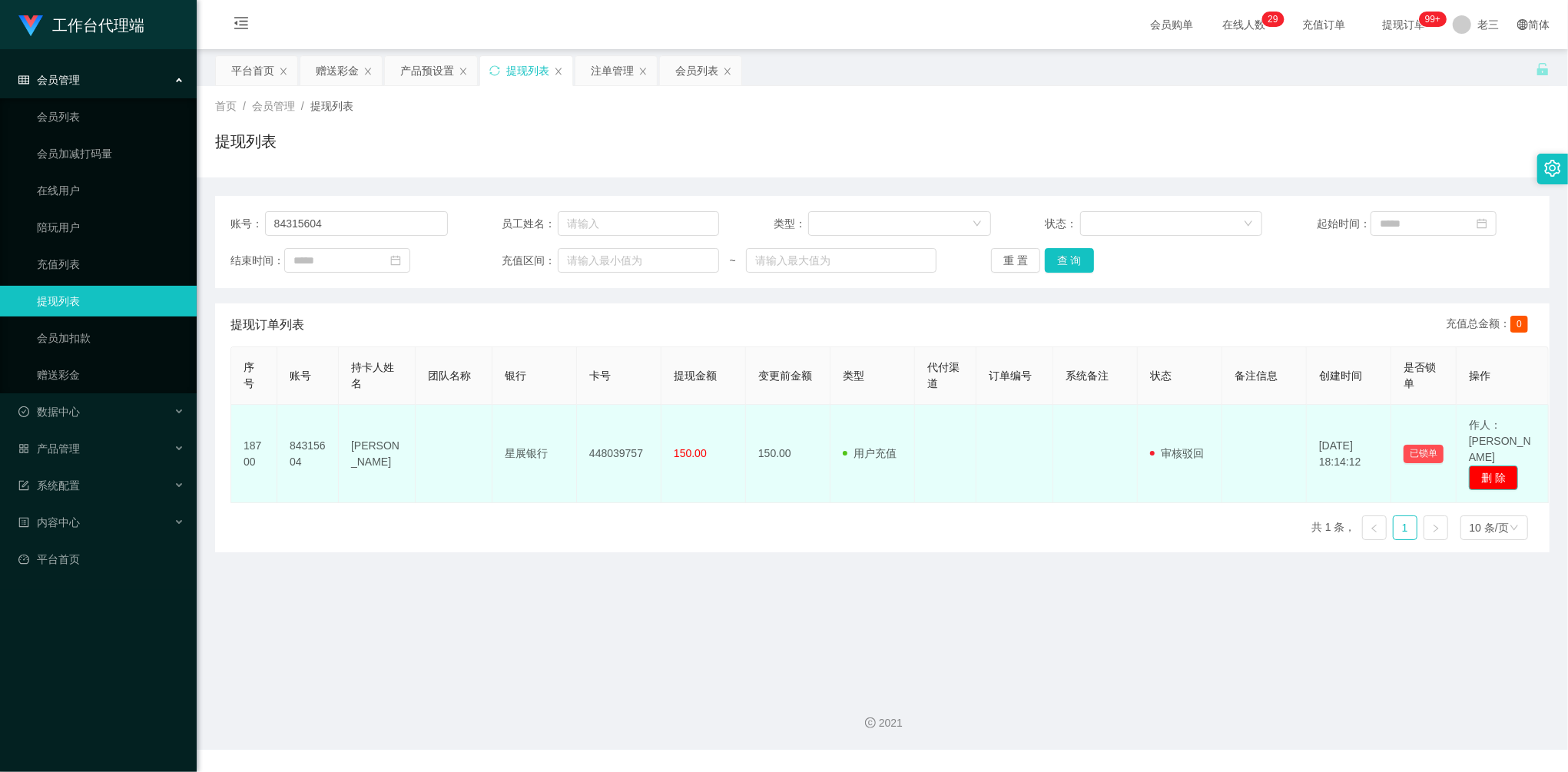
click at [1501, 466] on button "删 除" at bounding box center [1493, 478] width 49 height 25
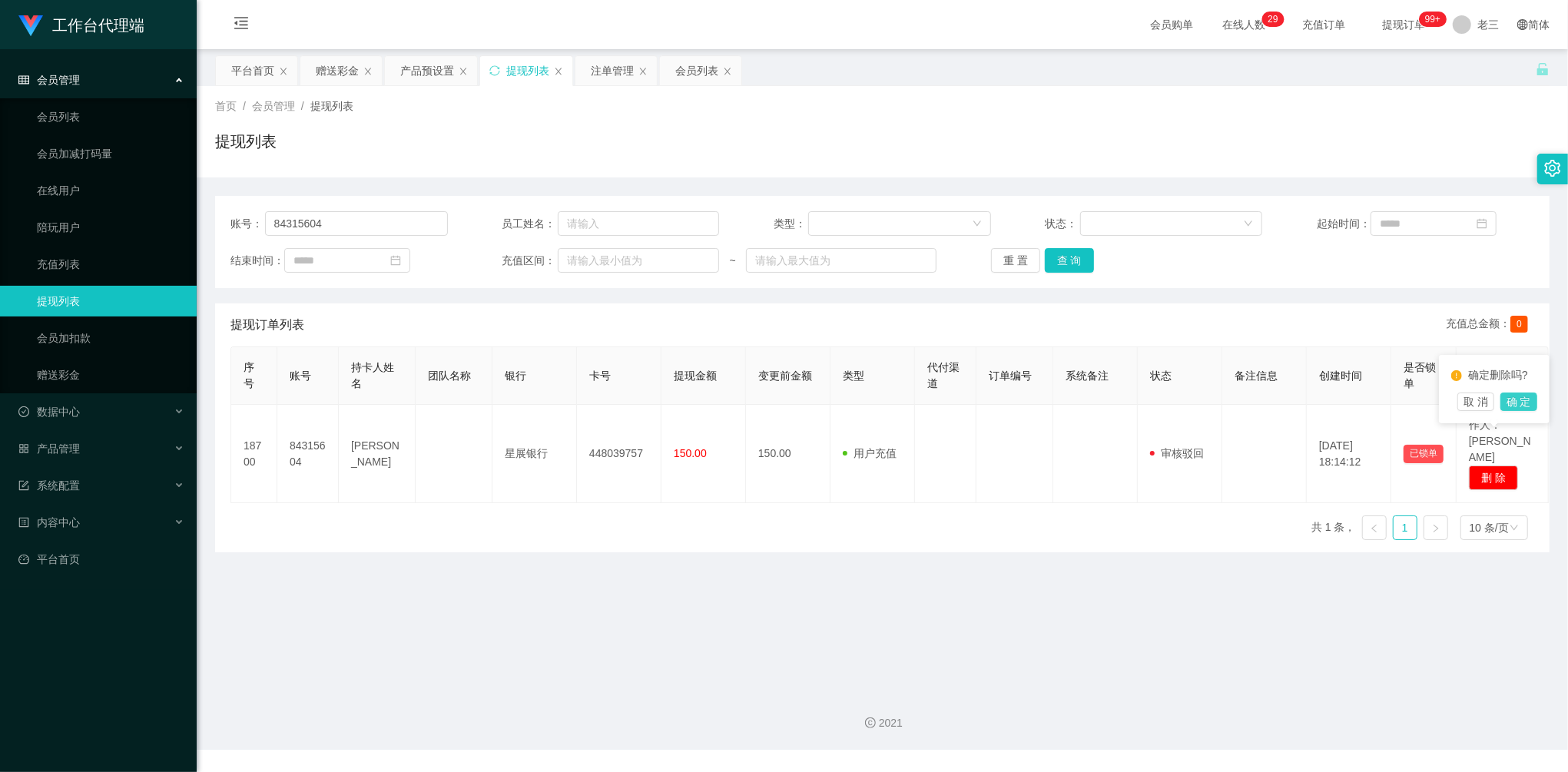
click at [1516, 398] on button "确 定" at bounding box center [1519, 401] width 36 height 18
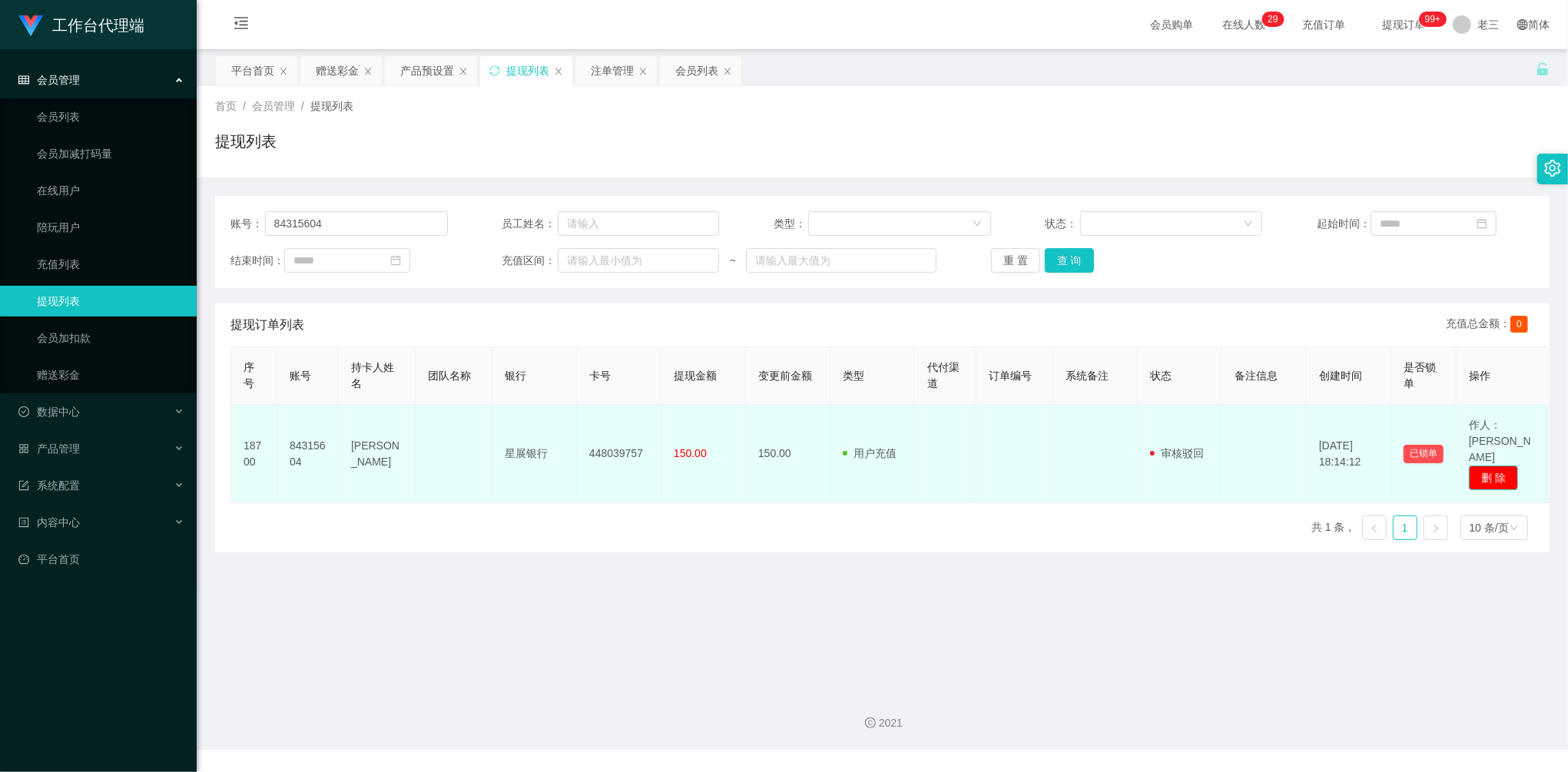
click at [1490, 466] on button "删 除" at bounding box center [1493, 478] width 49 height 25
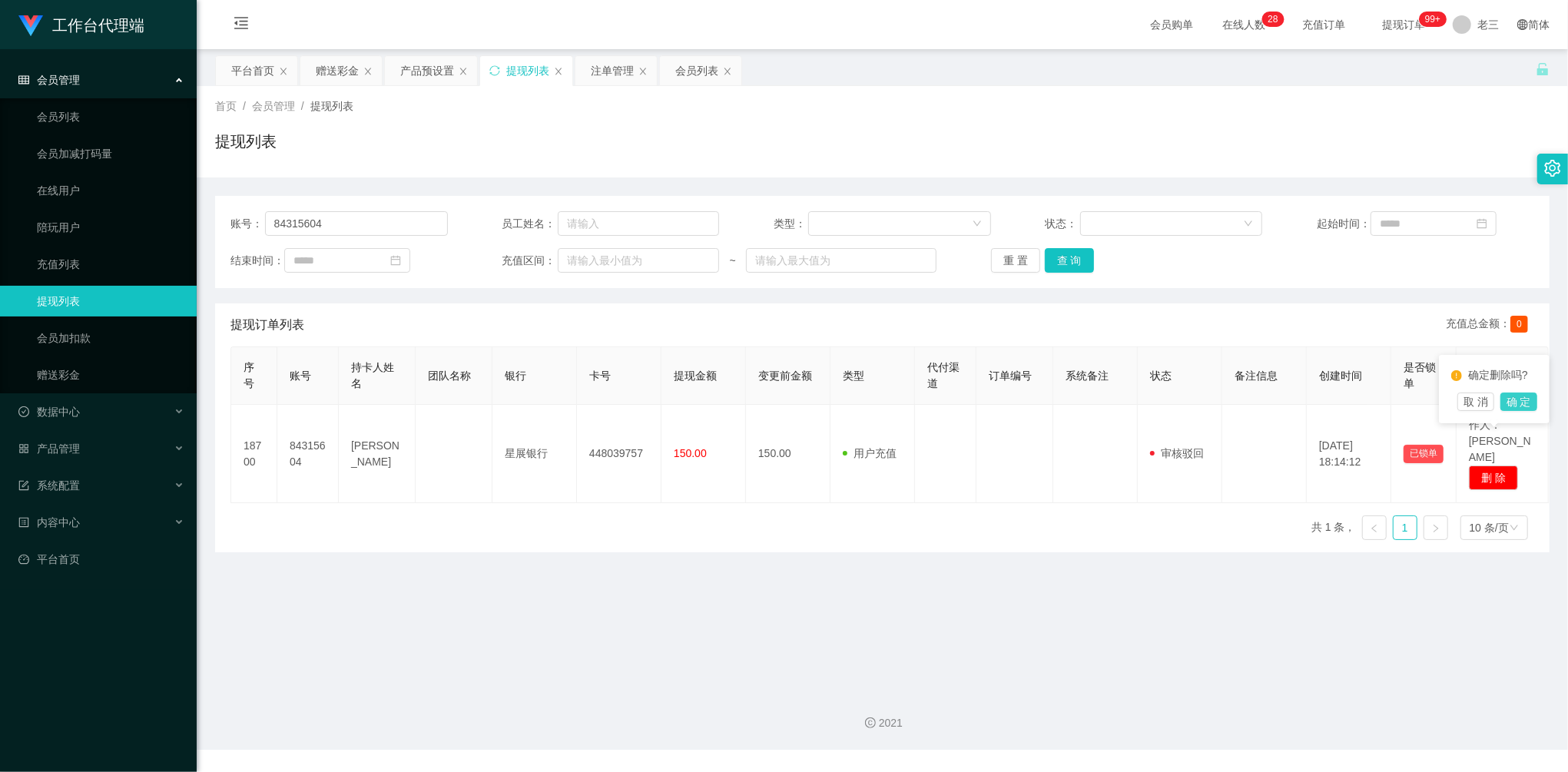
click at [1521, 398] on button "确 定" at bounding box center [1519, 401] width 36 height 18
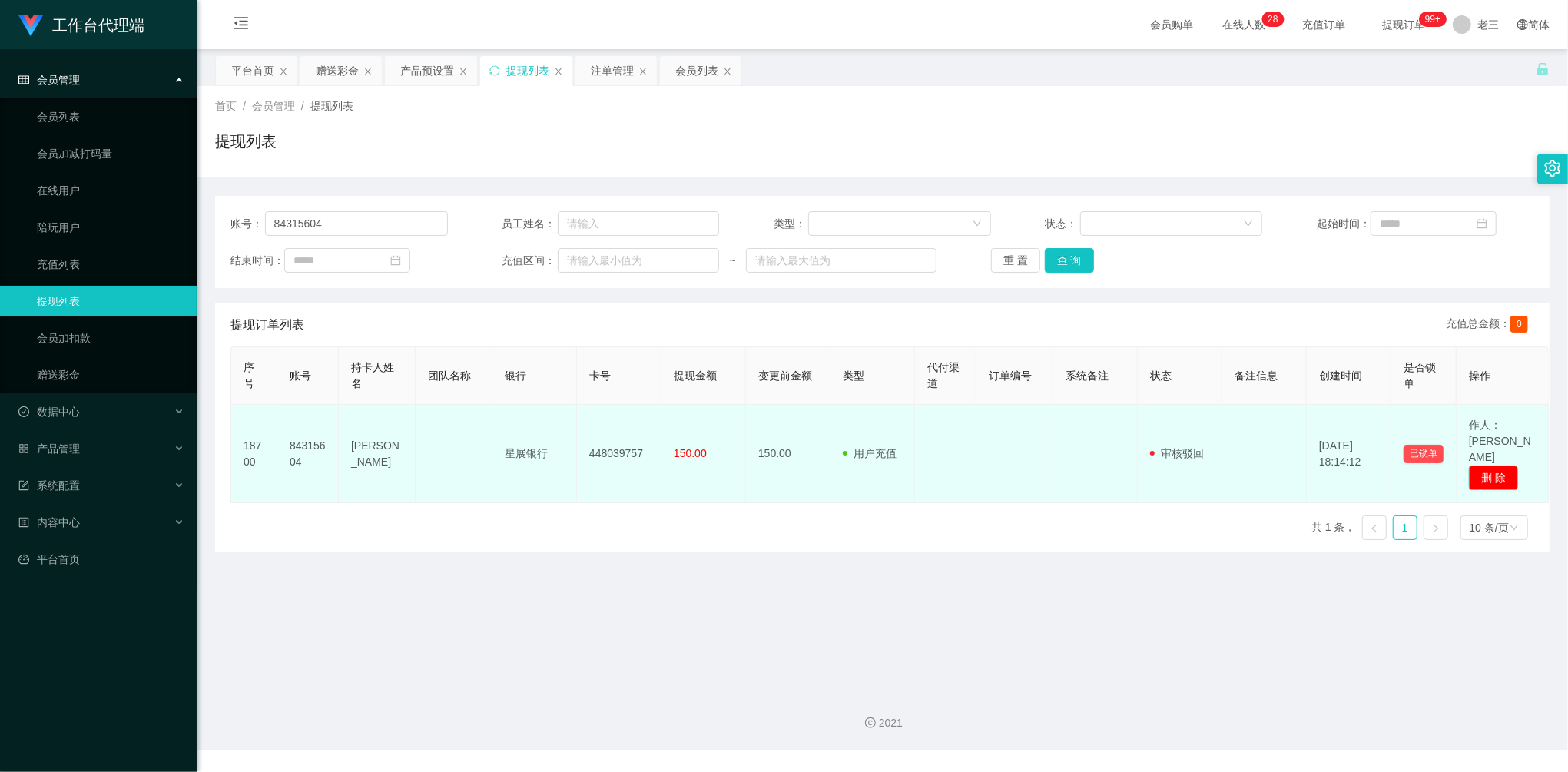
click at [1506, 466] on button "删 除" at bounding box center [1493, 478] width 49 height 25
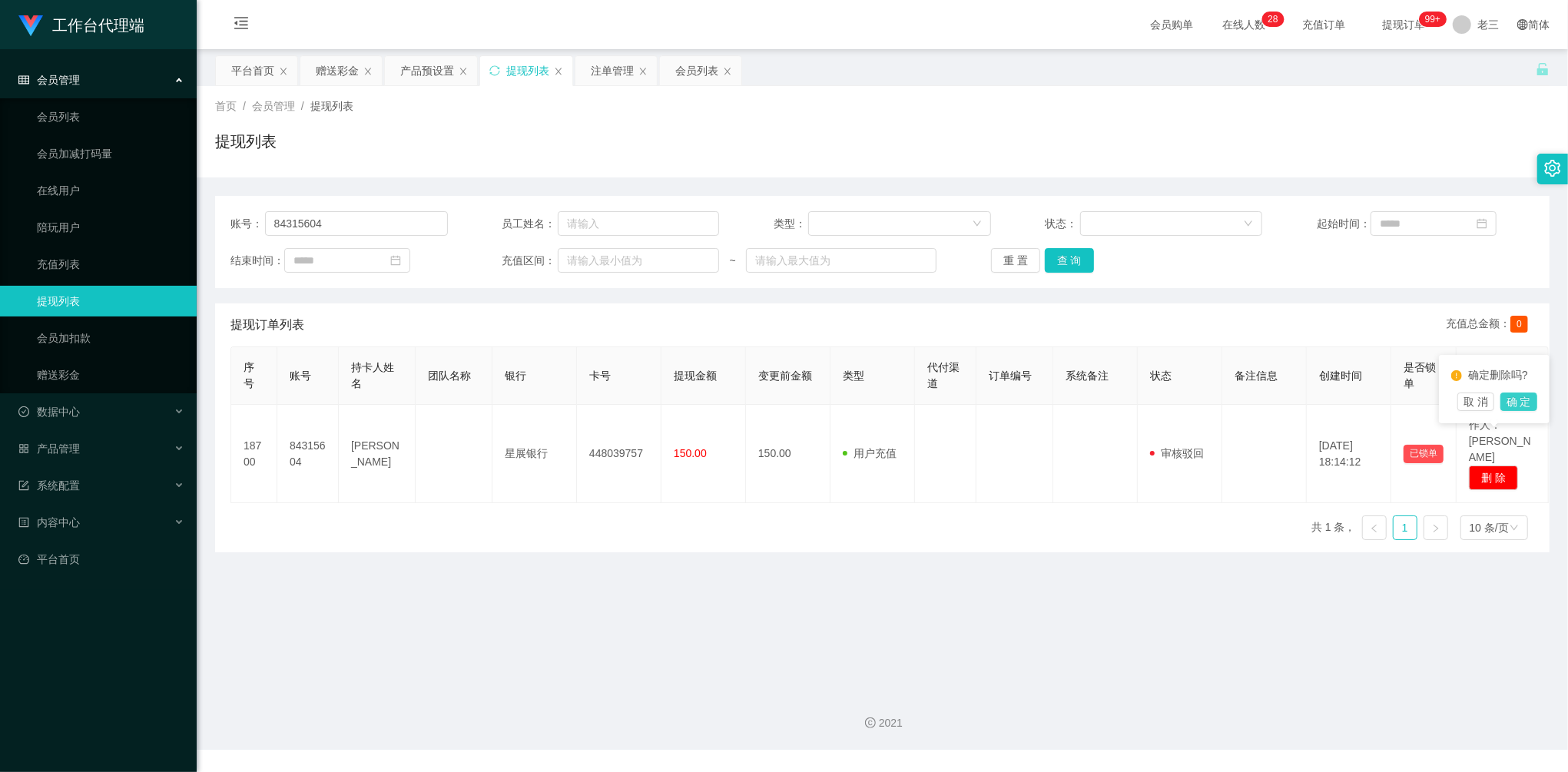
click at [1516, 400] on button "确 定" at bounding box center [1519, 401] width 36 height 18
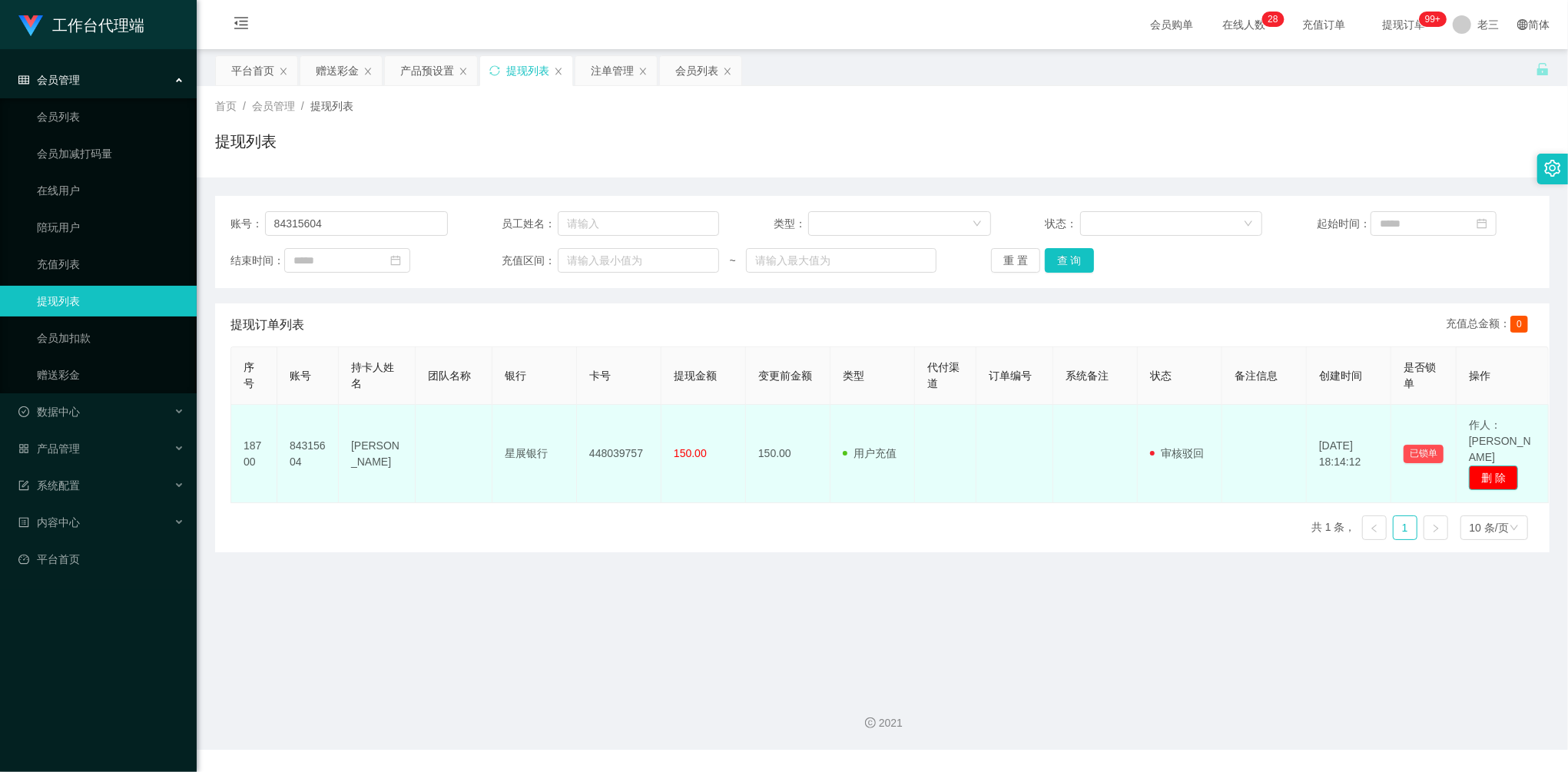
drag, startPoint x: 1490, startPoint y: 451, endPoint x: 1497, endPoint y: 444, distance: 9.9
click at [1489, 466] on button "删 除" at bounding box center [1493, 478] width 49 height 25
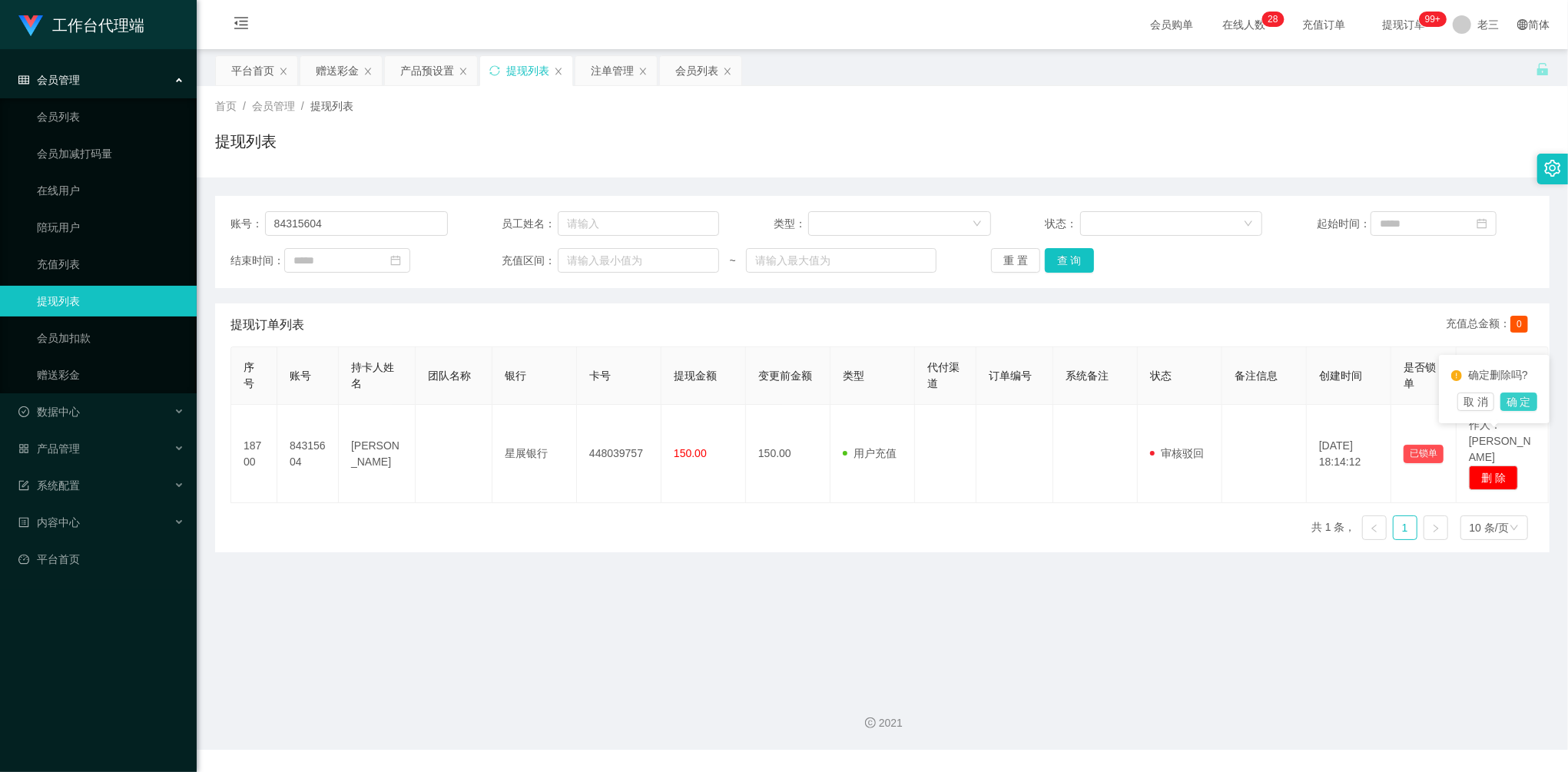
click at [1526, 398] on button "确 定" at bounding box center [1519, 401] width 36 height 18
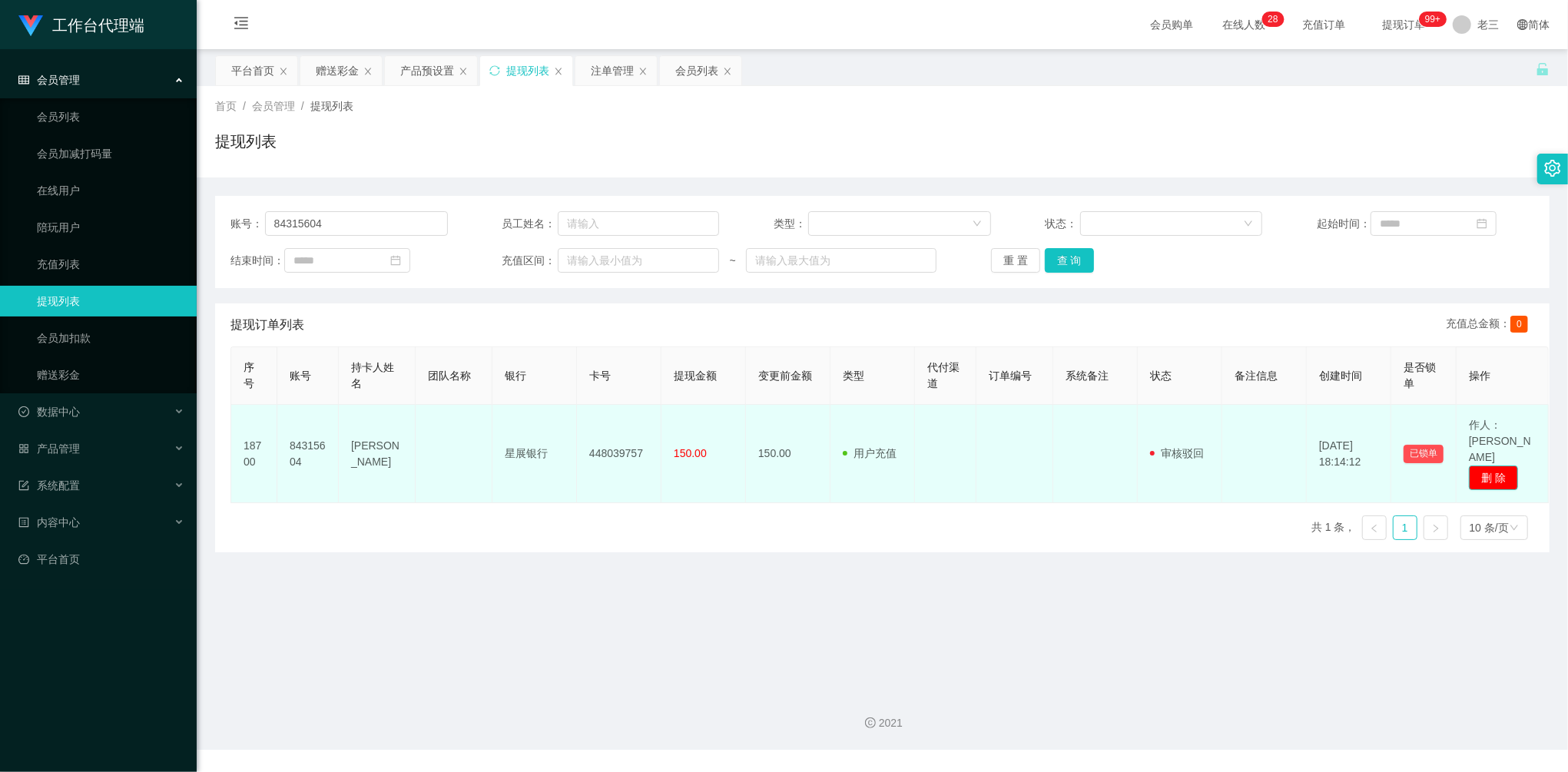
click at [1504, 466] on button "删 除" at bounding box center [1493, 478] width 49 height 25
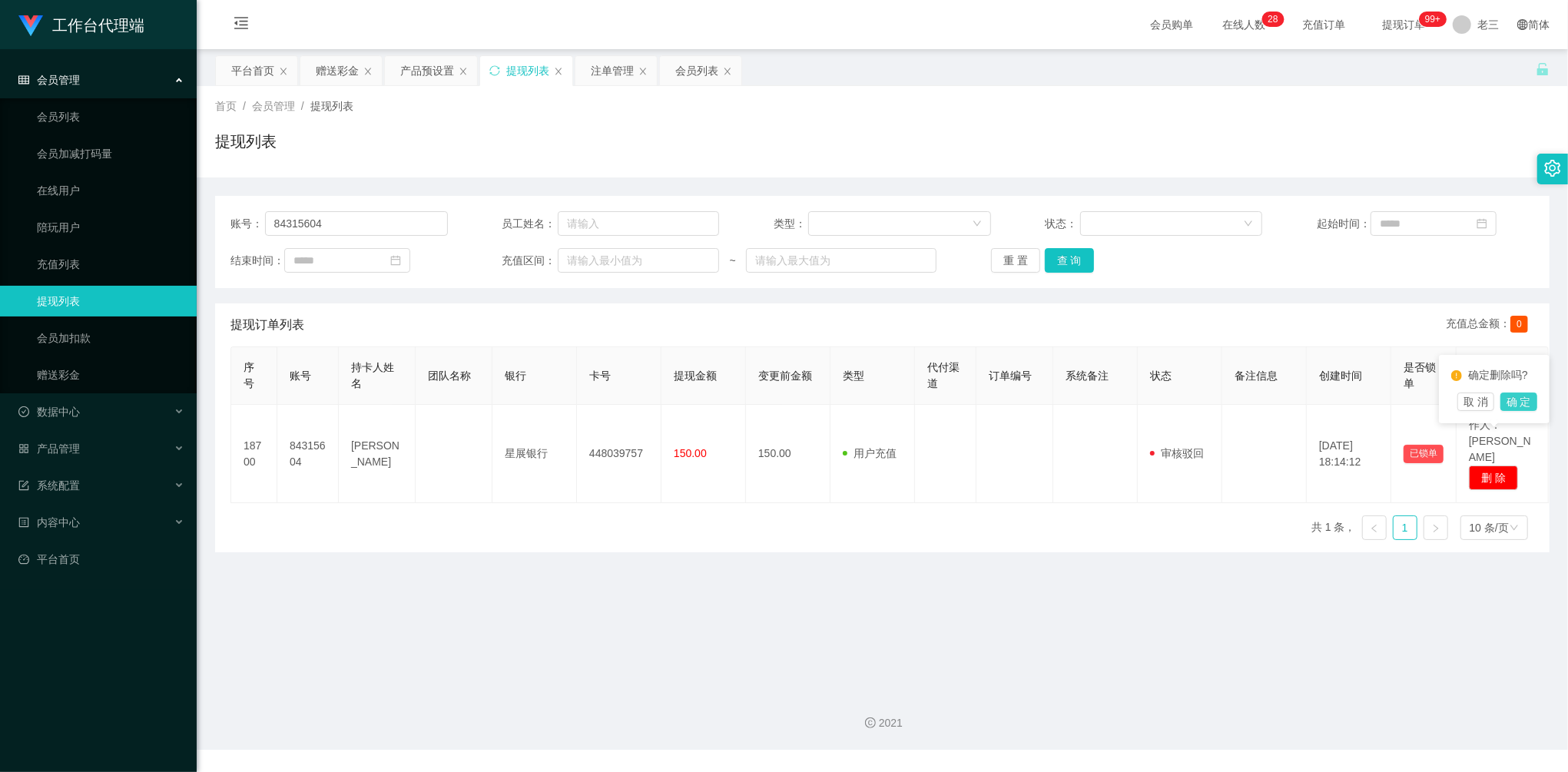
click at [1516, 407] on button "确 定" at bounding box center [1519, 401] width 36 height 18
drag, startPoint x: 1503, startPoint y: 440, endPoint x: 1503, endPoint y: 428, distance: 12.0
click at [1503, 466] on button "删 除" at bounding box center [1493, 478] width 49 height 25
click at [1518, 407] on button "确 定" at bounding box center [1519, 401] width 36 height 18
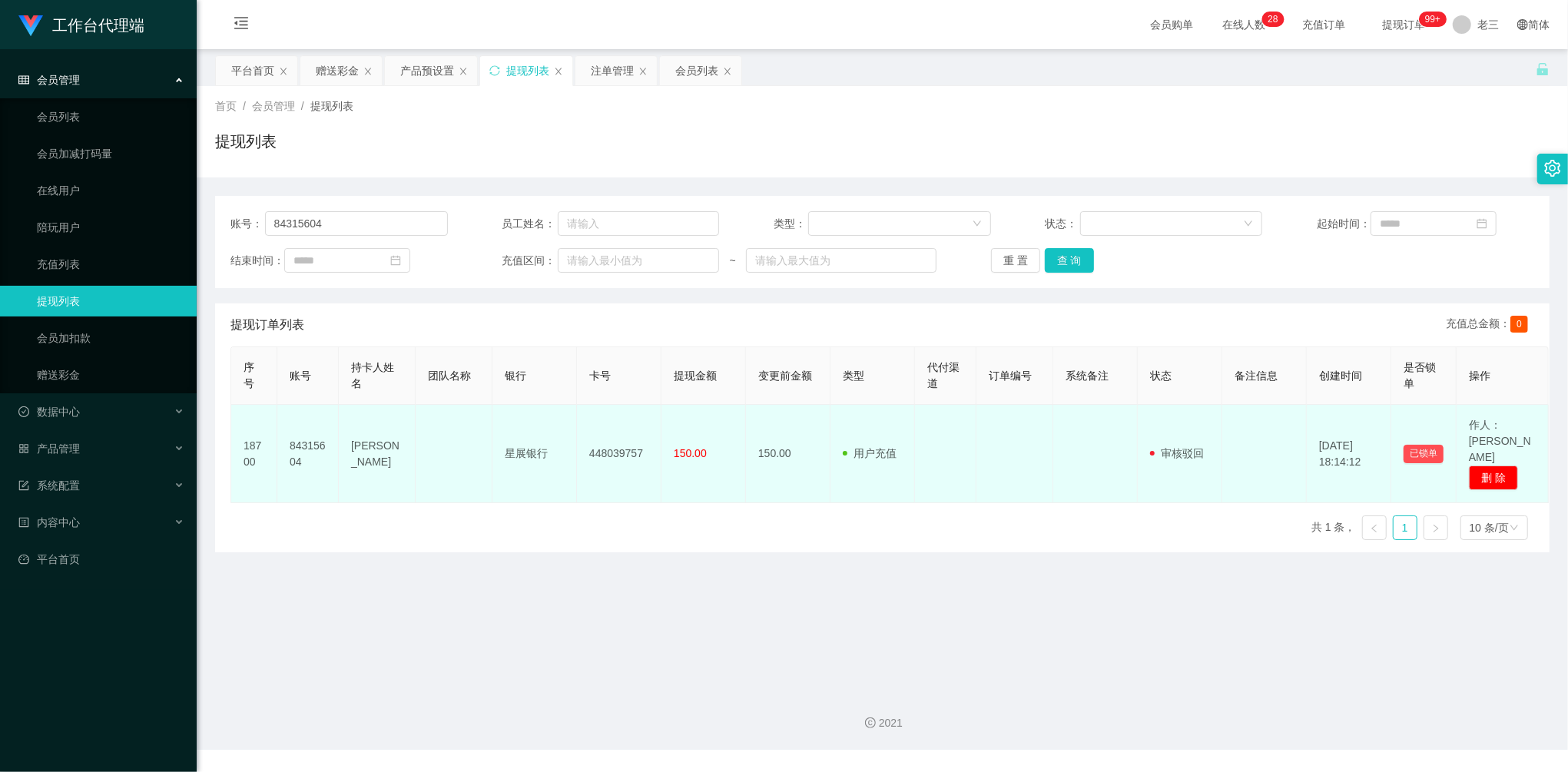
click at [1498, 430] on span "作人：[PERSON_NAME]" at bounding box center [1500, 441] width 62 height 44
click at [1505, 466] on button "删 除" at bounding box center [1493, 478] width 49 height 25
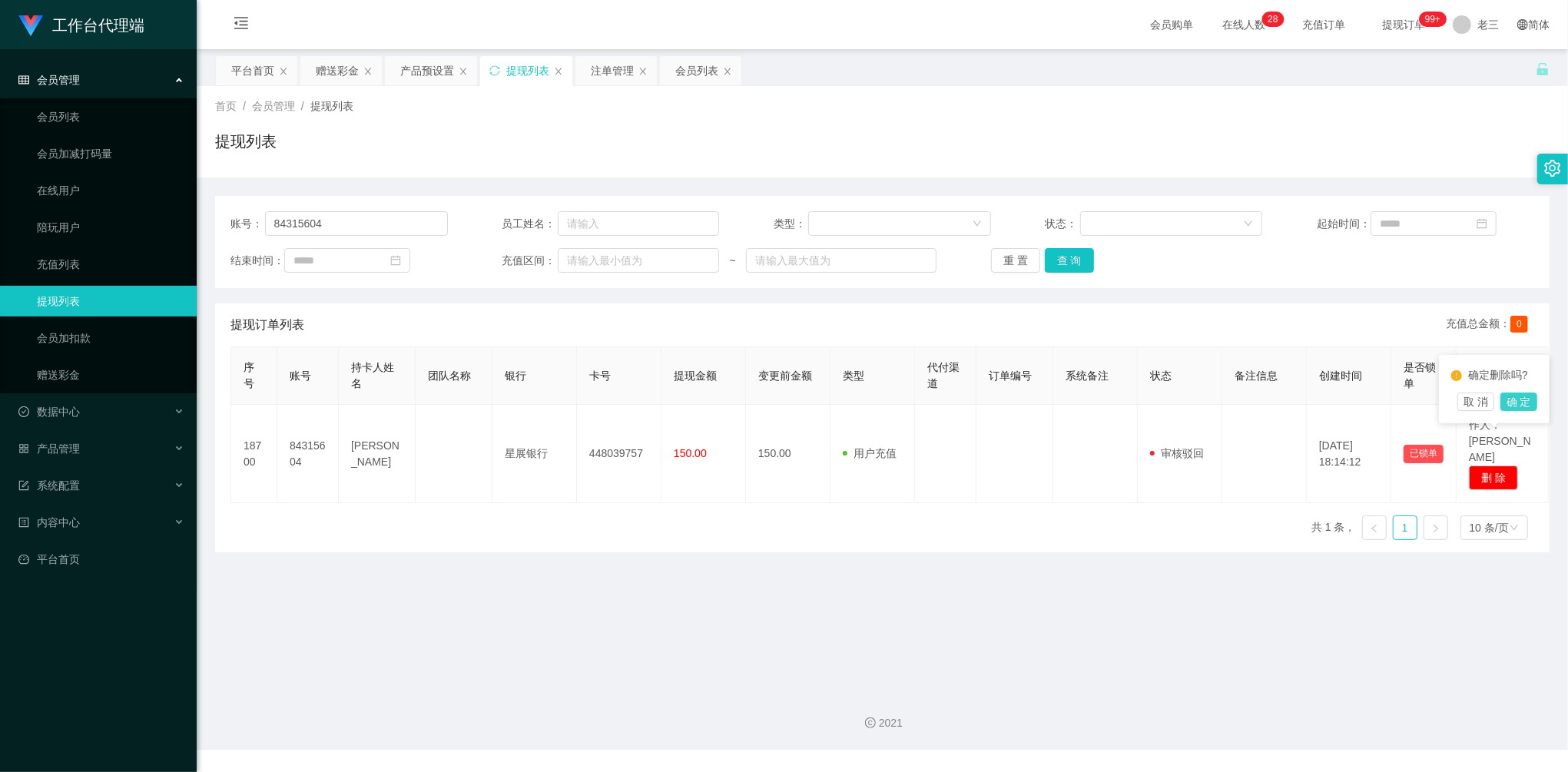
click at [1522, 405] on button "确 定" at bounding box center [1519, 401] width 36 height 18
click at [471, 472] on div "序号 账号 持卡人姓名 团队名称 银行 卡号 提现金额 变更前金额 类型 代付渠道 订单编号 系统备注 状态 备注信息 创建时间 是否锁单 操作 18700 …" at bounding box center [883, 450] width 1304 height 206
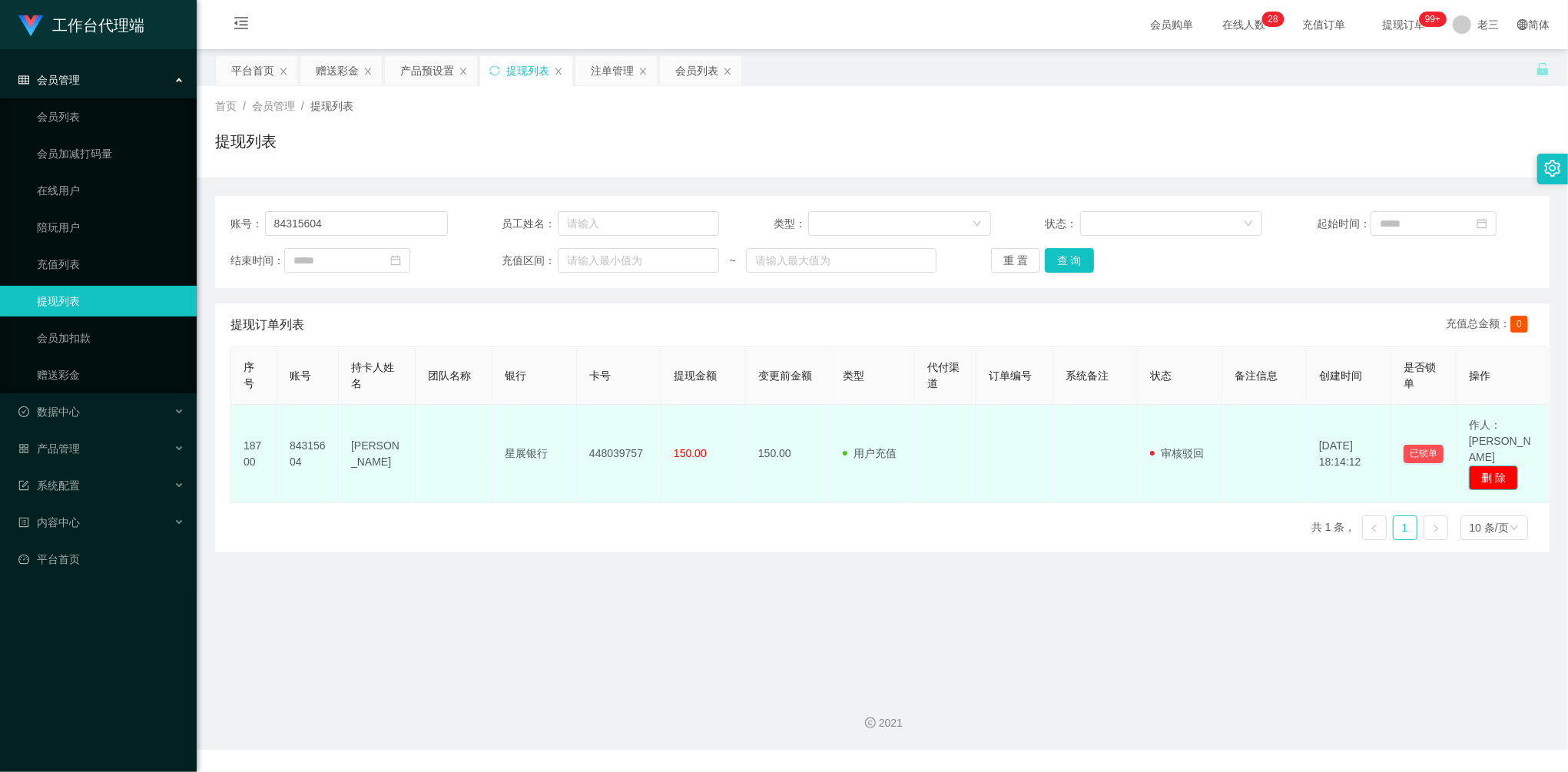
click at [1492, 466] on button "删 除" at bounding box center [1493, 478] width 49 height 25
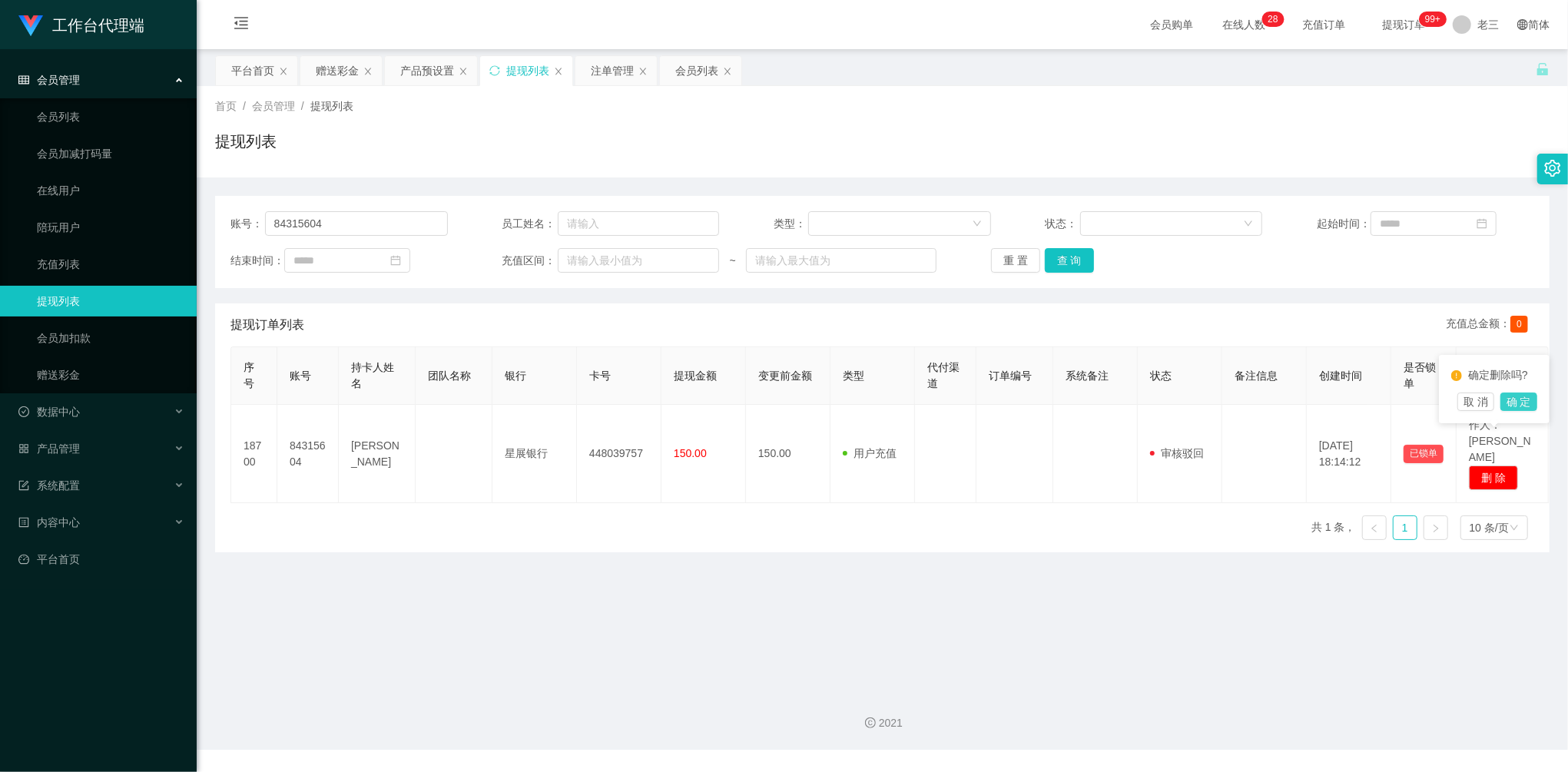
click at [1531, 400] on button "确 定" at bounding box center [1519, 401] width 36 height 18
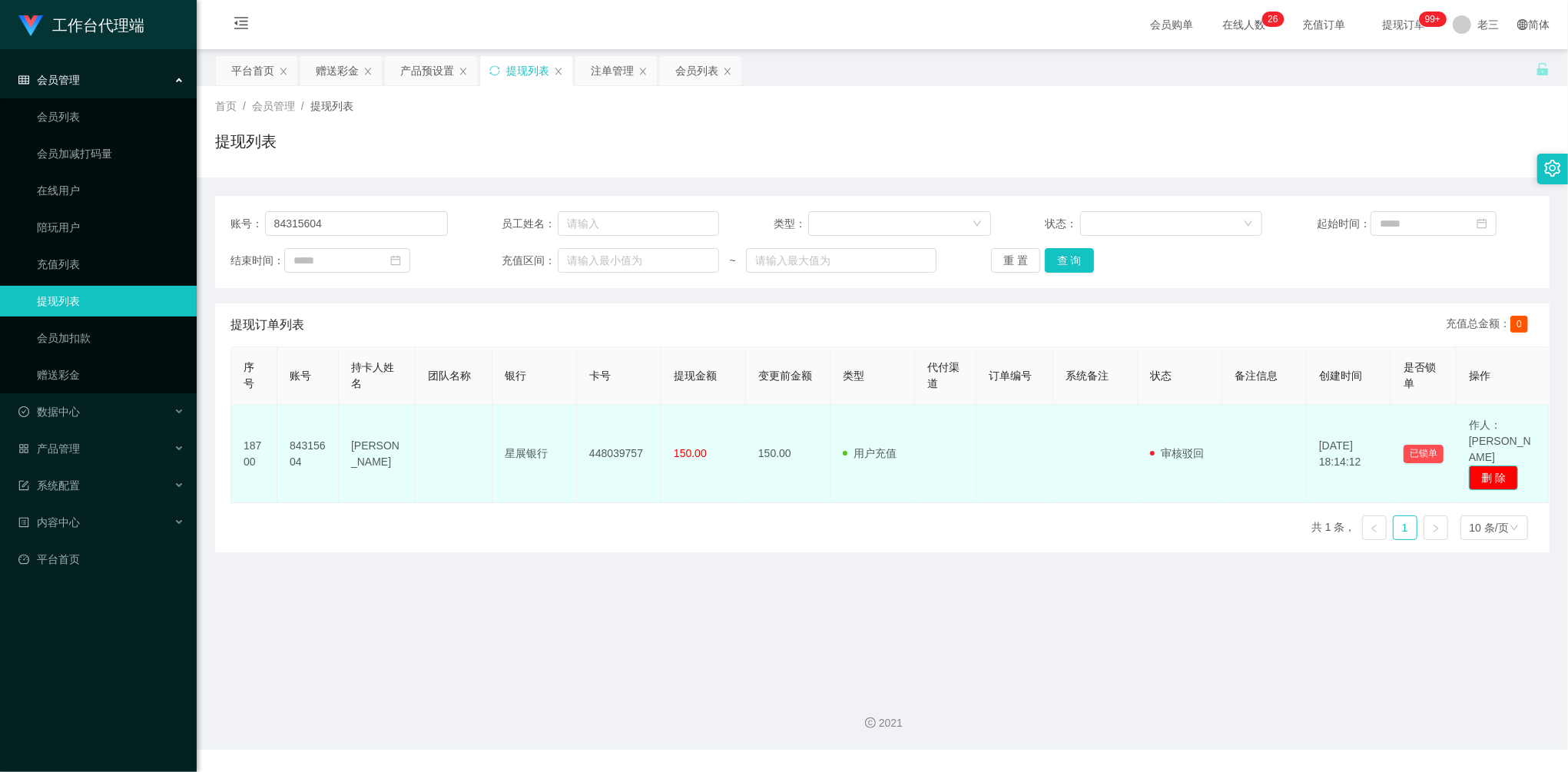
click at [1500, 466] on button "删 除" at bounding box center [1493, 478] width 49 height 25
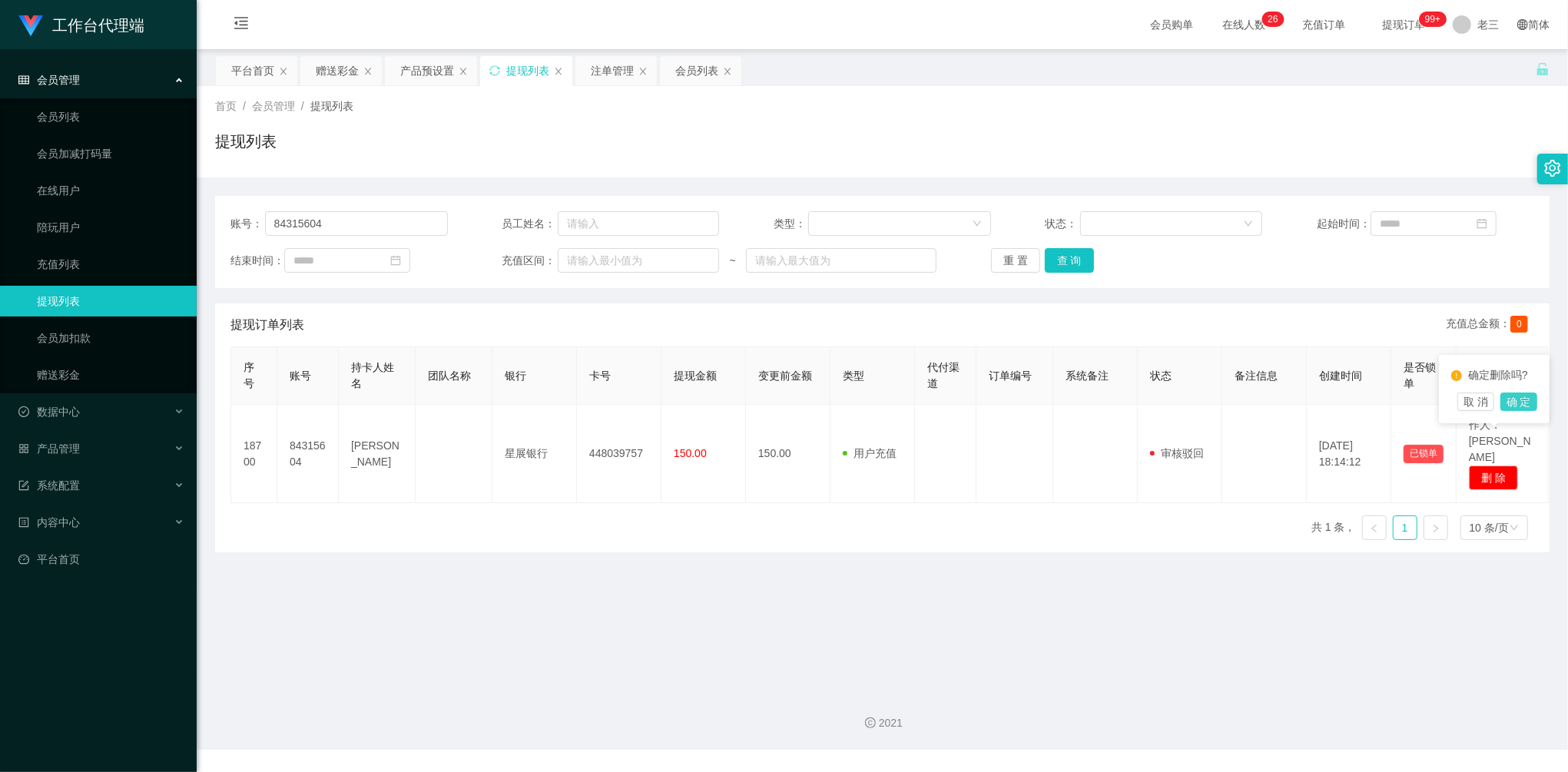
click at [1524, 401] on button "确 定" at bounding box center [1519, 401] width 36 height 18
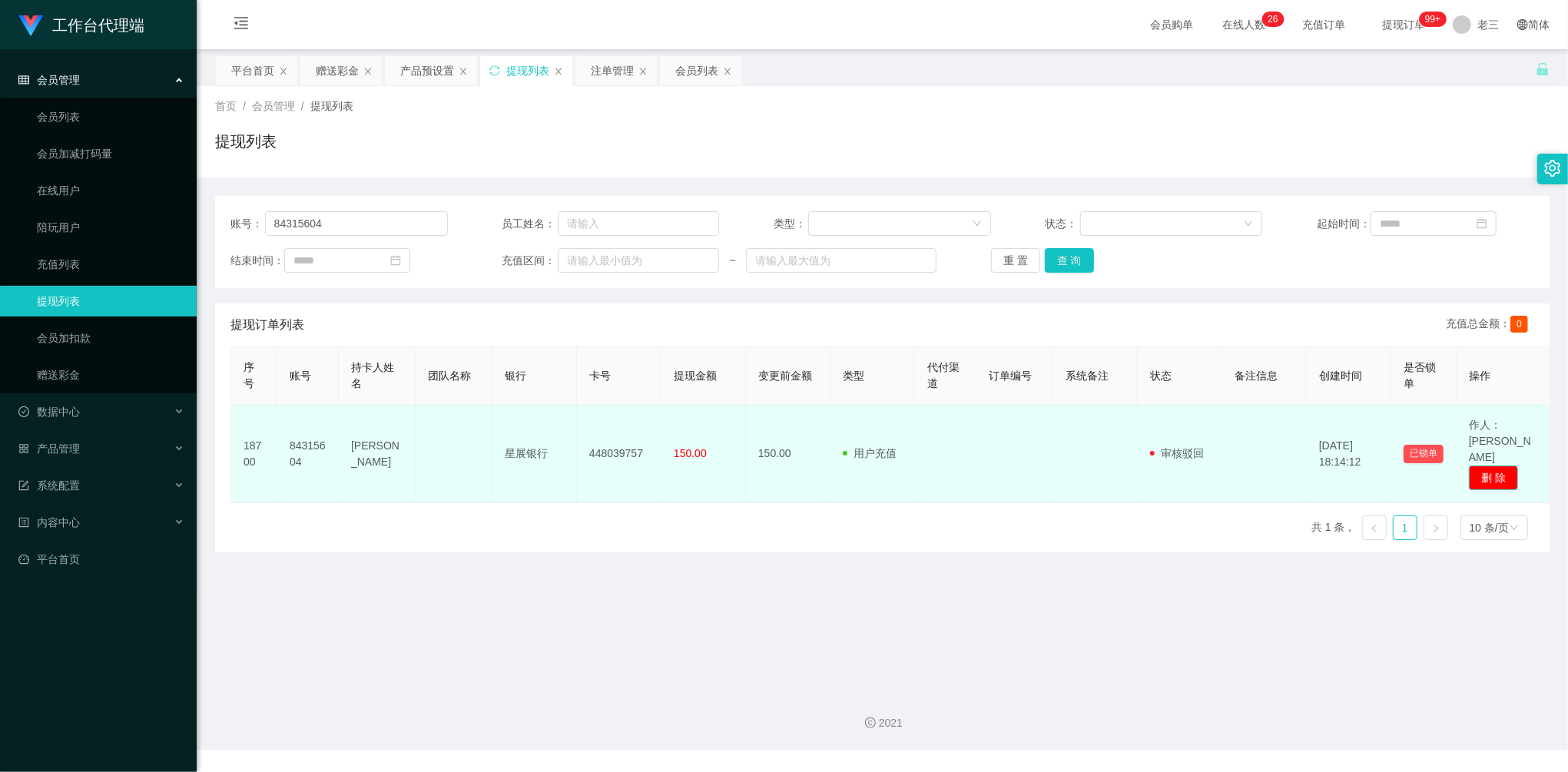
click at [1497, 466] on button "删 除" at bounding box center [1493, 478] width 49 height 25
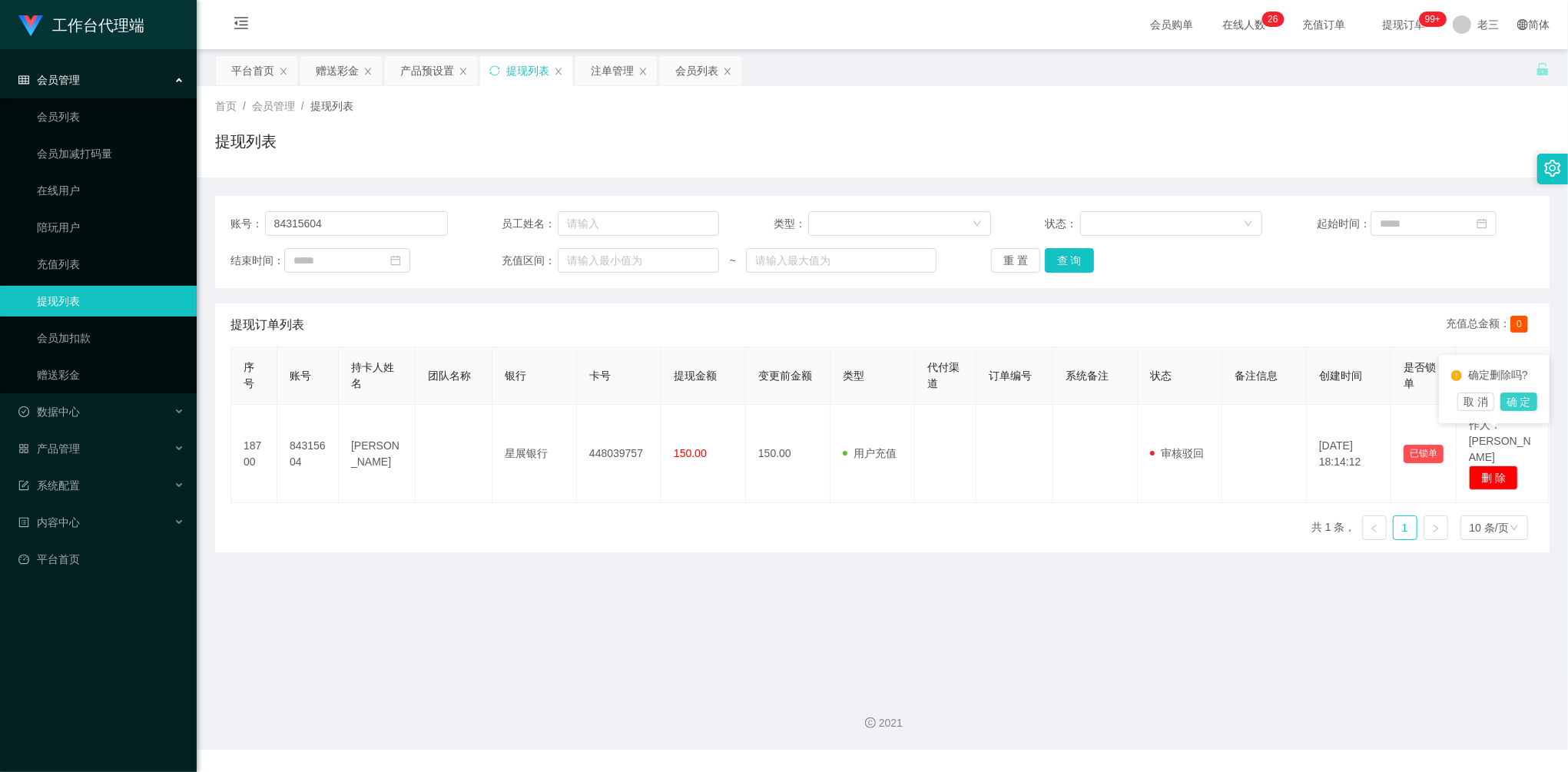
click at [1519, 403] on button "确 定" at bounding box center [1519, 401] width 36 height 18
drag, startPoint x: 1495, startPoint y: 446, endPoint x: 1493, endPoint y: 430, distance: 16.1
click at [1494, 466] on button "删 除" at bounding box center [1493, 478] width 49 height 25
click at [1522, 409] on button "确 定" at bounding box center [1519, 401] width 36 height 18
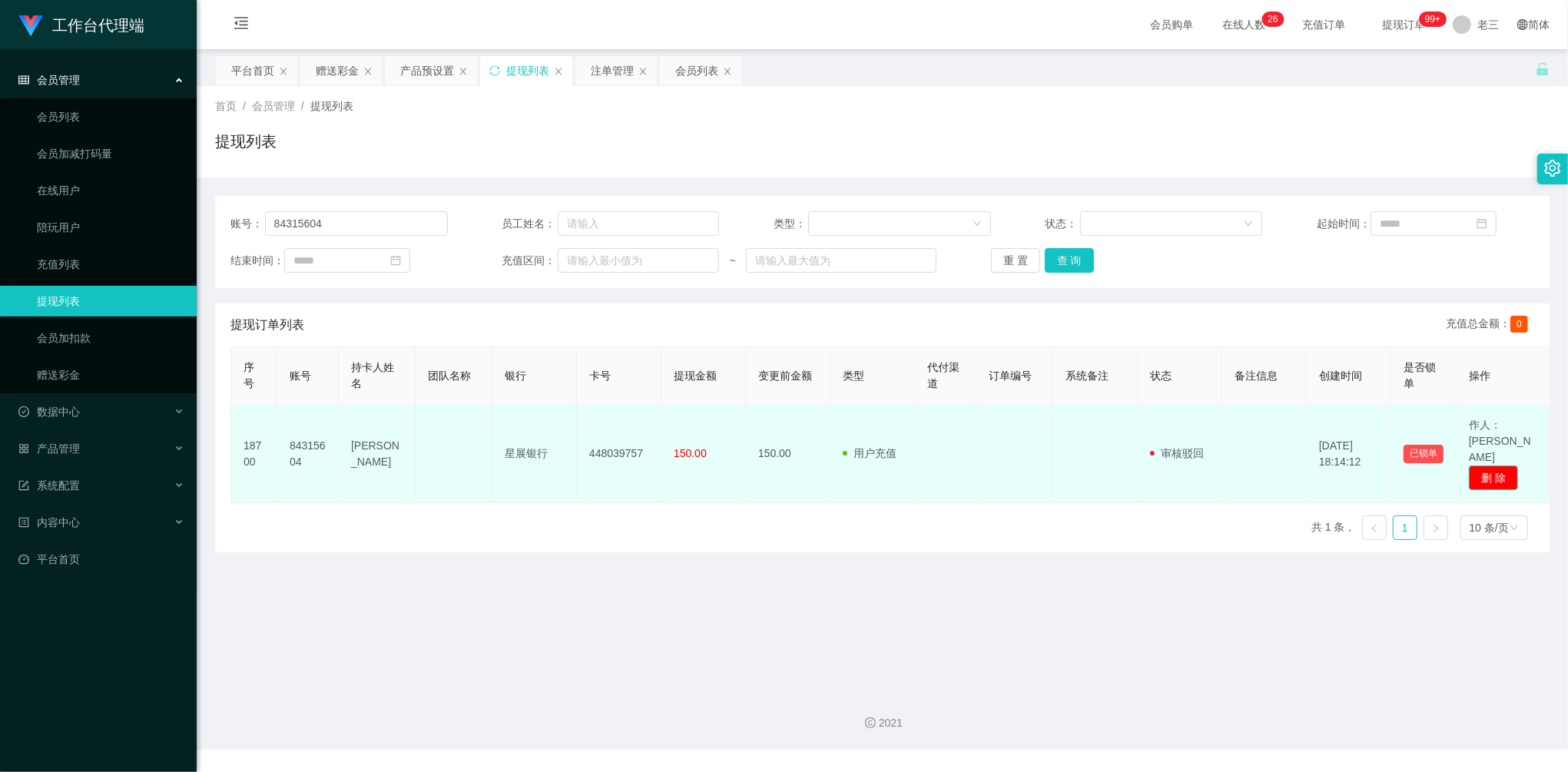
click at [1498, 466] on button "删 除" at bounding box center [1493, 478] width 49 height 25
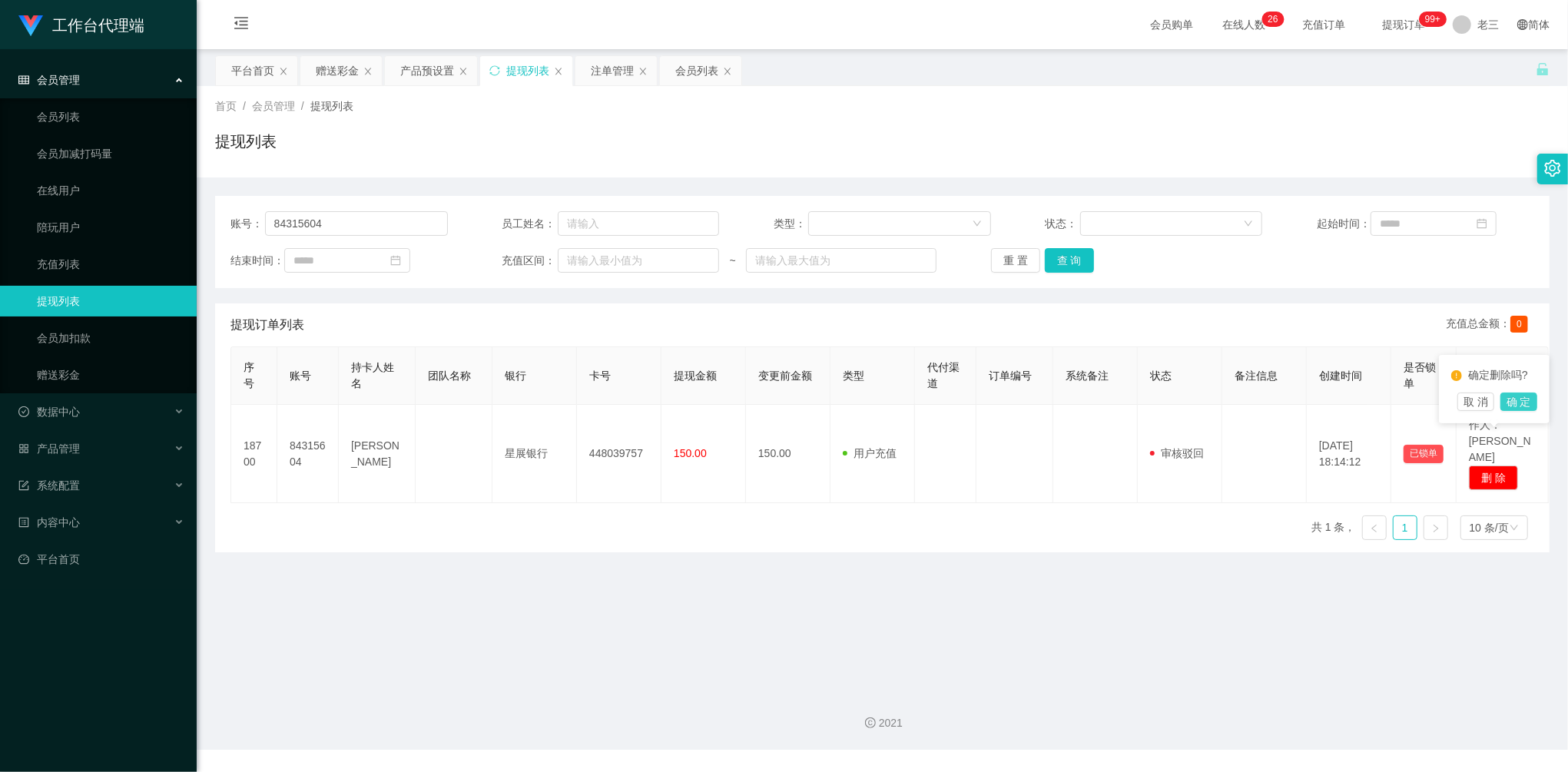
click at [1533, 400] on button "确 定" at bounding box center [1519, 401] width 36 height 18
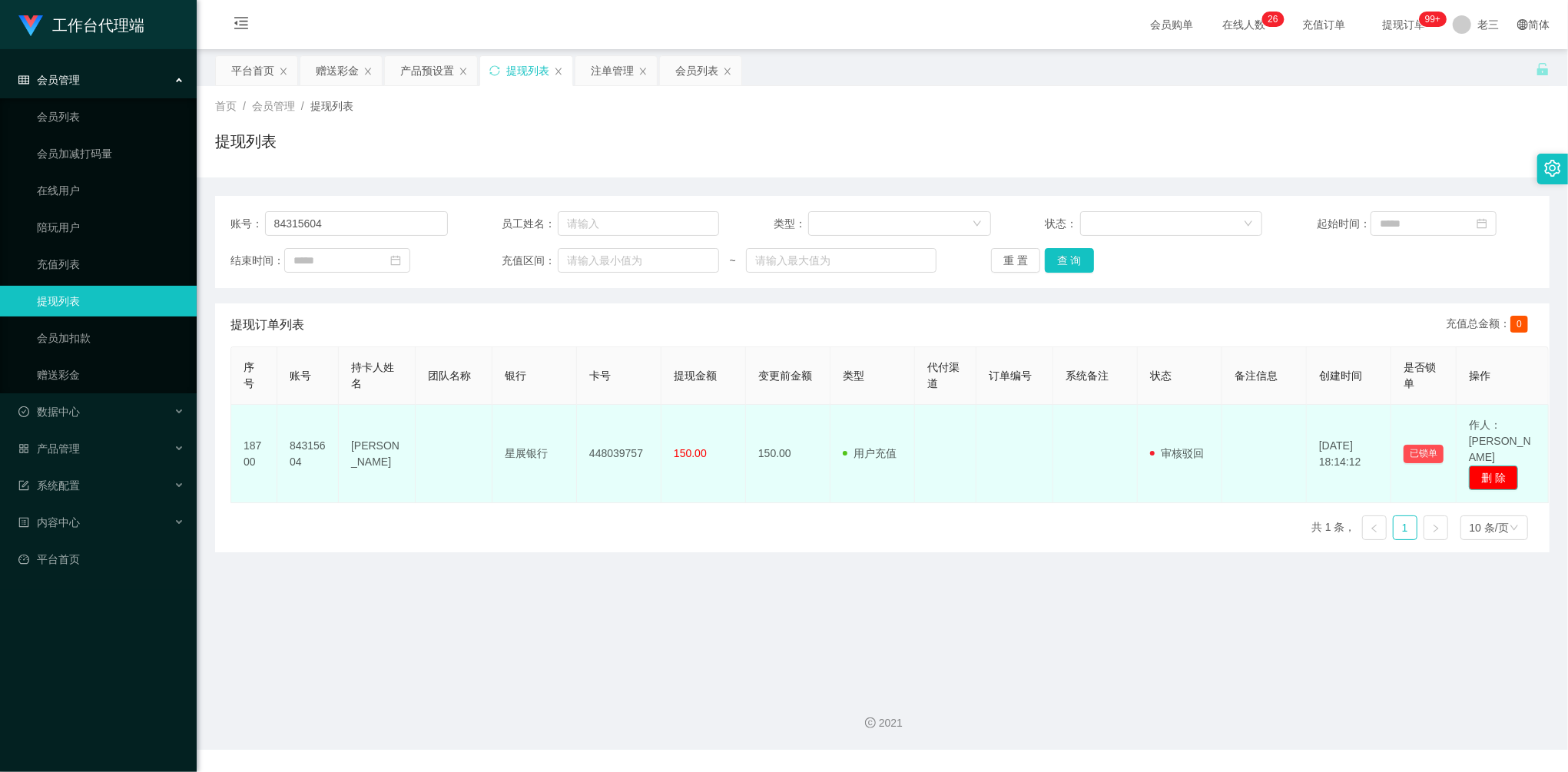
click at [1495, 466] on button "删 除" at bounding box center [1493, 478] width 49 height 25
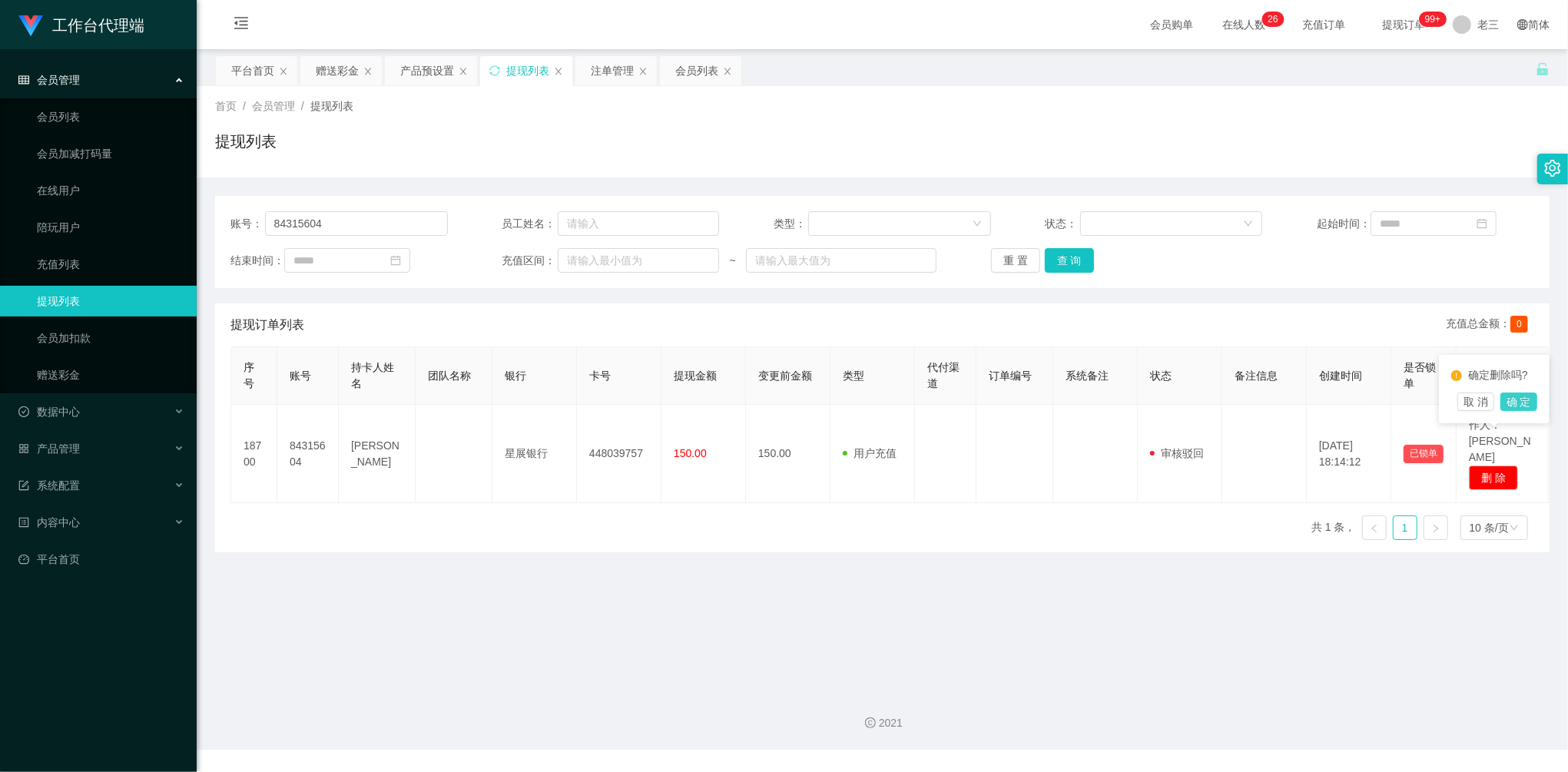
click at [1520, 397] on button "确 定" at bounding box center [1519, 401] width 36 height 18
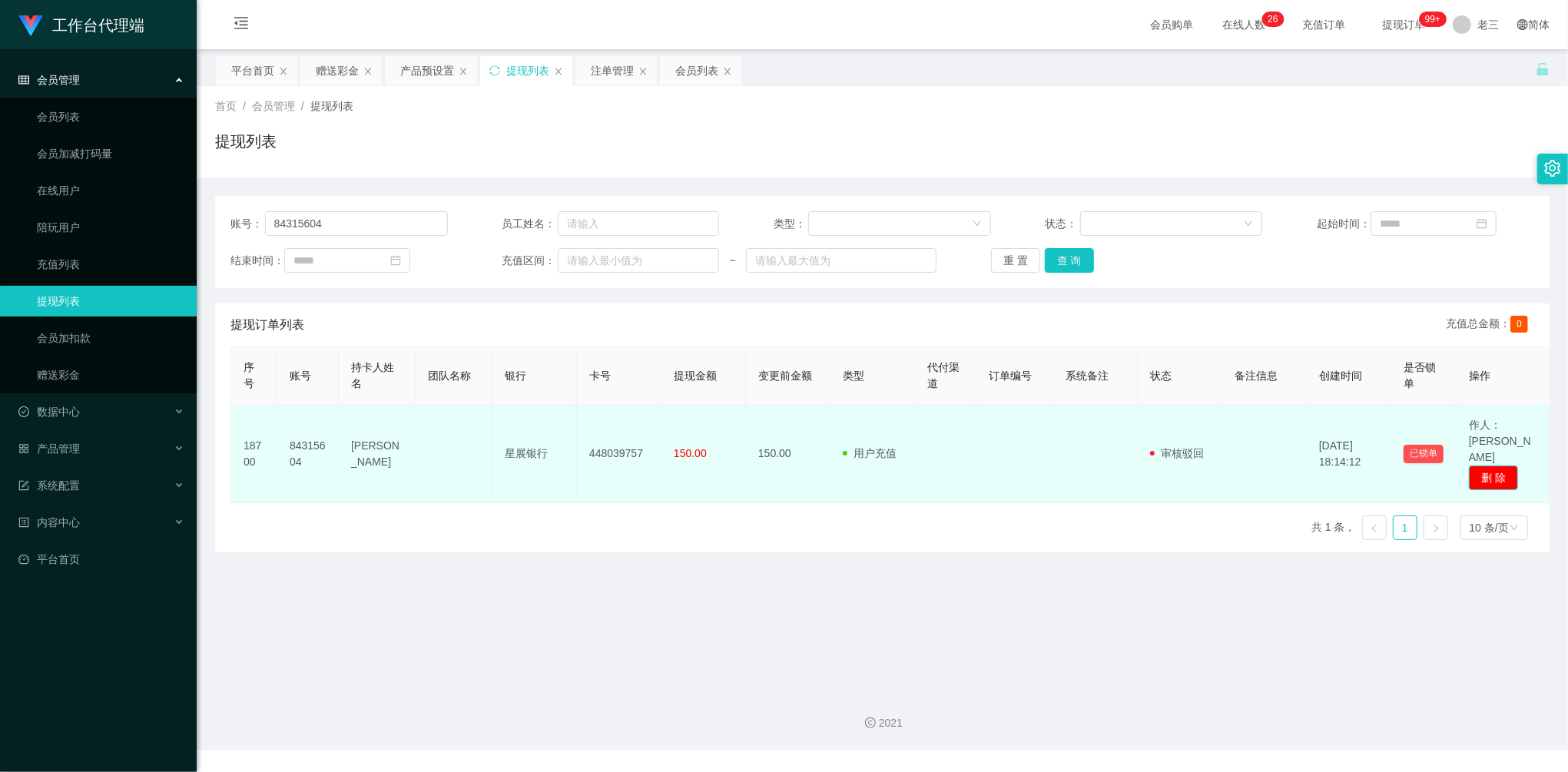
click at [1491, 466] on button "删 除" at bounding box center [1493, 478] width 49 height 25
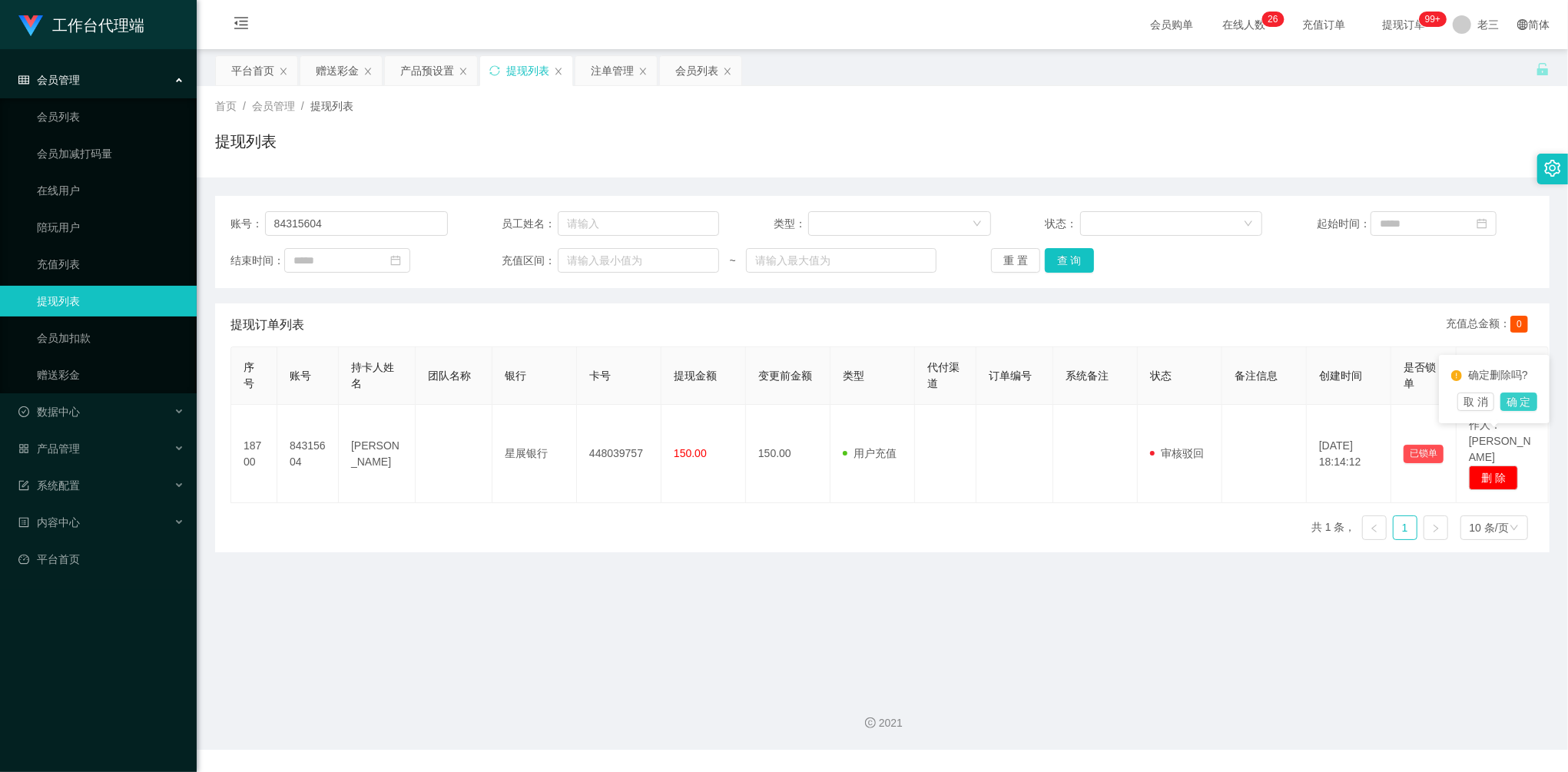
click at [1516, 406] on button "确 定" at bounding box center [1519, 401] width 36 height 18
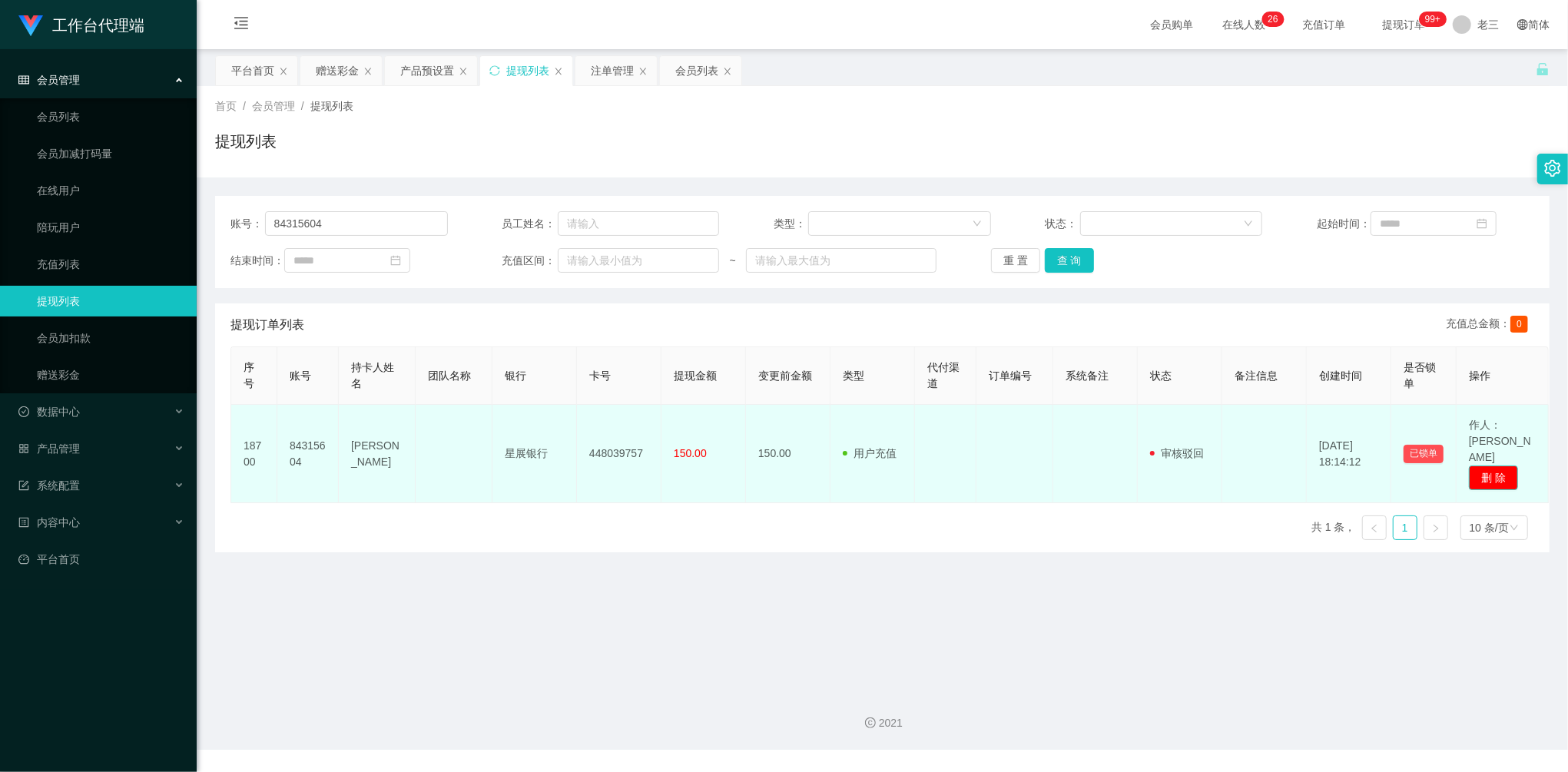
click at [1504, 466] on button "删 除" at bounding box center [1493, 478] width 49 height 25
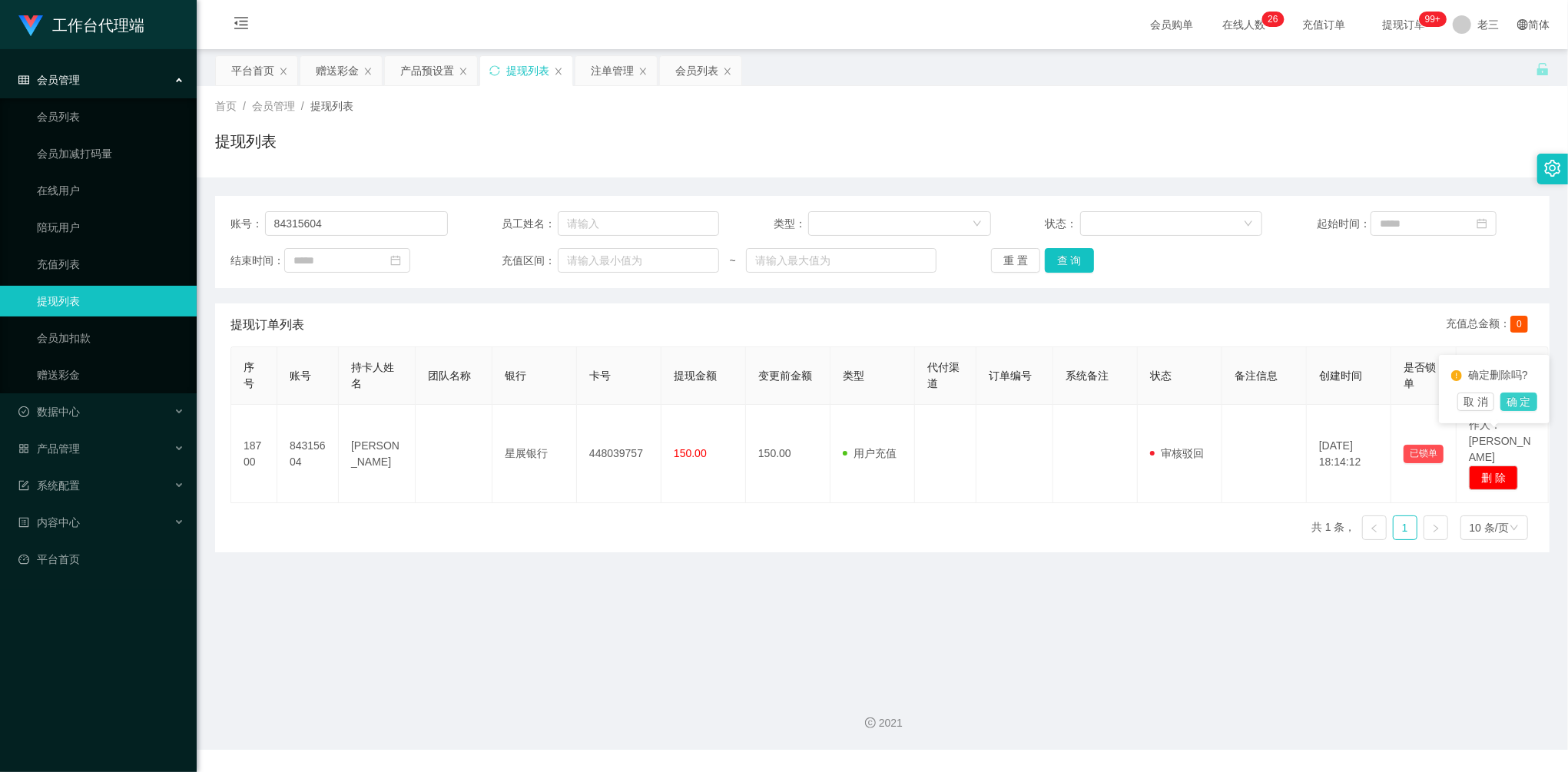
click at [1524, 394] on button "确 定" at bounding box center [1519, 401] width 36 height 18
drag, startPoint x: 329, startPoint y: 222, endPoint x: 215, endPoint y: 208, distance: 114.9
click at [215, 208] on div "账号： 84315604 员工姓名： 类型： 状态： 起始时间： 结束时间： 充值区间： ~ 重 置 查 询" at bounding box center [882, 242] width 1335 height 92
click at [1086, 272] on button "查 询" at bounding box center [1069, 260] width 49 height 25
click at [1076, 264] on button "查 询" at bounding box center [1069, 260] width 49 height 25
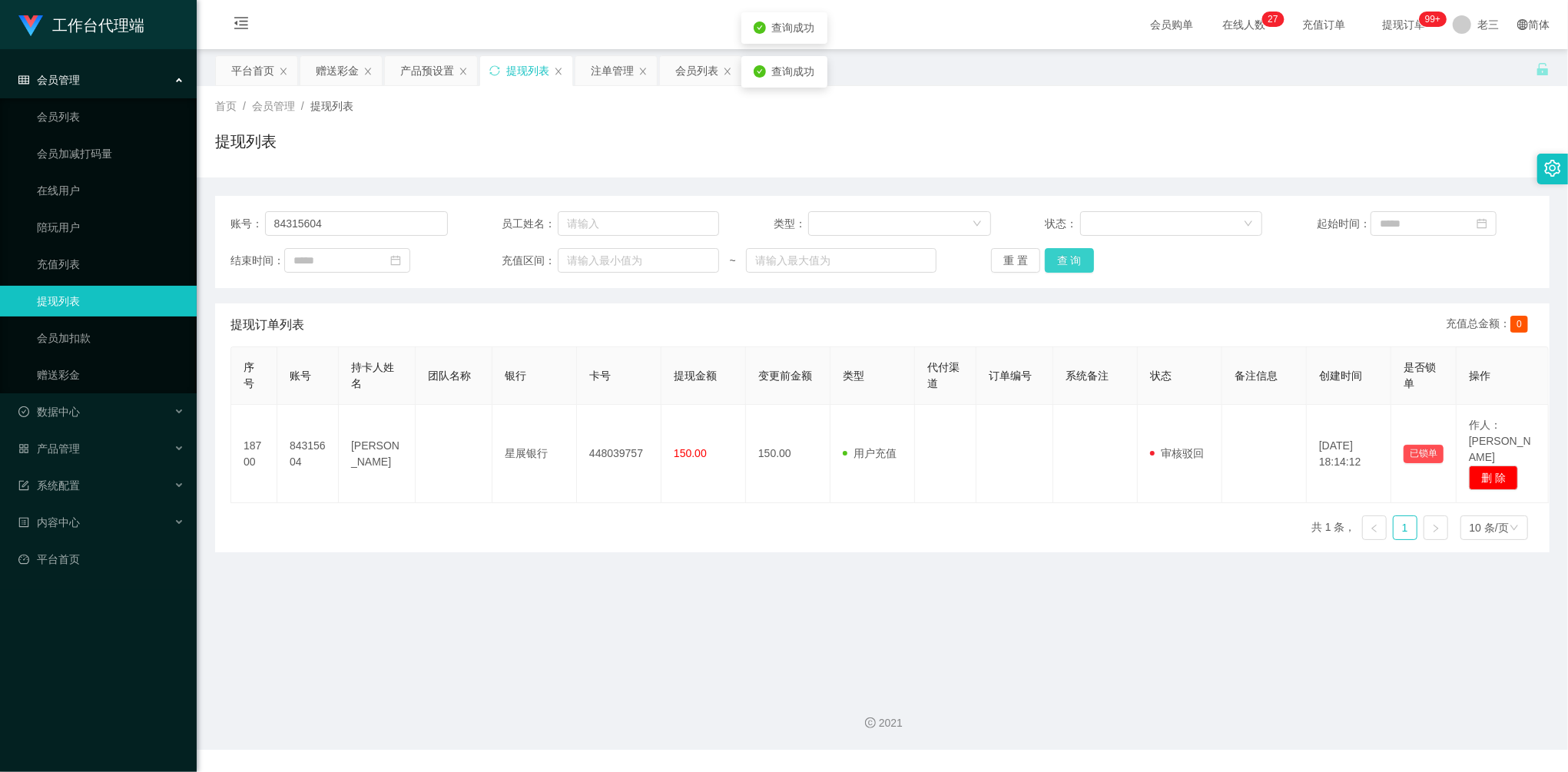
click at [1076, 264] on button "查 询" at bounding box center [1069, 260] width 49 height 25
click at [1076, 264] on div "重 置 查 询" at bounding box center [1100, 260] width 217 height 25
click at [344, 86] on div "首页 / 会员管理 / 提现列表 / 提现列表" at bounding box center [882, 131] width 1371 height 91
click at [339, 71] on div "赠送彩金" at bounding box center [337, 71] width 43 height 29
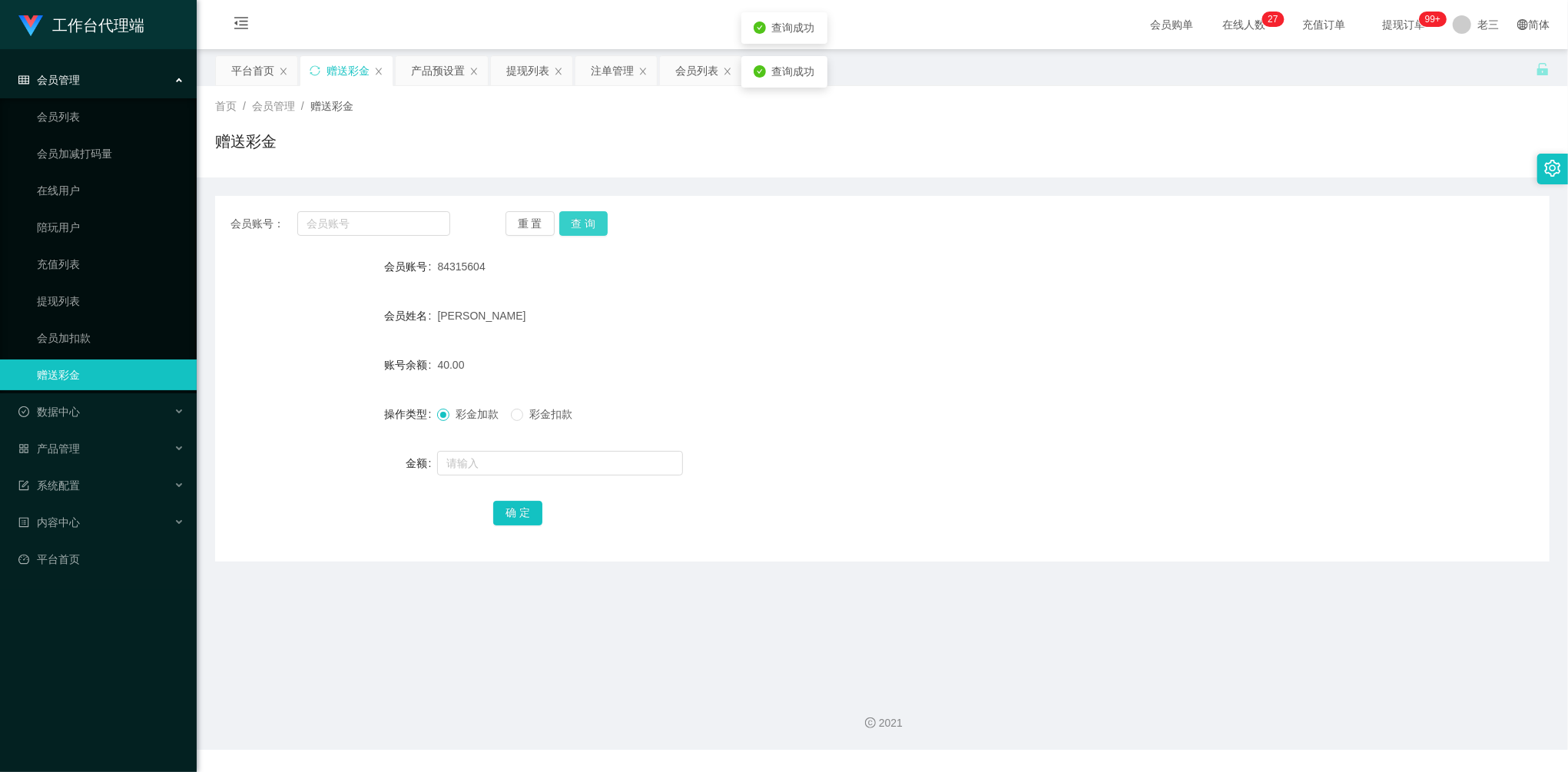
click at [590, 217] on button "查 询" at bounding box center [584, 223] width 49 height 25
click at [527, 413] on span "彩金扣款" at bounding box center [551, 413] width 56 height 12
click at [492, 474] on input "text" at bounding box center [560, 463] width 246 height 25
type input "40"
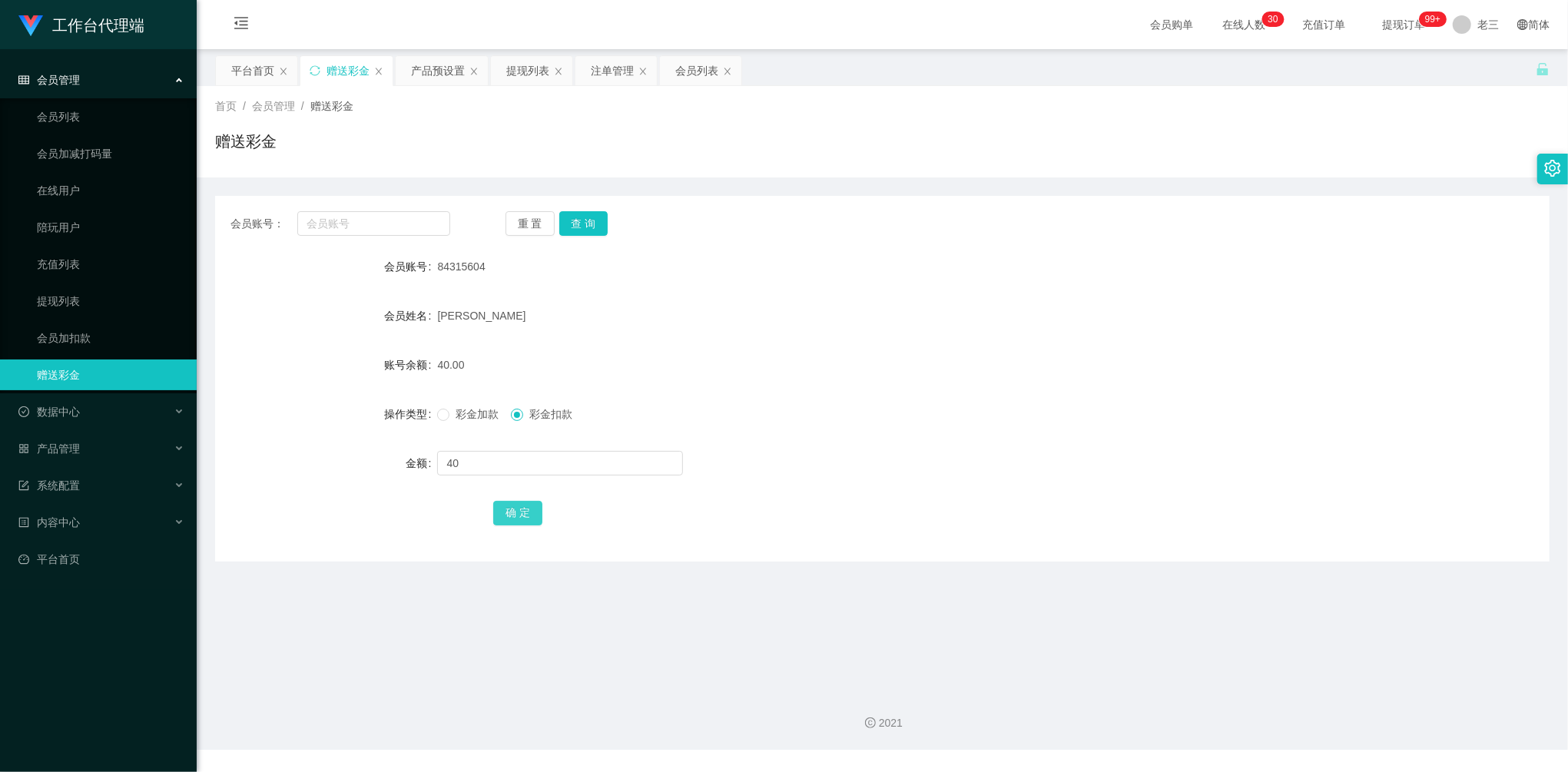
click at [516, 512] on button "确 定" at bounding box center [518, 513] width 49 height 25
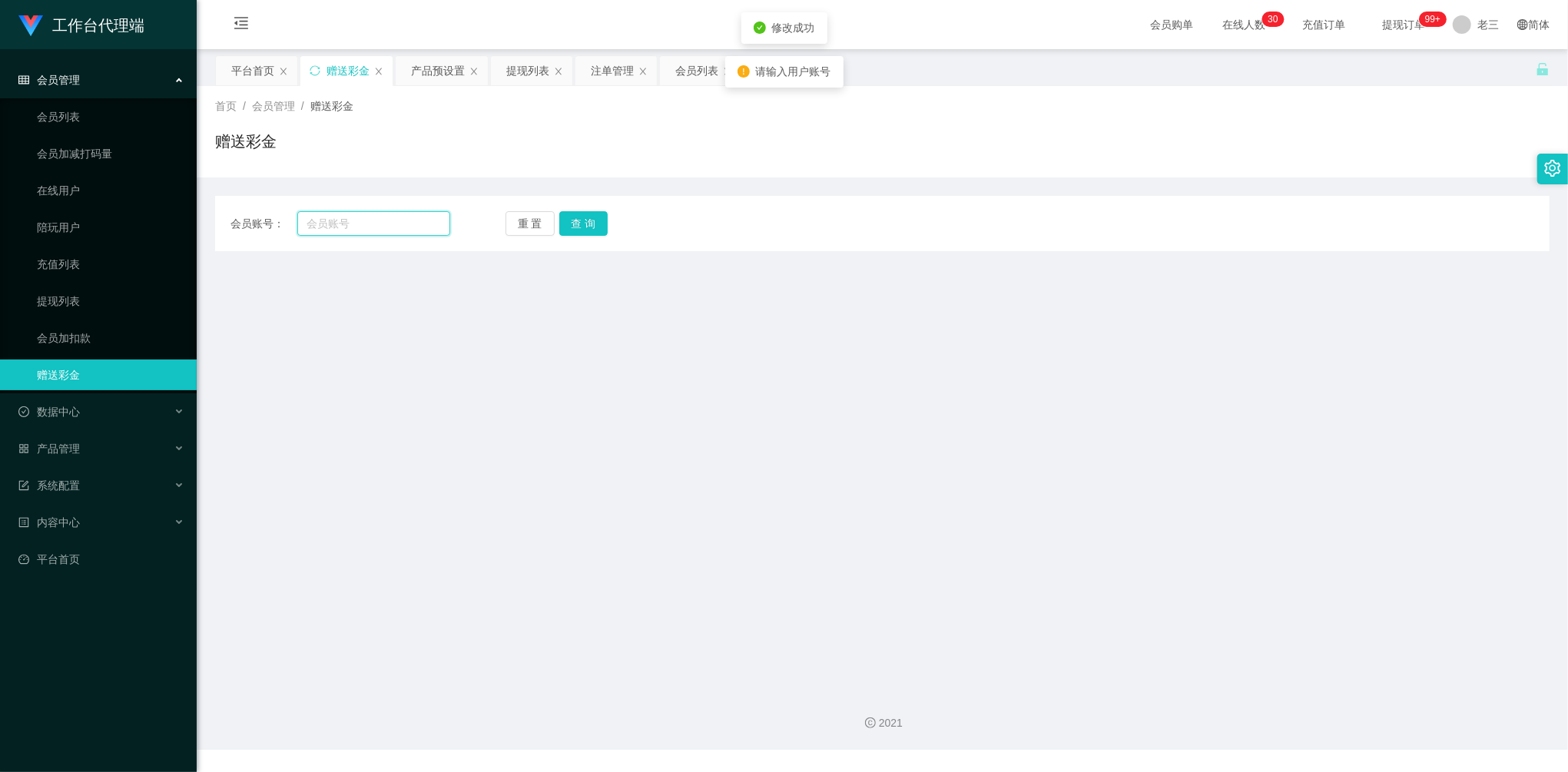
click at [381, 223] on input "text" at bounding box center [374, 223] width 153 height 25
paste input "84315604"
type input "84315604"
click at [584, 215] on button "查 询" at bounding box center [584, 223] width 49 height 25
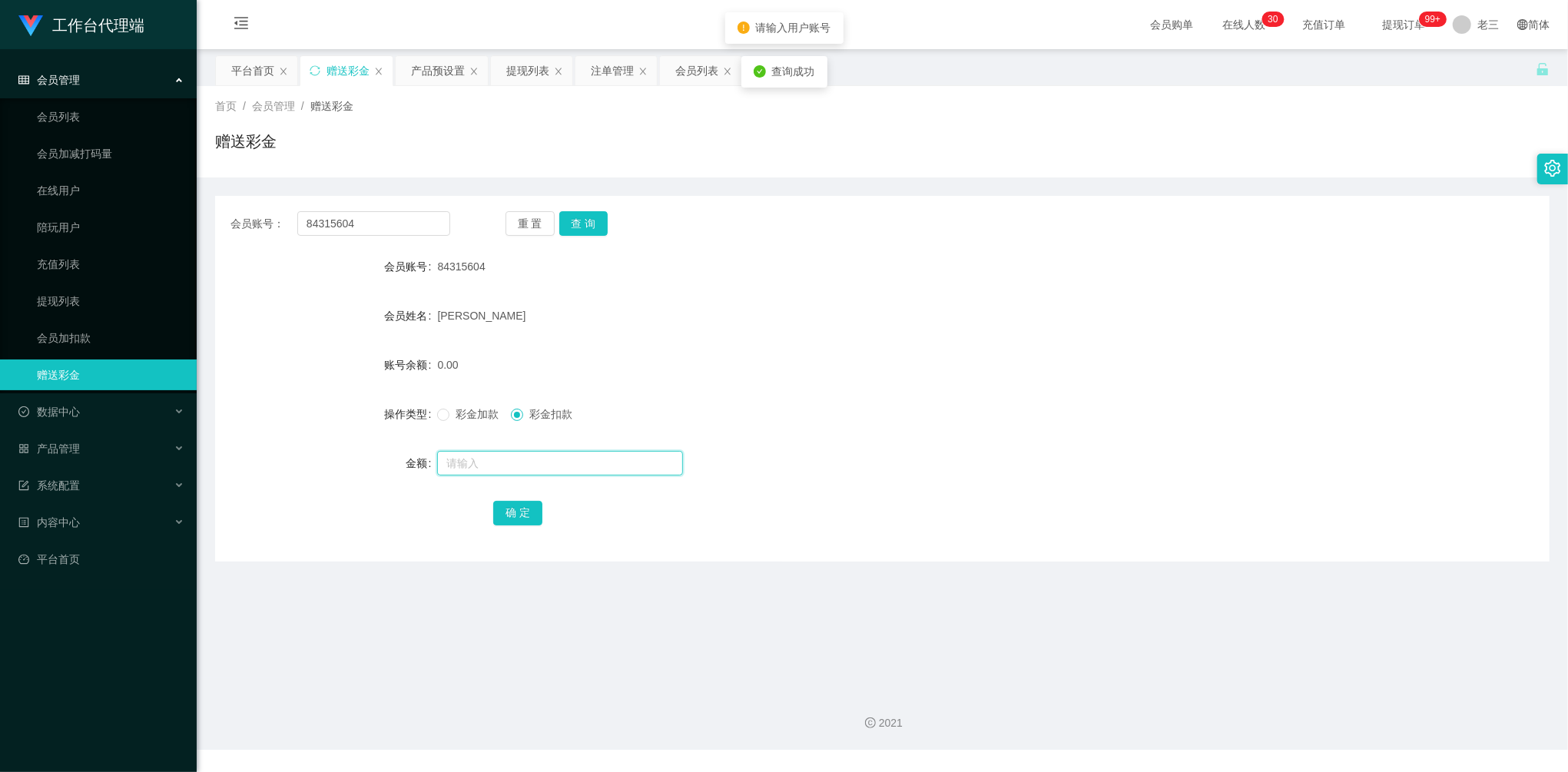
click at [483, 453] on input "text" at bounding box center [560, 463] width 246 height 25
drag, startPoint x: 366, startPoint y: 216, endPoint x: 339, endPoint y: 229, distance: 30.0
click at [134, 189] on section "工作台代理端 会员管理 会员列表 会员加减打码量 在线用户 陪玩用户 充值列表 提现列表 会员加扣款 赠送彩金 数据中心 产品管理 注单管理 产品列表 产品预…" at bounding box center [784, 374] width 1568 height 750
drag, startPoint x: 585, startPoint y: 248, endPoint x: 590, endPoint y: 228, distance: 20.6
click at [585, 248] on div "会员账号： 84315604 重 置 查 询 会员账号 84315604 会员姓名 [PERSON_NAME]余额 0.00 操作类型 彩金加款 彩金扣款 金…" at bounding box center [882, 378] width 1335 height 366
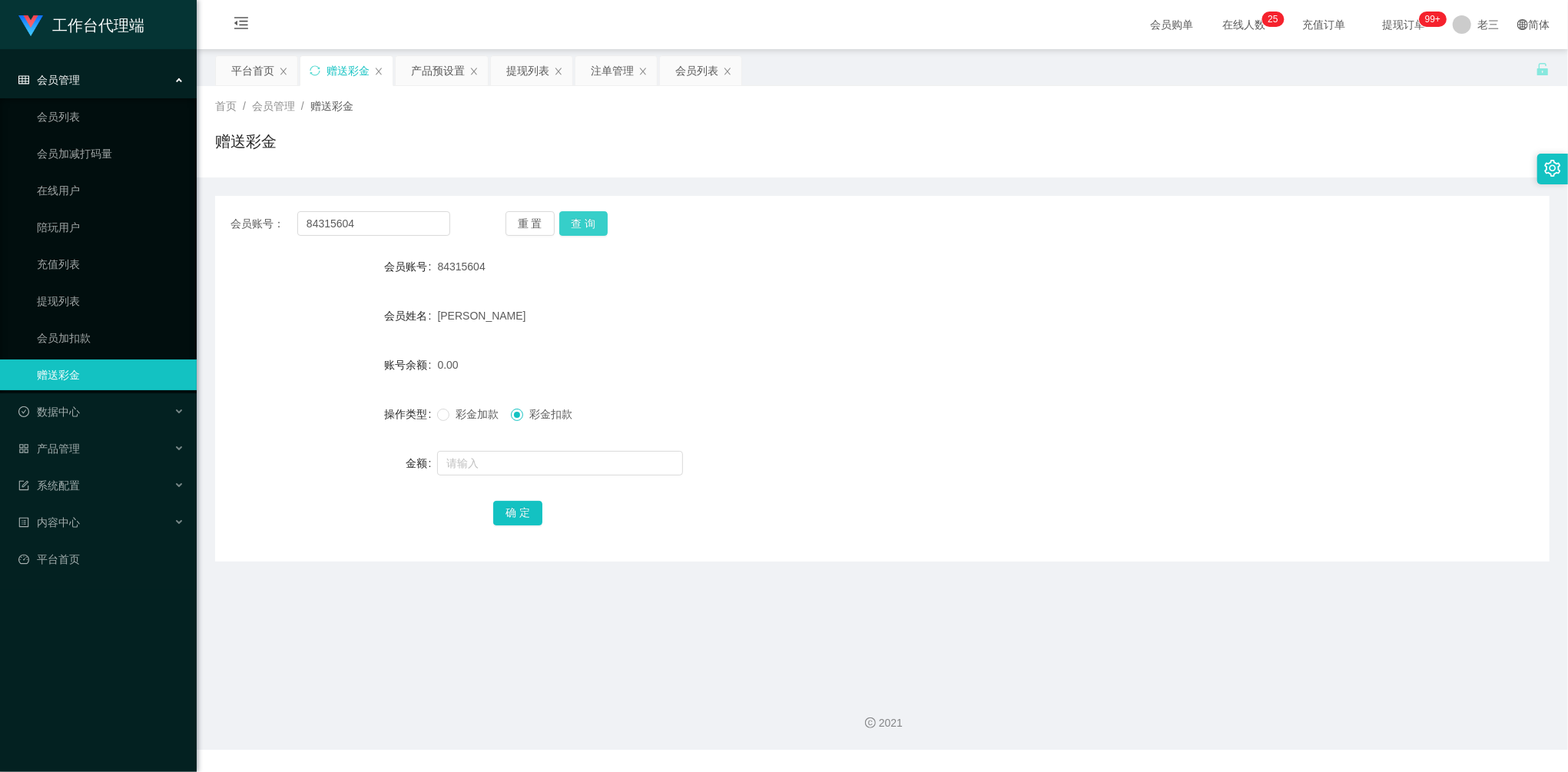
click at [590, 226] on button "查 询" at bounding box center [584, 223] width 49 height 25
click at [527, 79] on div "提现列表" at bounding box center [527, 71] width 43 height 29
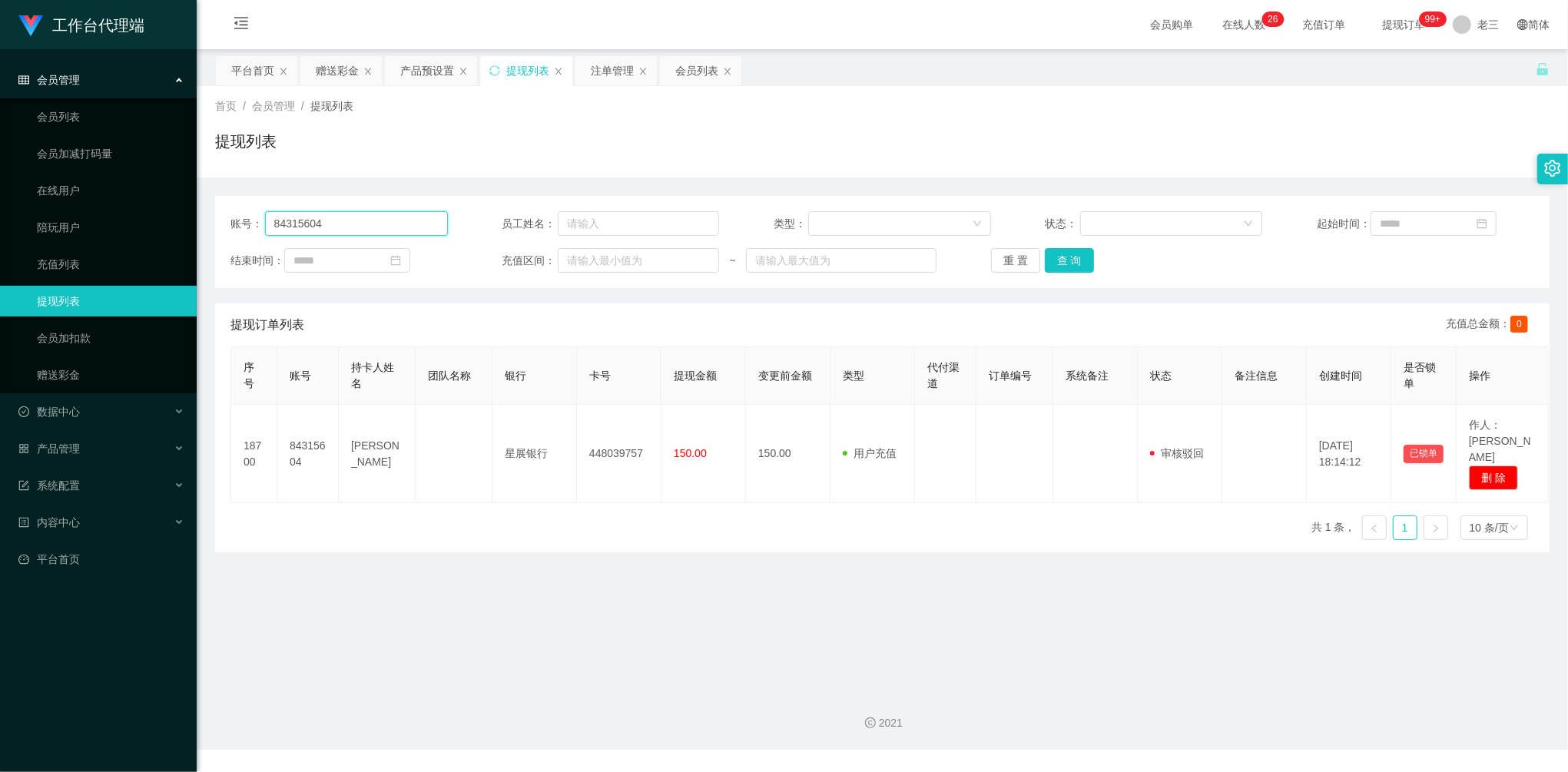
drag, startPoint x: 299, startPoint y: 213, endPoint x: 206, endPoint y: 201, distance: 93.8
click at [208, 202] on main "关闭左侧 关闭右侧 关闭其它 刷新页面 平台首页 赠送彩金 产品预设置 提现列表 注单管理 会员列表 首页 / 会员管理 / 提现列表 / 提现列表 账号： …" at bounding box center [882, 363] width 1371 height 629
click at [1067, 267] on button "查 询" at bounding box center [1069, 260] width 49 height 25
click at [1067, 267] on button "查 询" at bounding box center [1077, 260] width 66 height 25
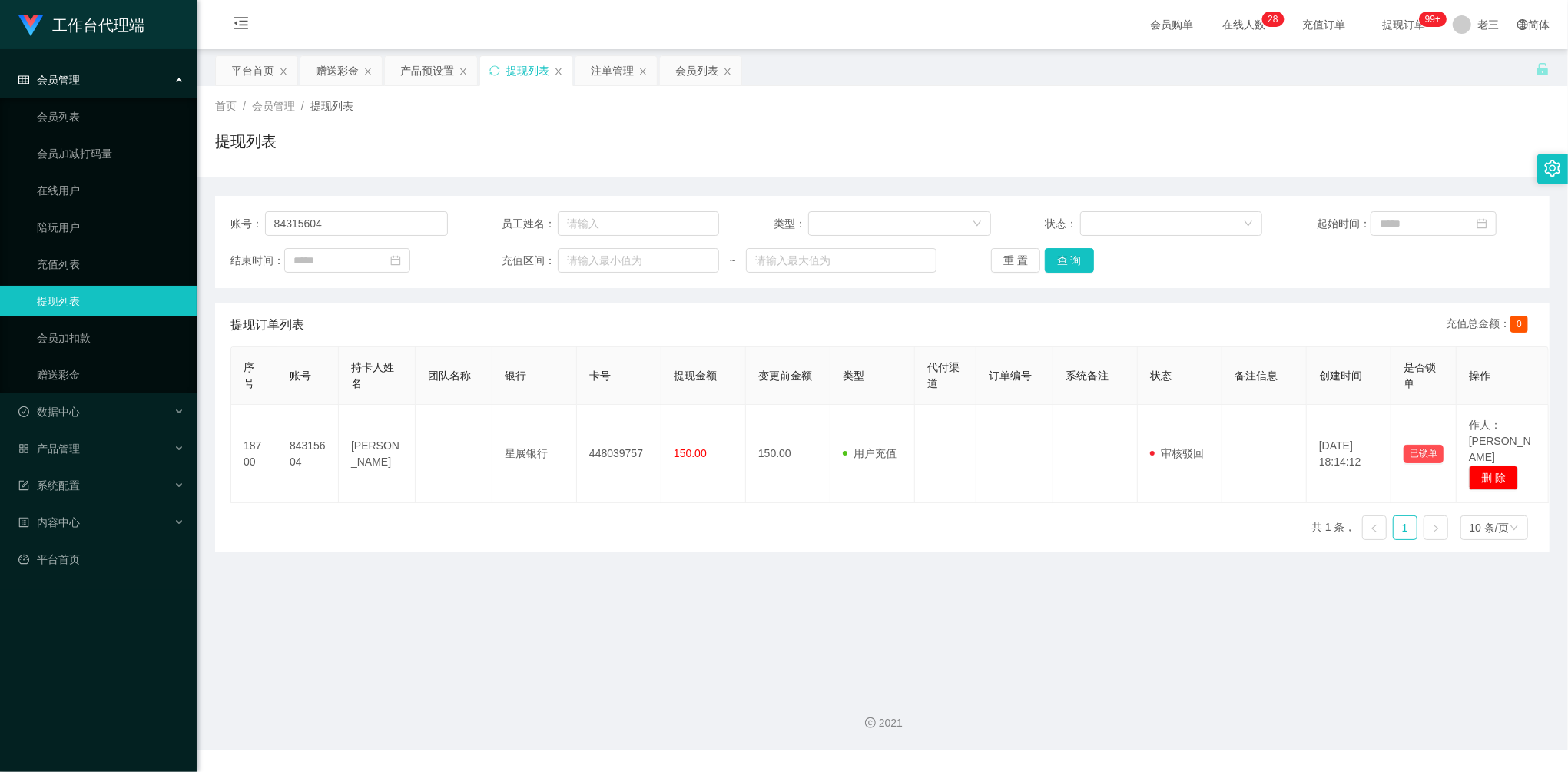
click at [1544, 163] on icon "图标： 设置" at bounding box center [1552, 167] width 17 height 17
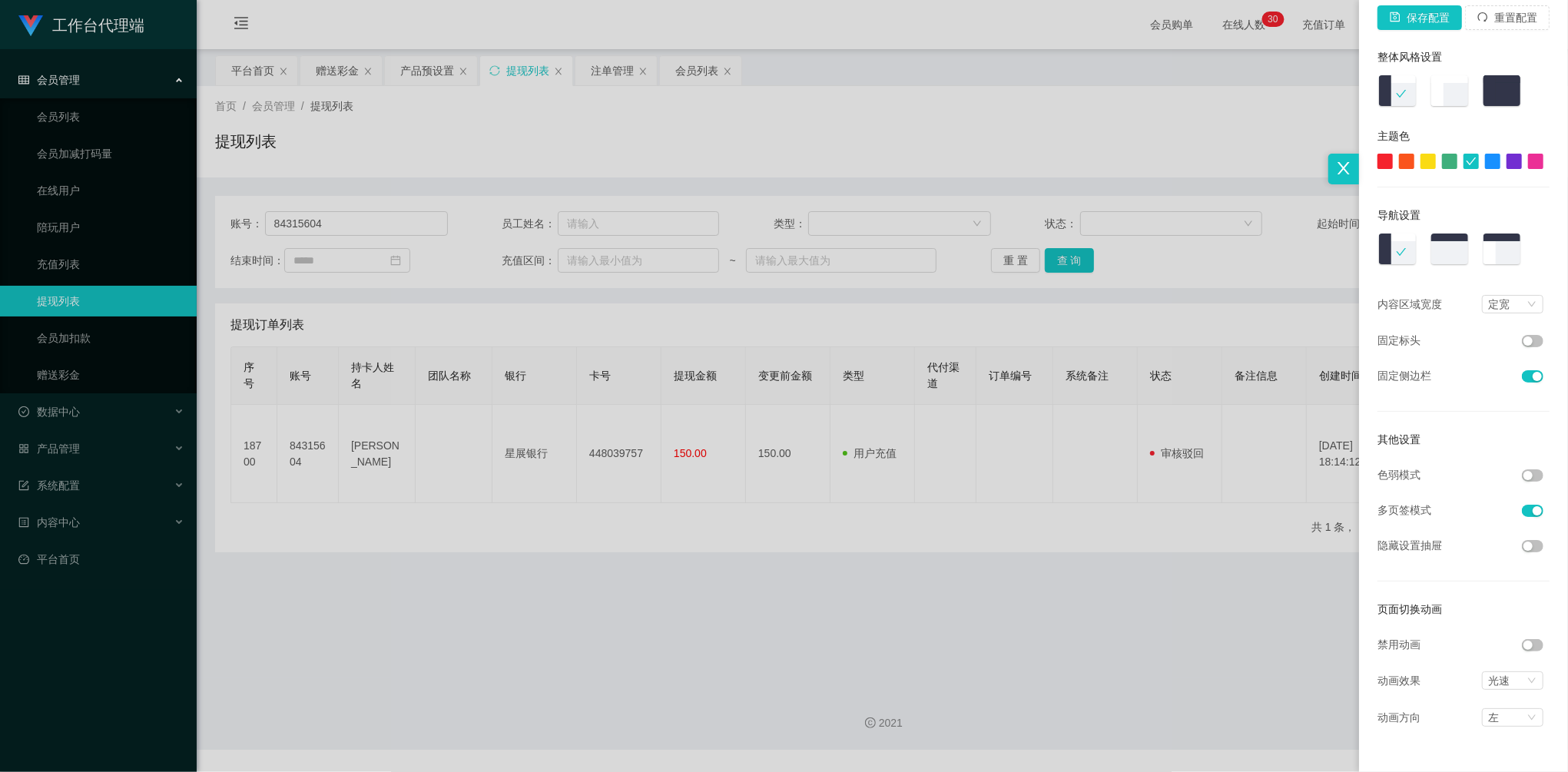
click at [1214, 251] on div at bounding box center [784, 386] width 1568 height 772
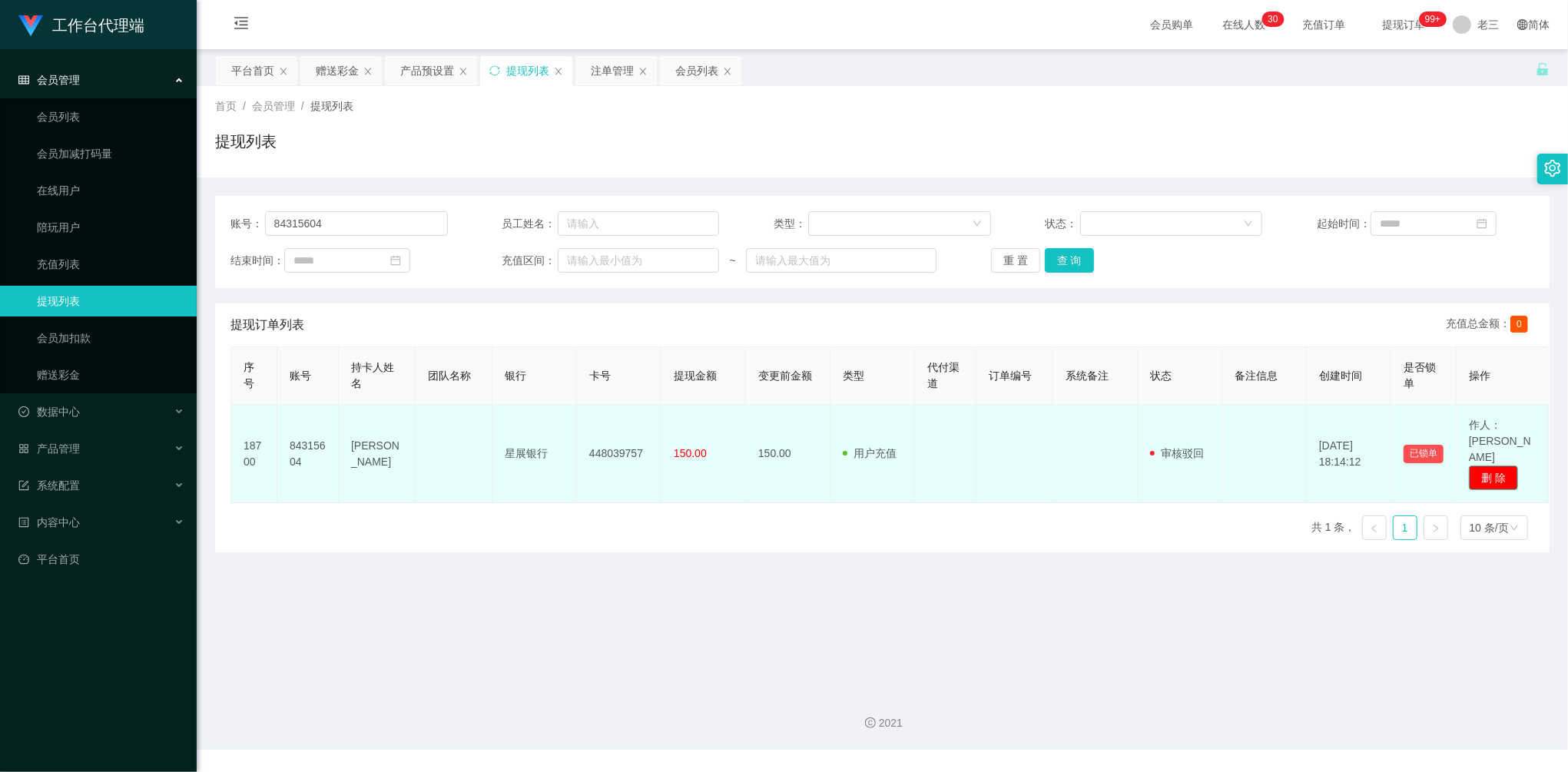
click at [1505, 466] on button "删 除" at bounding box center [1493, 478] width 49 height 25
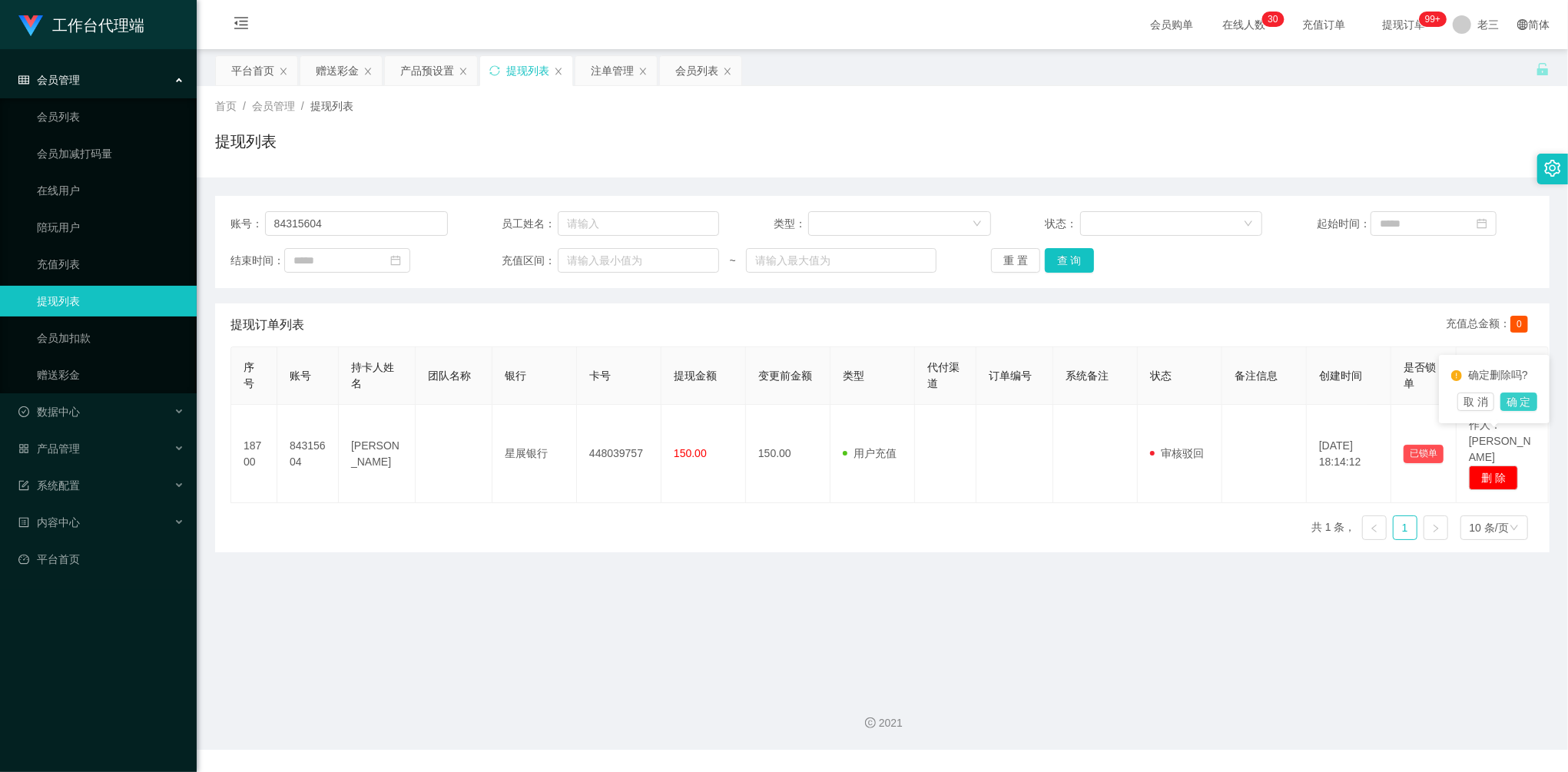
click at [1523, 405] on button "确 定" at bounding box center [1519, 401] width 36 height 18
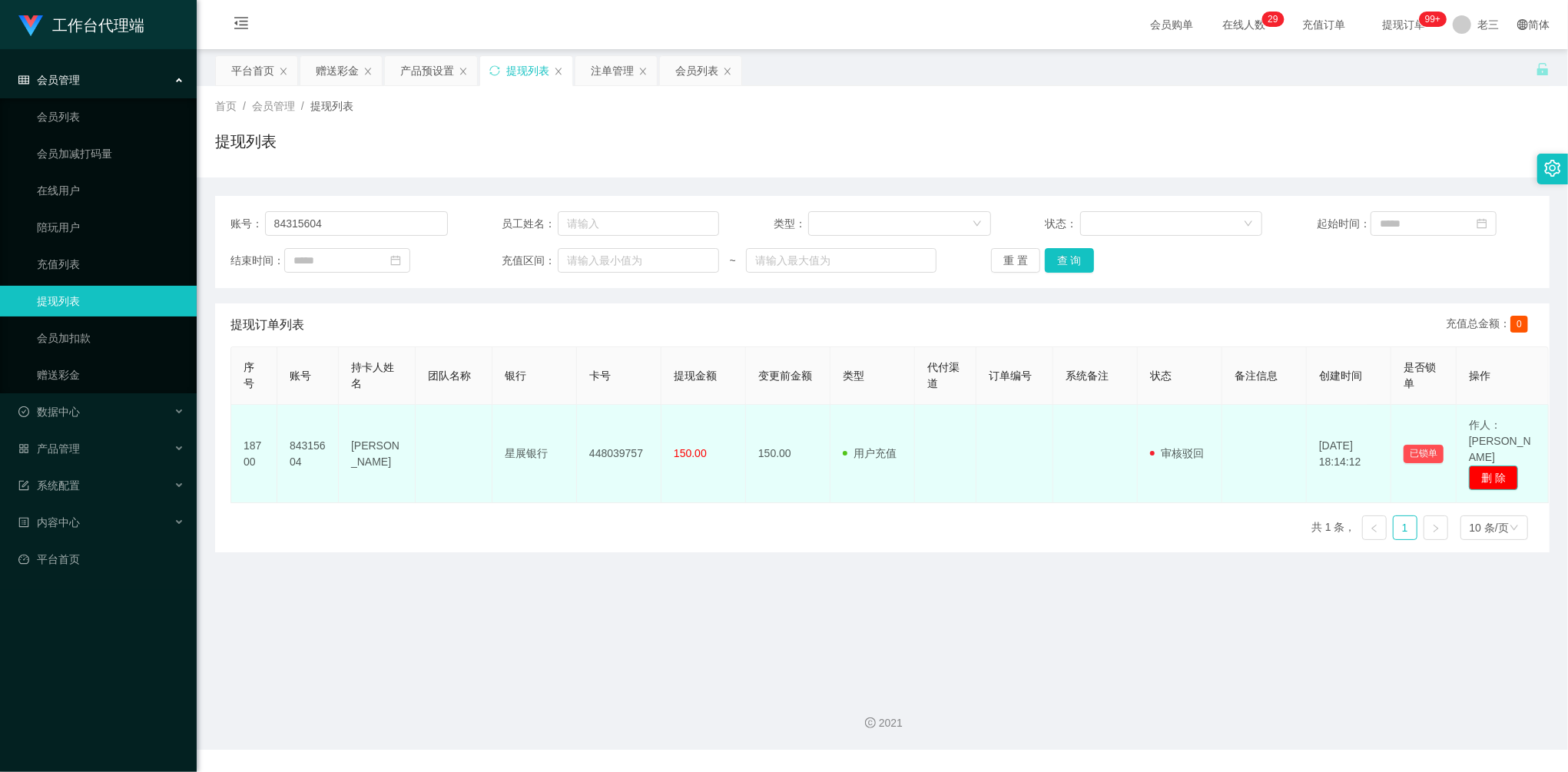
click at [1486, 466] on button "删 除" at bounding box center [1493, 478] width 49 height 25
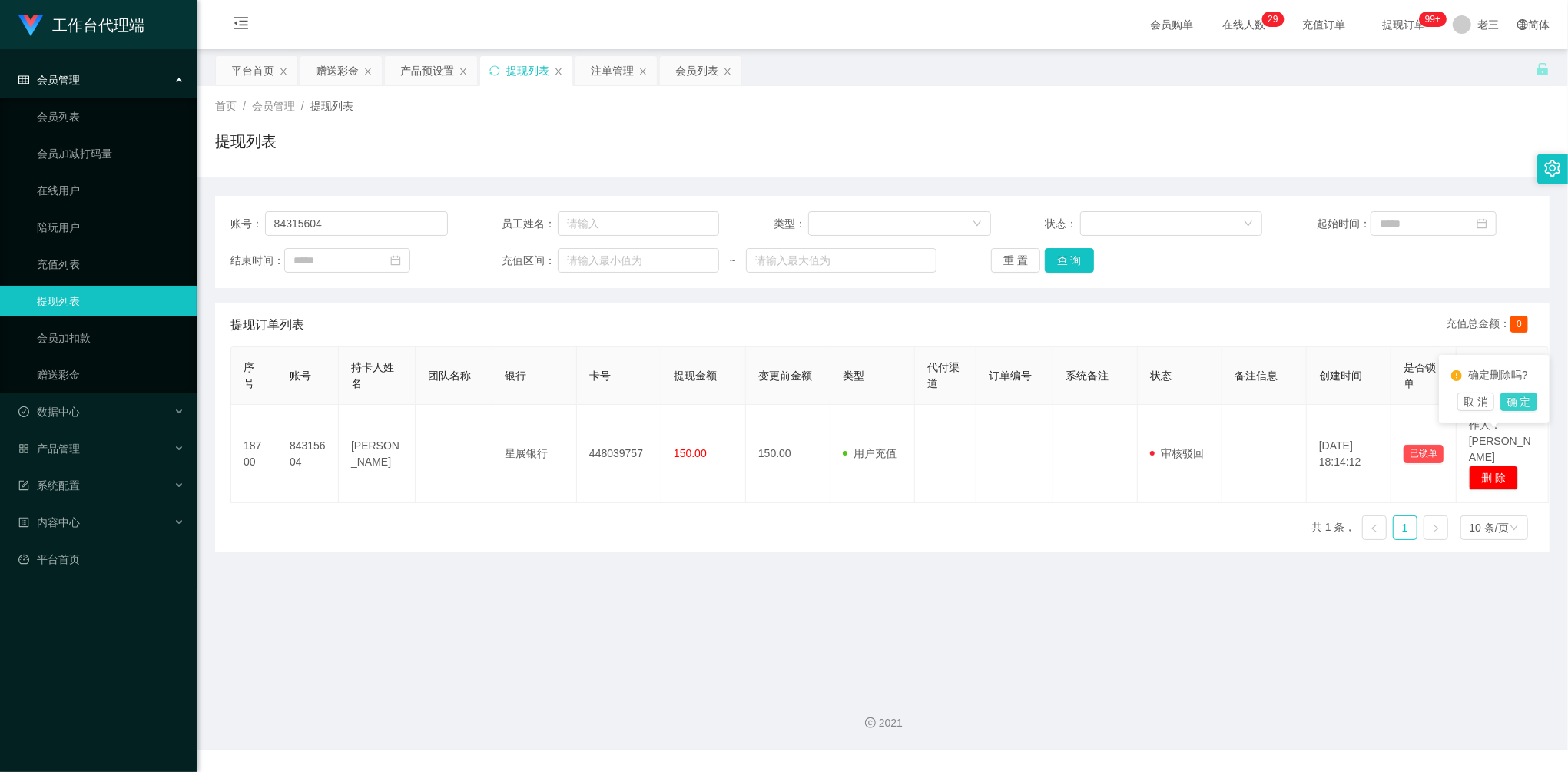
click at [1531, 401] on button "确 定" at bounding box center [1519, 401] width 36 height 18
click at [333, 82] on div "赠送彩金" at bounding box center [337, 71] width 43 height 29
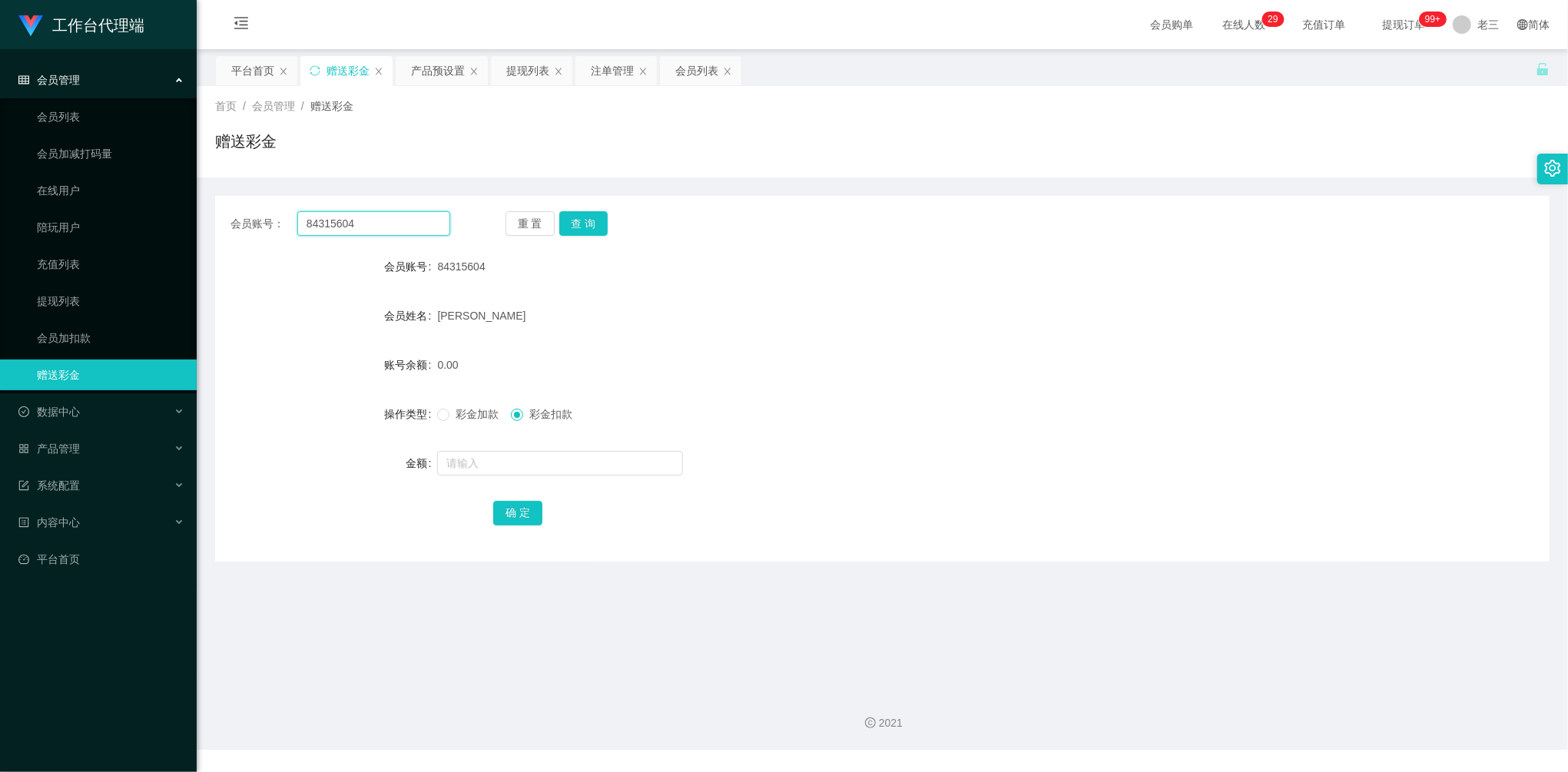
drag, startPoint x: 326, startPoint y: 222, endPoint x: 264, endPoint y: 220, distance: 62.0
click at [264, 220] on div "会员账号： 84315604" at bounding box center [340, 223] width 220 height 25
click at [591, 222] on button "查 询" at bounding box center [584, 223] width 49 height 25
click at [521, 461] on input "text" at bounding box center [560, 463] width 246 height 25
click at [458, 424] on div "彩金加款 彩金扣款" at bounding box center [826, 414] width 778 height 31
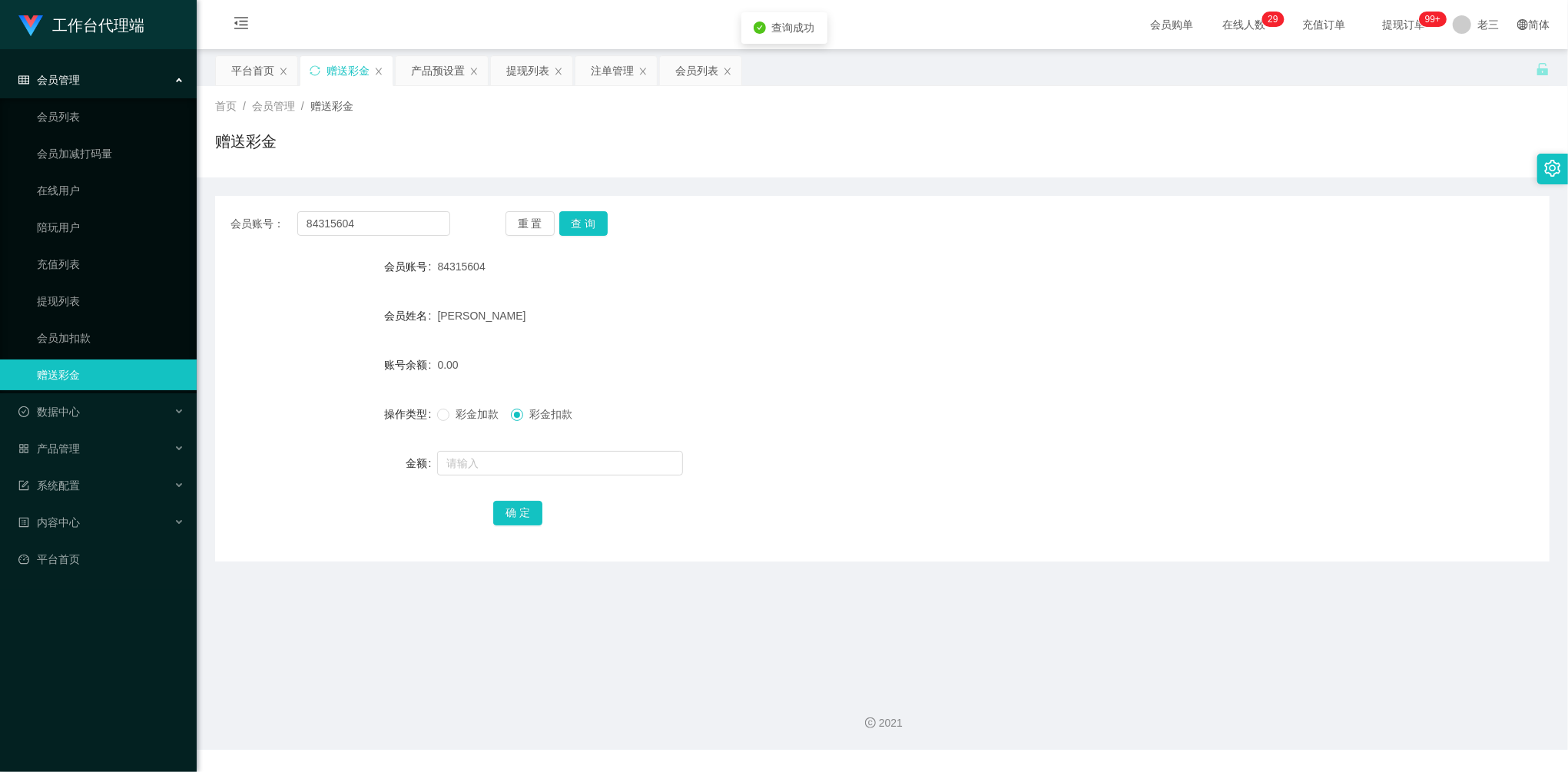
click at [459, 416] on span "彩金加款" at bounding box center [477, 413] width 56 height 12
click at [480, 468] on input "text" at bounding box center [560, 463] width 246 height 25
type input "300"
click at [507, 513] on button "确 定" at bounding box center [518, 513] width 49 height 25
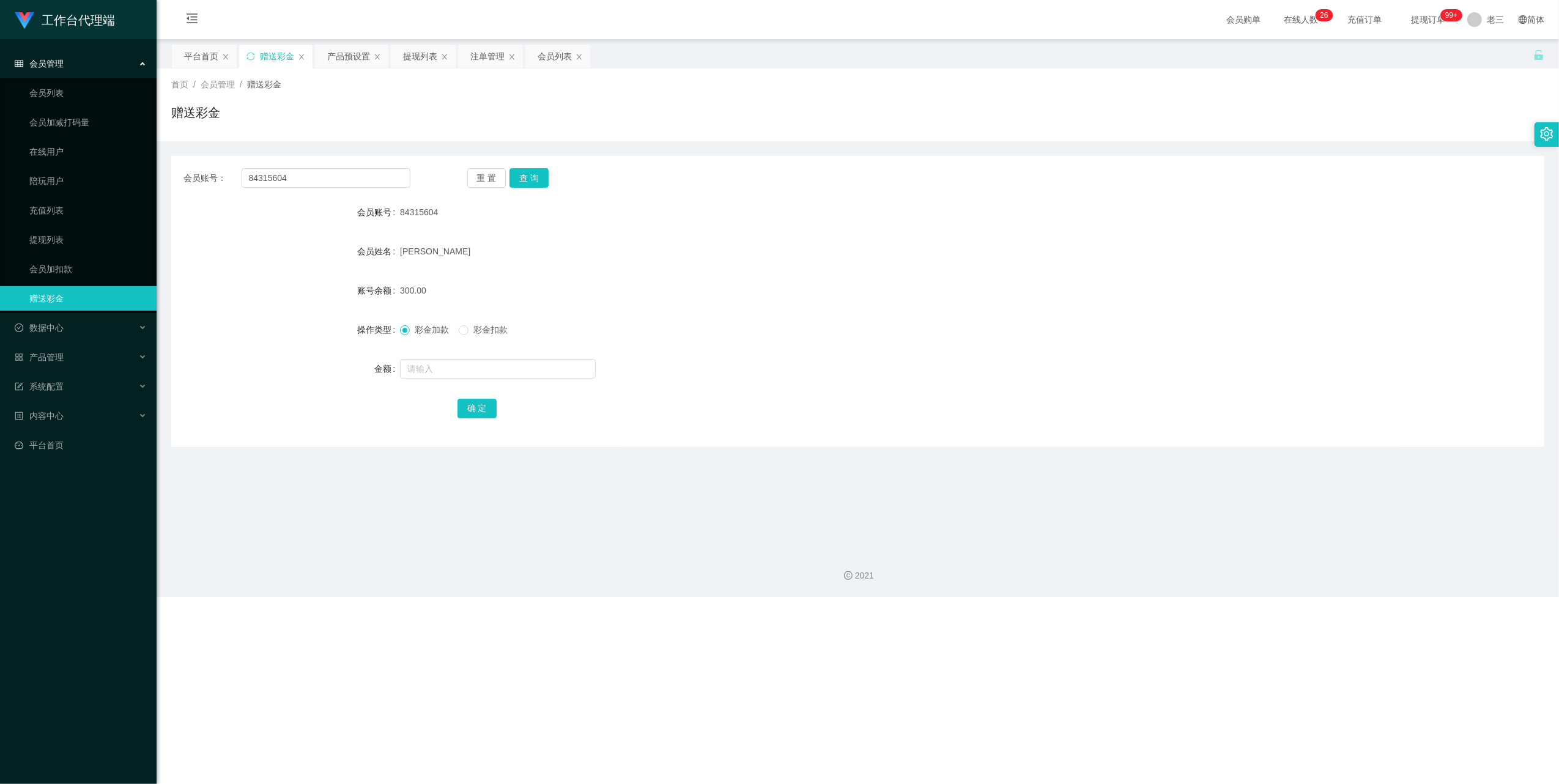
click at [530, 166] on div "会员账号： 84315604 重 置 查 询 会员账号 84315604 会员姓名 [PERSON_NAME]余额 300.00 操作类型 彩金加款 彩金扣款…" at bounding box center [857, 301] width 1373 height 291
click at [535, 176] on button "查 询" at bounding box center [529, 177] width 39 height 20
click at [340, 60] on div "产品预设置" at bounding box center [349, 56] width 43 height 23
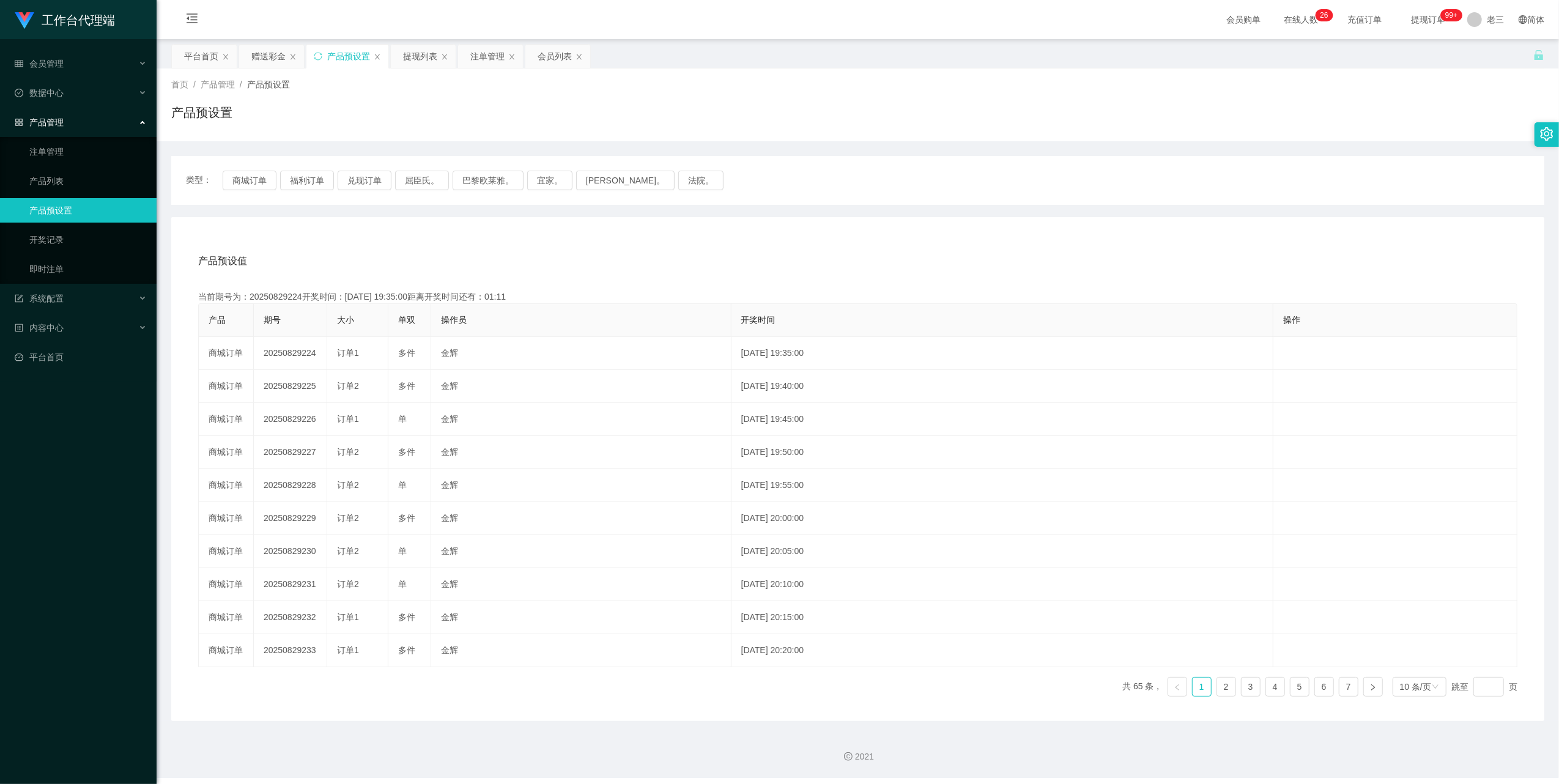
click at [77, 110] on div "产品管理" at bounding box center [78, 122] width 157 height 25
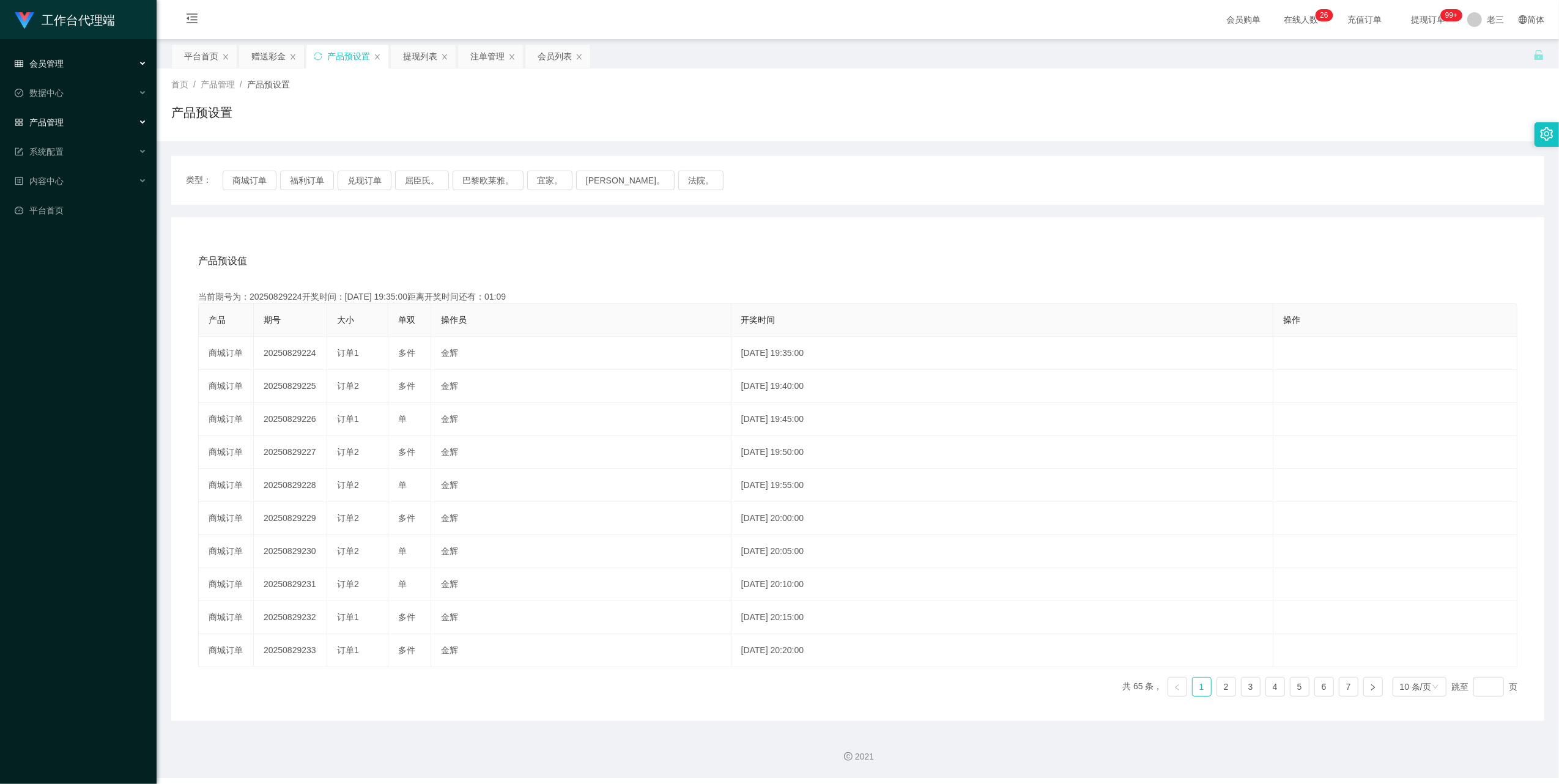
click at [47, 69] on div "会员管理" at bounding box center [78, 63] width 157 height 25
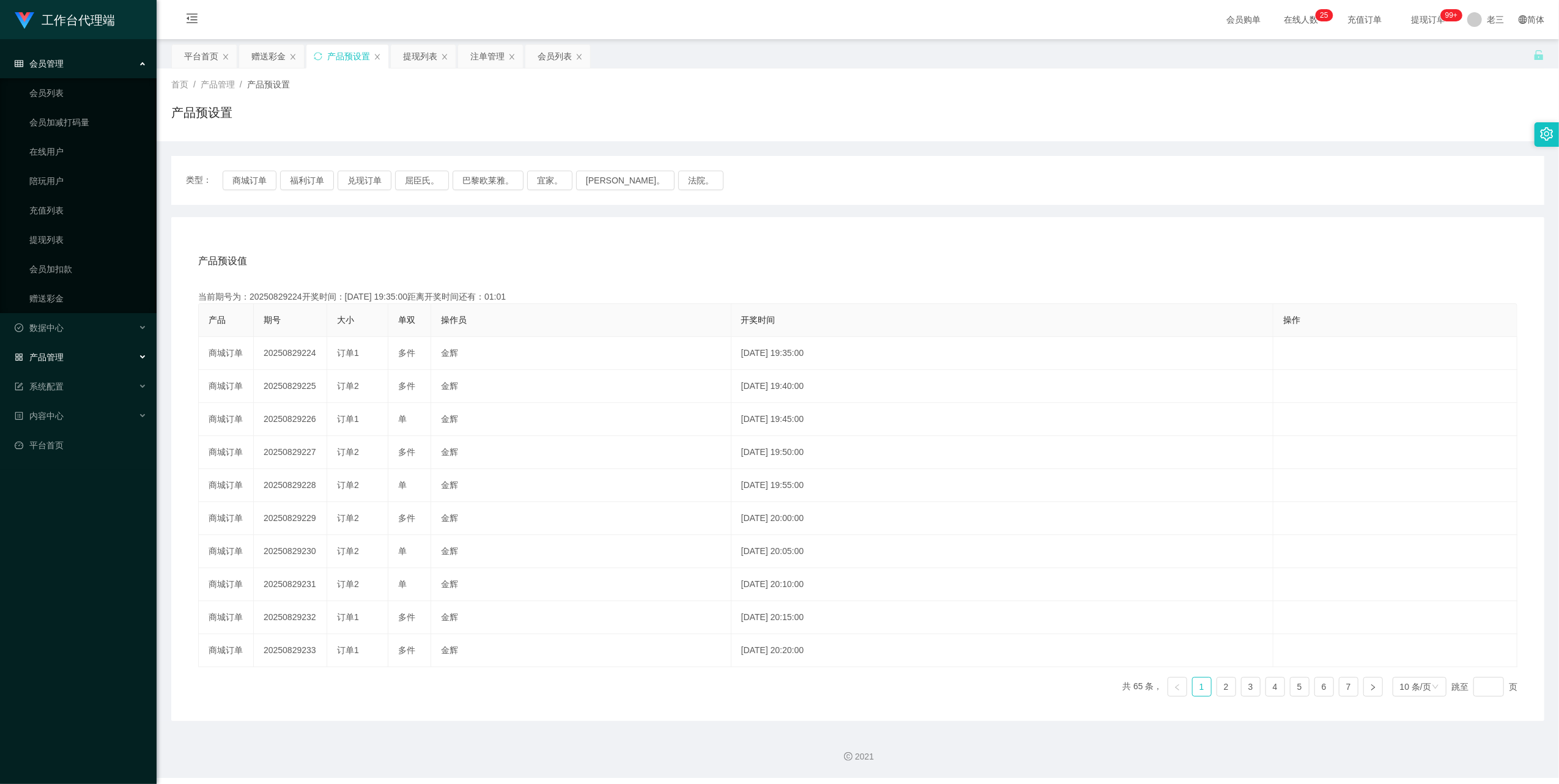
click at [102, 67] on div "会员管理" at bounding box center [78, 63] width 157 height 25
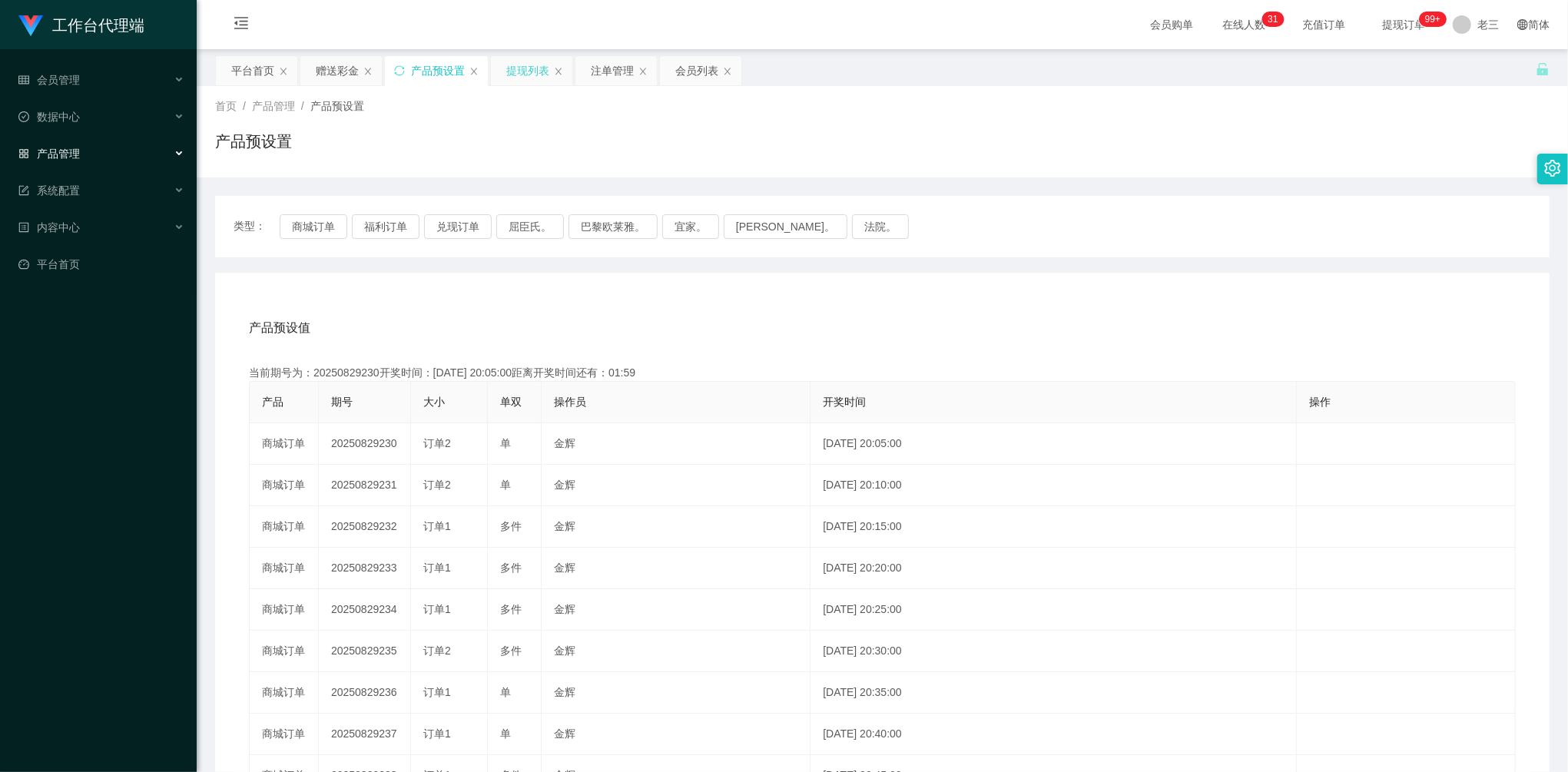
click at [519, 71] on div "提现列表" at bounding box center [527, 71] width 43 height 29
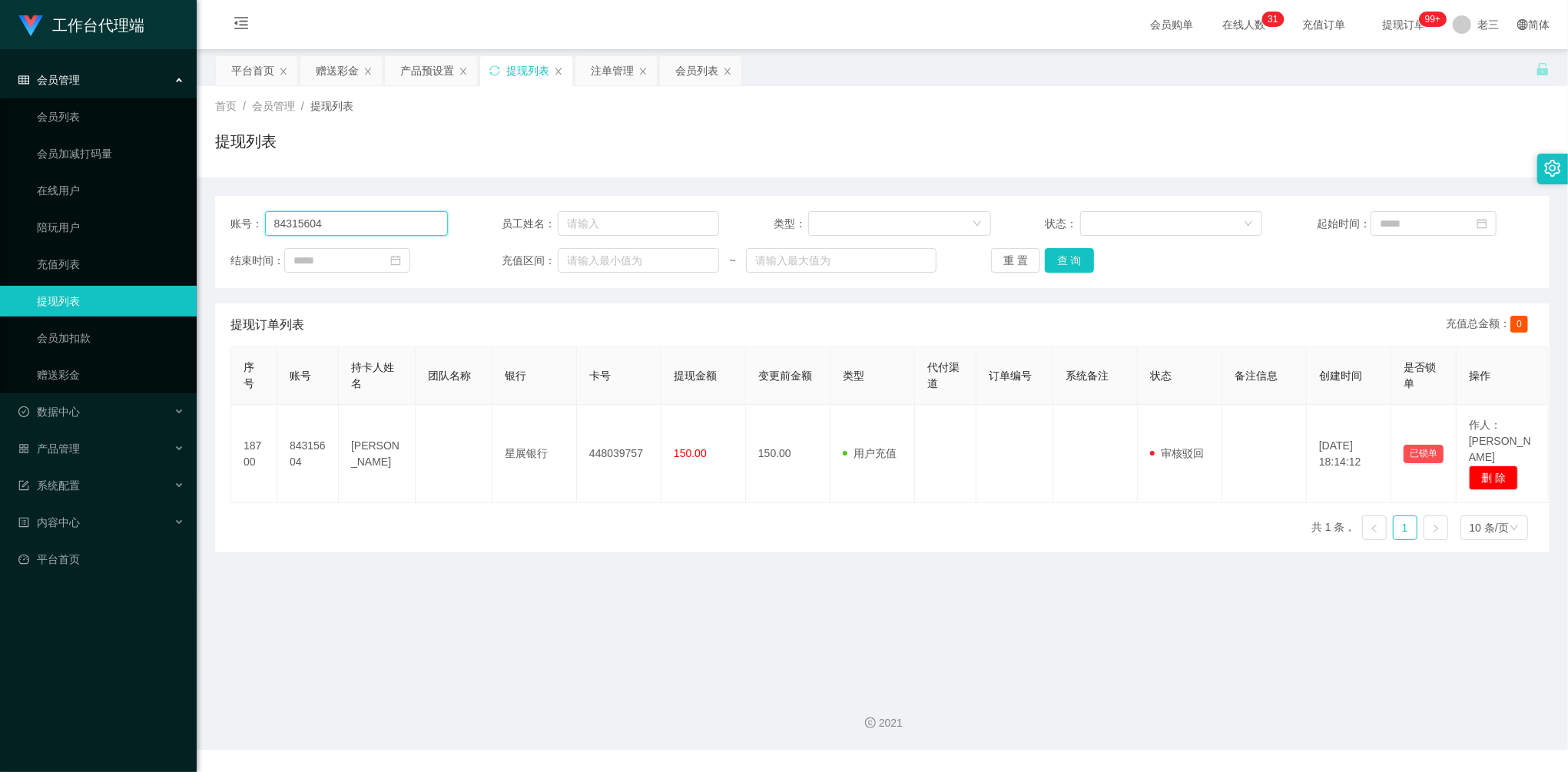
drag, startPoint x: 351, startPoint y: 225, endPoint x: 232, endPoint y: 197, distance: 122.2
click at [232, 197] on div "账号： 84315604 员工姓名： 类型： 状态： 起始时间： 结束时间： 充值区间： ~ 重 置 查 询" at bounding box center [882, 242] width 1335 height 92
paste input "shangmeng"
click at [1052, 259] on button "查 询" at bounding box center [1069, 260] width 49 height 25
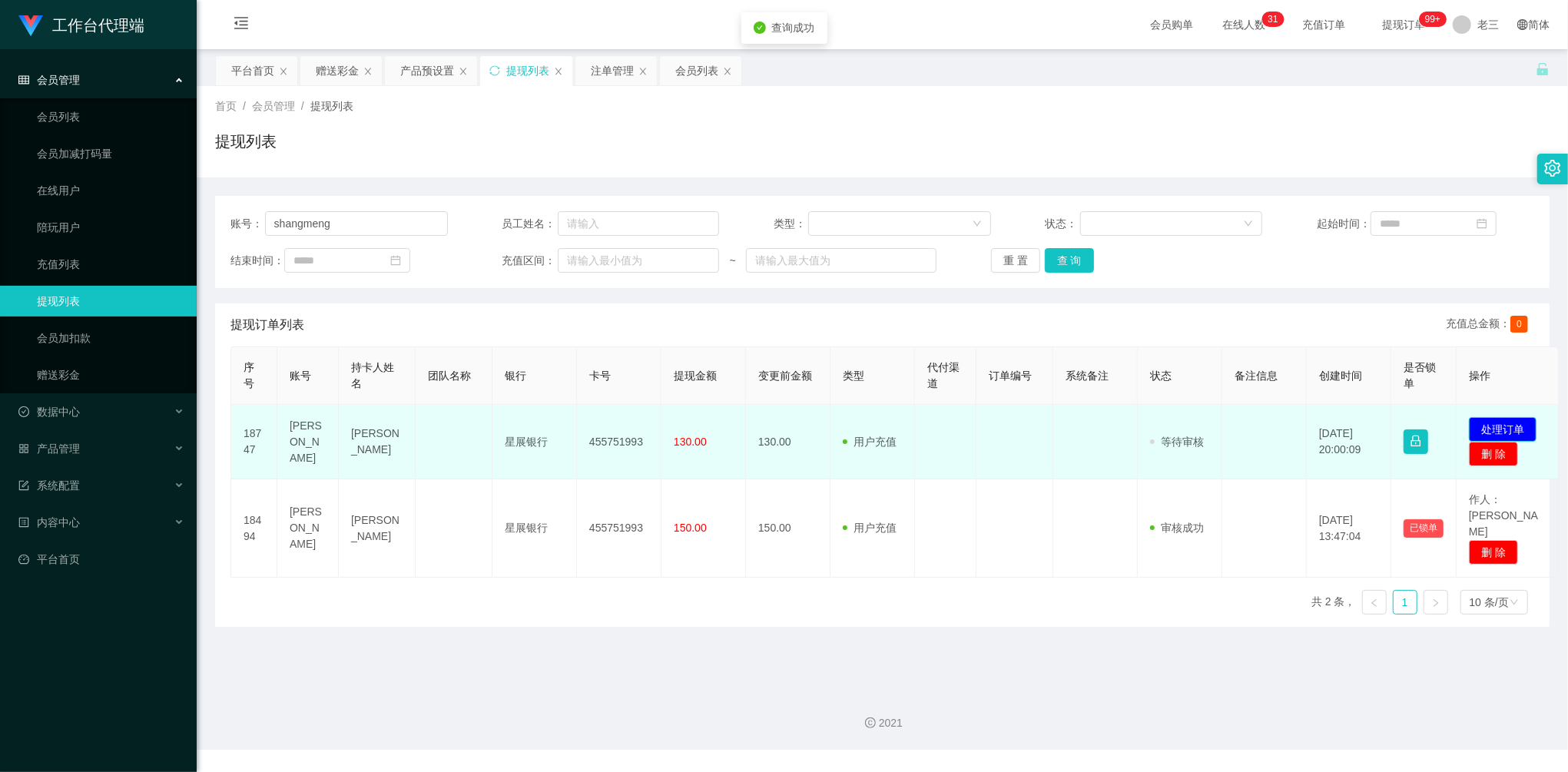
click at [1531, 426] on button "处理订单" at bounding box center [1502, 429] width 67 height 25
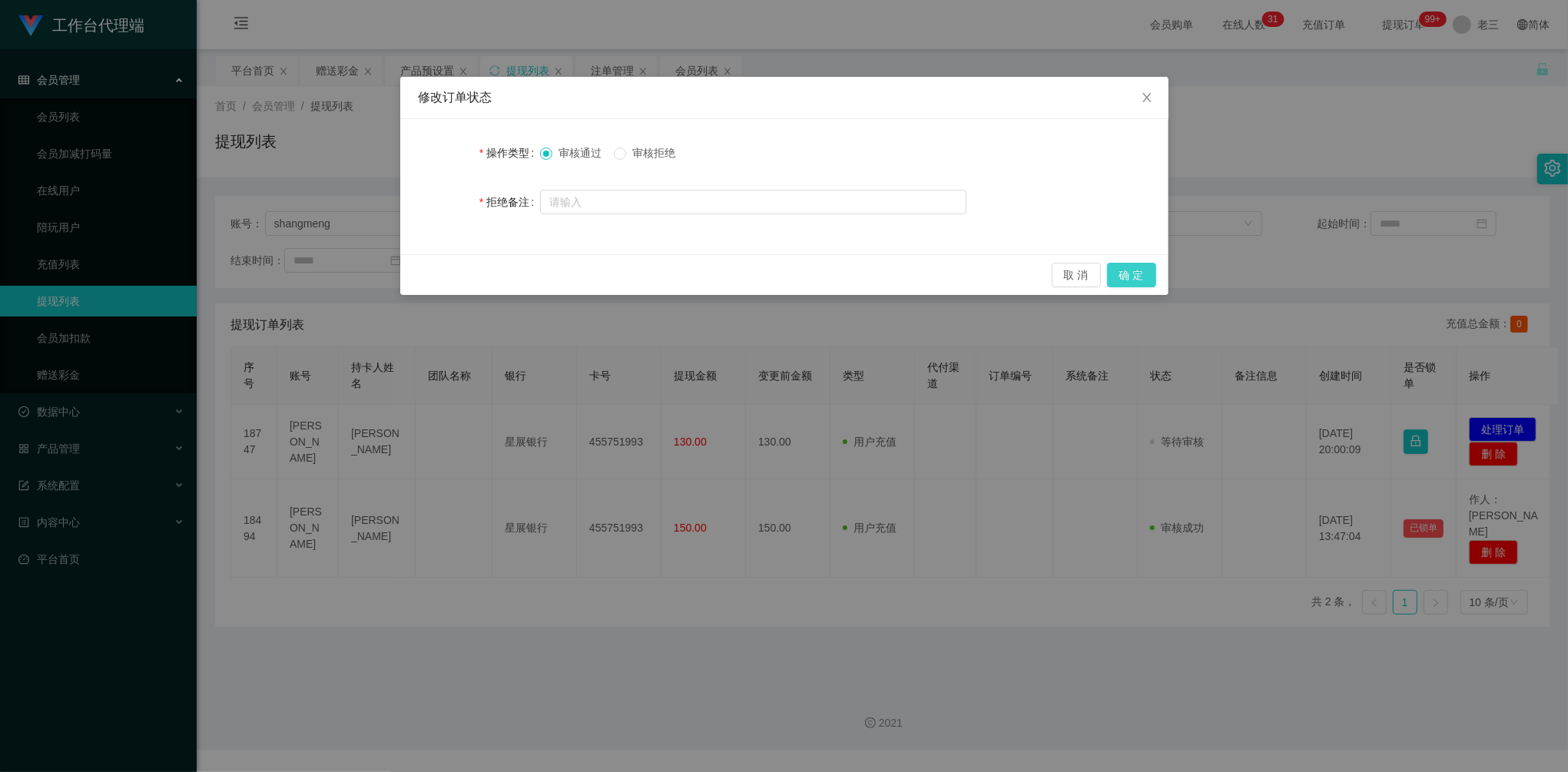
click at [1136, 271] on button "确 定" at bounding box center [1132, 275] width 49 height 25
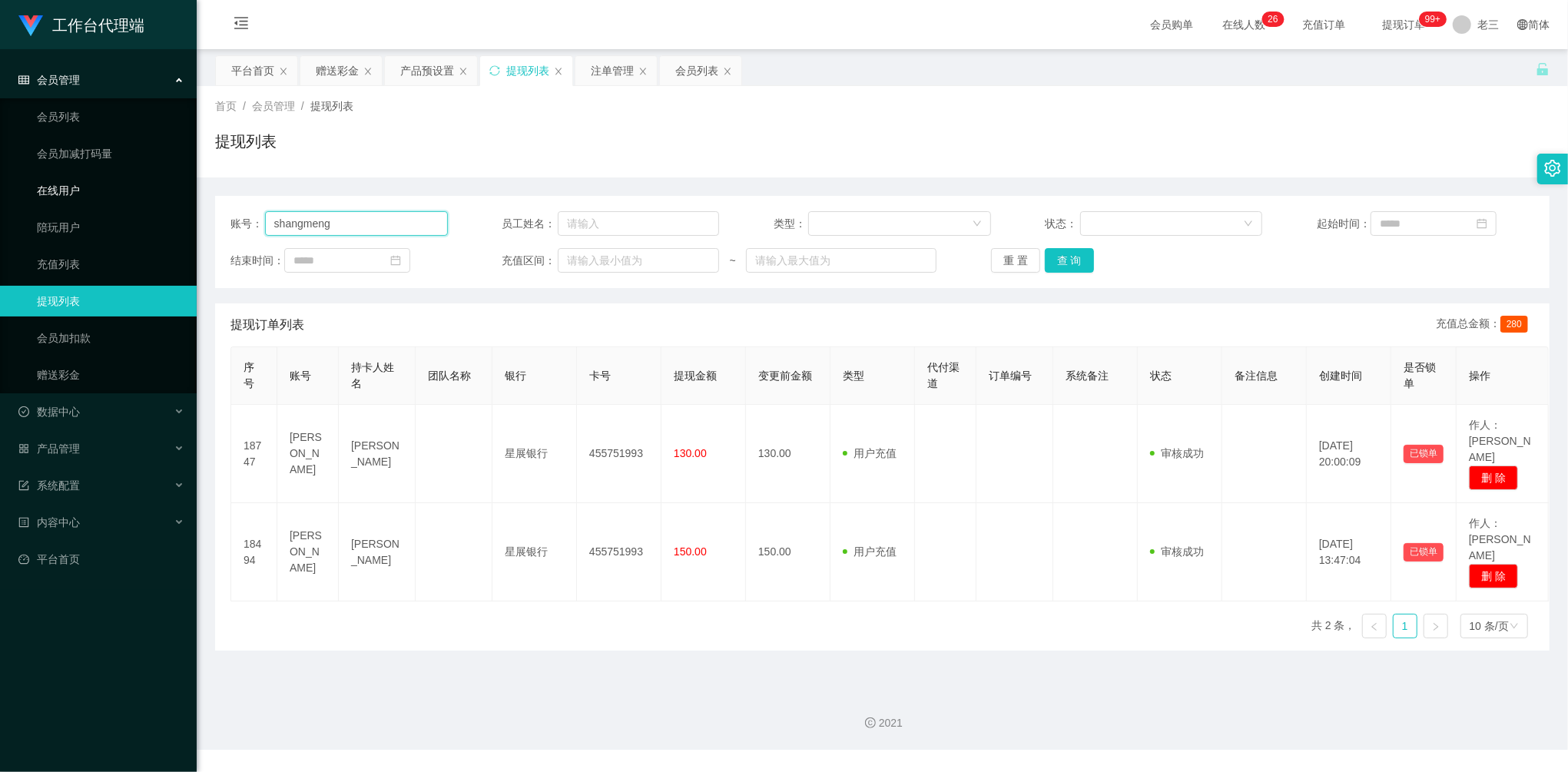
drag, startPoint x: 188, startPoint y: 208, endPoint x: 172, endPoint y: 205, distance: 16.3
click at [175, 205] on section "工作台代理端 会员管理 会员列表 会员加减打码量 在线用户 陪玩用户 充值列表 提现列表 会员加扣款 赠送彩金 数据中心 产品管理 注单管理 产品列表 产品预…" at bounding box center [784, 374] width 1568 height 750
paste input "Jordanjojo"
click at [1073, 253] on button "查 询" at bounding box center [1069, 260] width 49 height 25
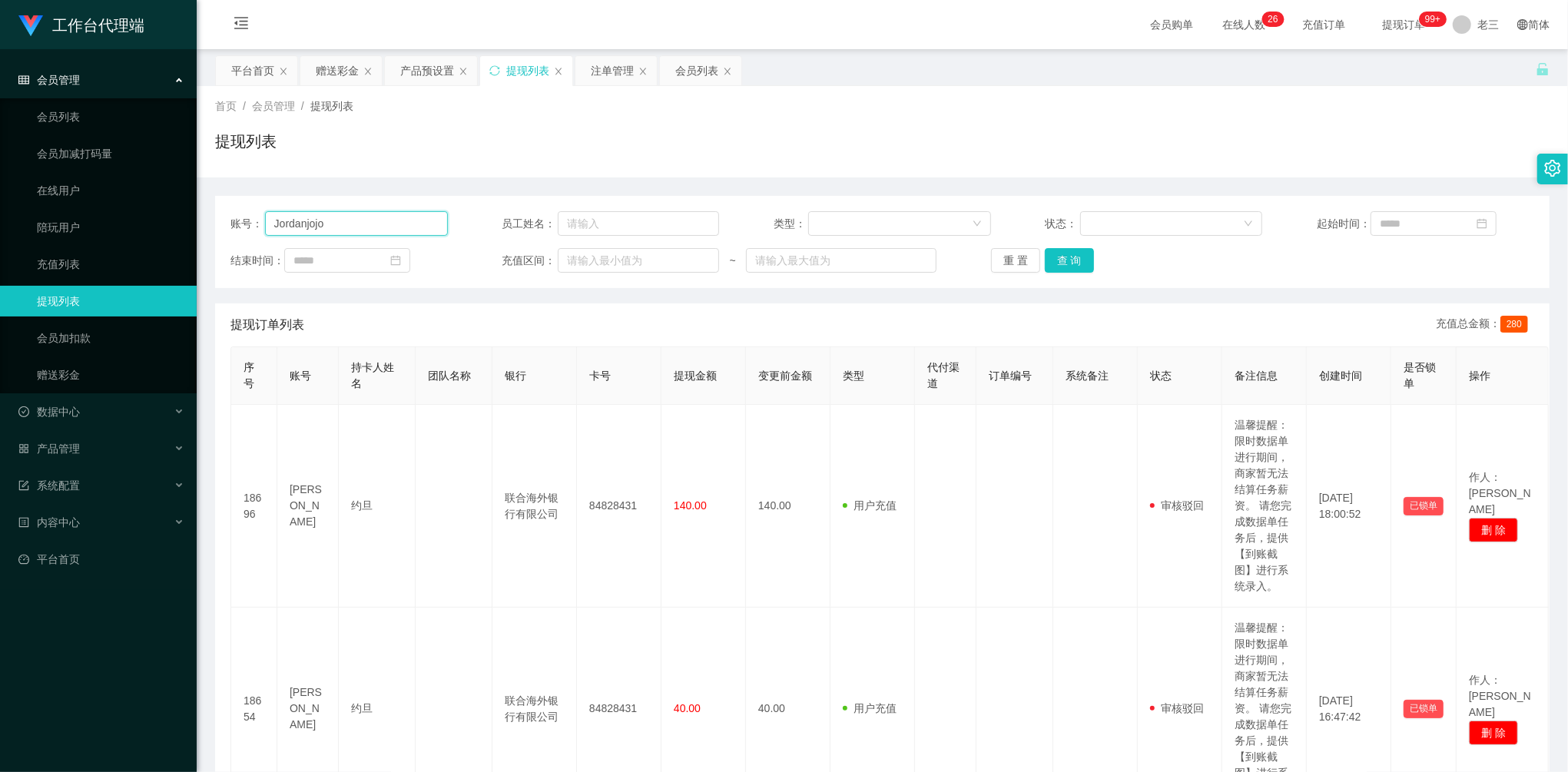
drag, startPoint x: 212, startPoint y: 198, endPoint x: 197, endPoint y: 198, distance: 15.0
click at [197, 198] on main "关闭左侧 关闭右侧 关闭其它 刷新页面 平台首页 赠送彩金 产品预设置 提现列表 注单管理 会员列表 首页 / 会员管理 / 提现列表 / 提现列表 账号： …" at bounding box center [882, 553] width 1371 height 1008
paste input "84315604"
click at [1072, 254] on button "查 询" at bounding box center [1069, 260] width 49 height 25
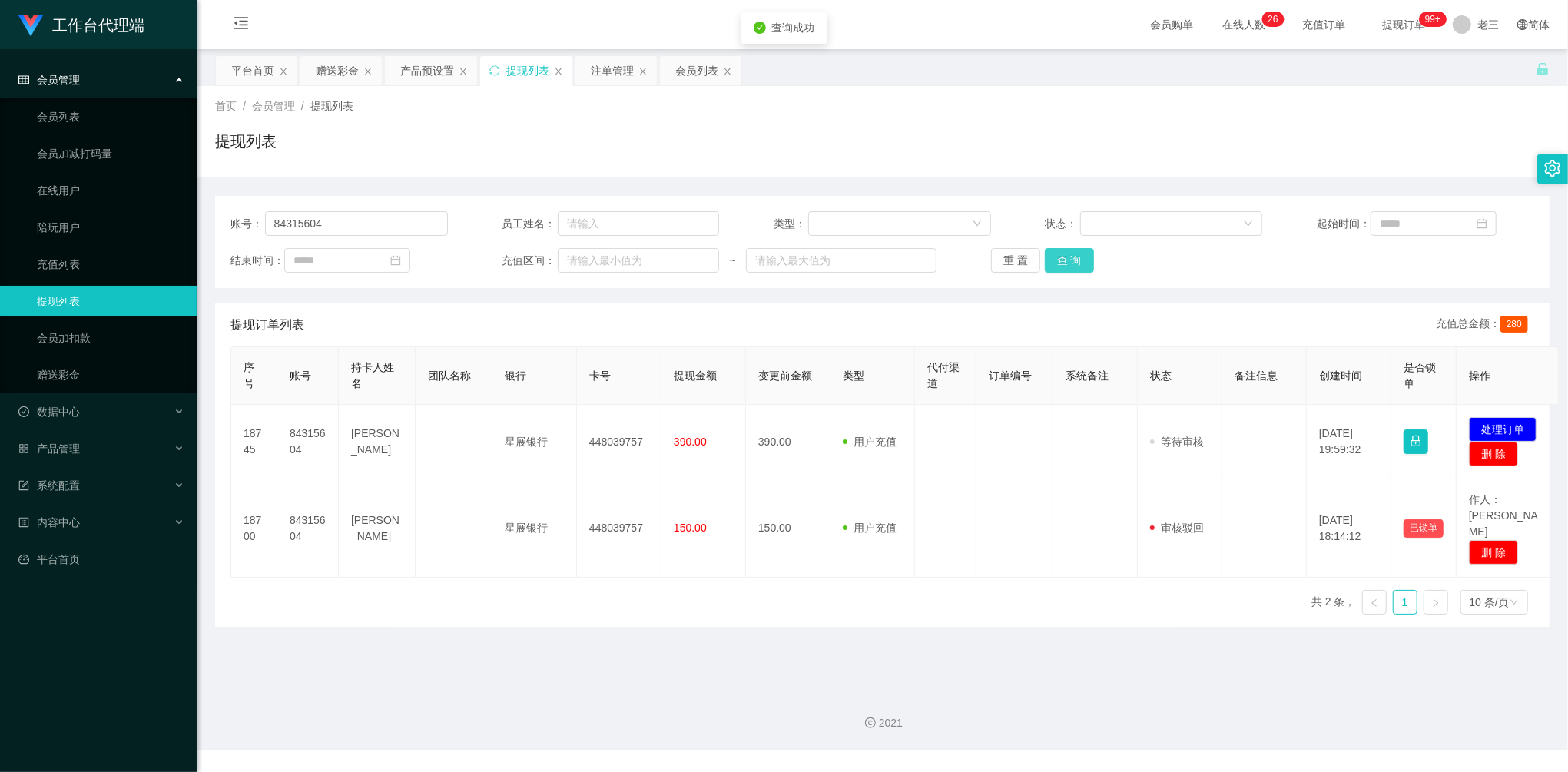
click at [1072, 254] on button "查 询" at bounding box center [1069, 260] width 49 height 25
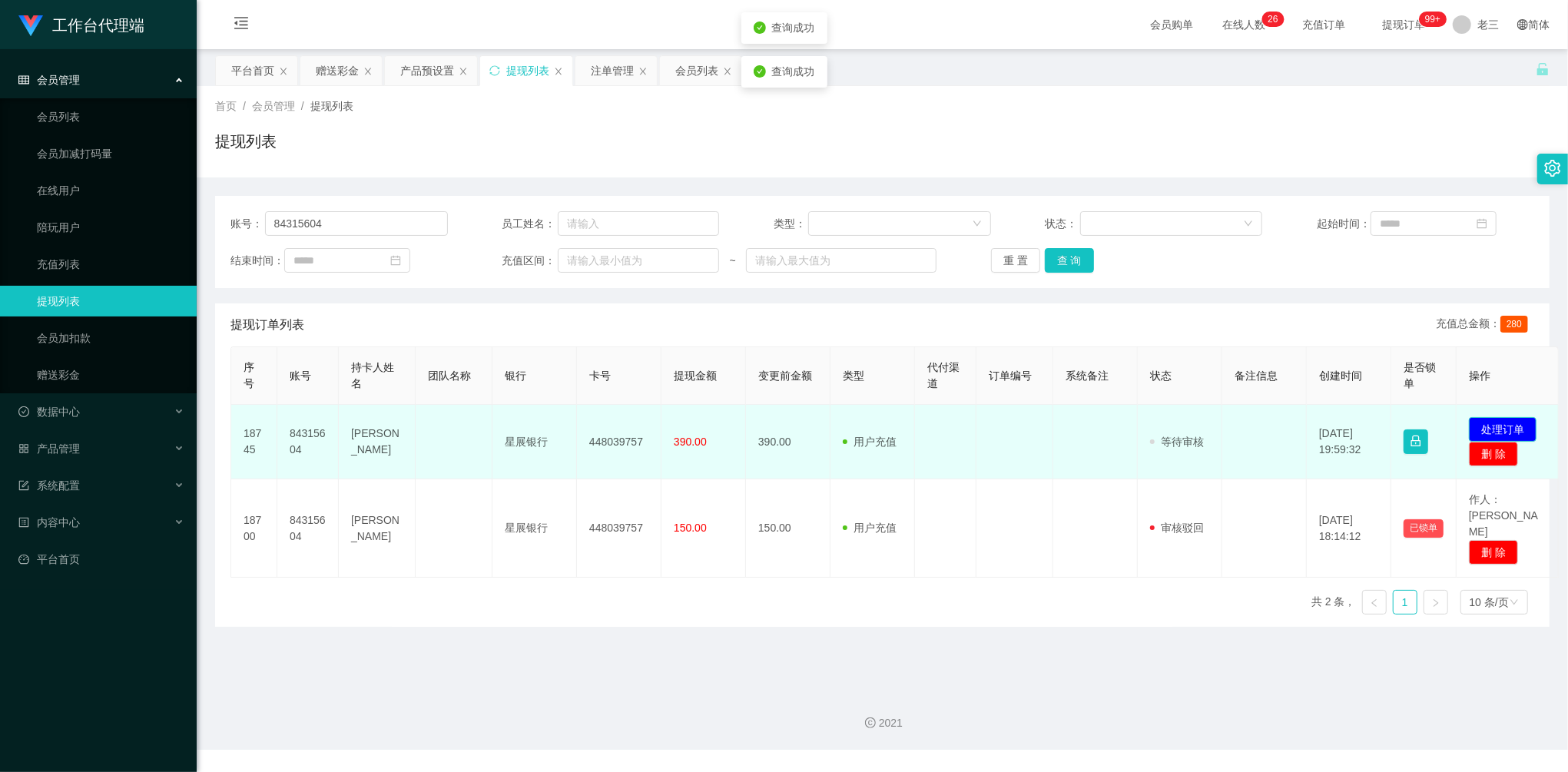
click at [1485, 429] on button "处理订单" at bounding box center [1502, 429] width 67 height 25
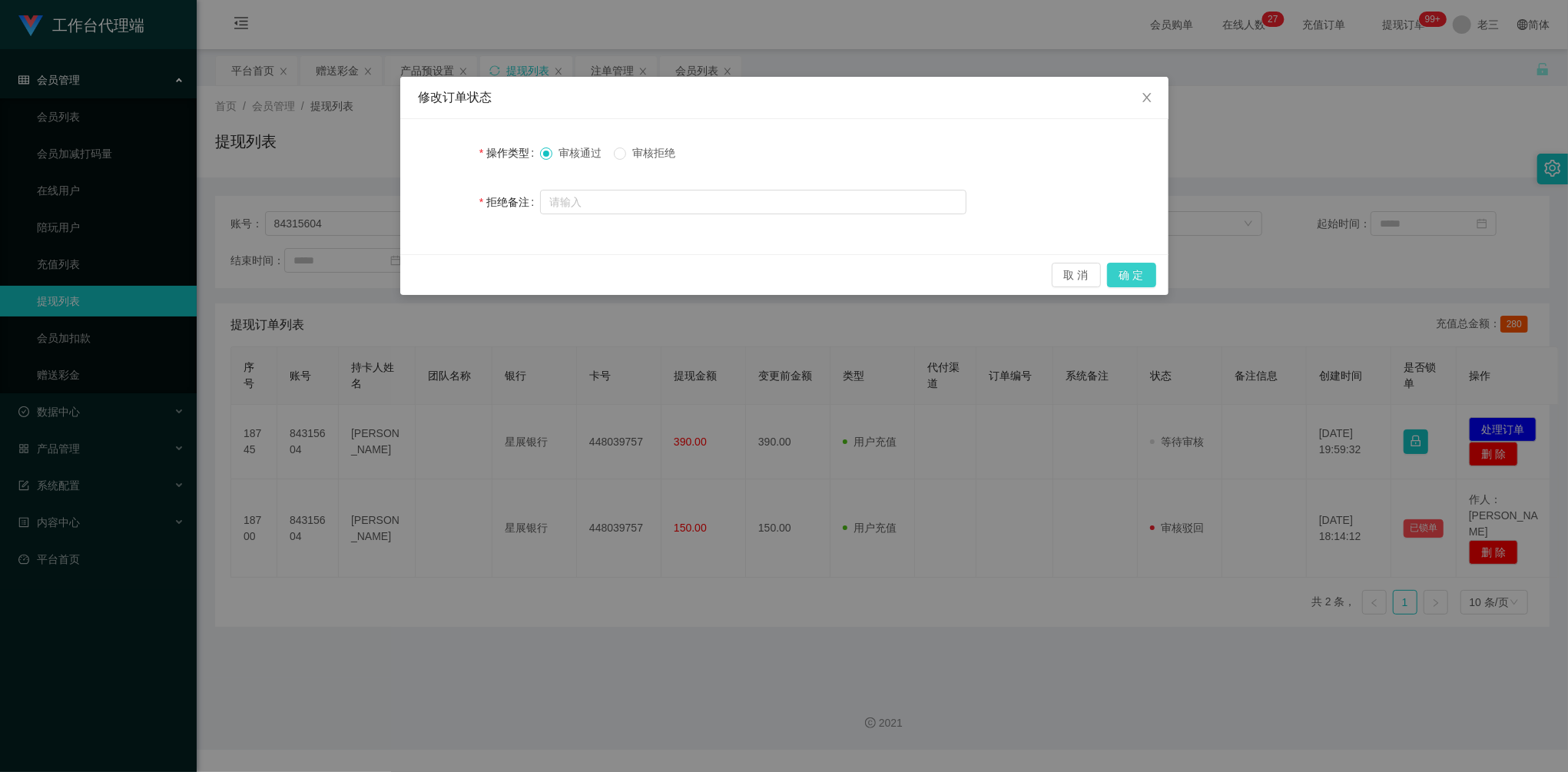
click at [1129, 278] on button "确 定" at bounding box center [1132, 275] width 49 height 25
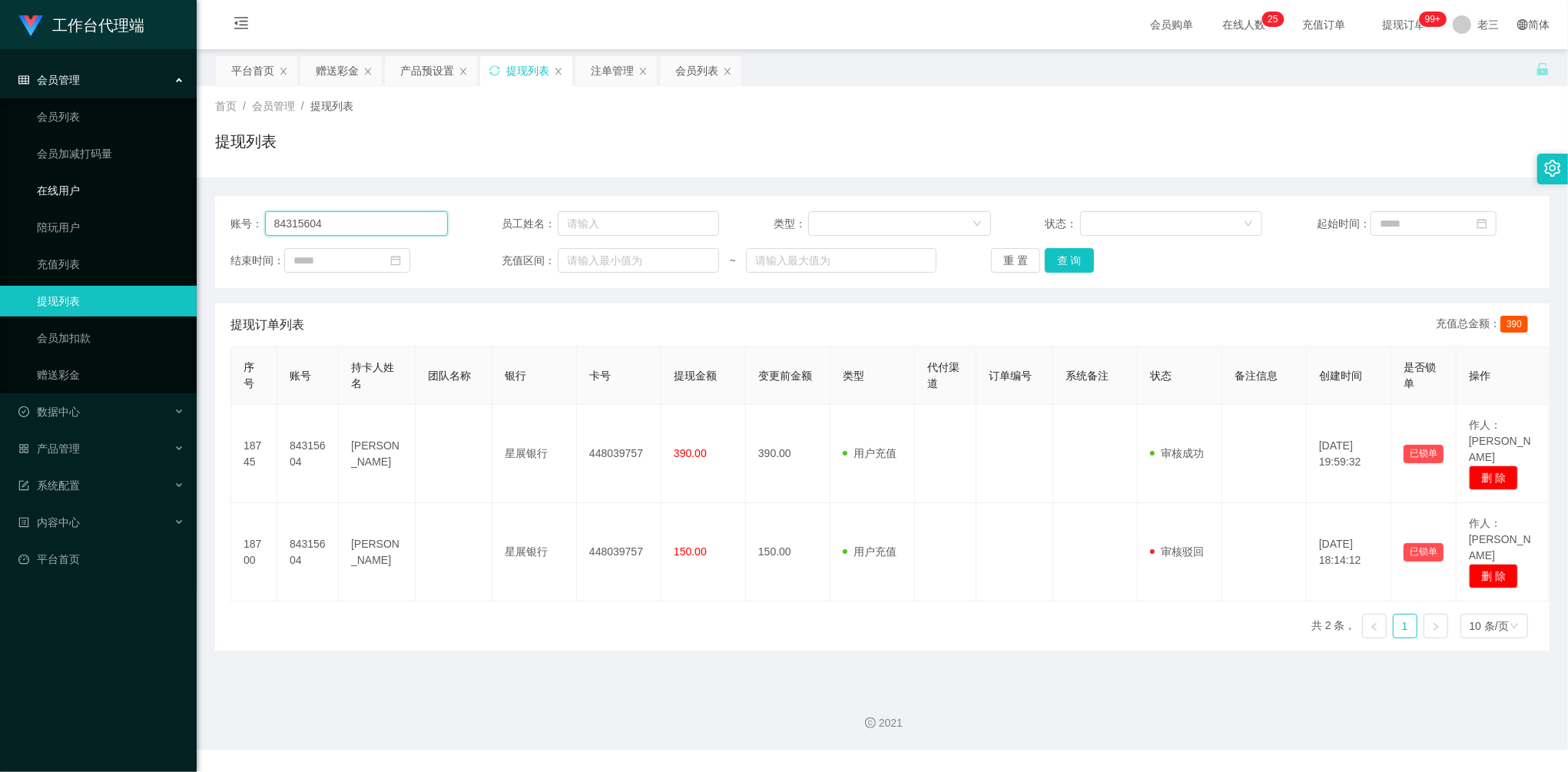
drag, startPoint x: 329, startPoint y: 212, endPoint x: 189, endPoint y: 194, distance: 141.2
click at [152, 200] on section "工作台代理端 会员管理 会员列表 会员加减打码量 在线用户 陪玩用户 充值列表 提现列表 会员加扣款 赠送彩金 数据中心 产品管理 注单管理 产品列表 产品预…" at bounding box center [784, 374] width 1568 height 750
paste input "Jordanjojo"
click at [1088, 263] on button "查 询" at bounding box center [1069, 260] width 49 height 25
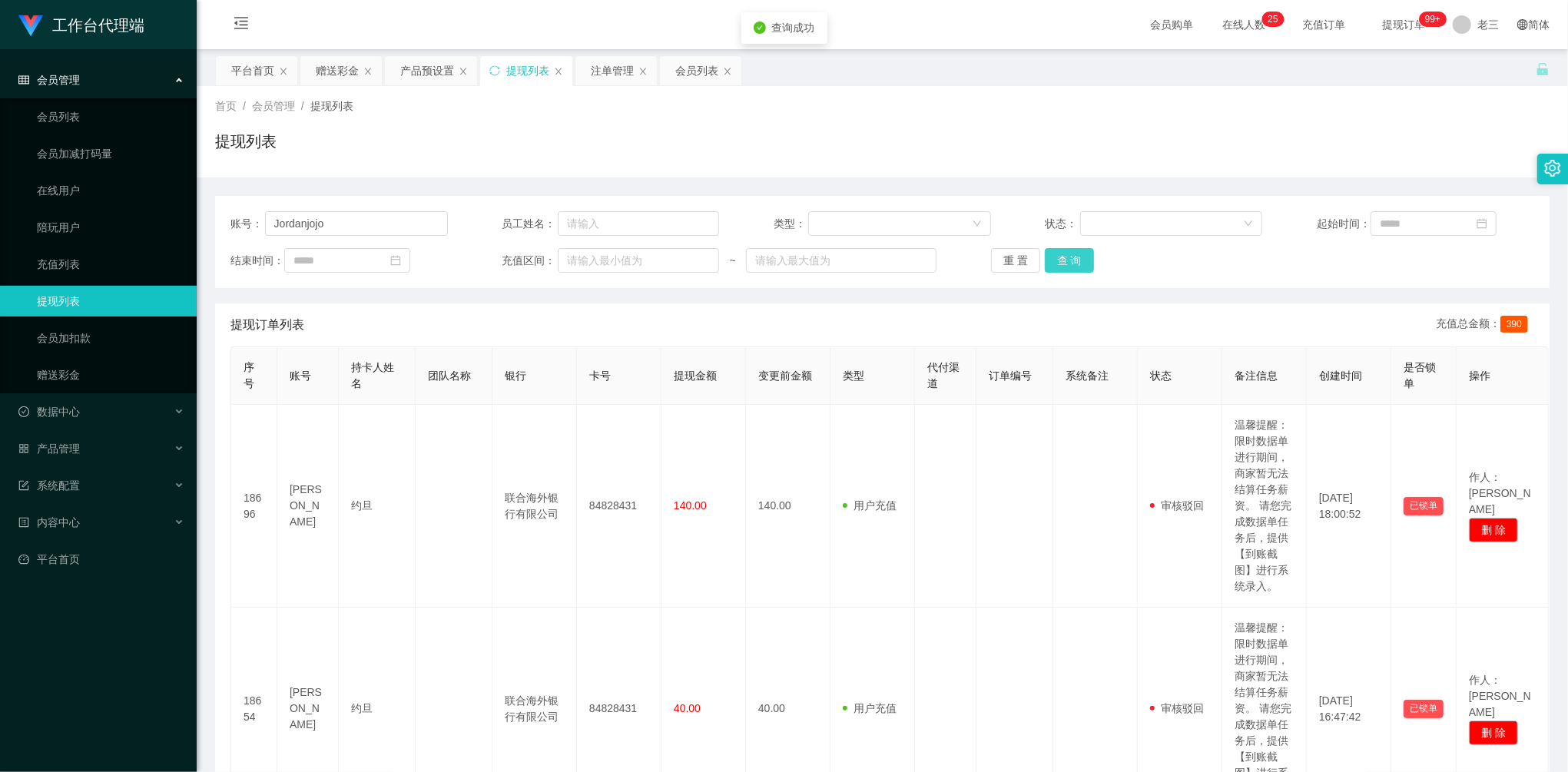
click at [1073, 259] on button "查 询" at bounding box center [1069, 260] width 49 height 25
click at [1073, 259] on div "重 置 查 询" at bounding box center [1100, 260] width 217 height 25
click at [1073, 259] on button "查 询" at bounding box center [1069, 260] width 49 height 25
drag, startPoint x: 379, startPoint y: 219, endPoint x: 336, endPoint y: 219, distance: 43.0
click at [338, 219] on input "Jordanjojo" at bounding box center [356, 223] width 183 height 25
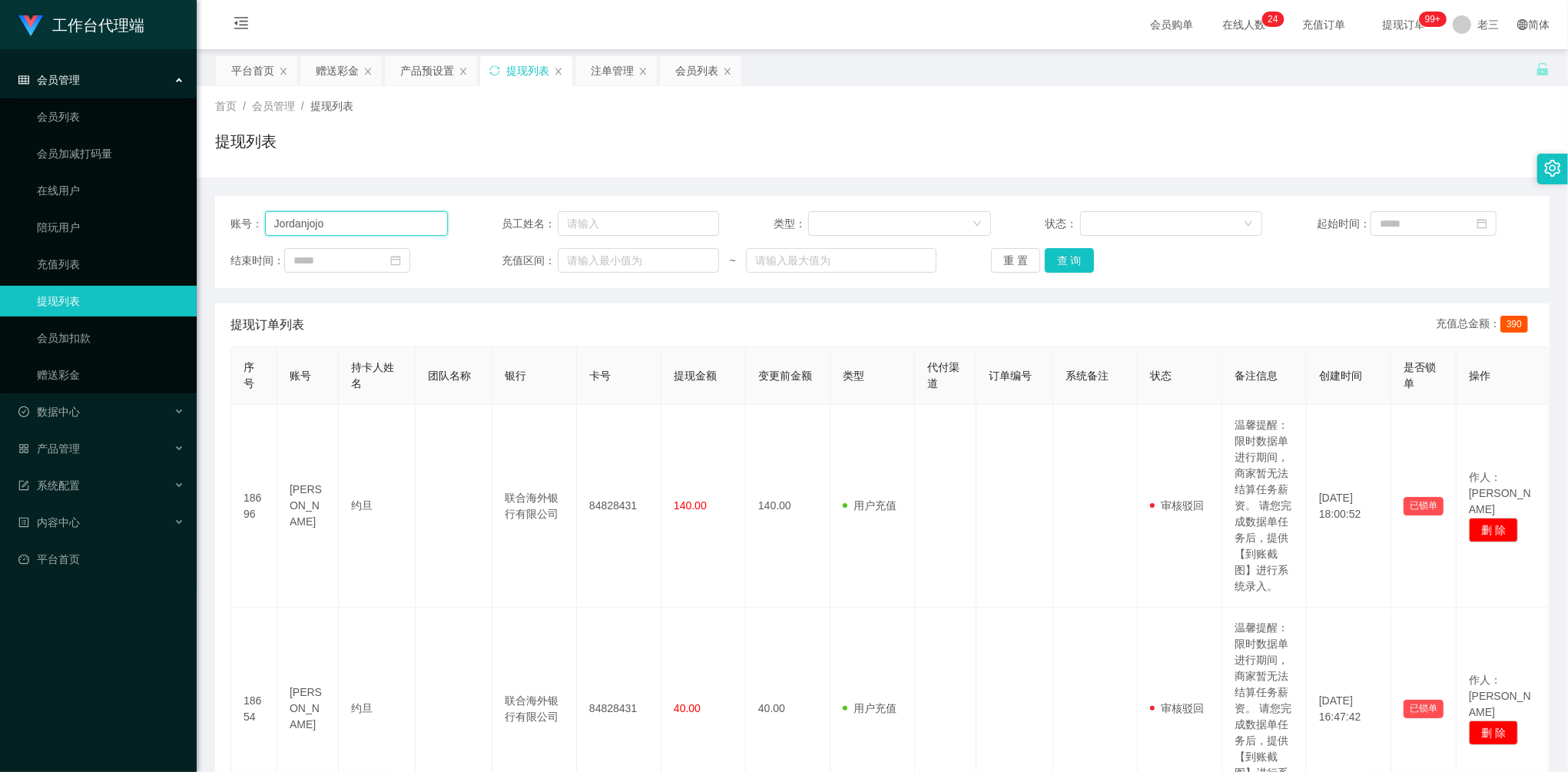
drag, startPoint x: 384, startPoint y: 232, endPoint x: 222, endPoint y: 195, distance: 166.2
click at [223, 196] on div "账号： Jordanjojo 员工姓名： 类型： 状态： 起始时间： 结束时间： 充值区间： ~ 重 置 查 询" at bounding box center [882, 242] width 1335 height 92
paste input "84315604"
click at [1073, 256] on button "查 询" at bounding box center [1069, 260] width 49 height 25
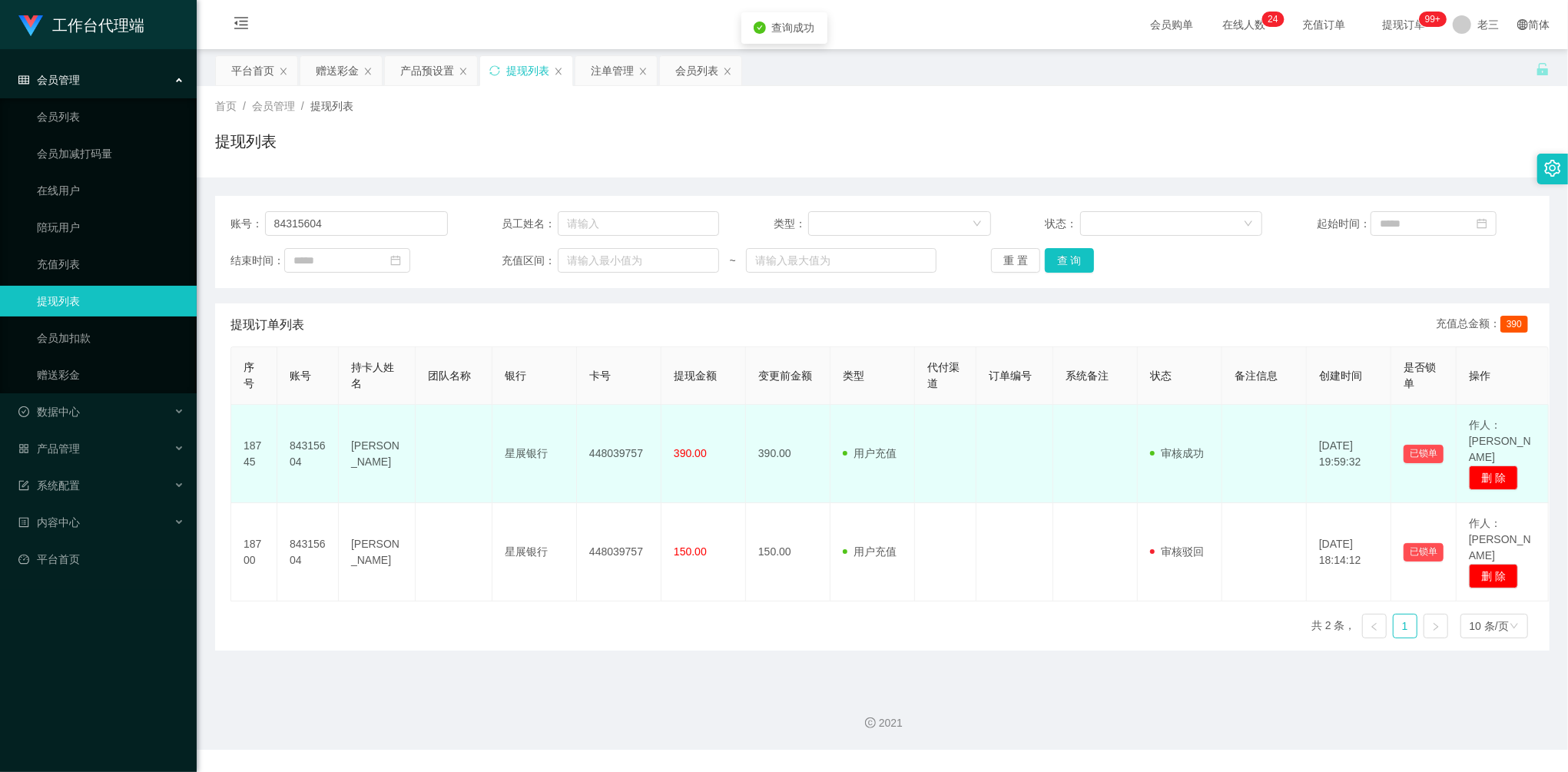
click at [527, 443] on td "星展银行" at bounding box center [535, 454] width 85 height 98
click at [519, 437] on td "星展银行" at bounding box center [535, 454] width 85 height 98
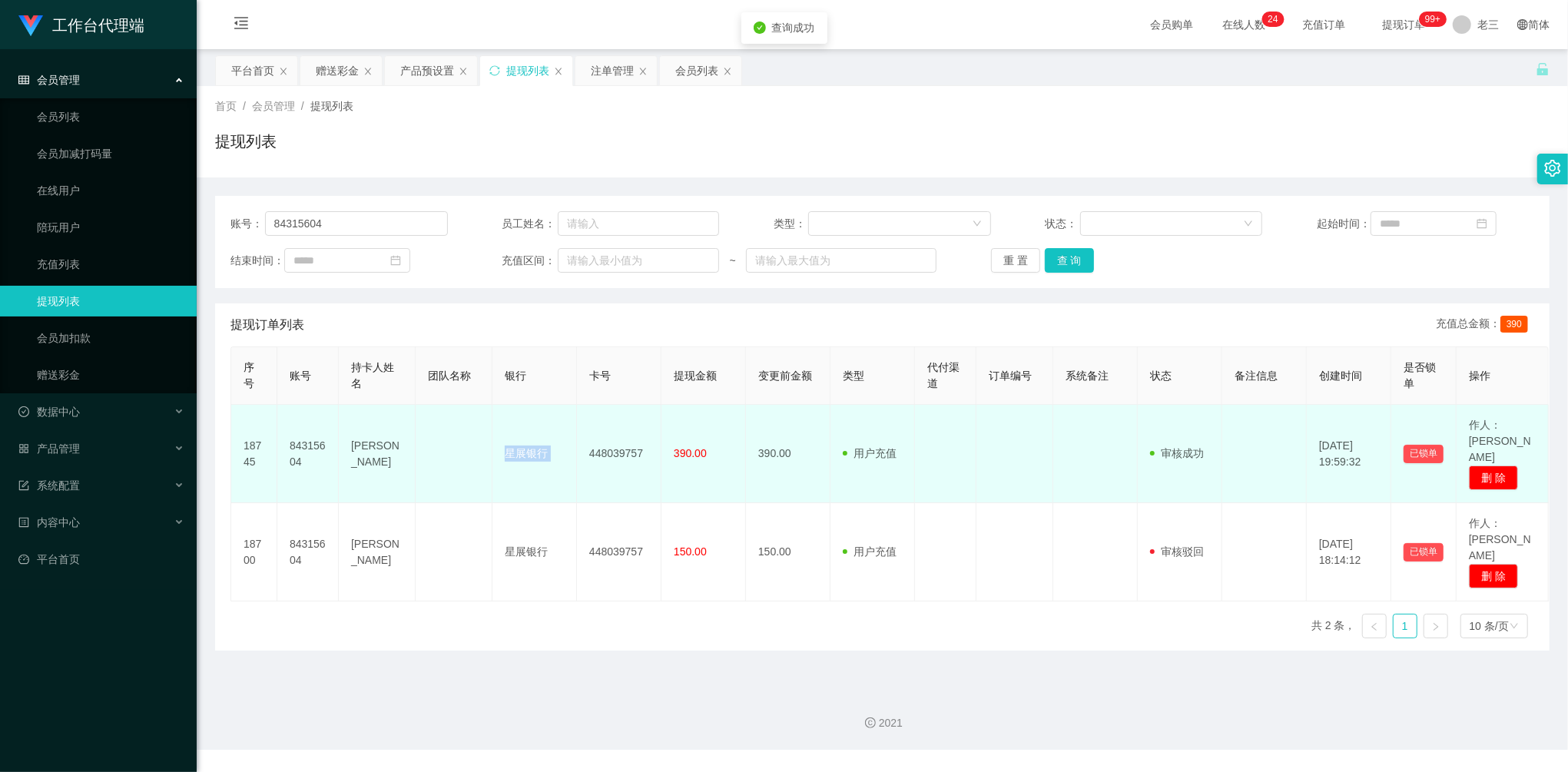
click at [519, 437] on td "星展银行" at bounding box center [535, 454] width 85 height 98
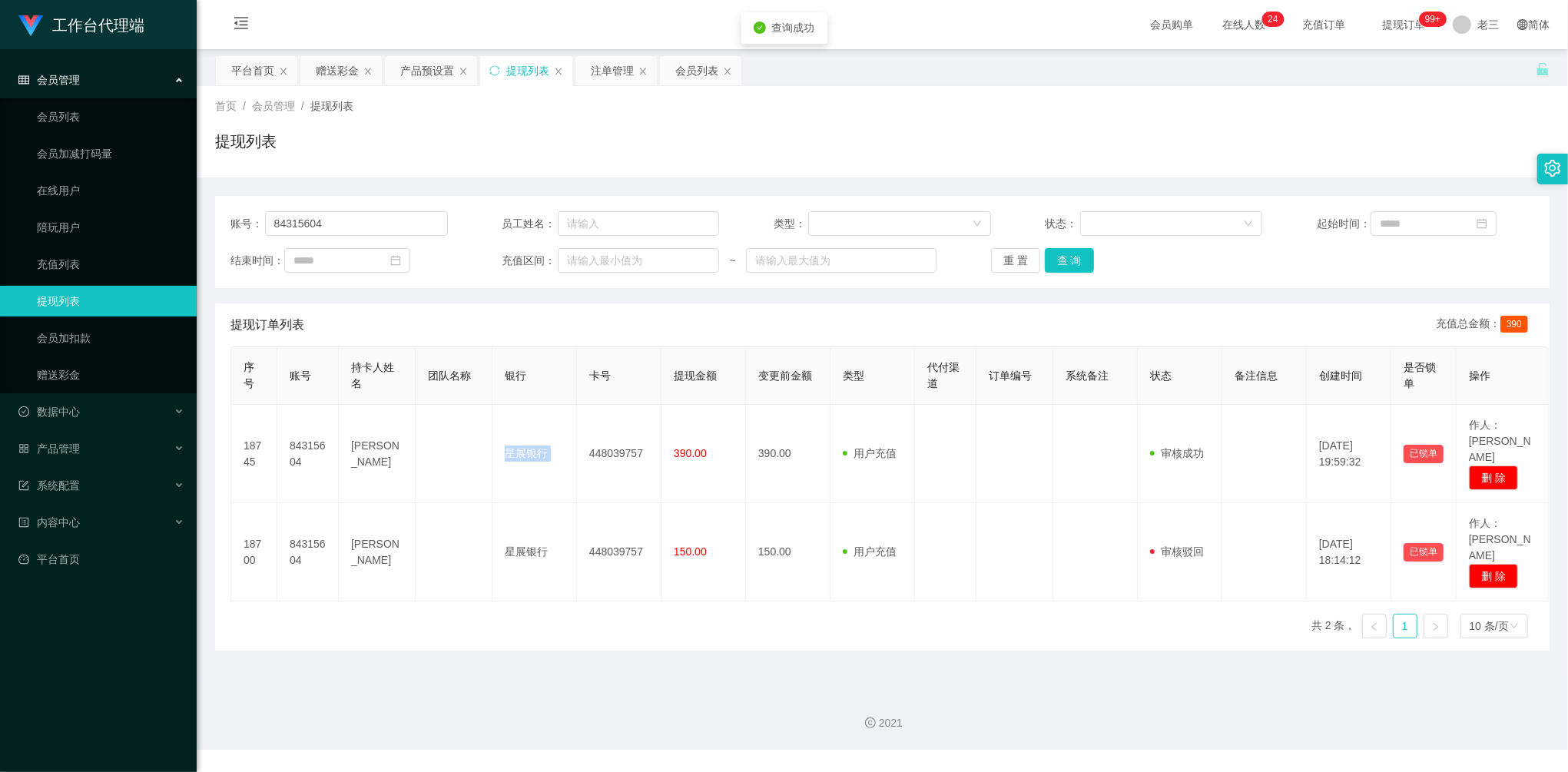
copy td "星展银行"
drag, startPoint x: 845, startPoint y: 151, endPoint x: 1261, endPoint y: 0, distance: 442.6
click at [845, 151] on div "提现列表" at bounding box center [882, 148] width 1335 height 36
click at [209, 187] on main "关闭左侧 关闭右侧 关闭其它 刷新页面 平台首页 赠送彩金 产品预设置 提现列表 注单管理 会员列表 首页 / 会员管理 / 提现列表 / 提现列表 账号： …" at bounding box center [882, 363] width 1371 height 629
paste input "Jordanjojo"
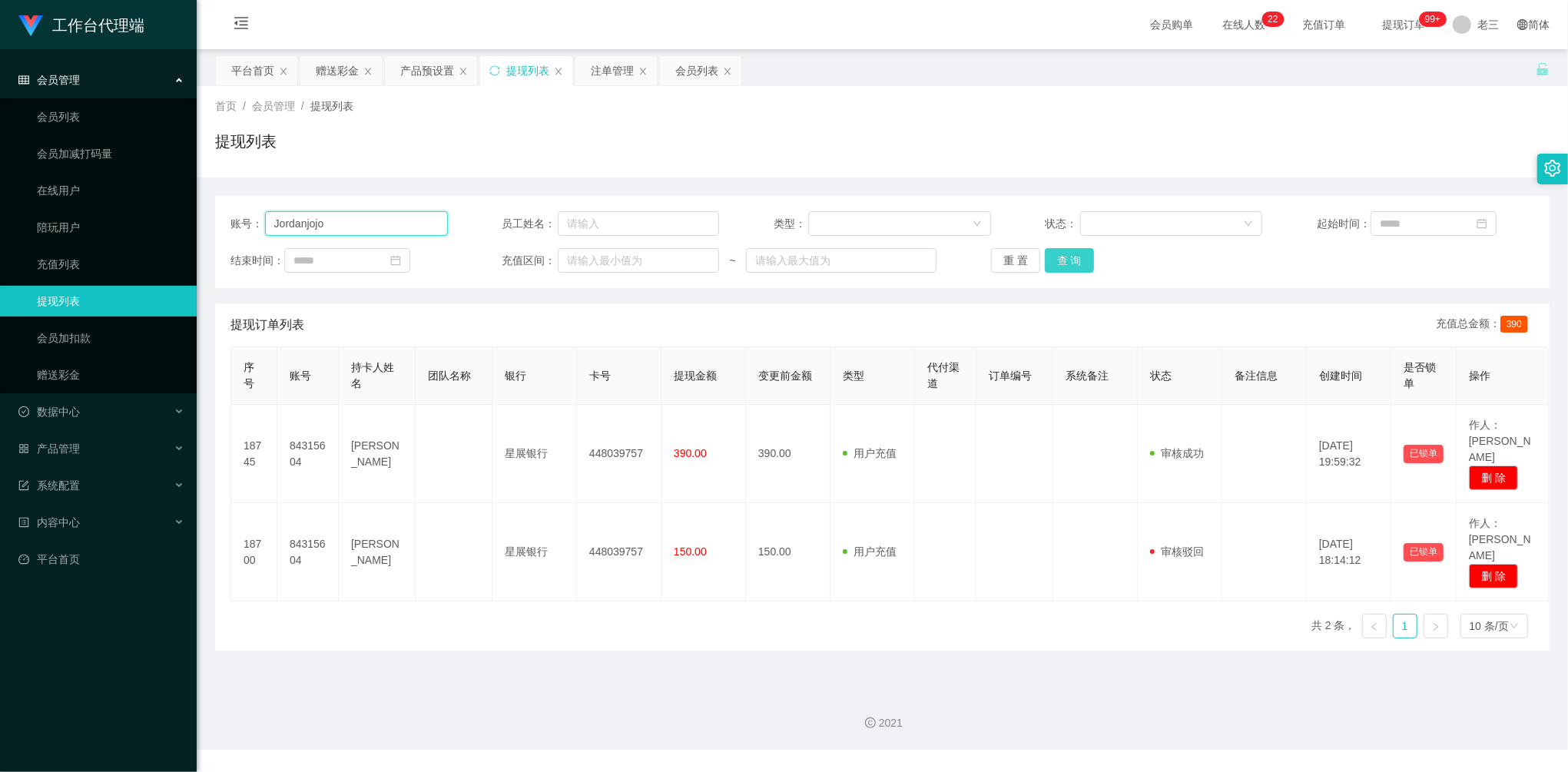
type input "Jordanjojo"
click at [1087, 266] on button "查 询" at bounding box center [1069, 260] width 49 height 25
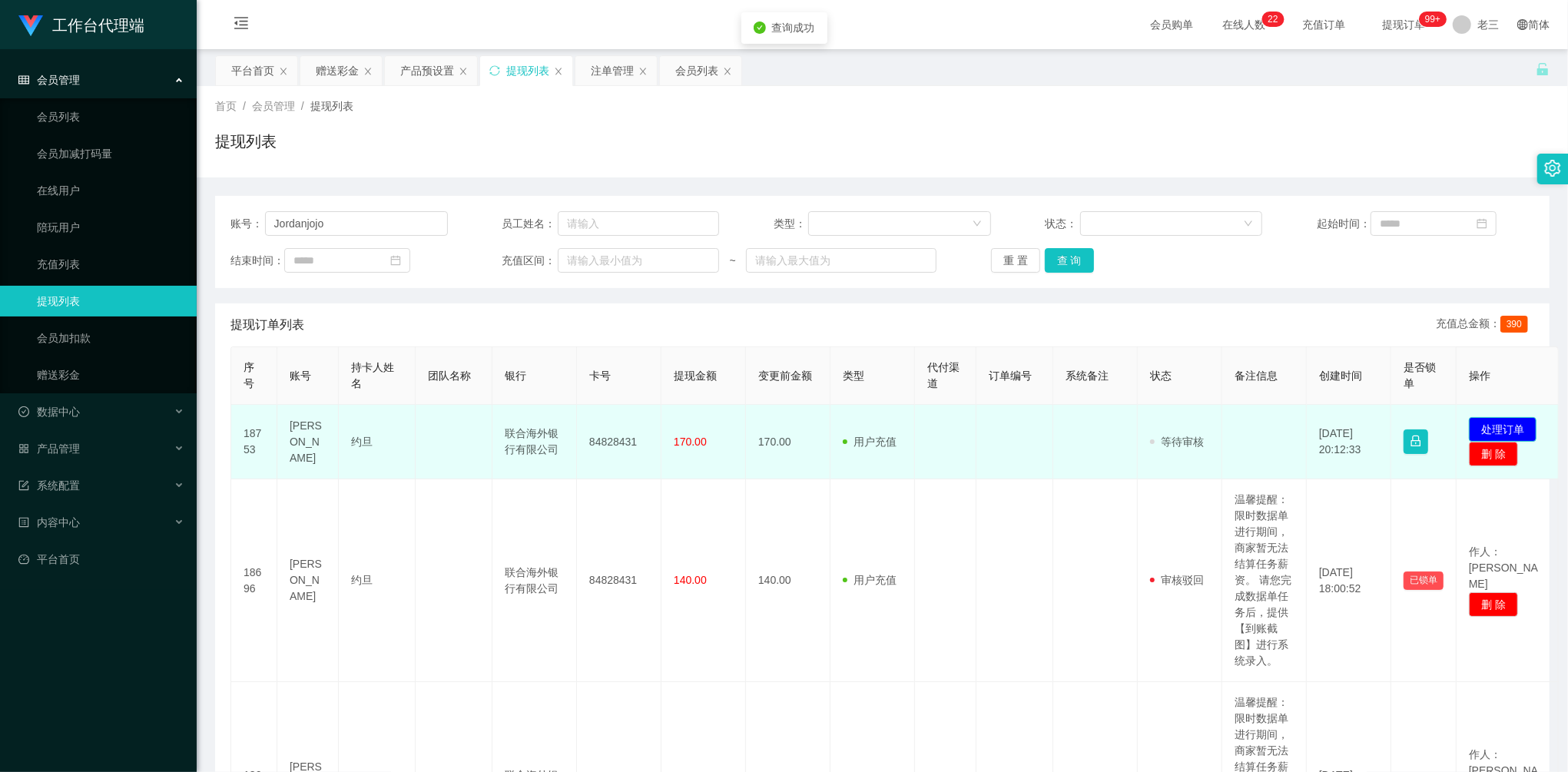
click at [1523, 424] on button "处理订单" at bounding box center [1502, 429] width 67 height 25
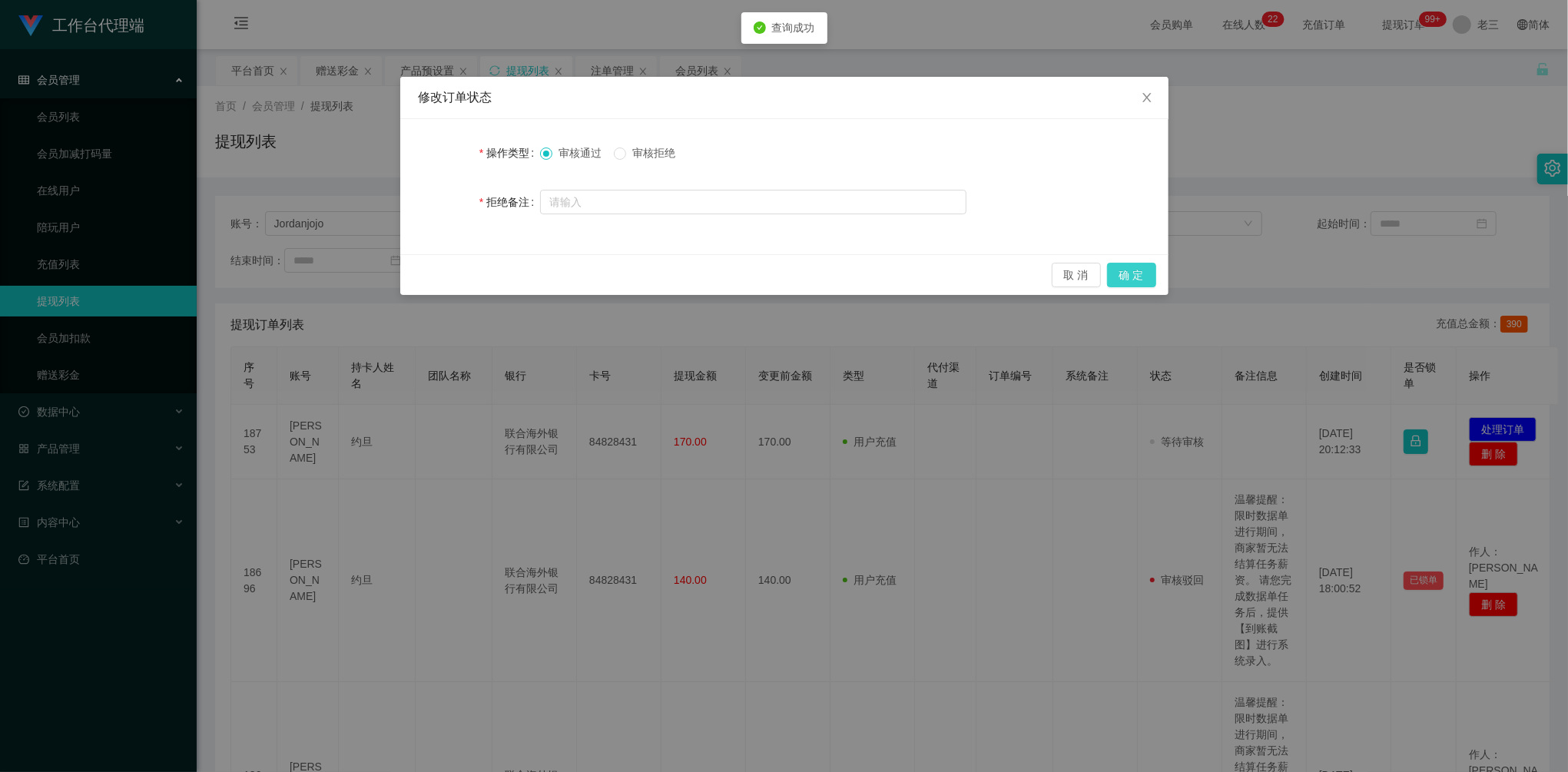
click at [1140, 275] on button "确 定" at bounding box center [1132, 275] width 49 height 25
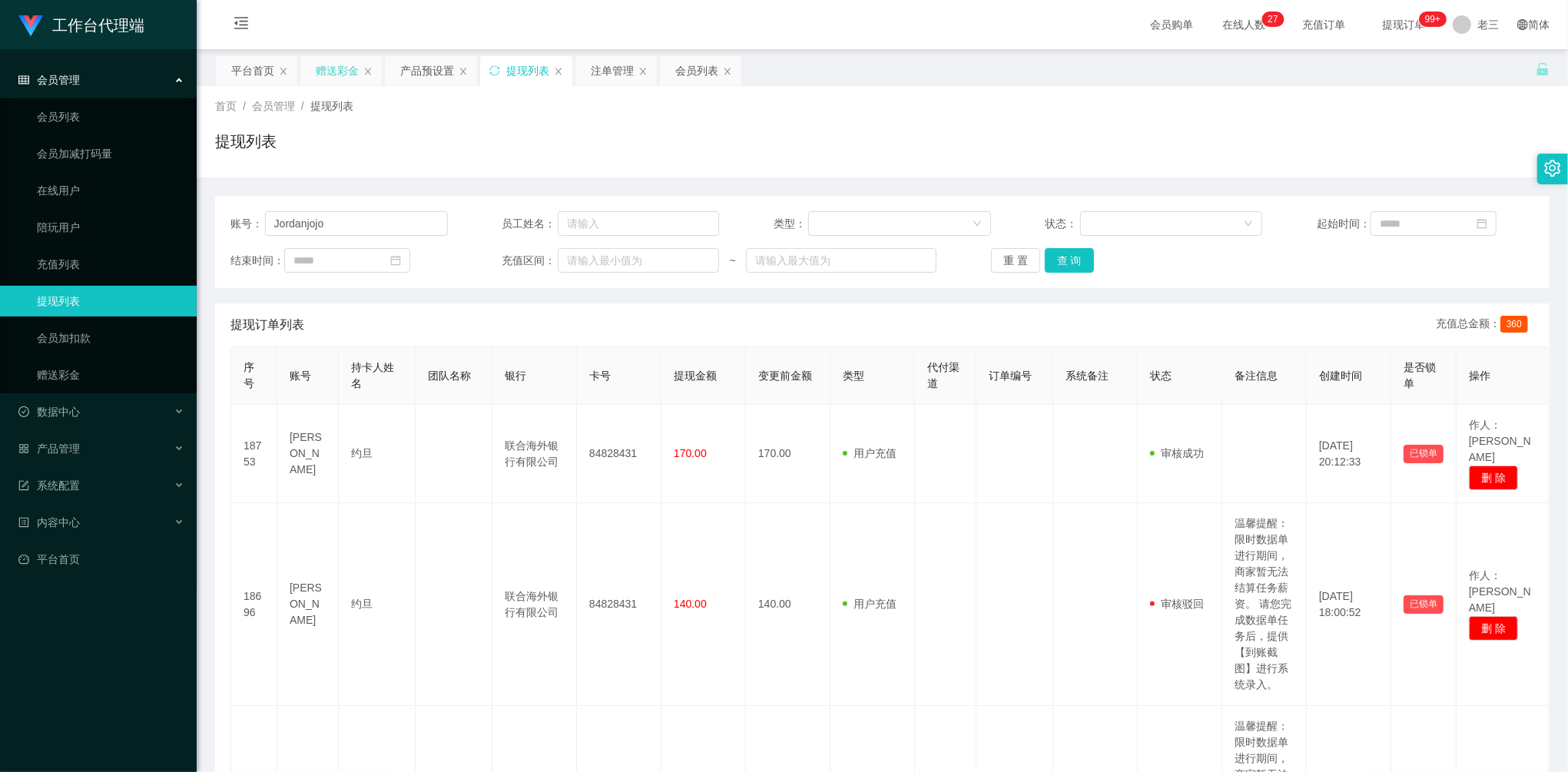
click at [324, 68] on div "赠送彩金" at bounding box center [337, 71] width 43 height 29
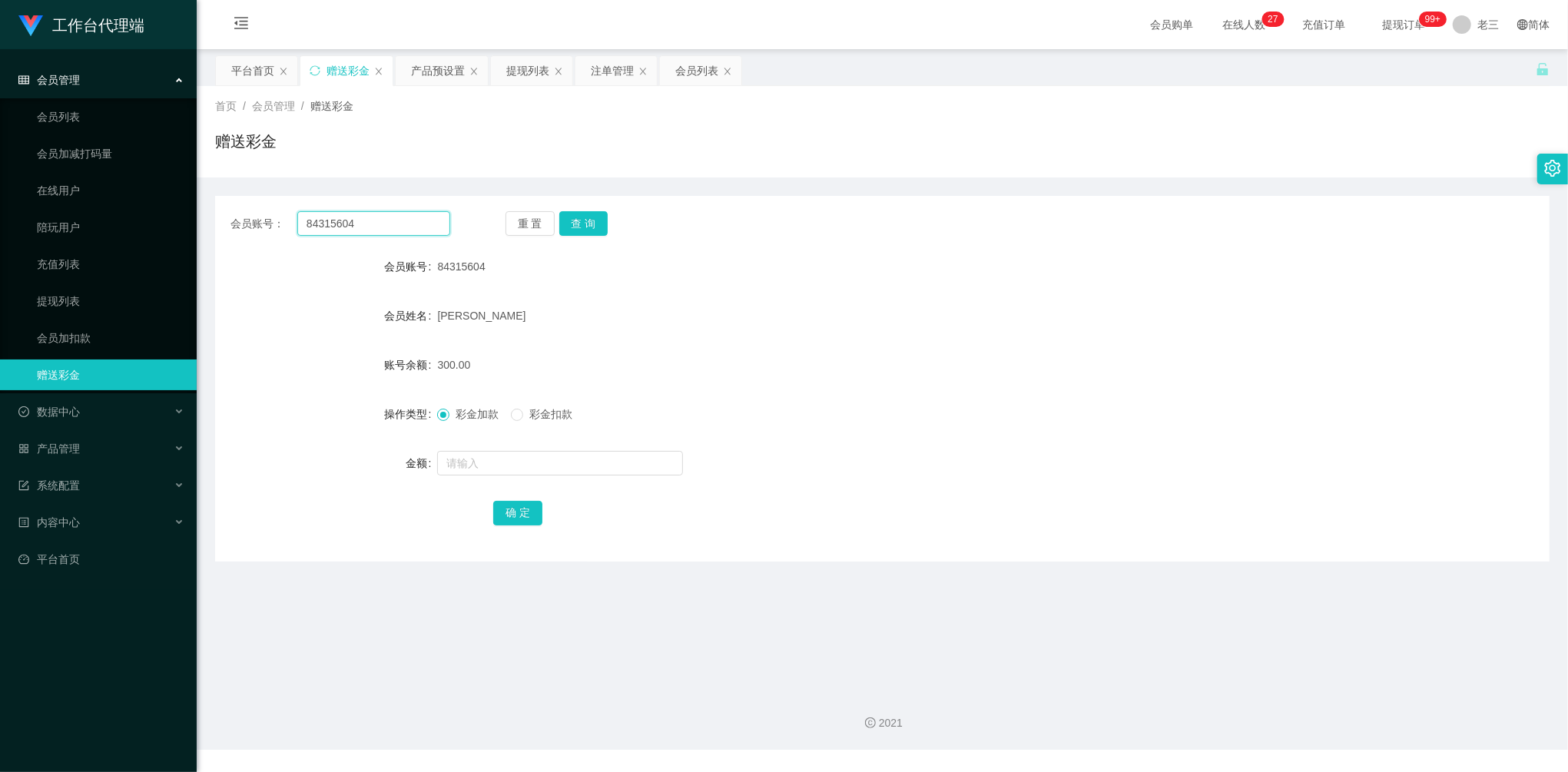
drag, startPoint x: 404, startPoint y: 220, endPoint x: 238, endPoint y: 209, distance: 166.4
click at [238, 209] on div "会员账号： 84315604 重 置 查 询 会员账号 84315604 会员姓名 [PERSON_NAME]余额 300.00 操作类型 彩金加款 彩金扣款…" at bounding box center [882, 378] width 1335 height 366
paste input "Jordanjojo"
type input "Jordanjojo"
click at [591, 237] on div "会员账号： Jordanjojo 重 置 查 询 会员账号 84315604 会员姓名 [PERSON_NAME]余额 300.00 操作类型 彩金加款 彩金…" at bounding box center [882, 378] width 1335 height 366
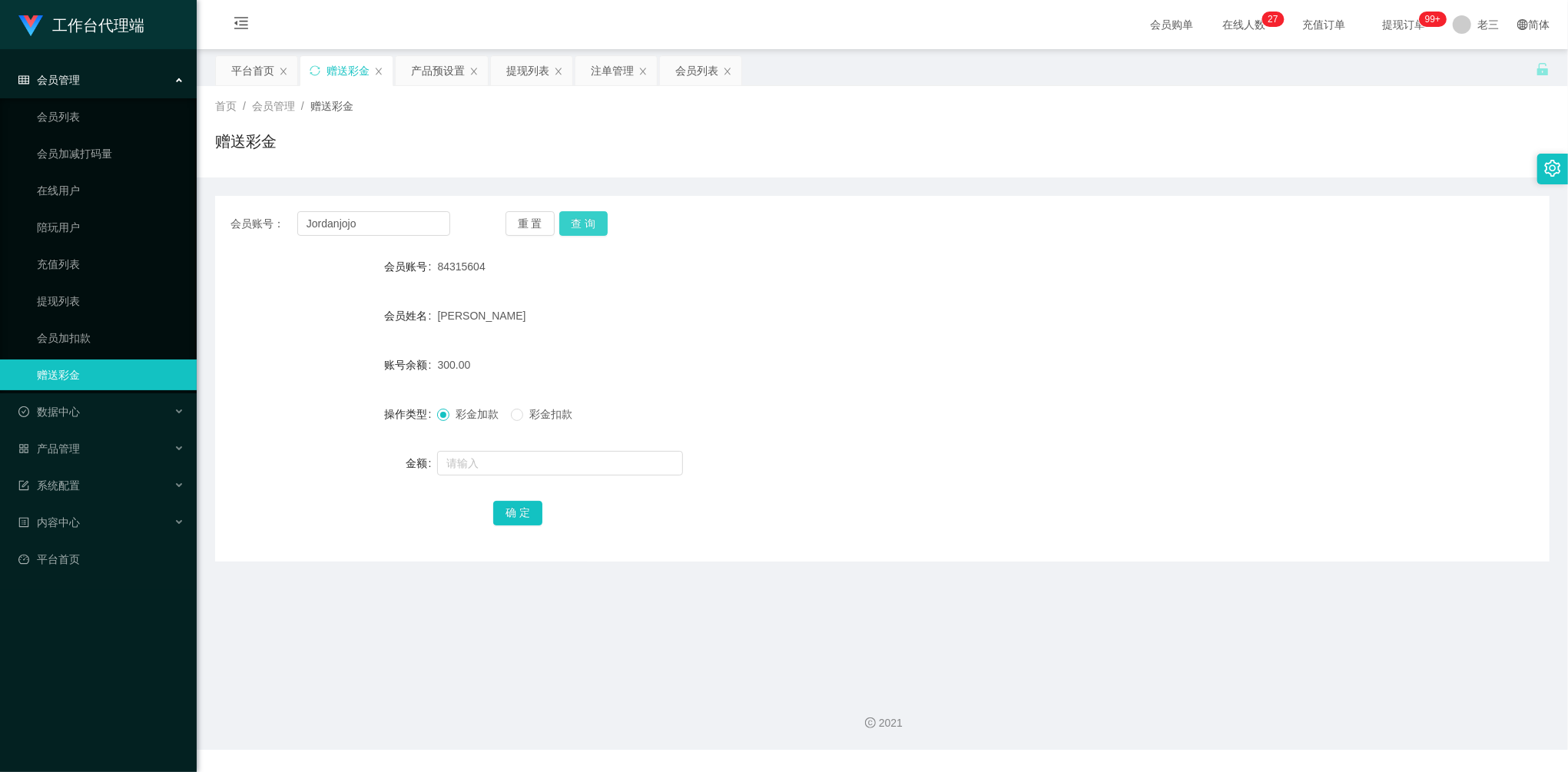
click at [578, 223] on button "查 询" at bounding box center [584, 223] width 49 height 25
click at [523, 483] on form "会员账号 [PERSON_NAME] 会员姓名 约旦 账号余额 0.00 操作类型 彩金加款 彩金扣款 金额 确 定" at bounding box center [882, 390] width 1335 height 277
click at [523, 474] on input "text" at bounding box center [560, 463] width 246 height 25
type input "72"
drag, startPoint x: 510, startPoint y: 513, endPoint x: 529, endPoint y: 498, distance: 24.2
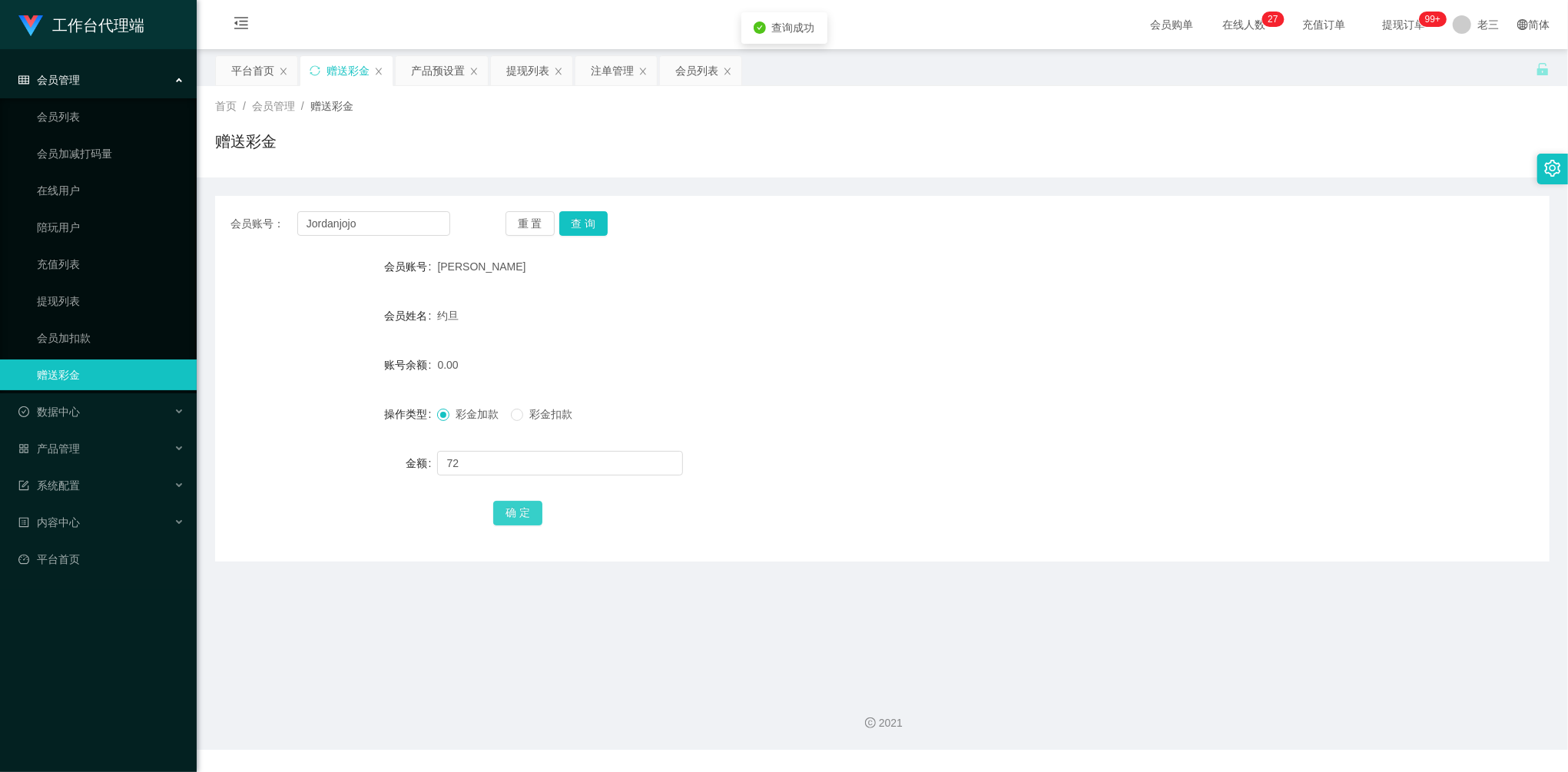
click at [510, 513] on button "确 定" at bounding box center [518, 513] width 49 height 25
drag, startPoint x: 374, startPoint y: 225, endPoint x: 247, endPoint y: 198, distance: 129.8
click at [247, 198] on div "会员账号： Jordanjojo 重 置 查 询 会员账号 [PERSON_NAME] 会员姓名 约旦 账号余额 72.00 操作类型 彩金加款 彩金扣款 金…" at bounding box center [882, 378] width 1335 height 366
paste input "shangmeng"
type input "shangmeng"
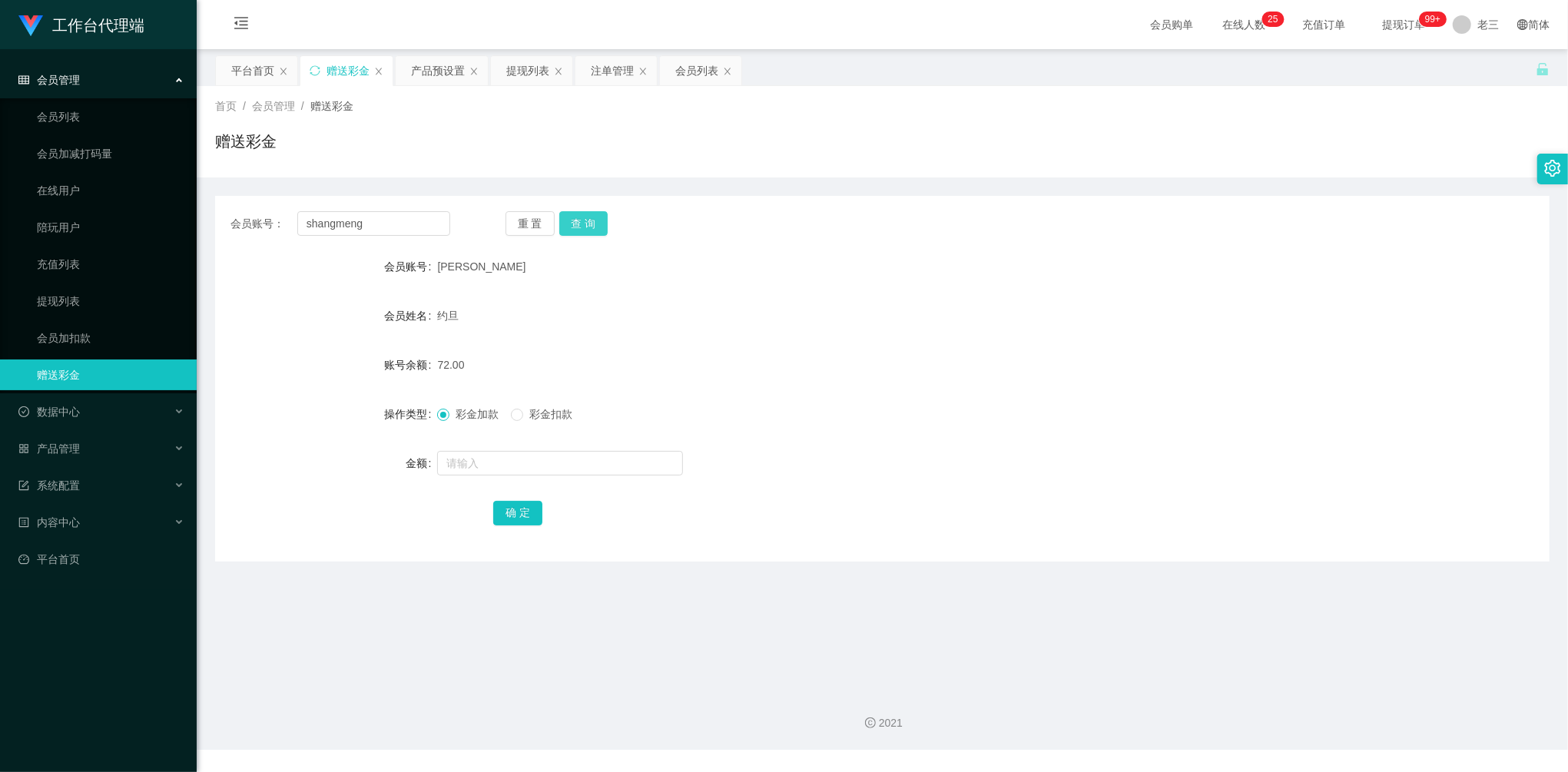
click at [592, 211] on button "查 询" at bounding box center [584, 223] width 49 height 25
click at [486, 466] on input "text" at bounding box center [560, 463] width 246 height 25
type input "160"
drag, startPoint x: 508, startPoint y: 514, endPoint x: 519, endPoint y: 511, distance: 11.4
click at [508, 514] on button "确 定" at bounding box center [518, 513] width 49 height 25
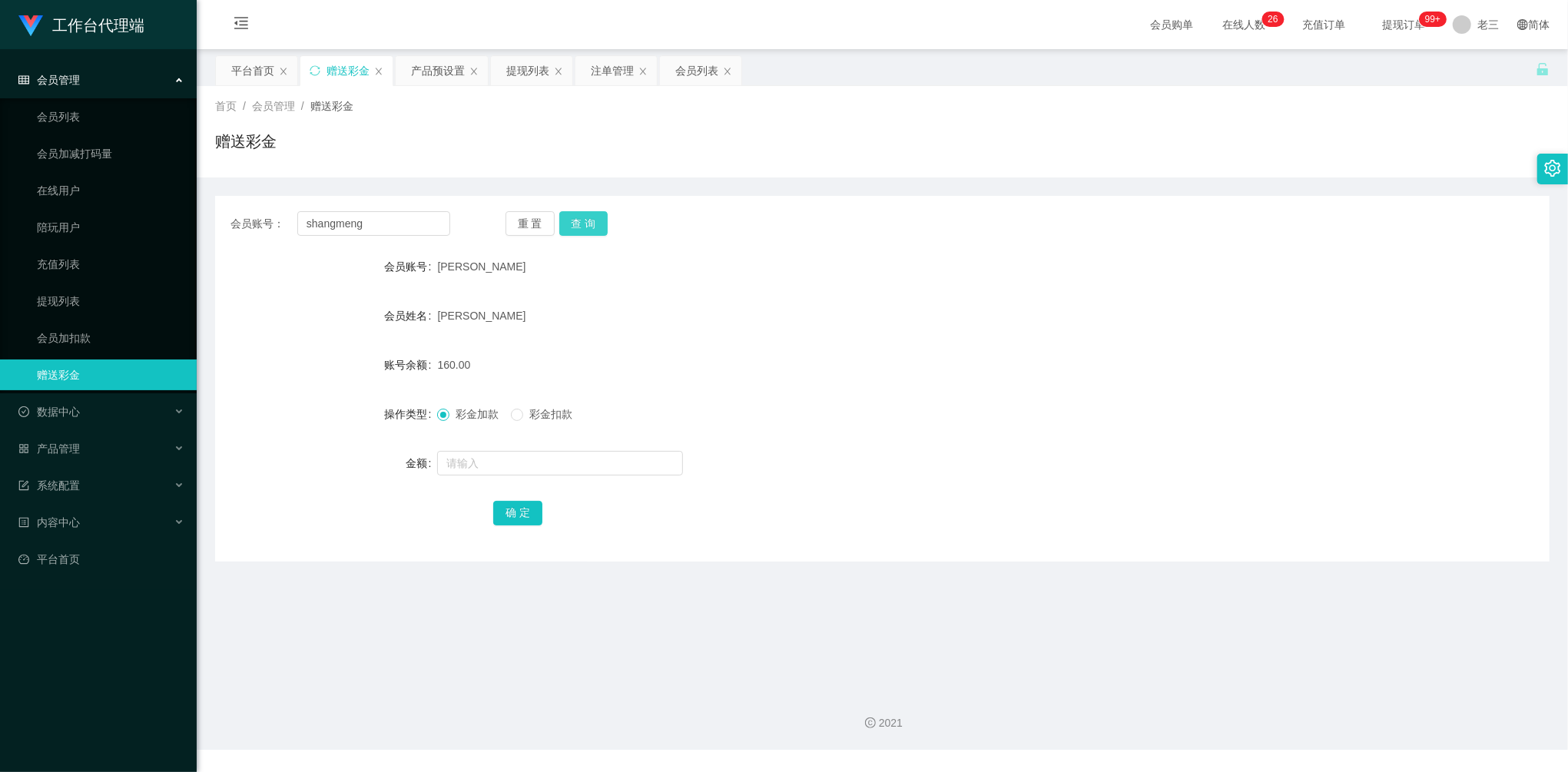
click at [587, 219] on button "查 询" at bounding box center [584, 223] width 49 height 25
drag, startPoint x: 397, startPoint y: 234, endPoint x: 222, endPoint y: 216, distance: 175.9
click at [222, 216] on div "会员账号： shangmeng 重 置 查 询" at bounding box center [882, 223] width 1335 height 25
click at [527, 75] on div "提现列表" at bounding box center [527, 71] width 43 height 29
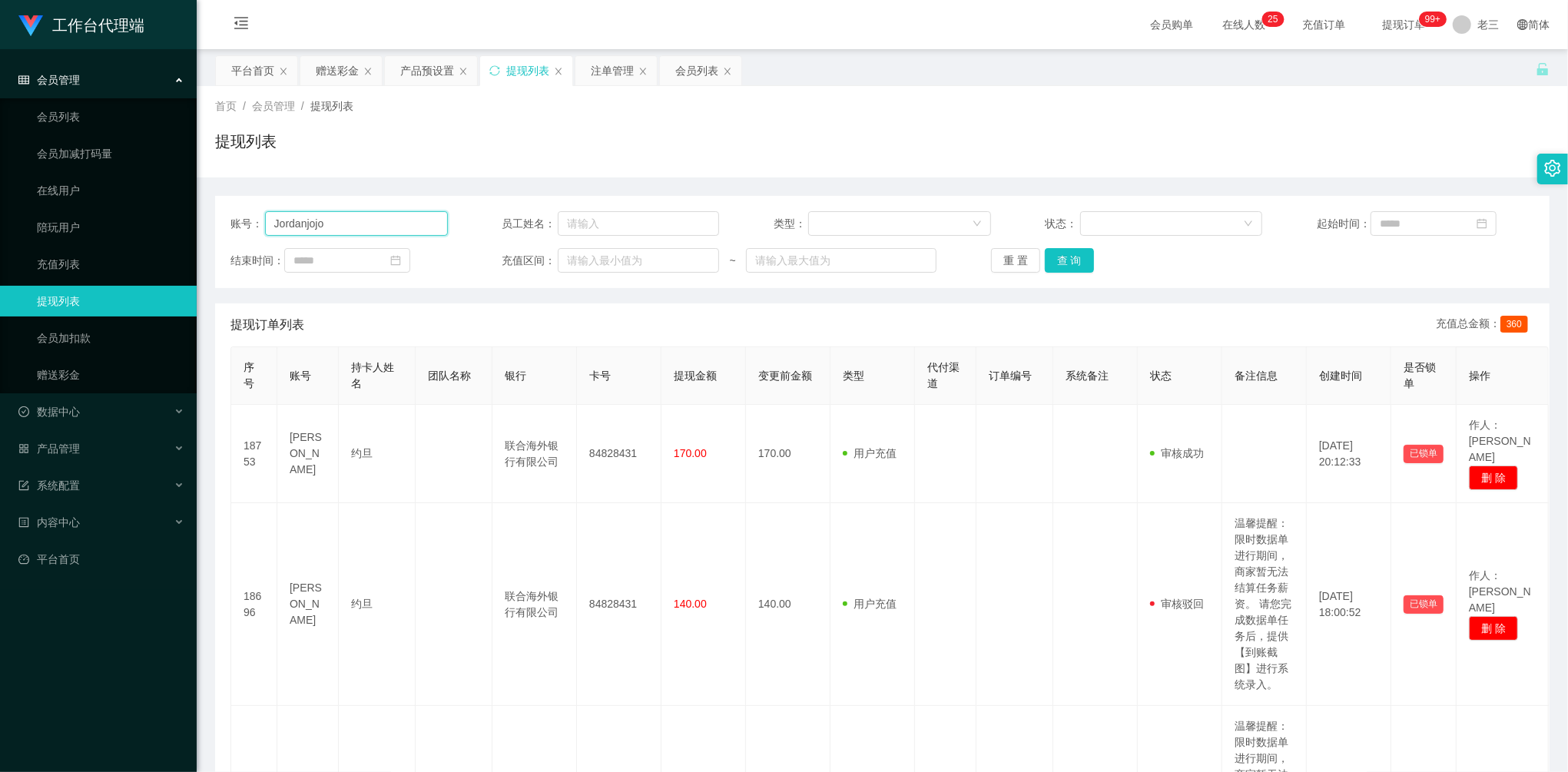
drag, startPoint x: 441, startPoint y: 221, endPoint x: 352, endPoint y: 212, distance: 89.5
click at [352, 212] on input "Jordanjojo" at bounding box center [356, 223] width 183 height 25
drag, startPoint x: 385, startPoint y: 229, endPoint x: 195, endPoint y: 210, distance: 190.9
click at [195, 210] on section "工作台代理端 会员管理 会员列表 会员加减打码量 在线用户 陪玩用户 充值列表 提现列表 会员加扣款 赠送彩金 数据中心 产品管理 注单管理 产品列表 产品预…" at bounding box center [784, 613] width 1568 height 1227
click at [1091, 257] on div "重 置 查 询" at bounding box center [1100, 260] width 217 height 25
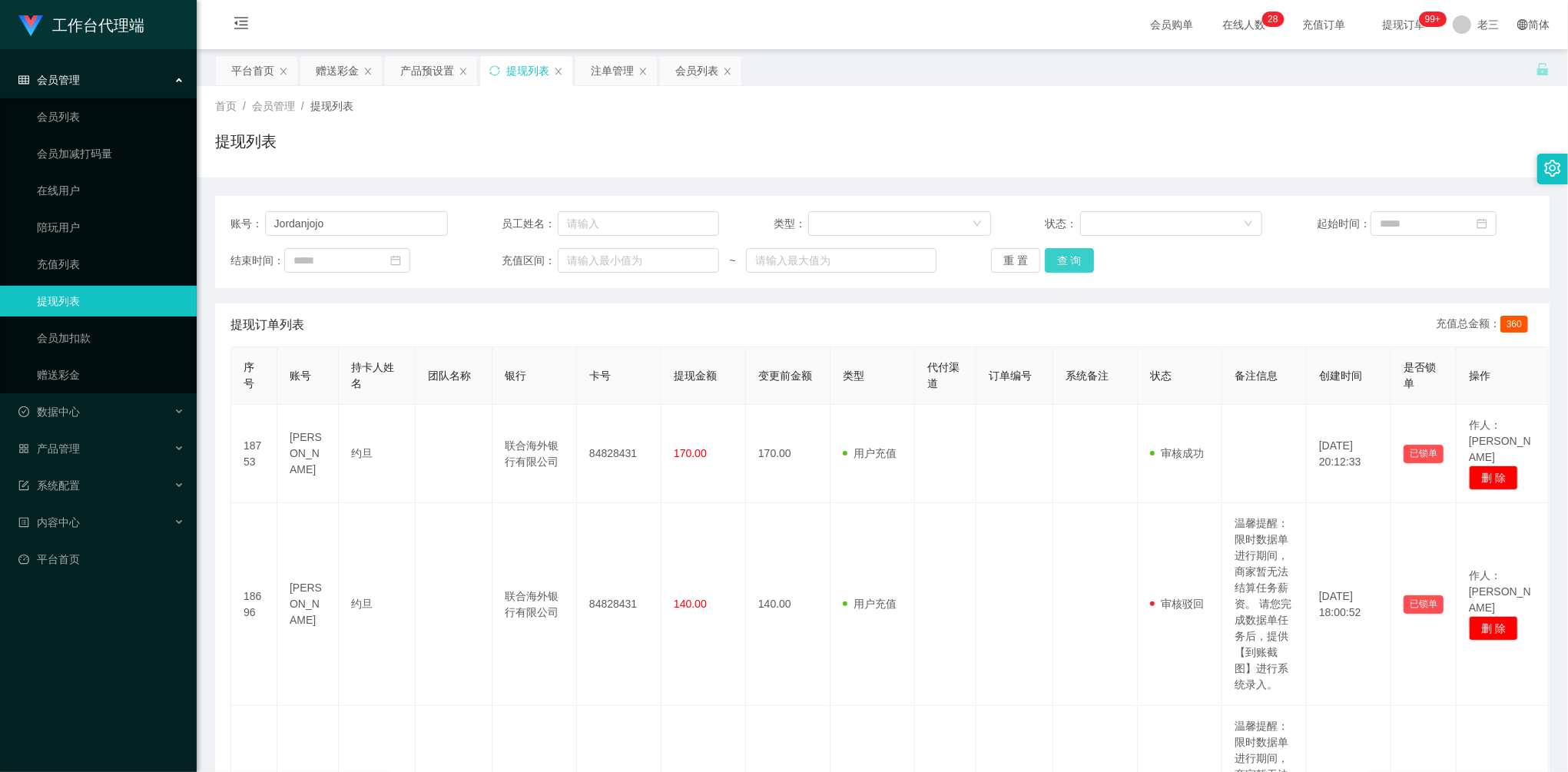
click at [1076, 258] on button "查 询" at bounding box center [1069, 260] width 49 height 25
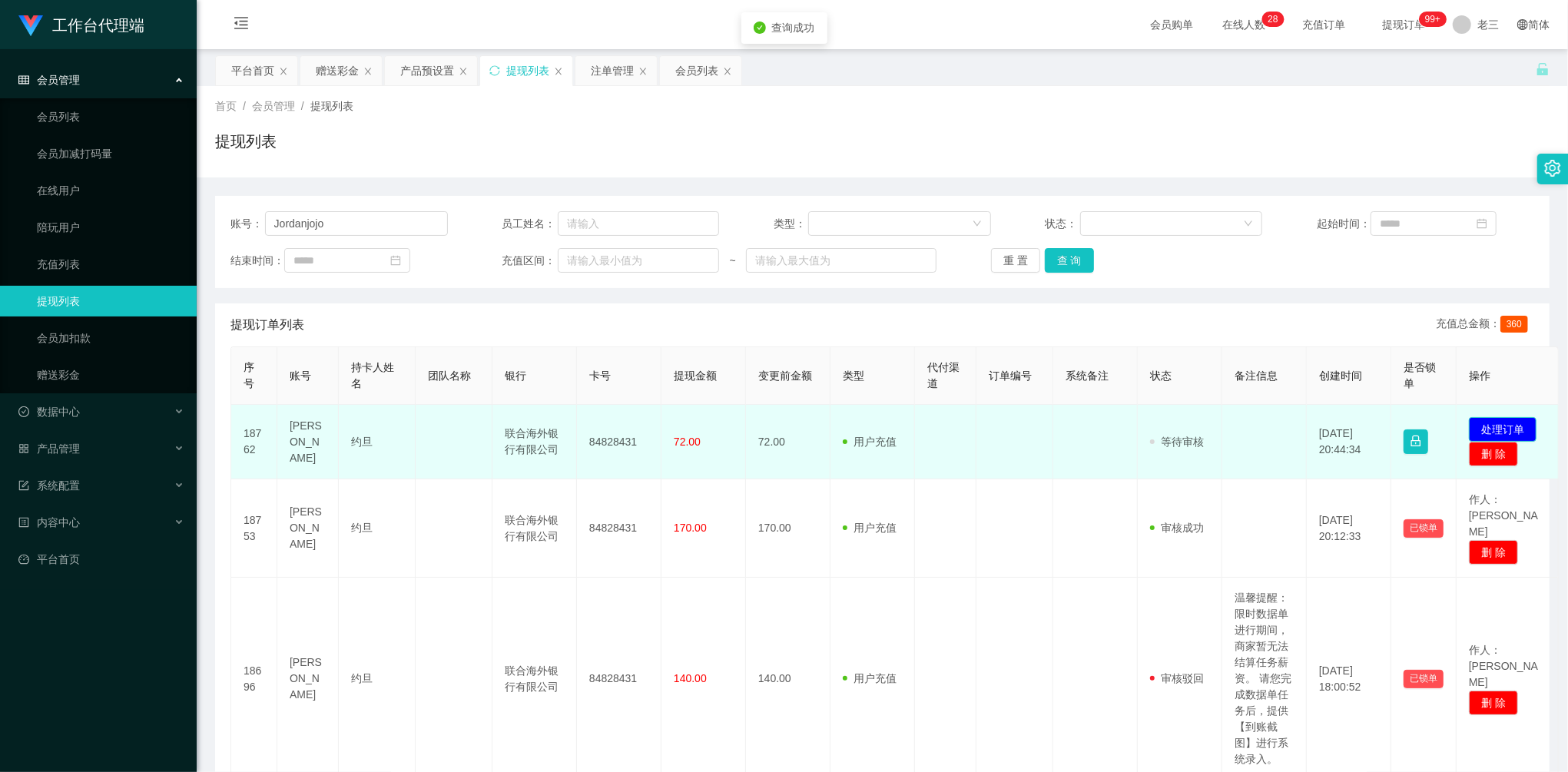
click at [1484, 425] on button "处理订单" at bounding box center [1502, 429] width 67 height 25
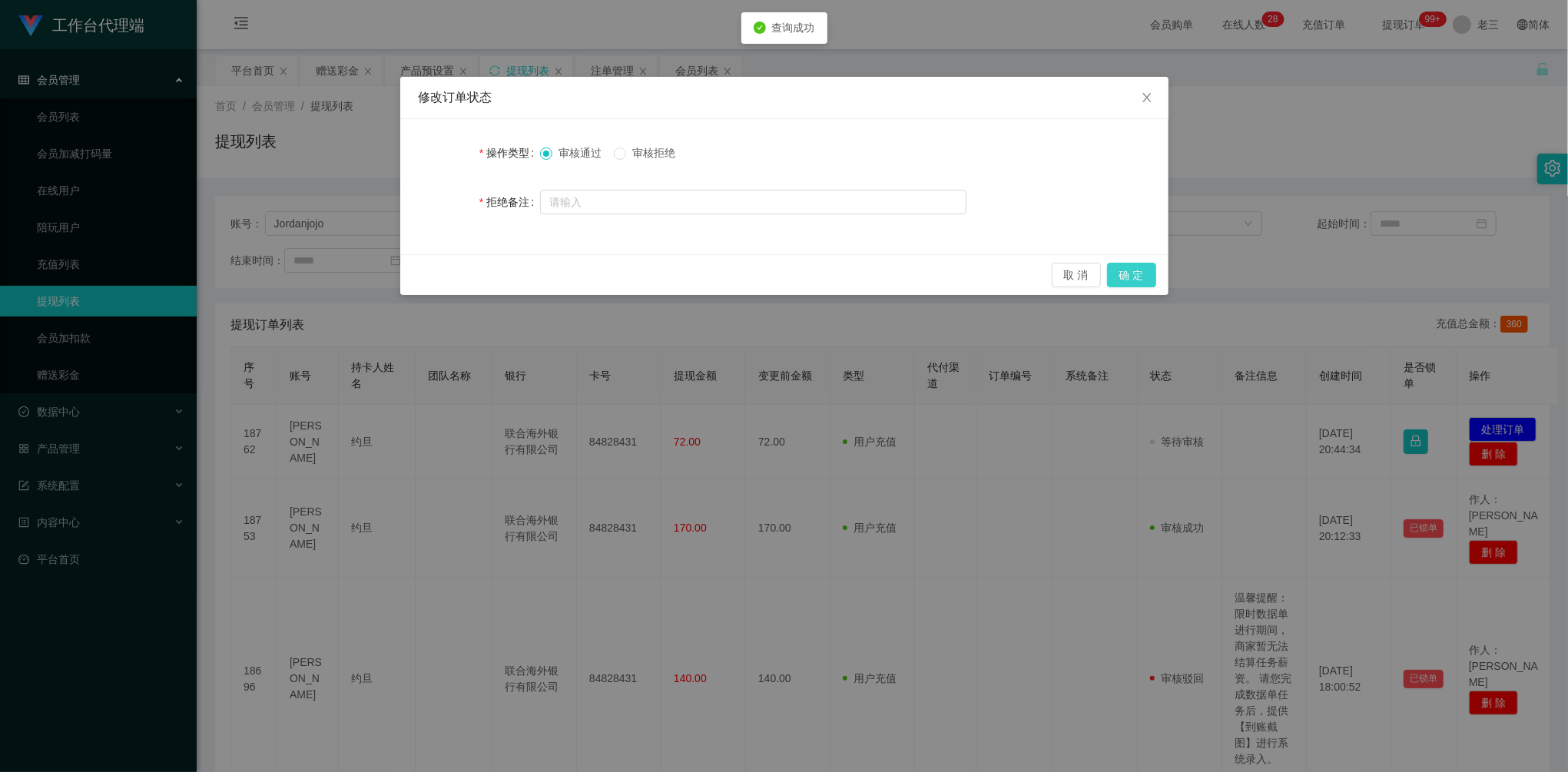
click at [1136, 275] on button "确 定" at bounding box center [1132, 275] width 49 height 25
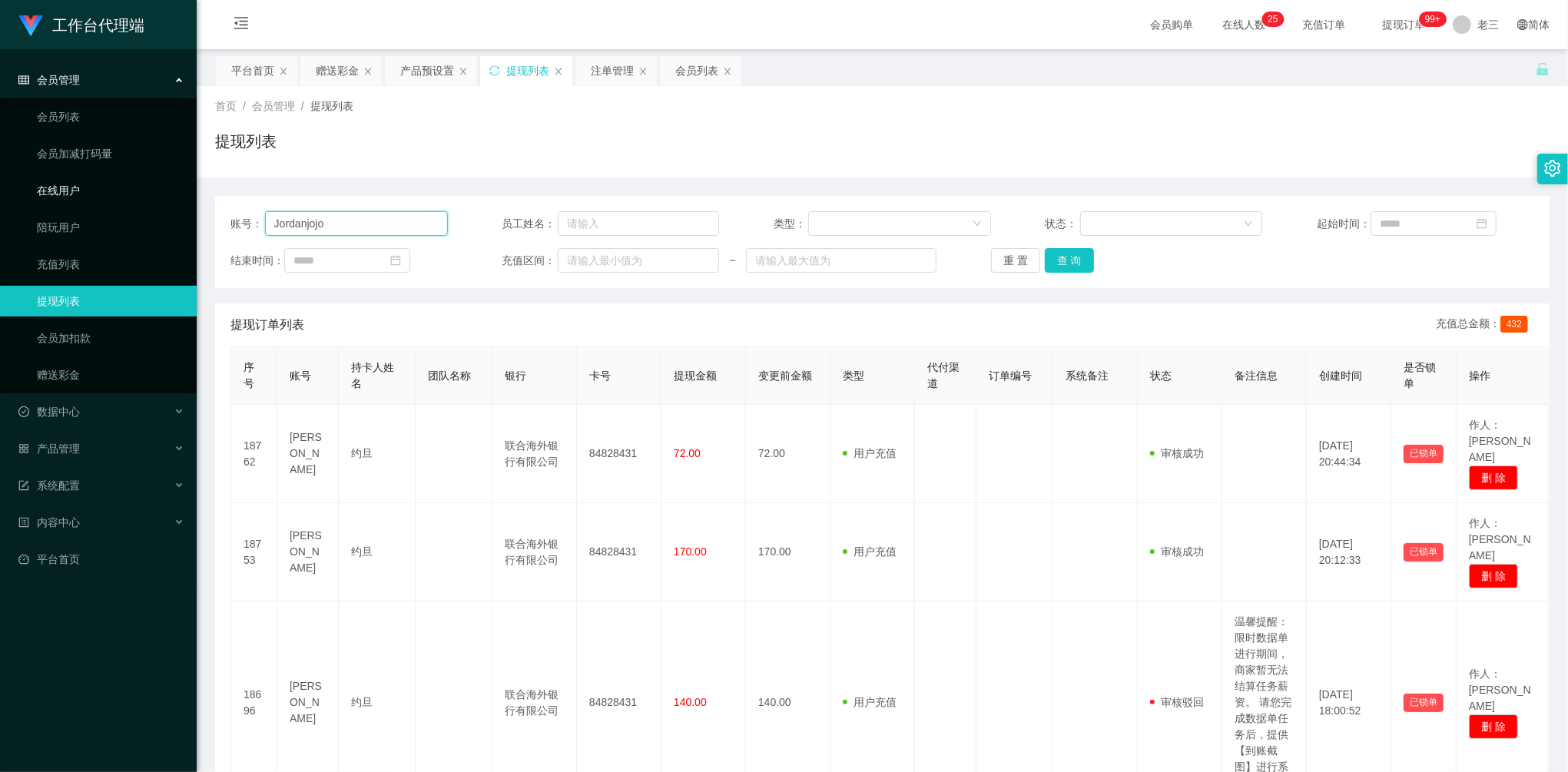
drag, startPoint x: 357, startPoint y: 225, endPoint x: 366, endPoint y: 218, distance: 11.4
click at [141, 183] on section "工作台代理端 会员管理 会员列表 会员加减打码量 在线用户 陪玩用户 充值列表 提现列表 会员加扣款 赠送彩金 数据中心 产品管理 注单管理 产品列表 产品预…" at bounding box center [784, 663] width 1568 height 1325
paste input "shangmeng"
type input "shangmeng"
drag, startPoint x: 1048, startPoint y: 261, endPoint x: 1059, endPoint y: 263, distance: 11.2
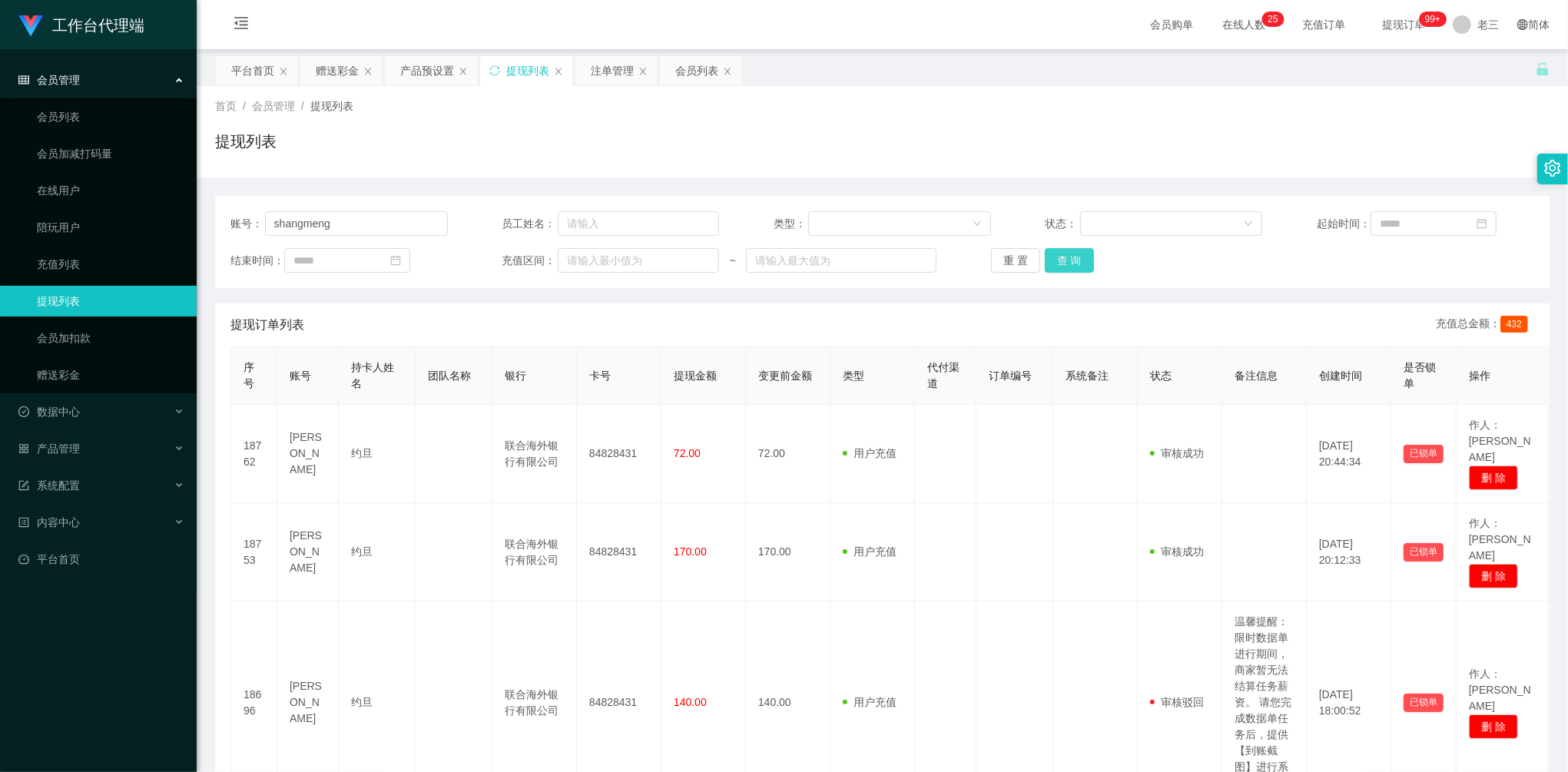
click at [1048, 261] on button "查 询" at bounding box center [1069, 260] width 49 height 25
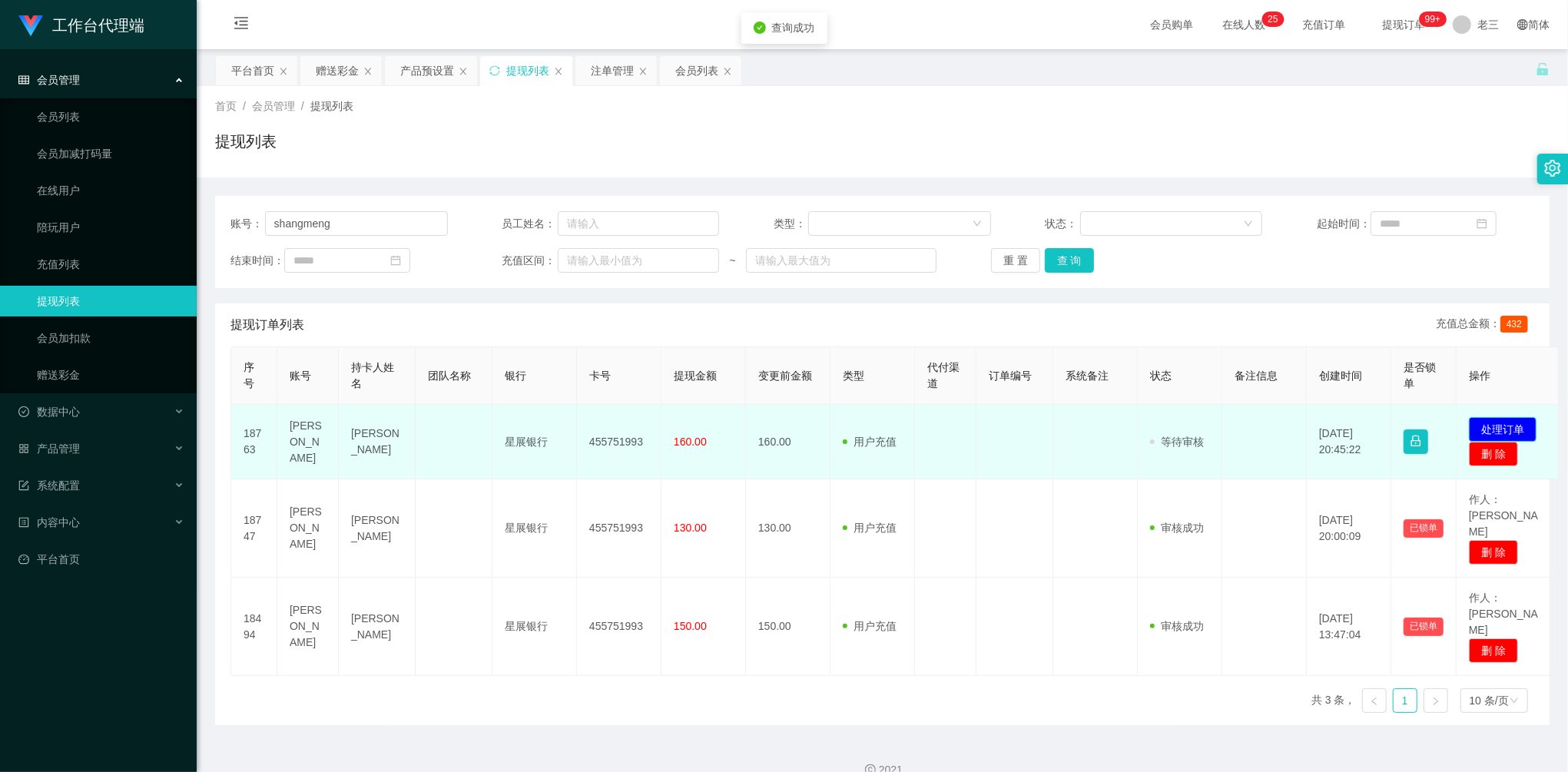
click at [1506, 425] on button "处理订单" at bounding box center [1502, 429] width 67 height 25
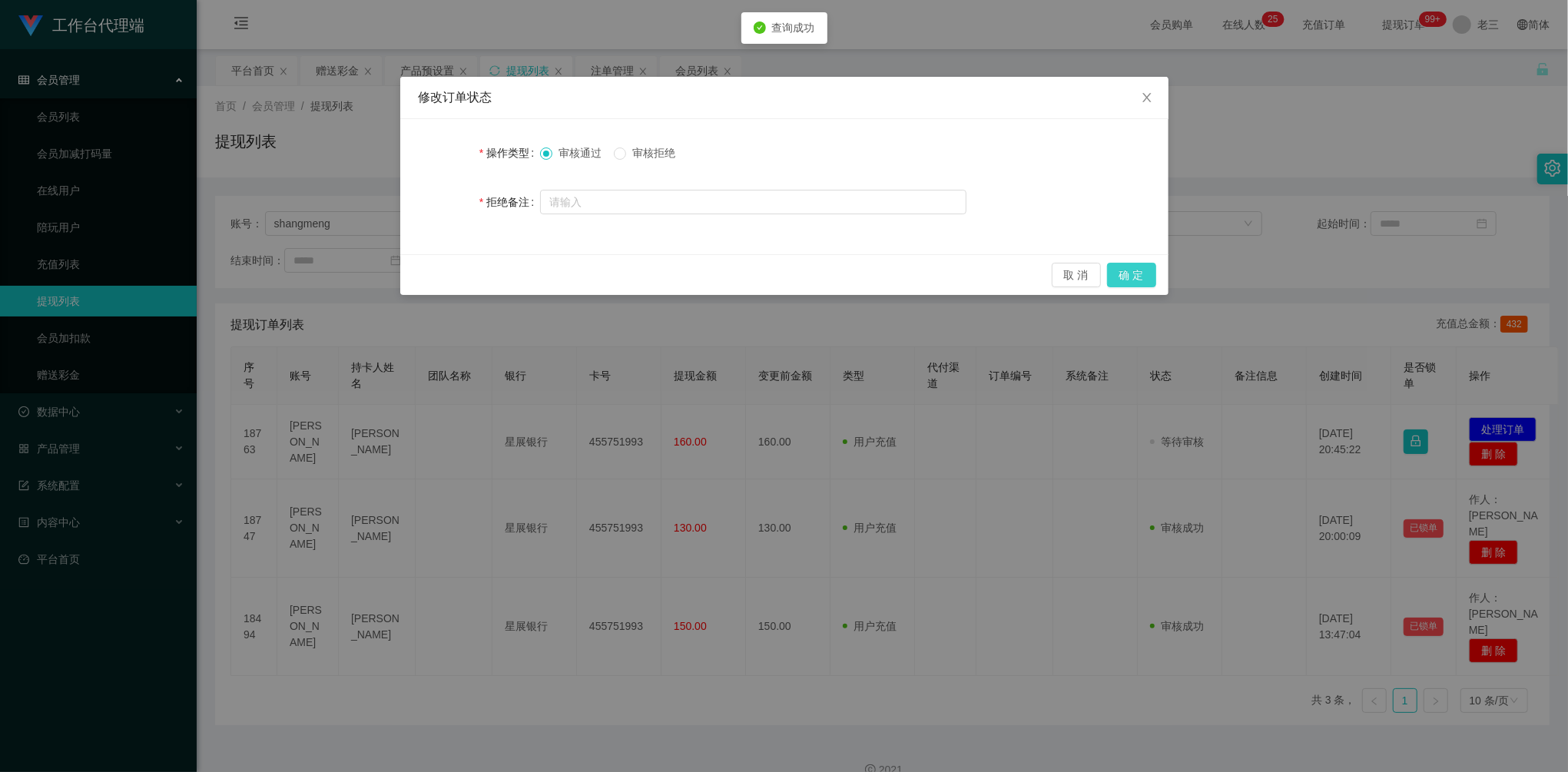
click at [1133, 271] on button "确 定" at bounding box center [1132, 275] width 49 height 25
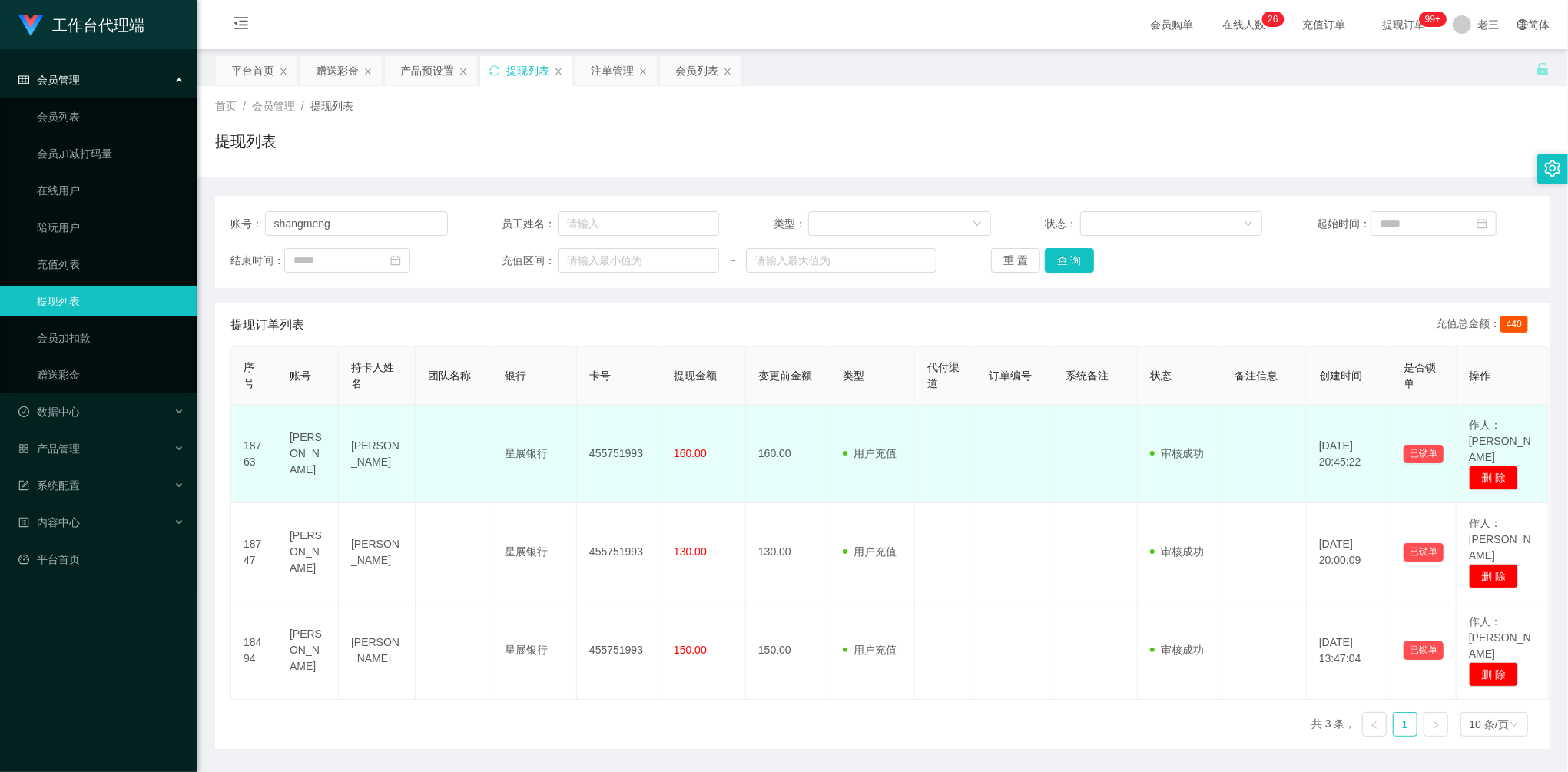
click at [532, 441] on td "星展银行" at bounding box center [535, 454] width 85 height 98
click at [510, 437] on td "星展银行" at bounding box center [535, 454] width 85 height 98
click at [511, 437] on td "星展银行" at bounding box center [535, 454] width 85 height 98
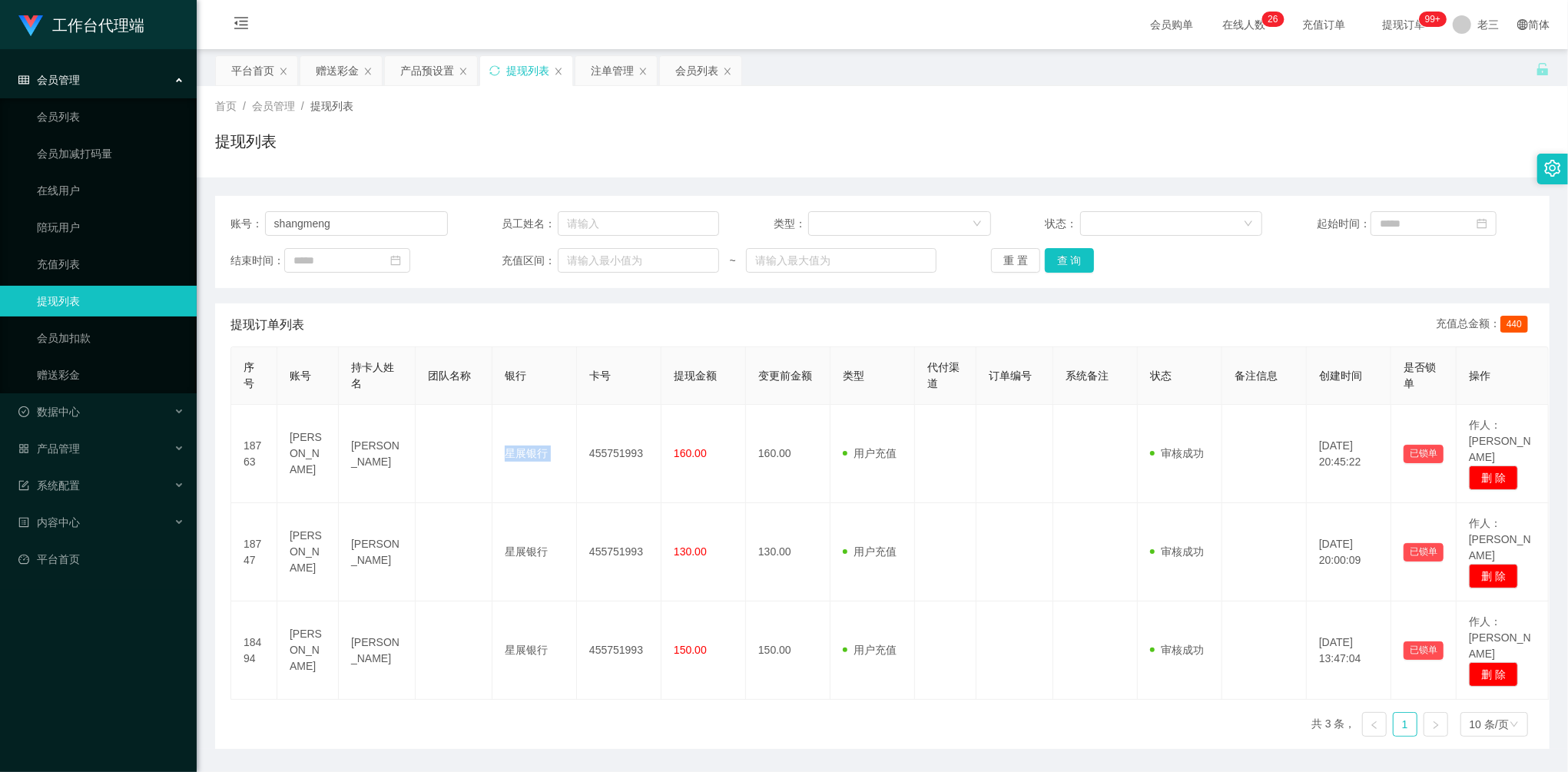
copy td "星展银行"
